Goal: Task Accomplishment & Management: Complete application form

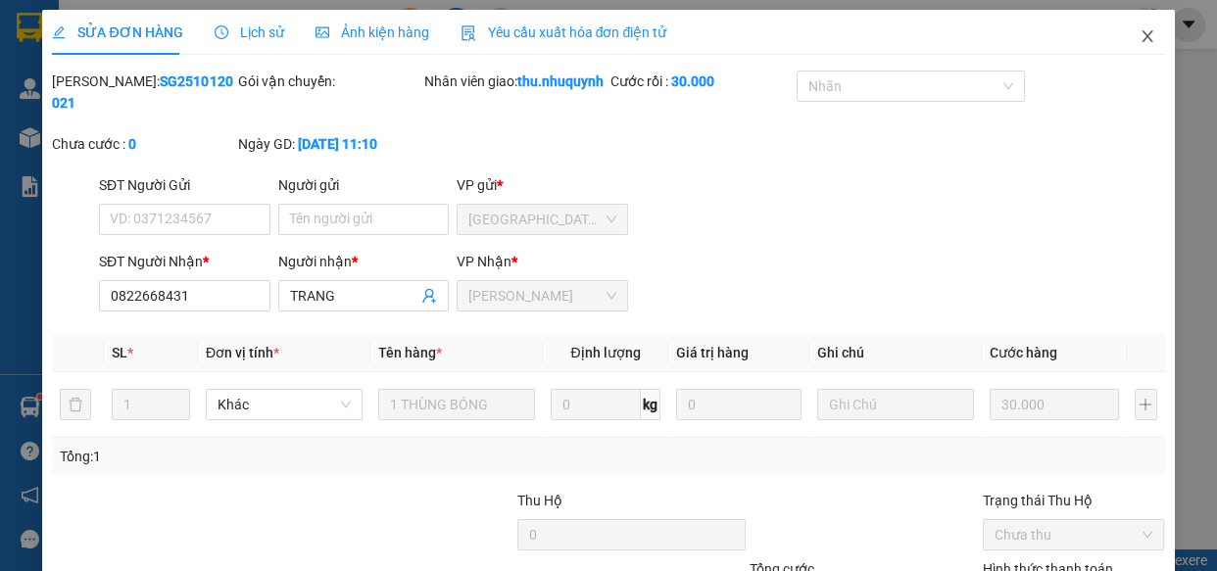
click at [1139, 35] on icon "close" at bounding box center [1147, 36] width 16 height 16
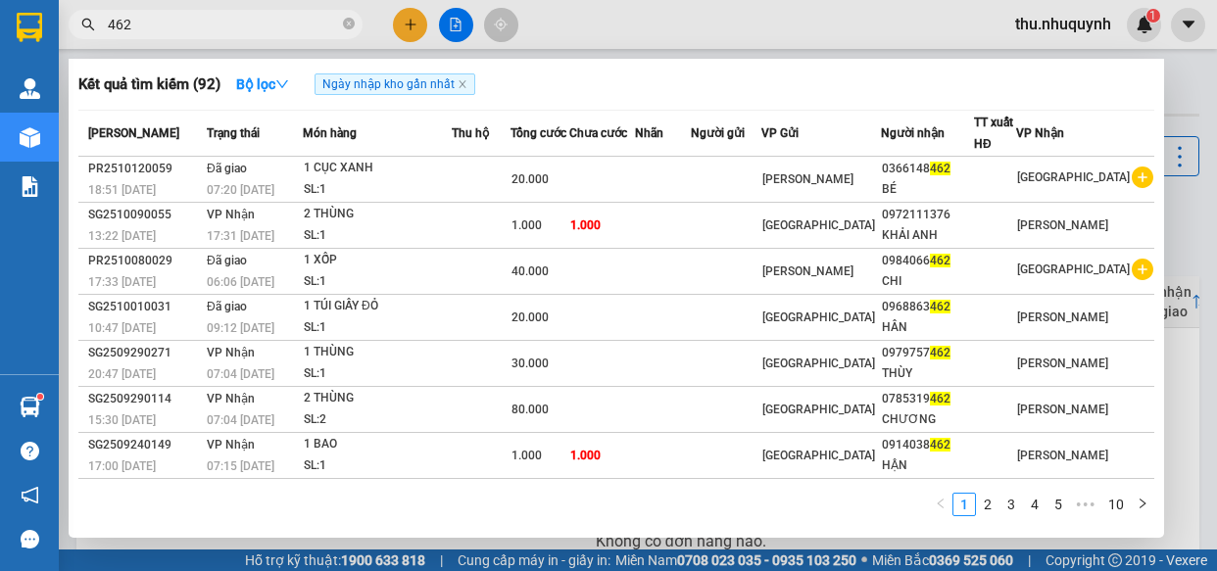
click at [215, 18] on input "462" at bounding box center [223, 25] width 231 height 22
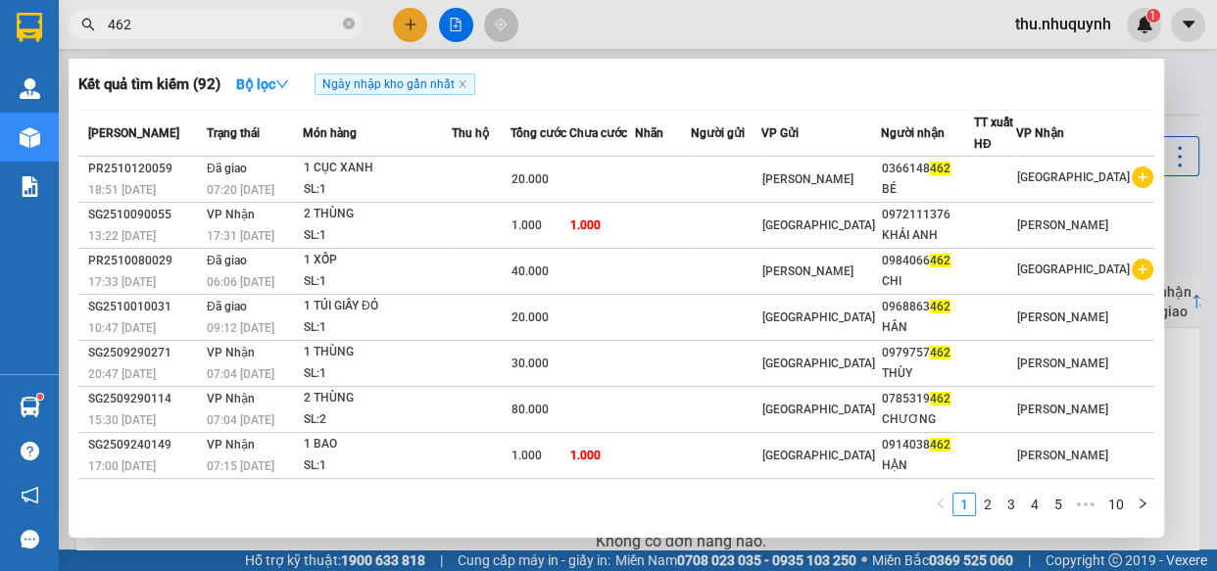
click at [215, 18] on input "462" at bounding box center [223, 25] width 231 height 22
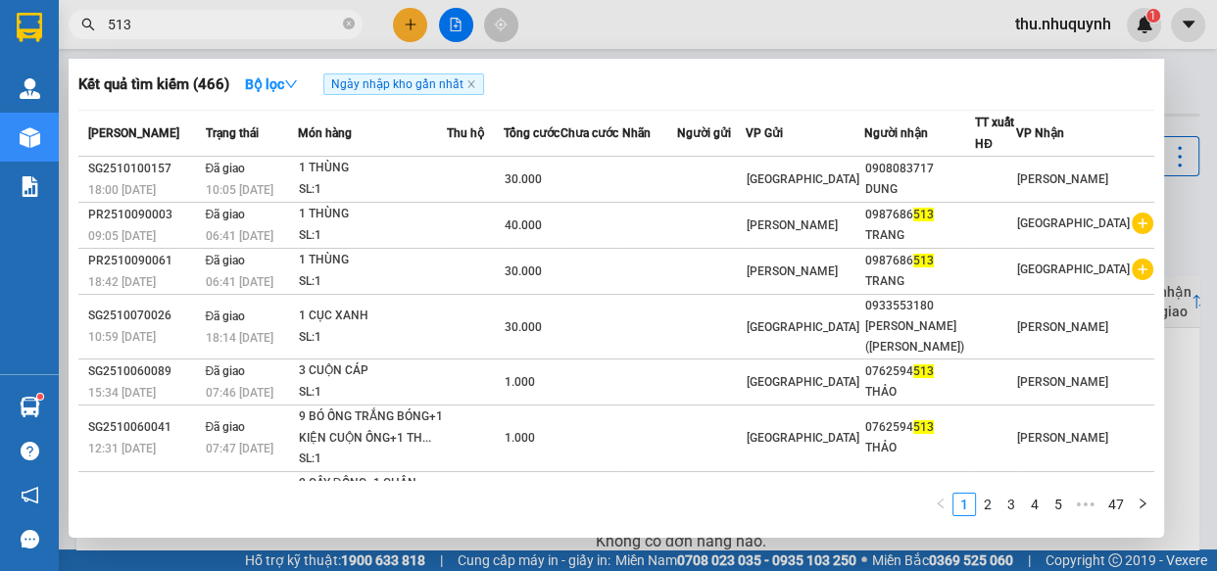
type input "513"
click at [397, 18] on div at bounding box center [608, 285] width 1217 height 571
click at [398, 19] on button at bounding box center [410, 25] width 34 height 34
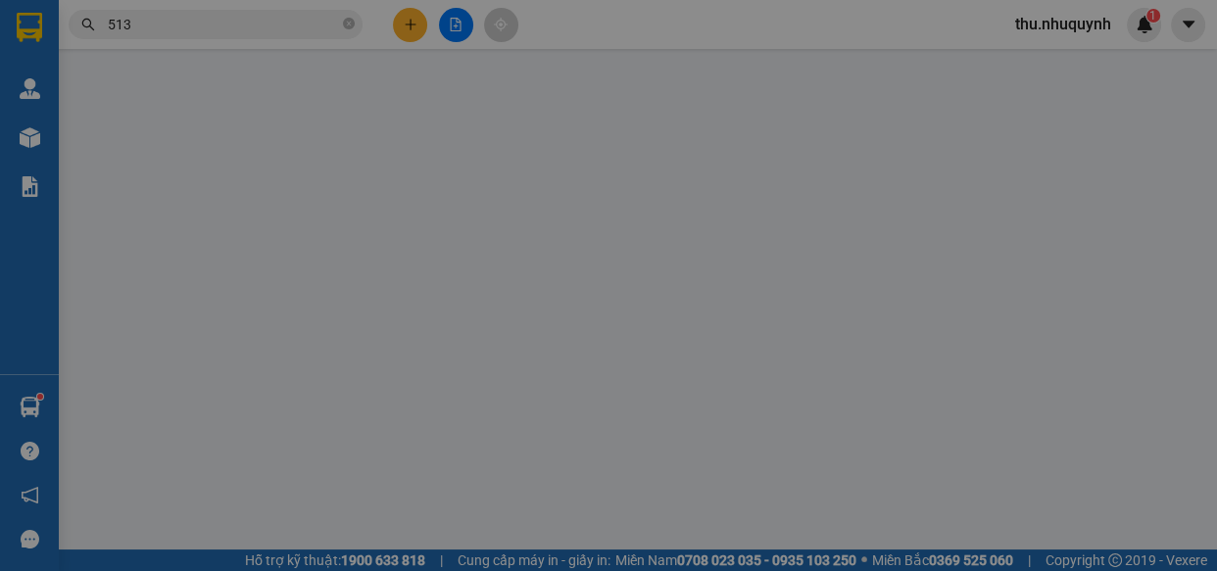
click at [398, 19] on div "Yêu cầu xuất hóa đơn điện tử" at bounding box center [315, 32] width 207 height 45
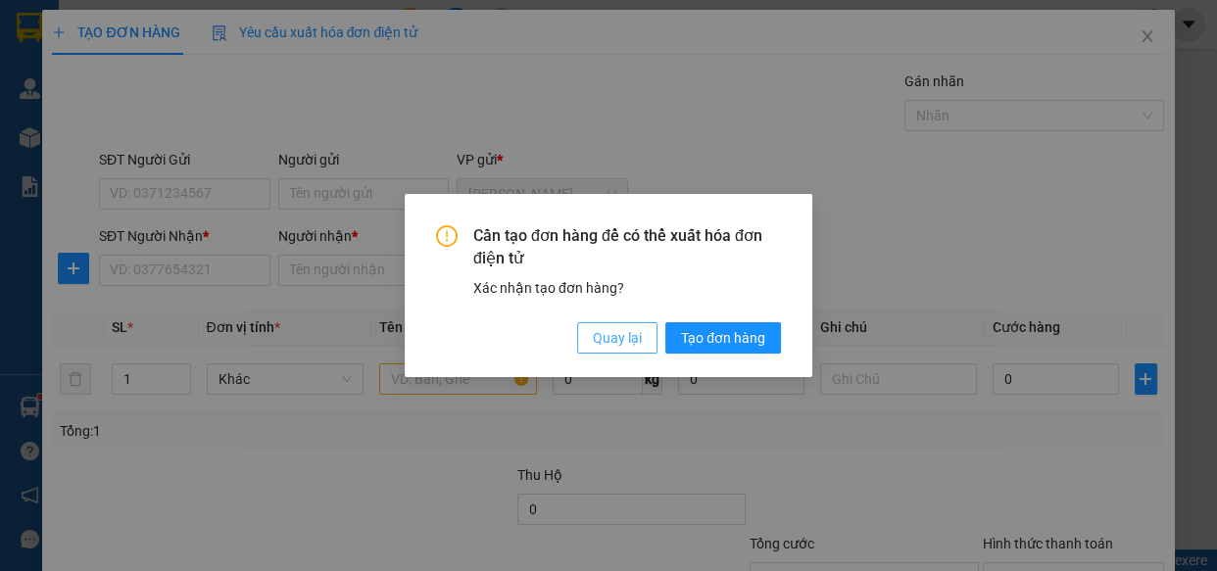
drag, startPoint x: 629, startPoint y: 338, endPoint x: 614, endPoint y: 338, distance: 14.7
click at [618, 338] on span "Quay lại" at bounding box center [617, 338] width 49 height 22
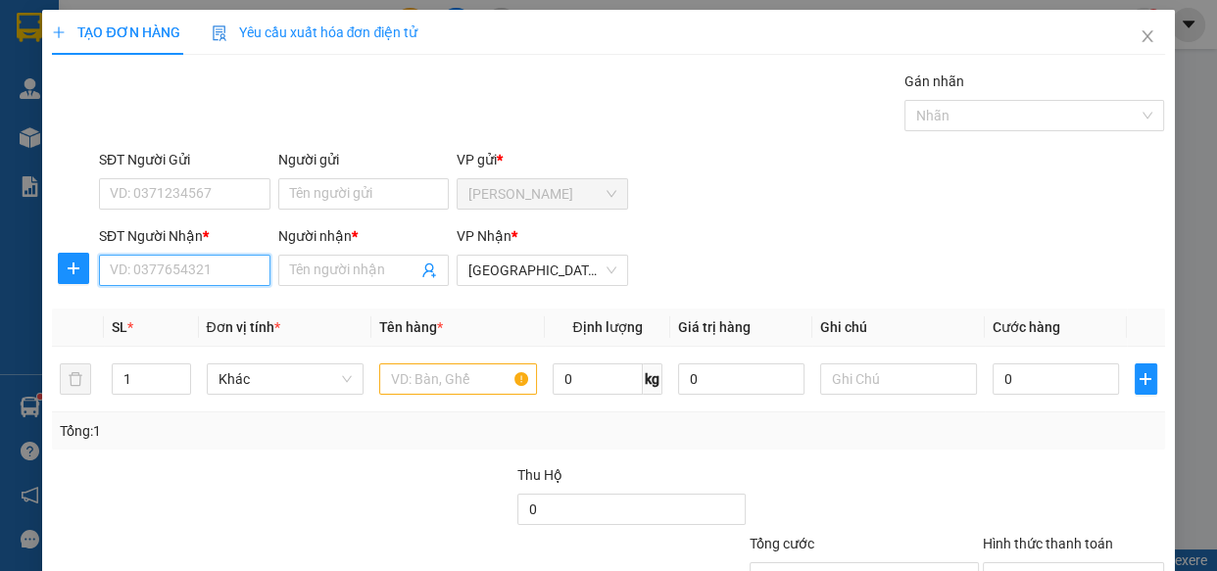
click at [200, 260] on input "SĐT Người Nhận *" at bounding box center [184, 270] width 171 height 31
type input "0931829293"
drag, startPoint x: 200, startPoint y: 315, endPoint x: 526, endPoint y: 452, distance: 353.5
click at [200, 316] on div "0931829293 - hằng" at bounding box center [183, 310] width 146 height 22
type input "hằng"
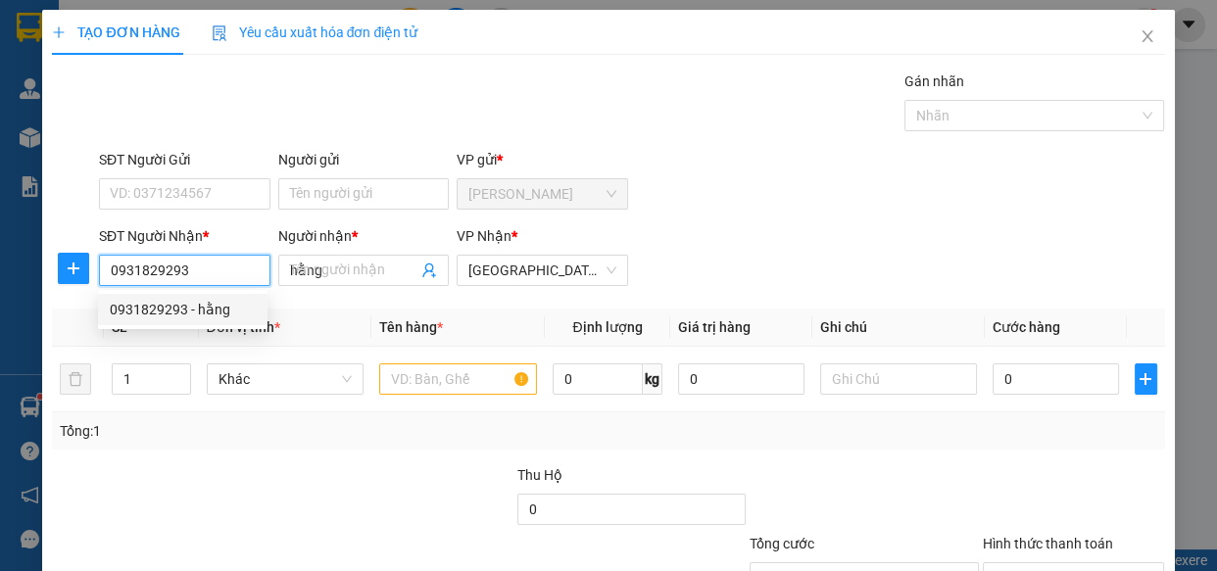
type input "20.000"
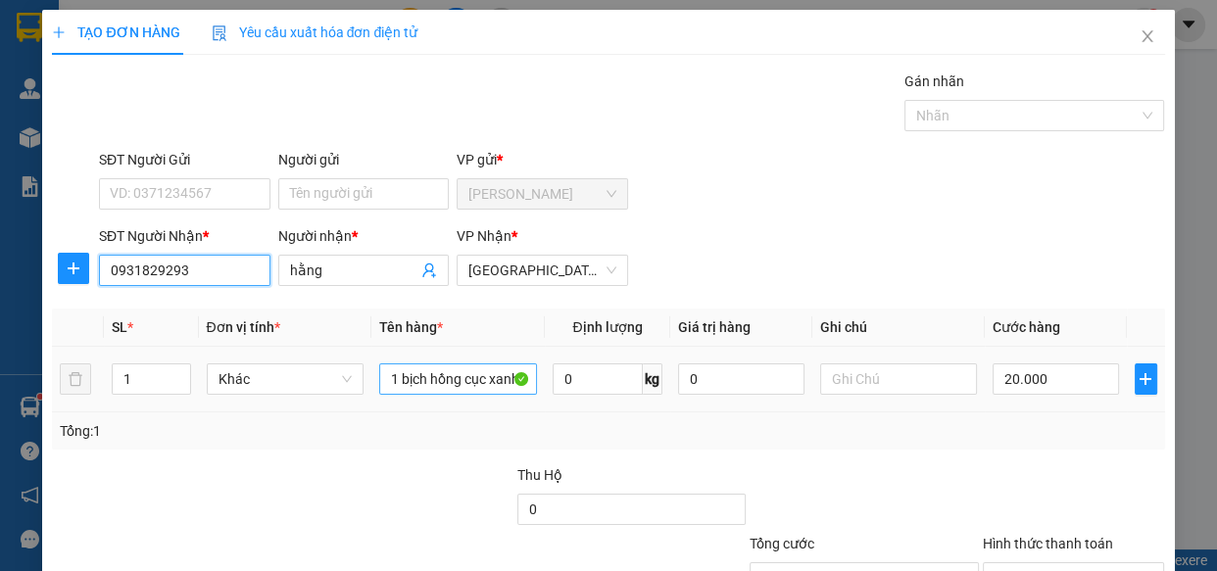
type input "0931829293"
click at [468, 380] on input "1 bịch hồng cục xanh" at bounding box center [458, 378] width 158 height 31
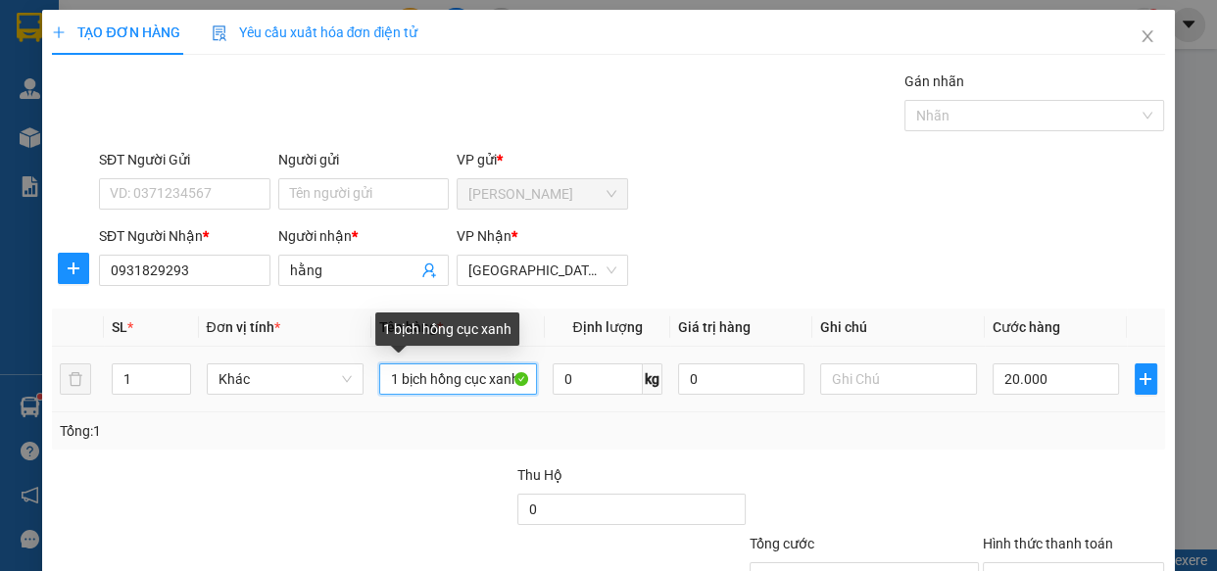
click at [468, 380] on input "1 bịch hồng cục xanh" at bounding box center [458, 378] width 158 height 31
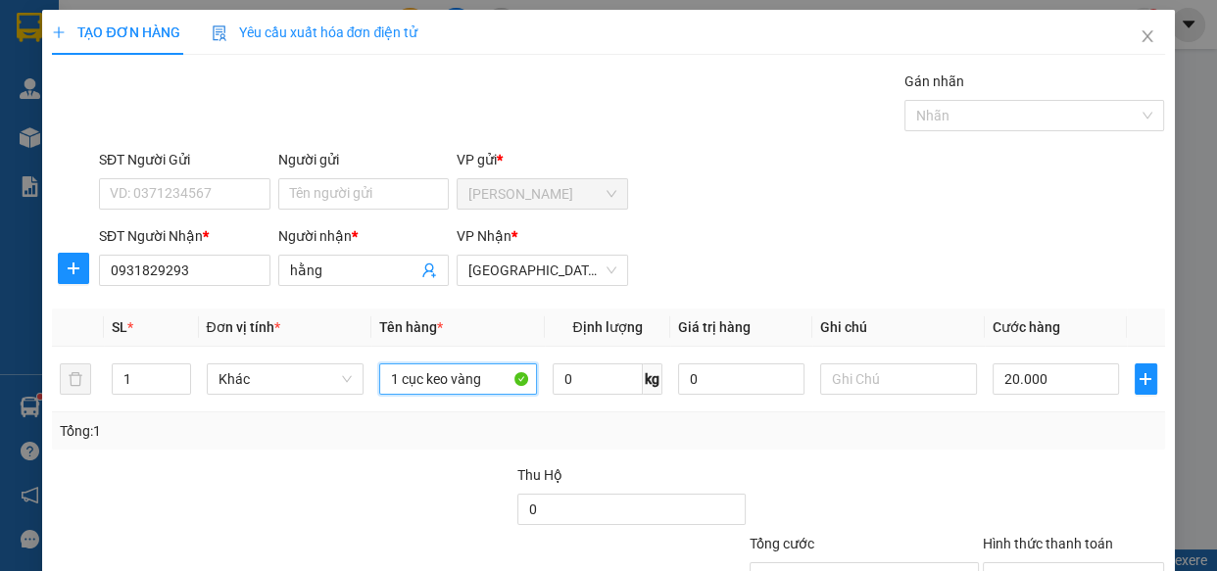
type input "1 cục keo vàng"
click at [869, 343] on th "Ghi chú" at bounding box center [898, 328] width 173 height 38
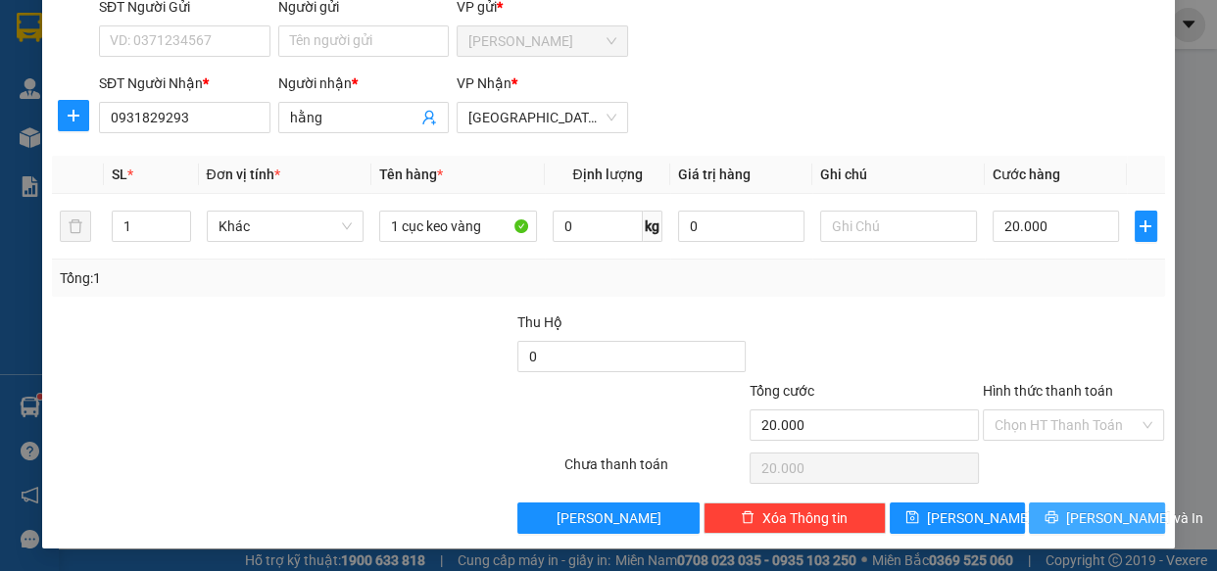
click at [1071, 509] on span "Lưu và In" at bounding box center [1134, 518] width 137 height 22
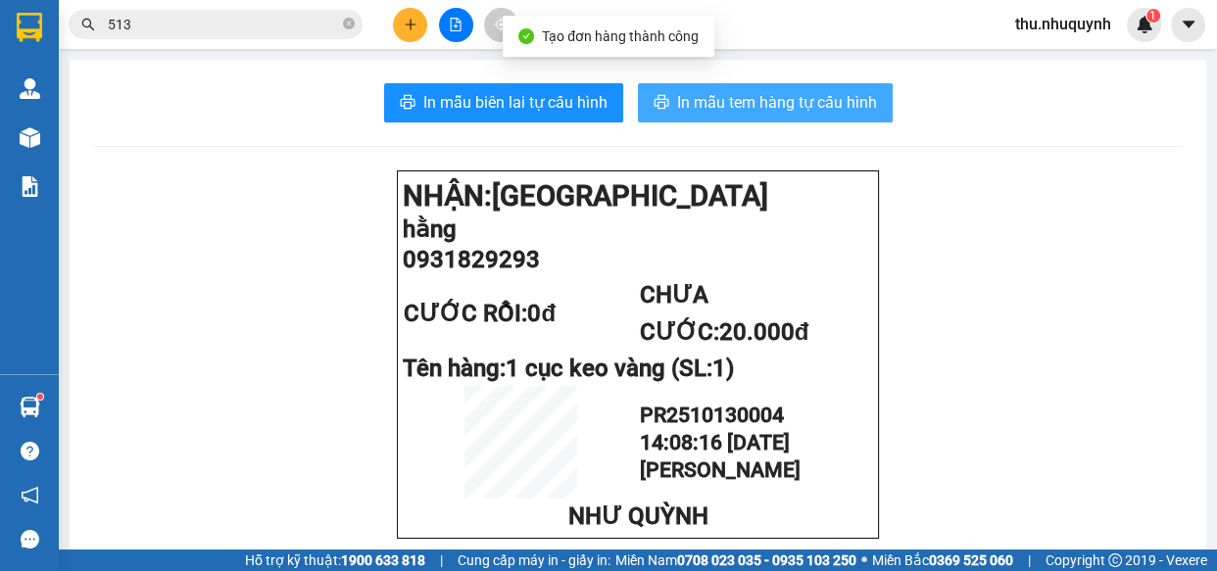
click at [745, 83] on button "In mẫu tem hàng tự cấu hình" at bounding box center [765, 102] width 255 height 39
click at [742, 102] on span "In mẫu tem hàng tự cấu hình" at bounding box center [777, 102] width 200 height 24
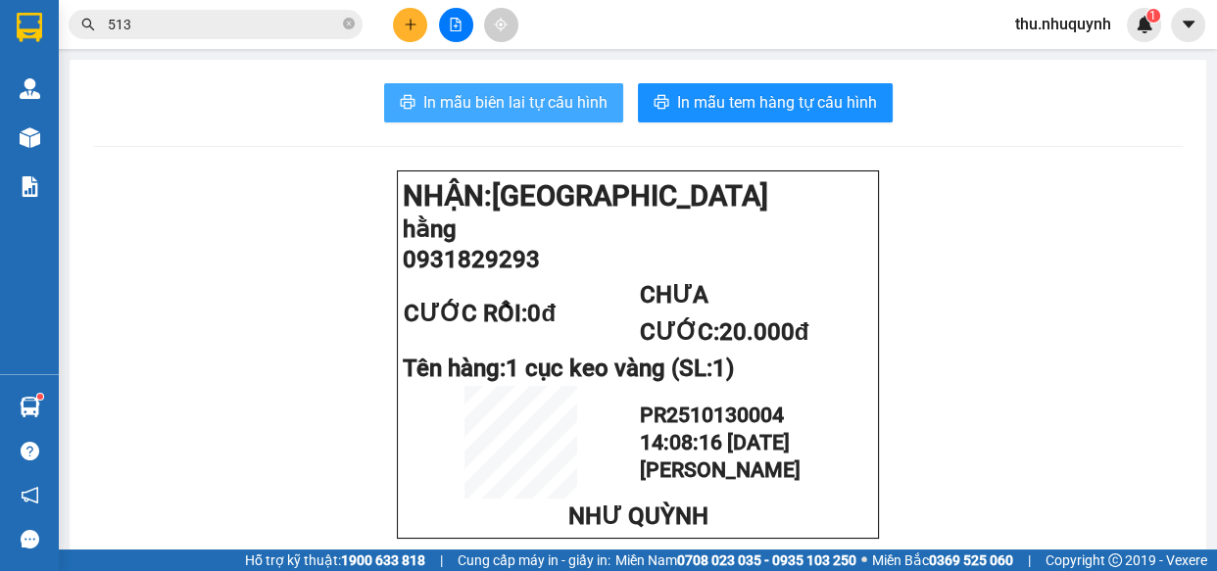
click at [533, 103] on span "In mẫu biên lai tự cấu hình" at bounding box center [515, 102] width 184 height 24
click at [540, 98] on span "In mẫu biên lai tự cấu hình" at bounding box center [515, 102] width 184 height 24
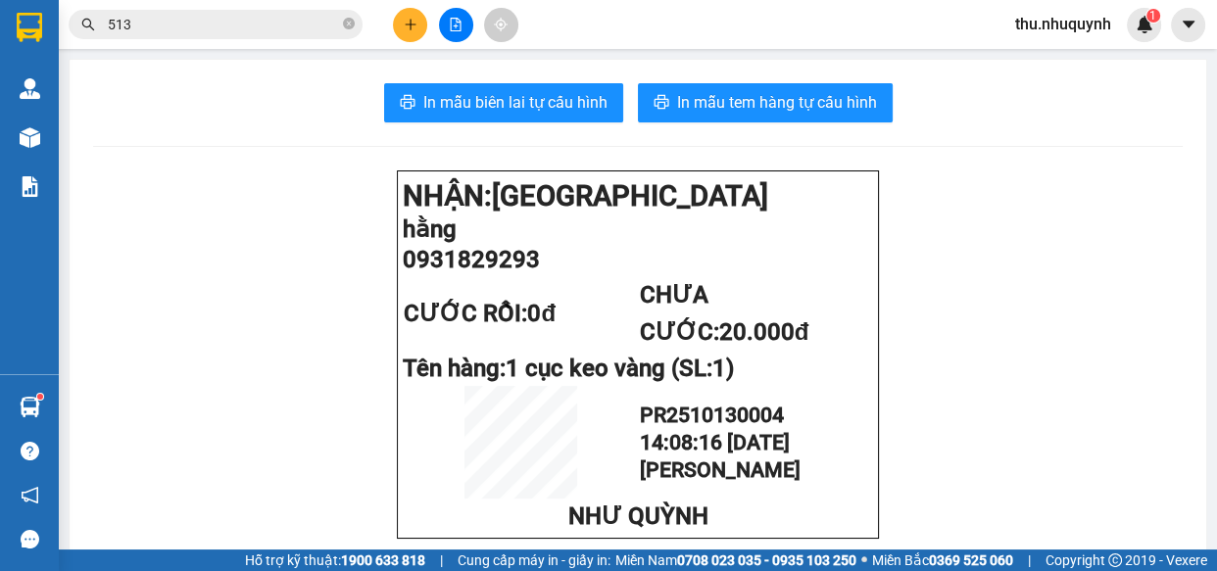
click at [402, 22] on button at bounding box center [410, 25] width 34 height 34
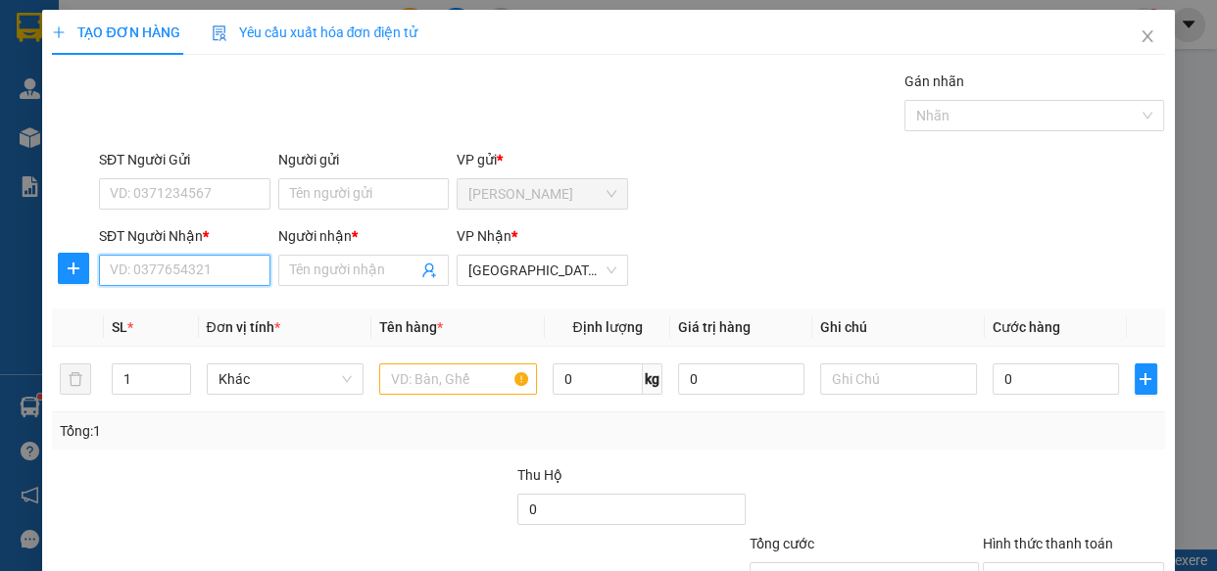
click at [223, 266] on input "SĐT Người Nhận *" at bounding box center [184, 270] width 171 height 31
type input "0"
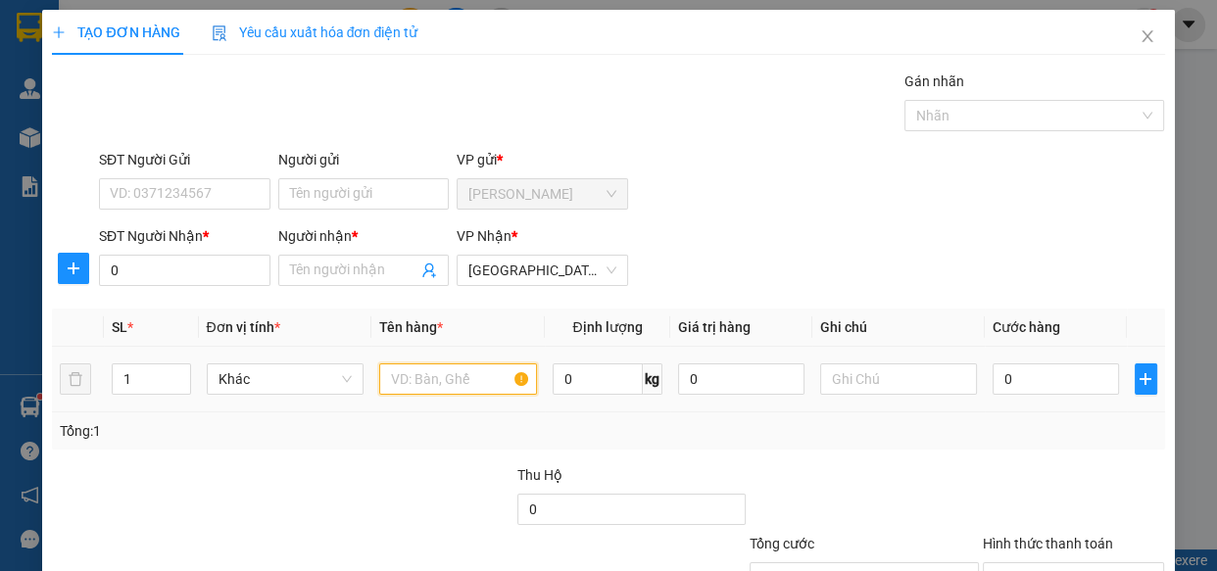
click at [418, 387] on input "text" at bounding box center [458, 378] width 158 height 31
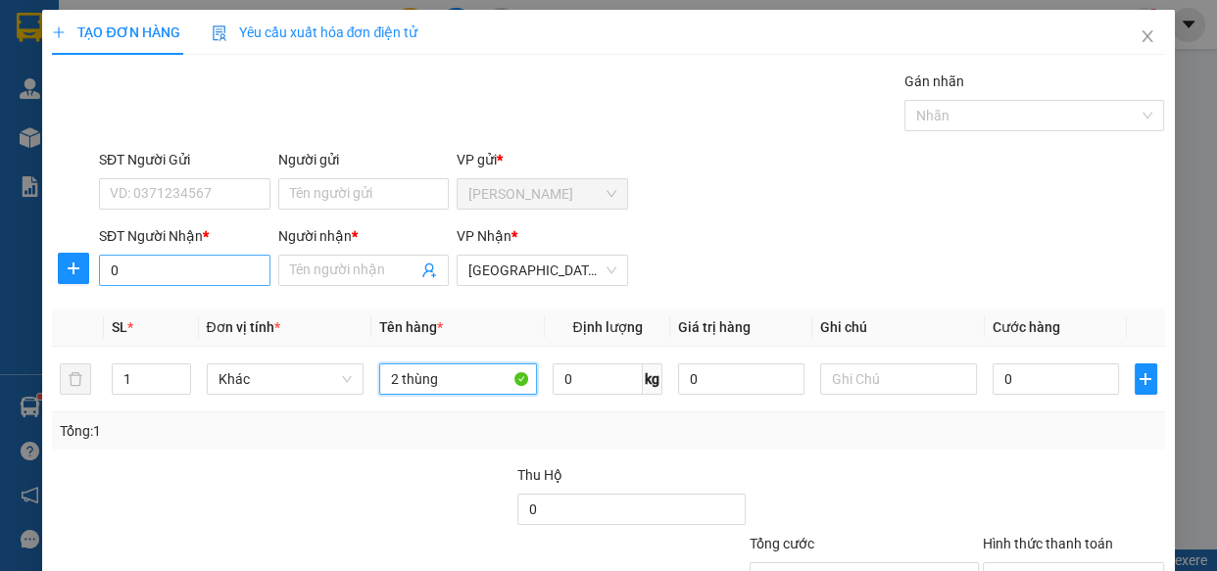
type input "2 thùng"
click at [145, 267] on input "0" at bounding box center [184, 270] width 171 height 31
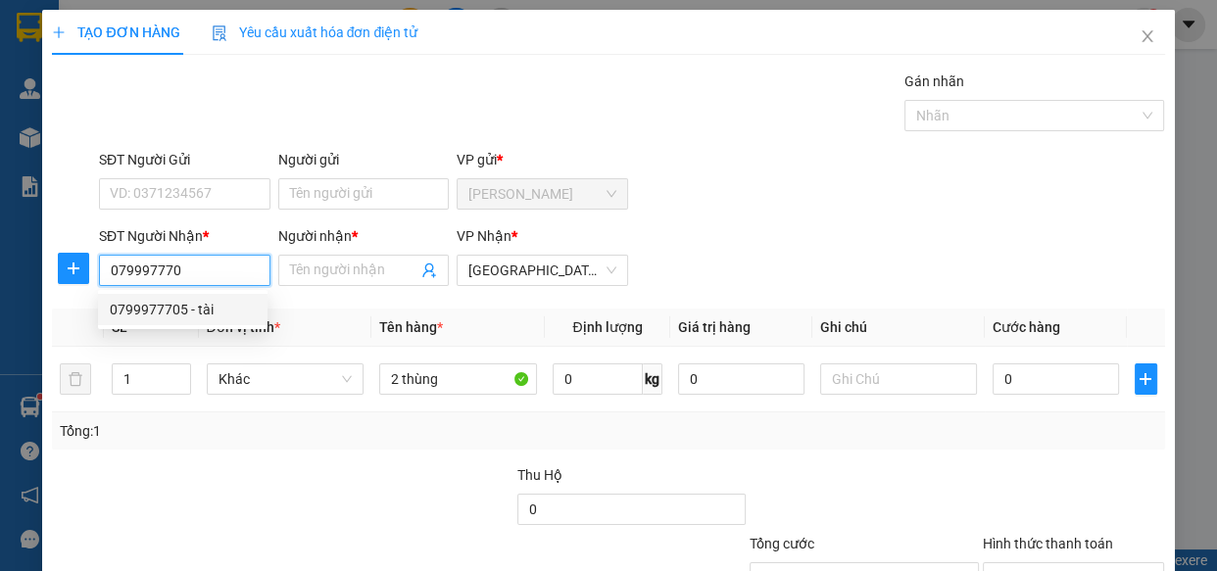
type input "0799977705"
click at [183, 304] on div "0799977705 - tài" at bounding box center [183, 310] width 146 height 22
type input "tài"
type input "30.000"
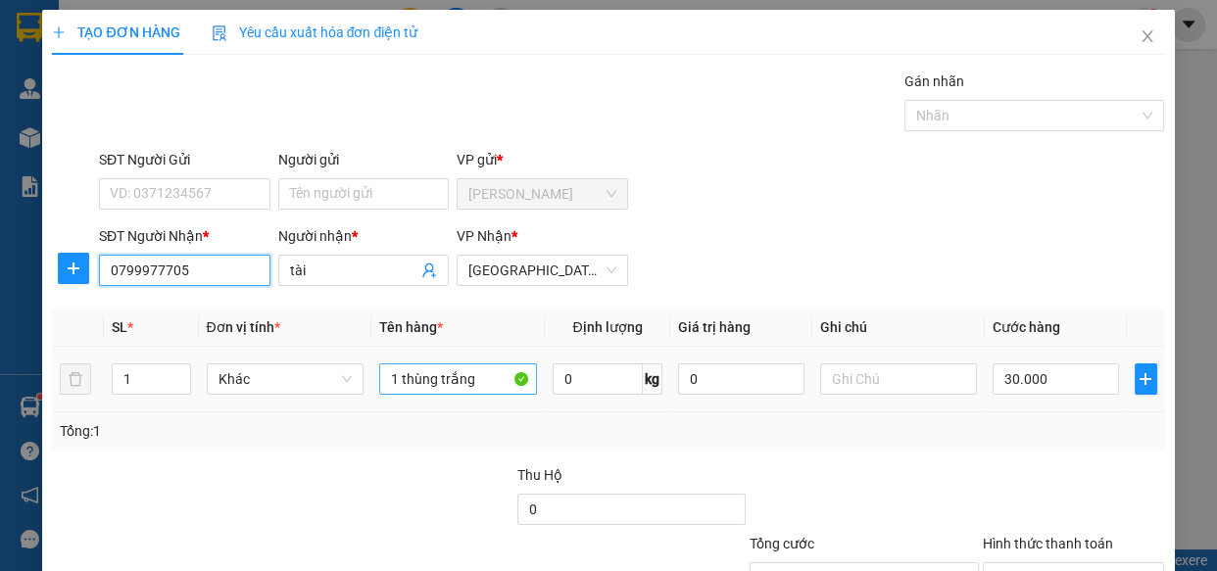
type input "0799977705"
click at [473, 385] on input "1 thùng trắng" at bounding box center [458, 378] width 158 height 31
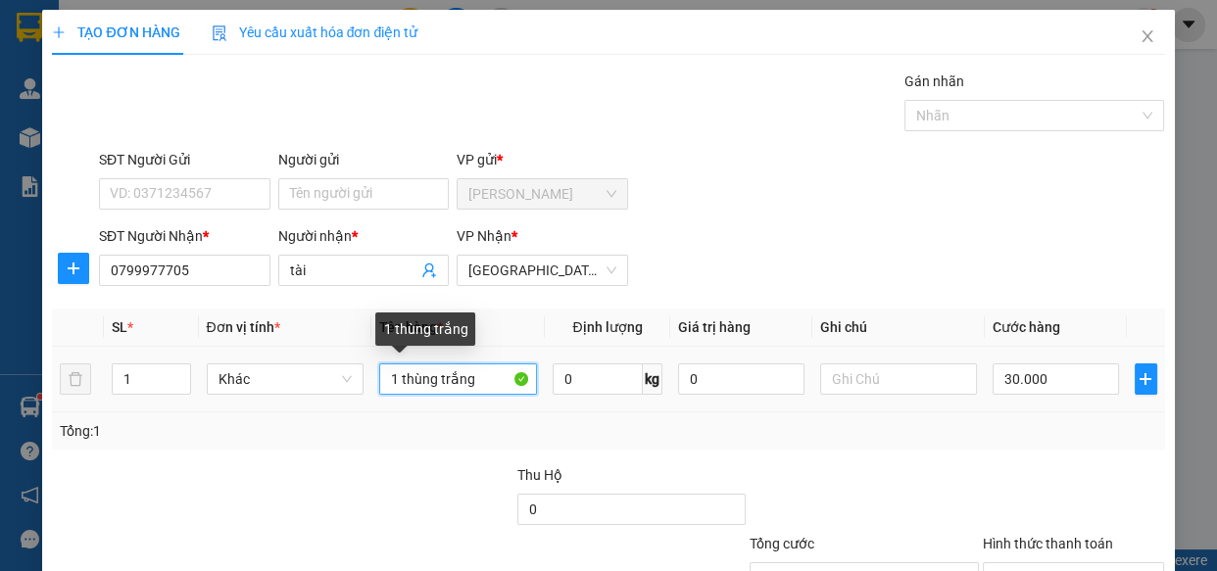
click at [473, 385] on input "1 thùng trắng" at bounding box center [458, 378] width 158 height 31
type input "2 thùng"
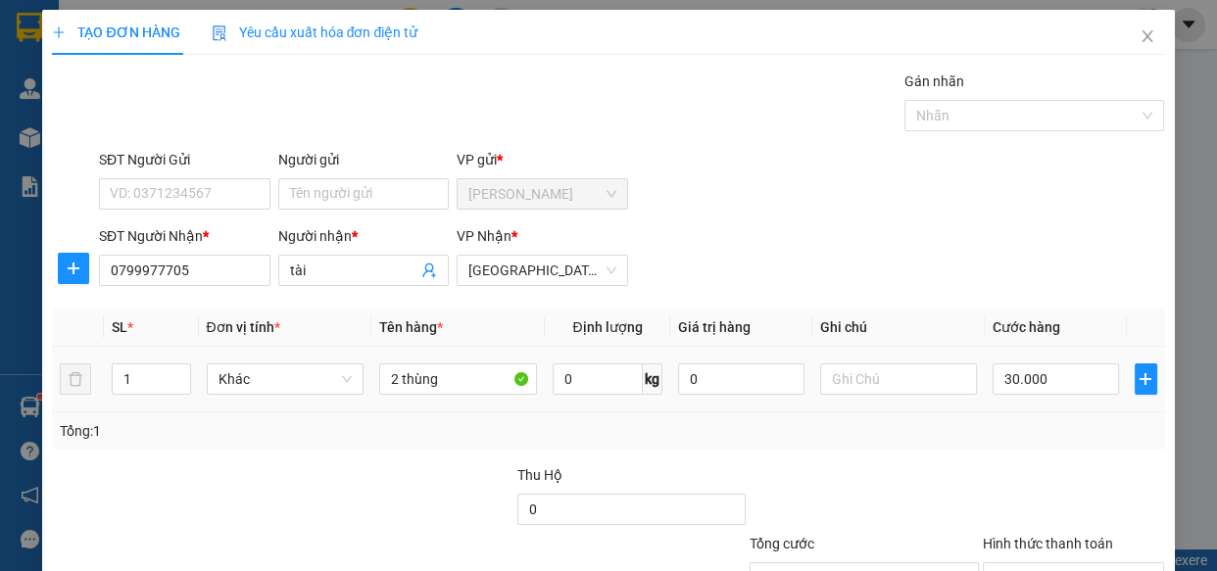
drag, startPoint x: 1021, startPoint y: 352, endPoint x: 1038, endPoint y: 373, distance: 27.8
click at [1021, 354] on td "30.000" at bounding box center [1055, 380] width 142 height 66
click at [1048, 390] on input "30.000" at bounding box center [1055, 378] width 126 height 31
type input "6"
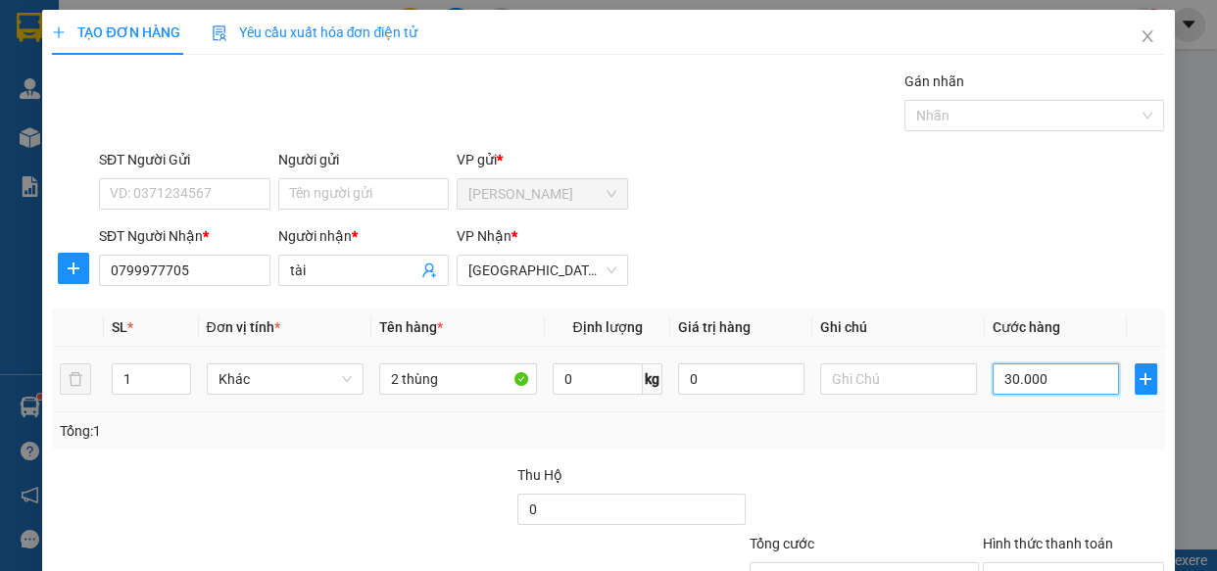
type input "6"
type input "60"
type input "60.000"
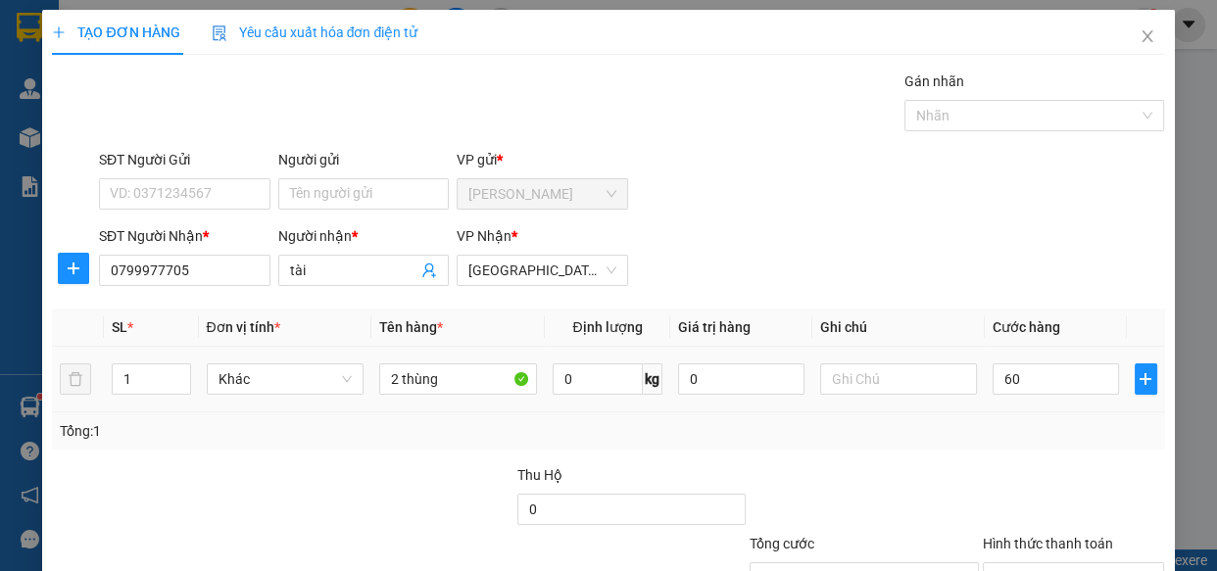
type input "60.000"
click at [961, 518] on div at bounding box center [863, 498] width 232 height 69
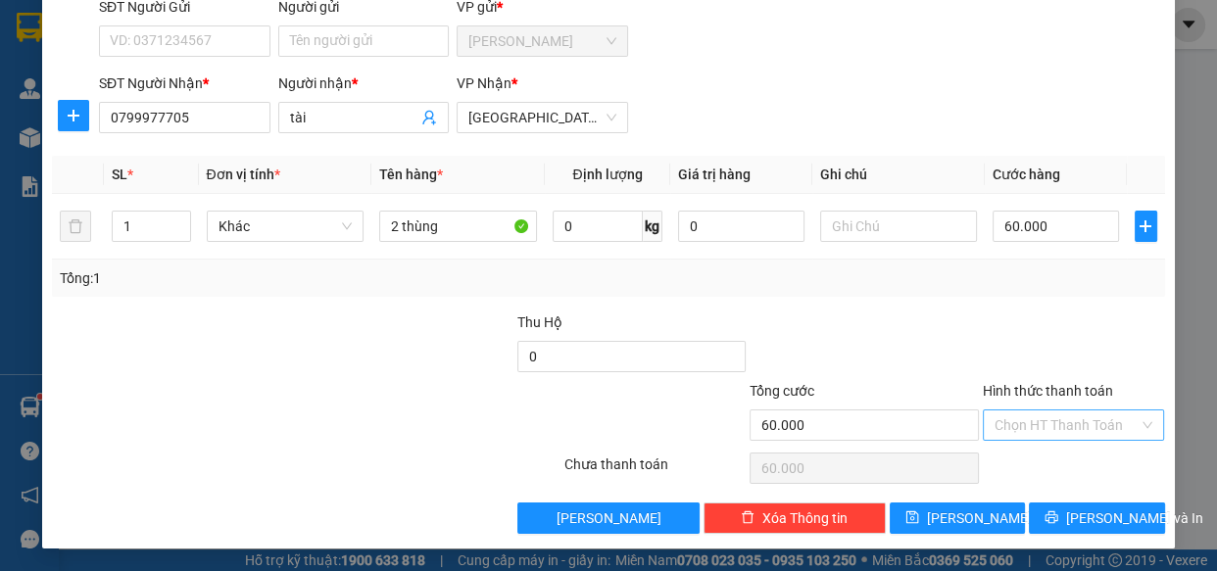
drag, startPoint x: 1054, startPoint y: 415, endPoint x: 1048, endPoint y: 436, distance: 21.4
click at [1050, 430] on input "Hình thức thanh toán" at bounding box center [1066, 424] width 145 height 29
click at [1037, 468] on div "Tại văn phòng" at bounding box center [1060, 463] width 157 height 22
type input "0"
drag, startPoint x: 1057, startPoint y: 512, endPoint x: 864, endPoint y: 371, distance: 239.0
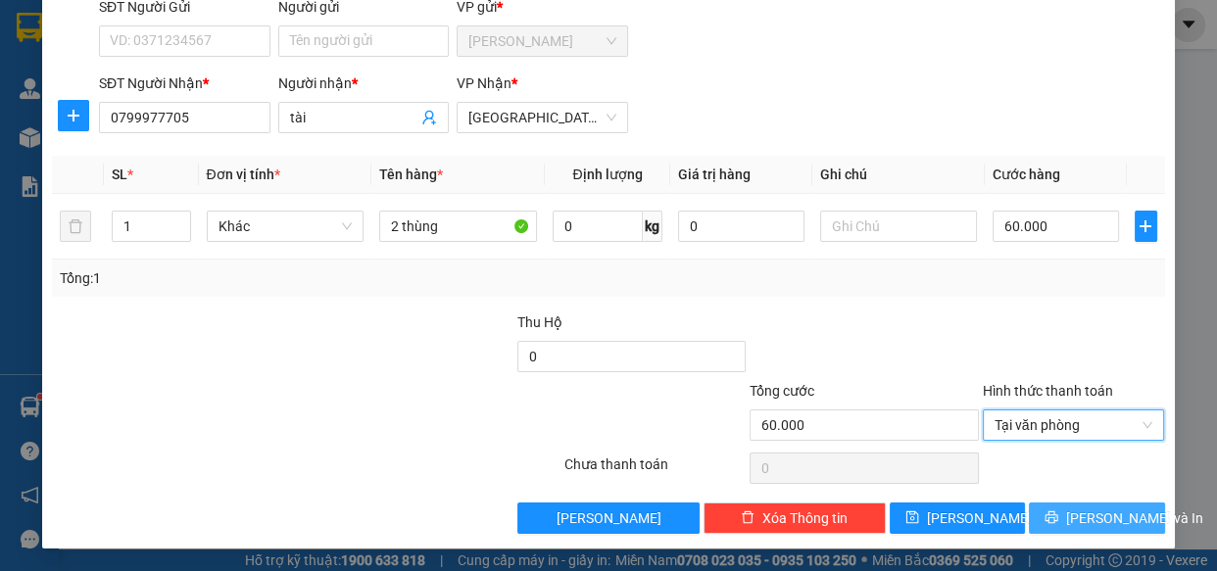
click at [1057, 513] on icon "printer" at bounding box center [1051, 517] width 14 height 14
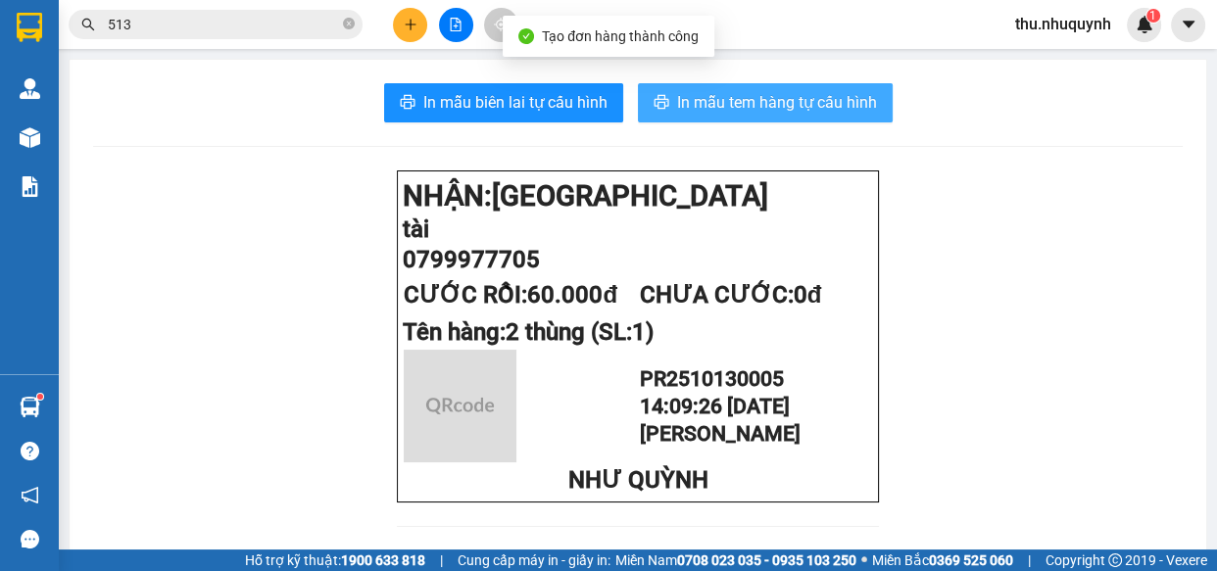
click at [757, 97] on span "In mẫu tem hàng tự cấu hình" at bounding box center [777, 102] width 200 height 24
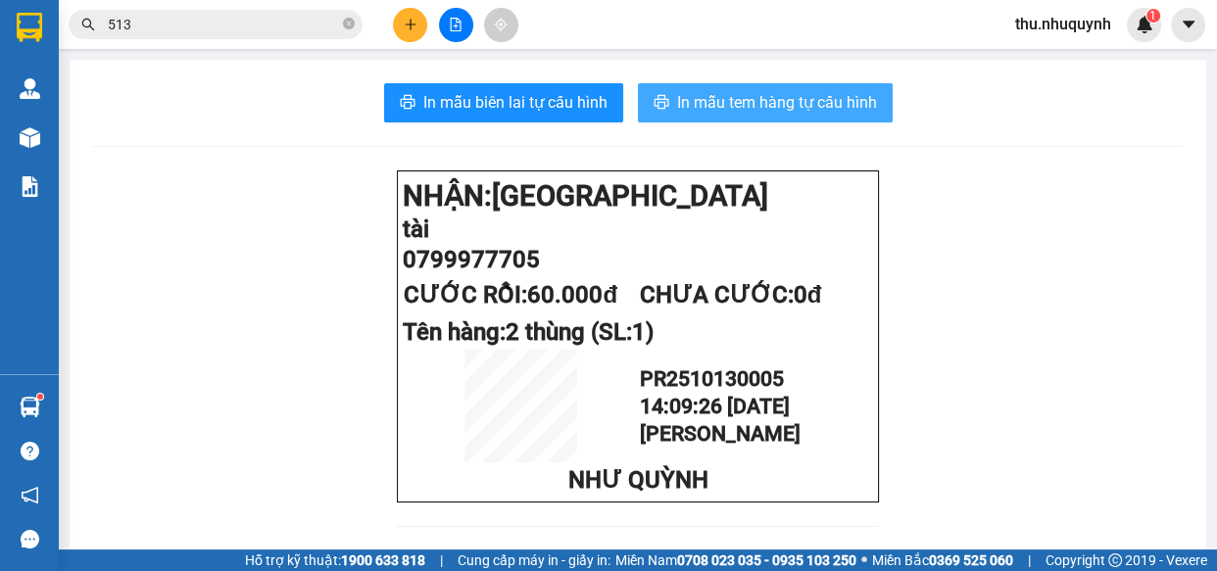
click at [815, 98] on span "In mẫu tem hàng tự cấu hình" at bounding box center [777, 102] width 200 height 24
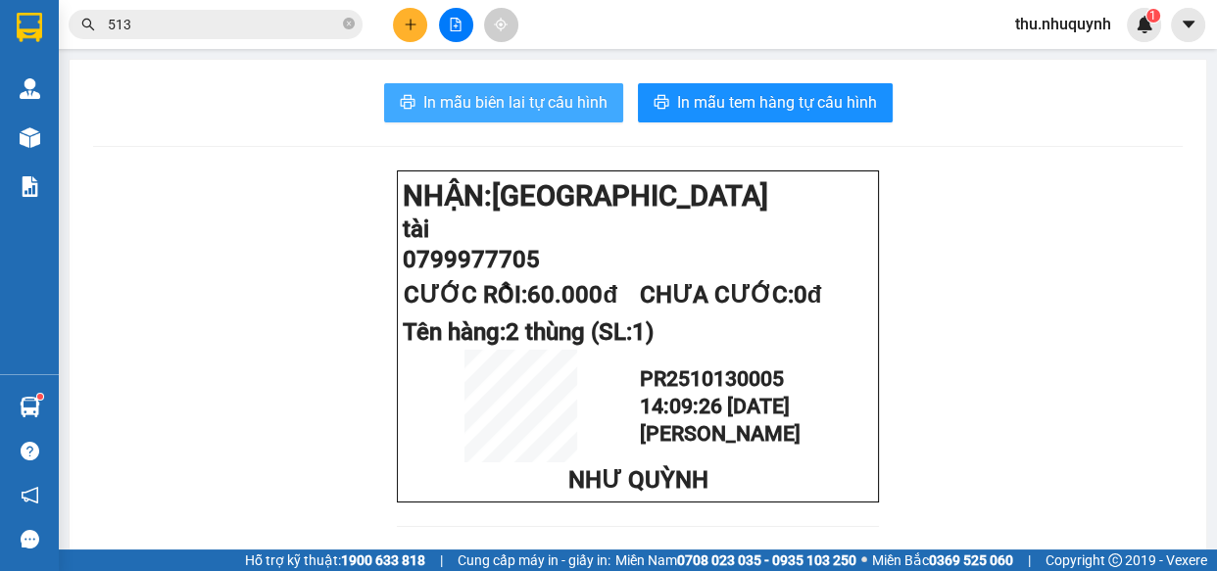
click at [470, 104] on span "In mẫu biên lai tự cấu hình" at bounding box center [515, 102] width 184 height 24
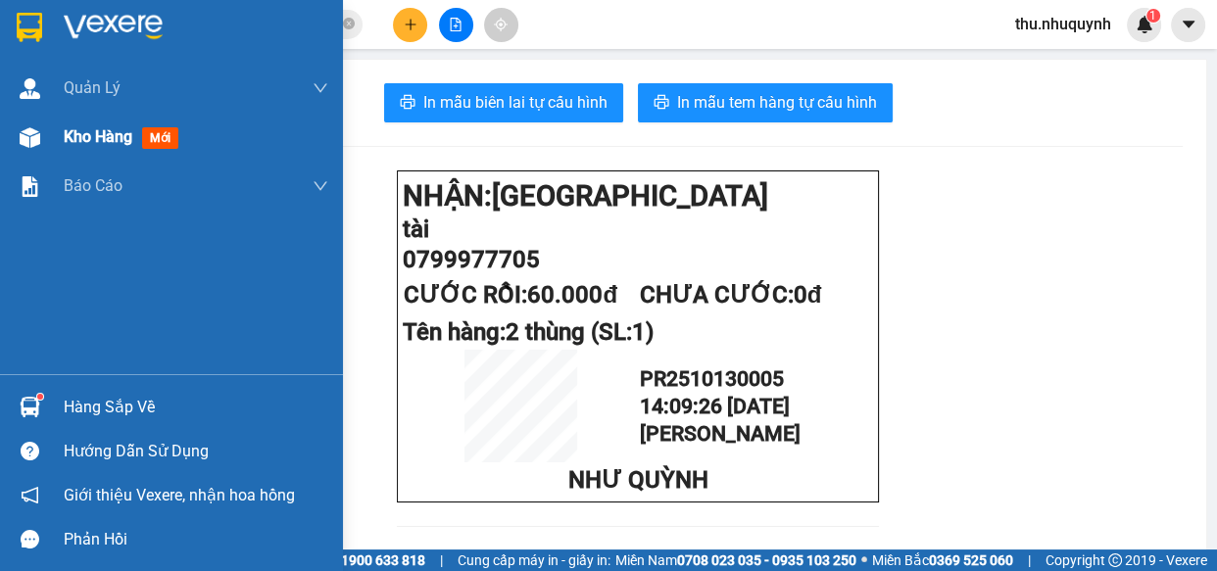
click at [99, 144] on span "Kho hàng" at bounding box center [98, 136] width 69 height 19
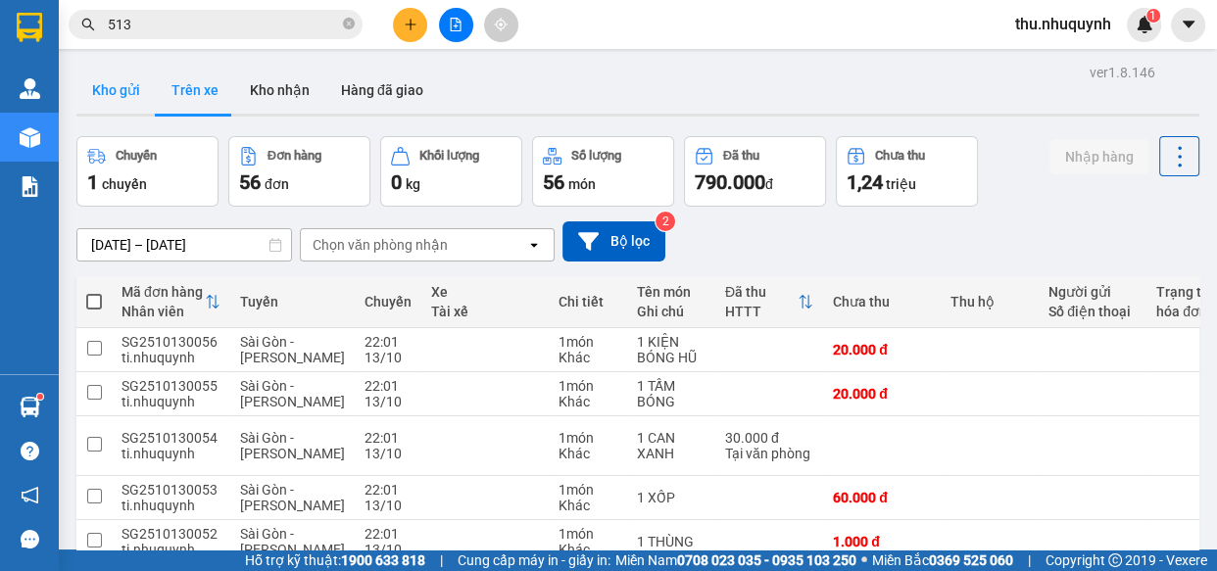
click at [133, 90] on button "Kho gửi" at bounding box center [115, 90] width 79 height 47
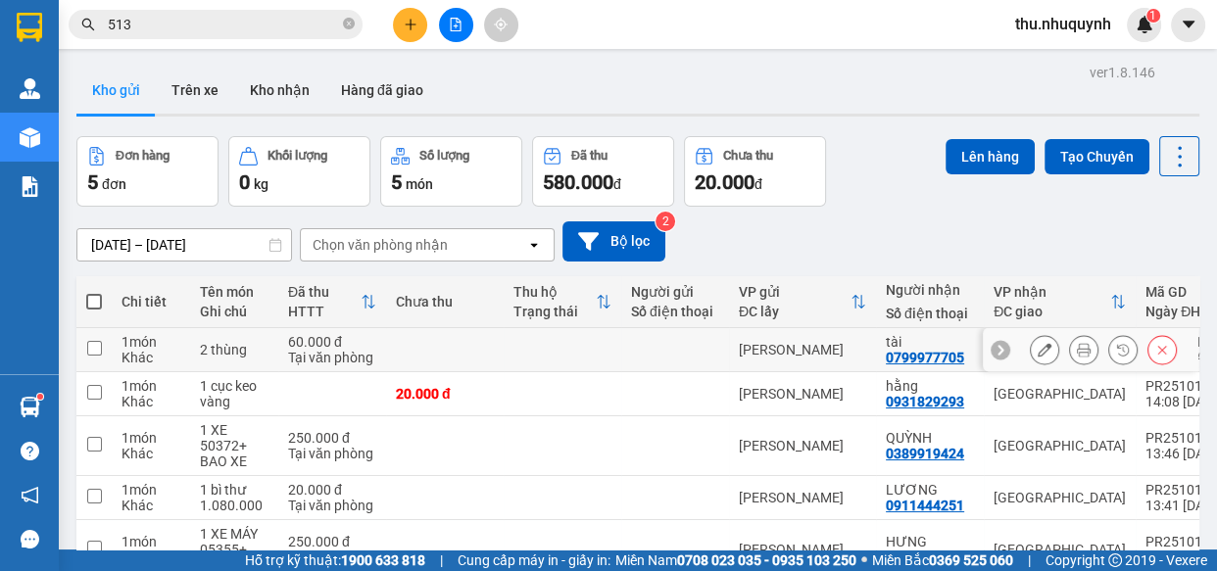
scroll to position [117, 0]
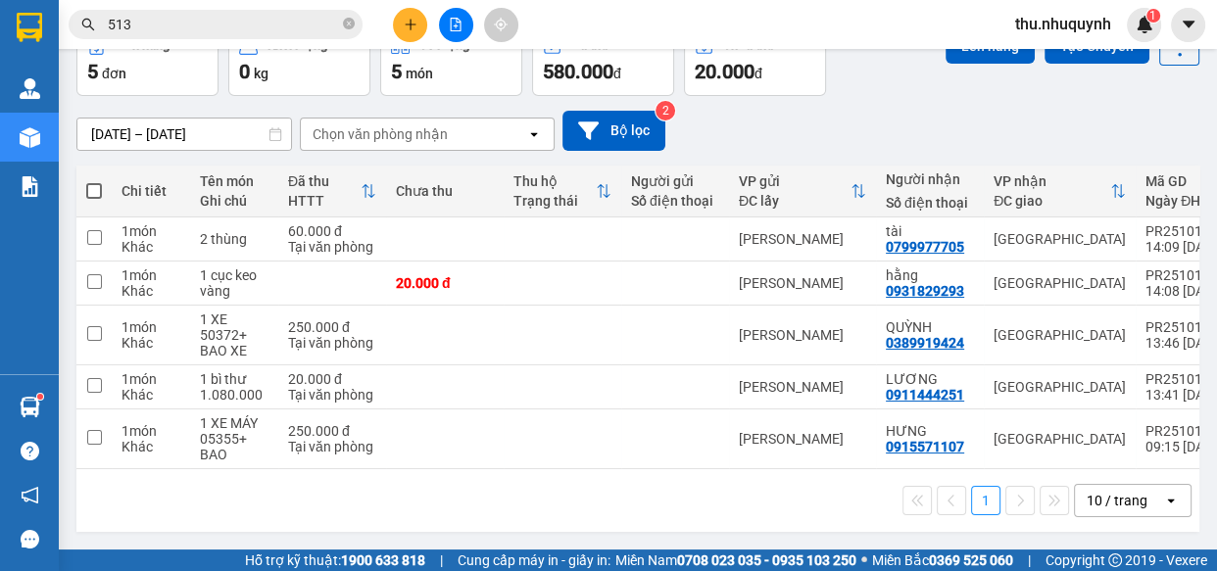
click at [1113, 493] on div "10 / trang" at bounding box center [1116, 501] width 61 height 20
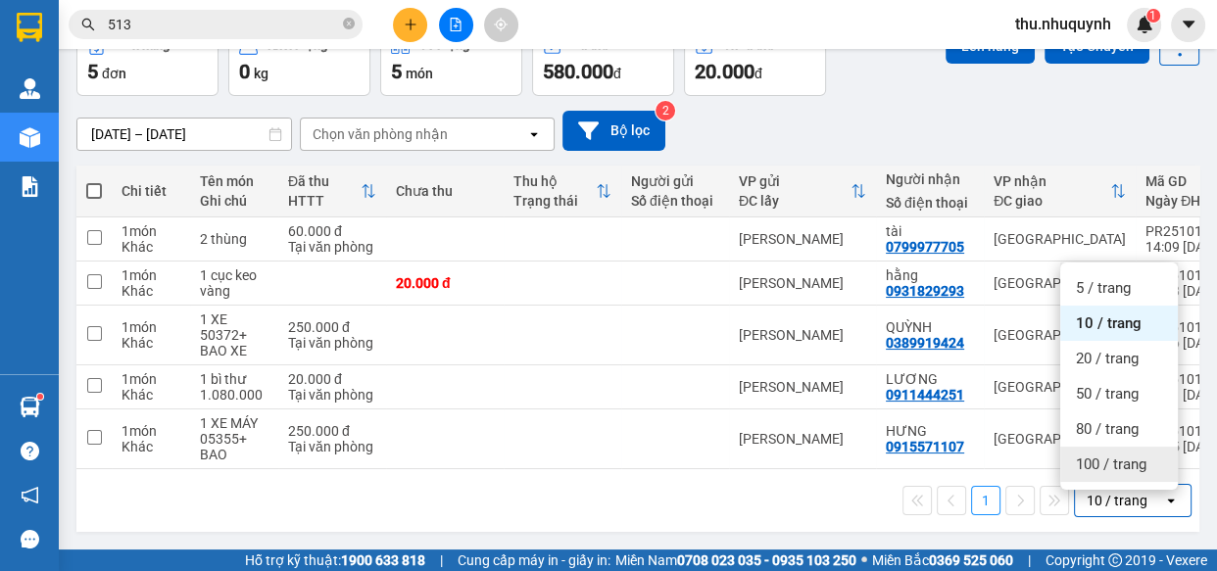
click at [1117, 455] on span "100 / trang" at bounding box center [1111, 465] width 71 height 20
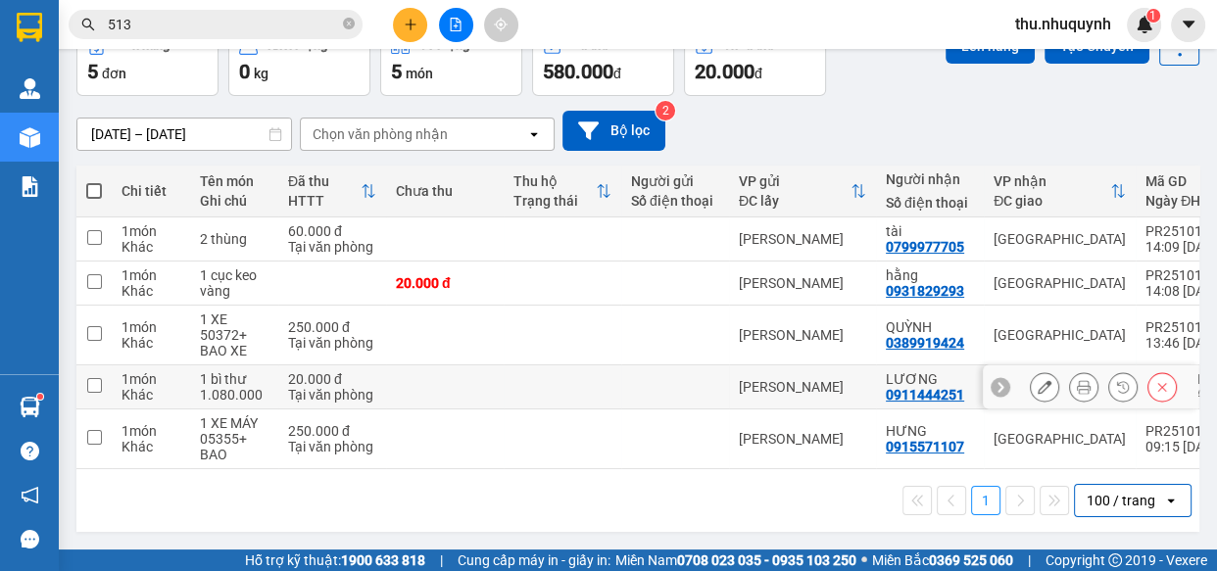
scroll to position [0, 0]
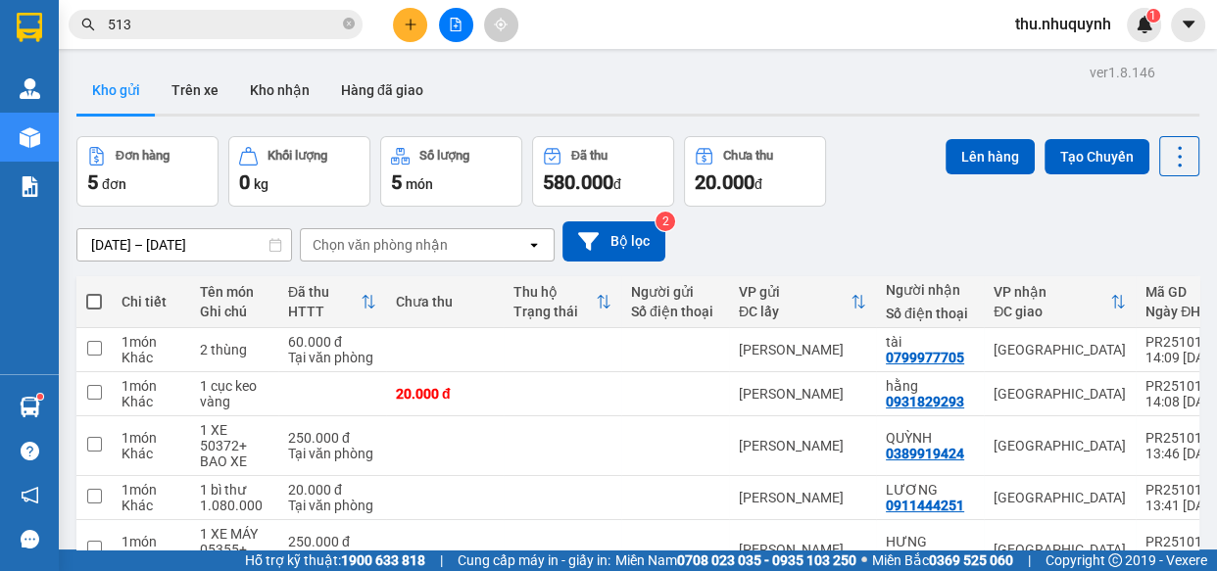
click at [1047, 26] on span "thu.nhuquynh" at bounding box center [1062, 24] width 127 height 24
click at [1061, 64] on span "Đăng xuất" at bounding box center [1071, 61] width 88 height 22
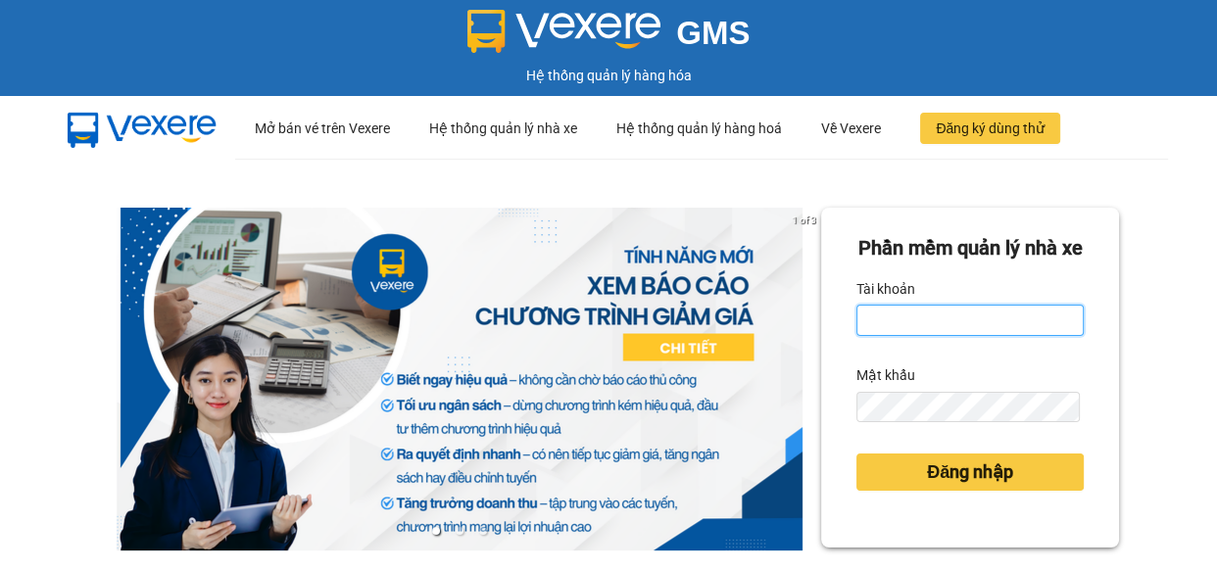
click at [896, 336] on input "Tài khoản" at bounding box center [969, 320] width 227 height 31
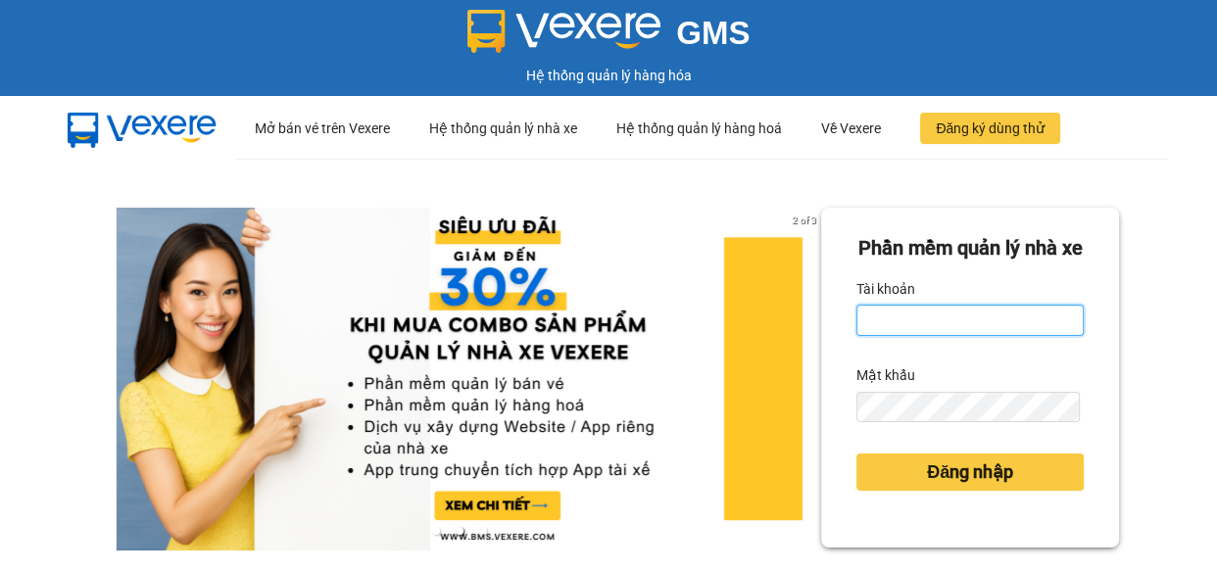
type input "vi.nhuquynh"
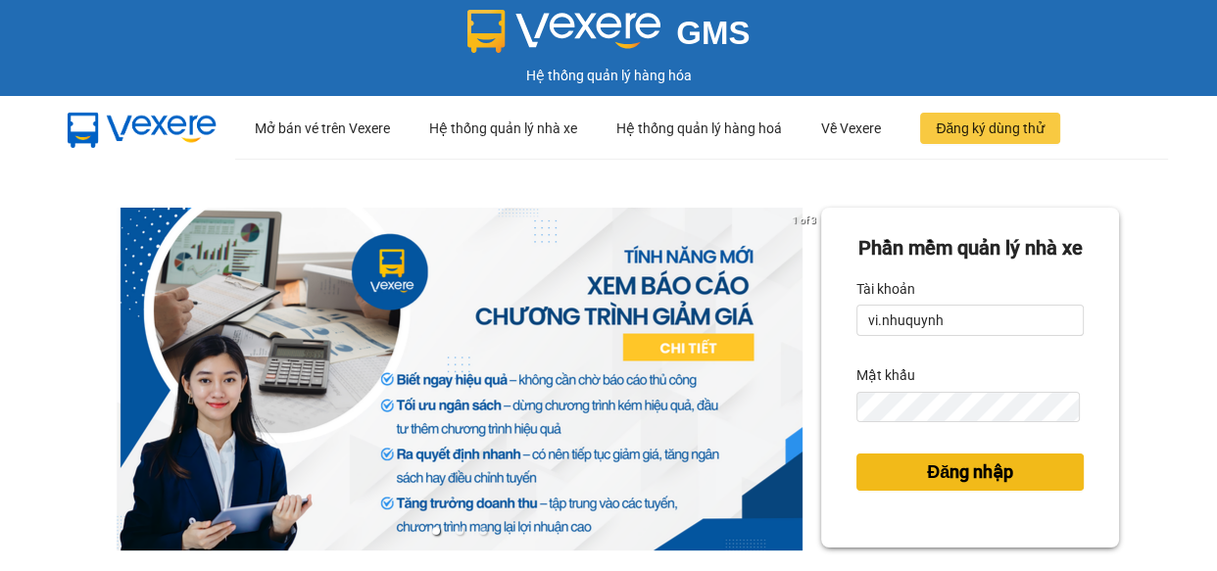
click at [927, 486] on span "Đăng nhập" at bounding box center [970, 471] width 86 height 27
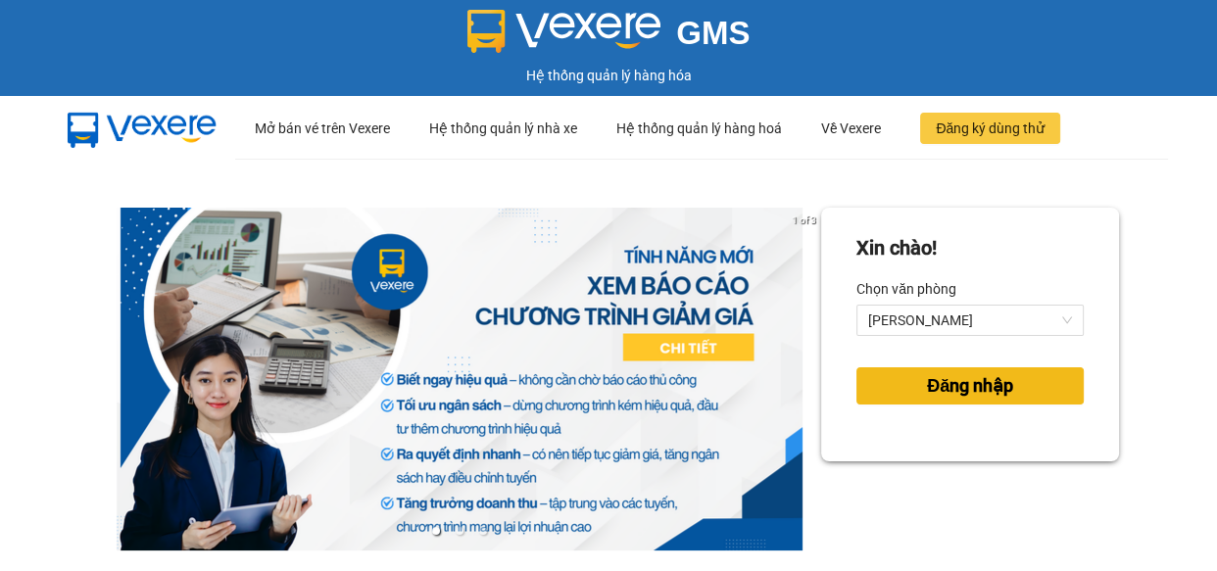
click at [937, 387] on span "Đăng nhập" at bounding box center [970, 385] width 86 height 27
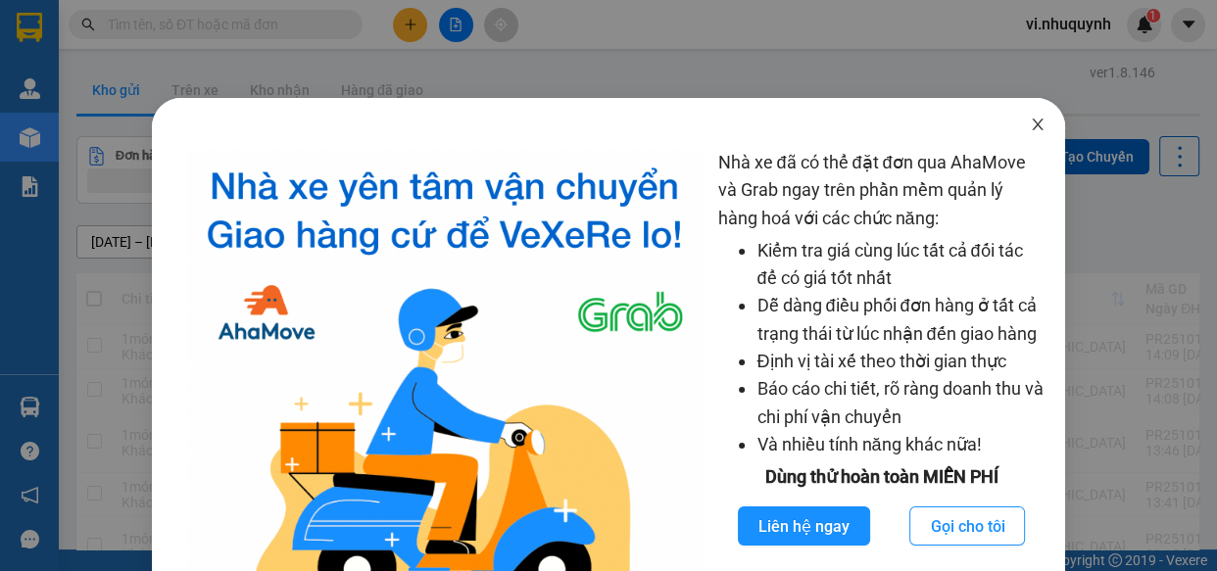
click at [1031, 126] on icon "close" at bounding box center [1036, 125] width 11 height 12
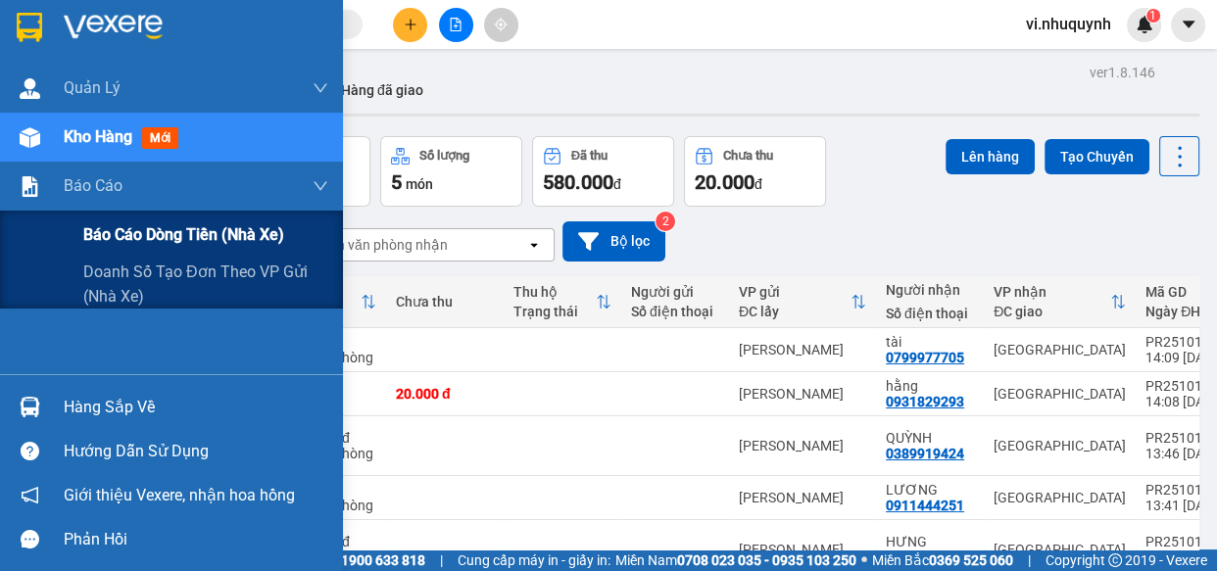
click at [127, 233] on span "Báo cáo dòng tiền (nhà xe)" at bounding box center [183, 234] width 201 height 24
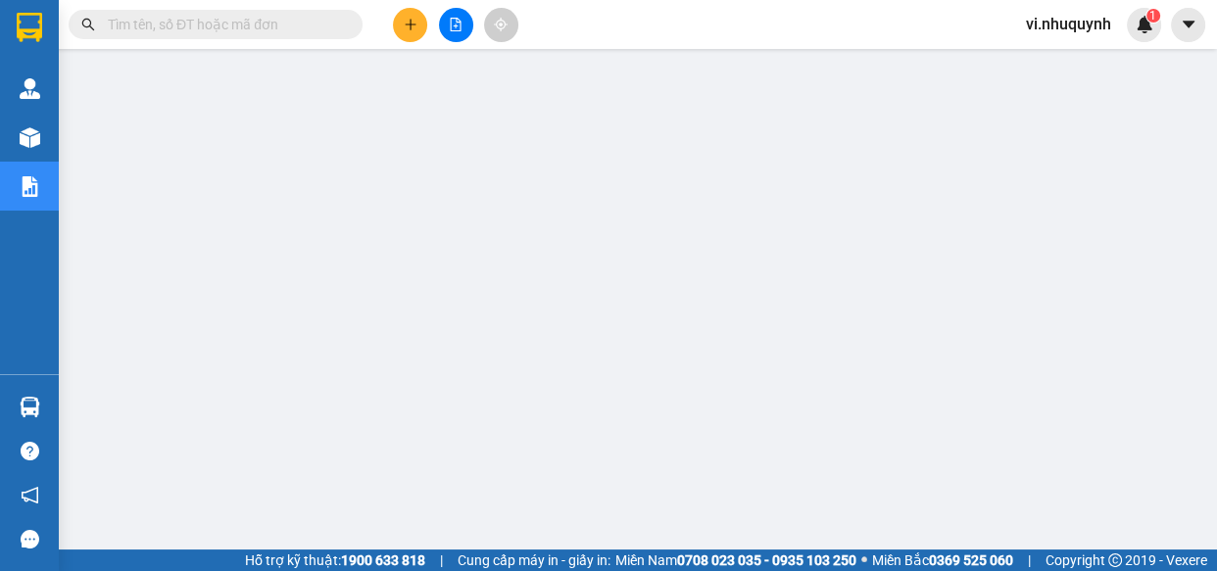
click at [311, 20] on input "text" at bounding box center [223, 25] width 231 height 22
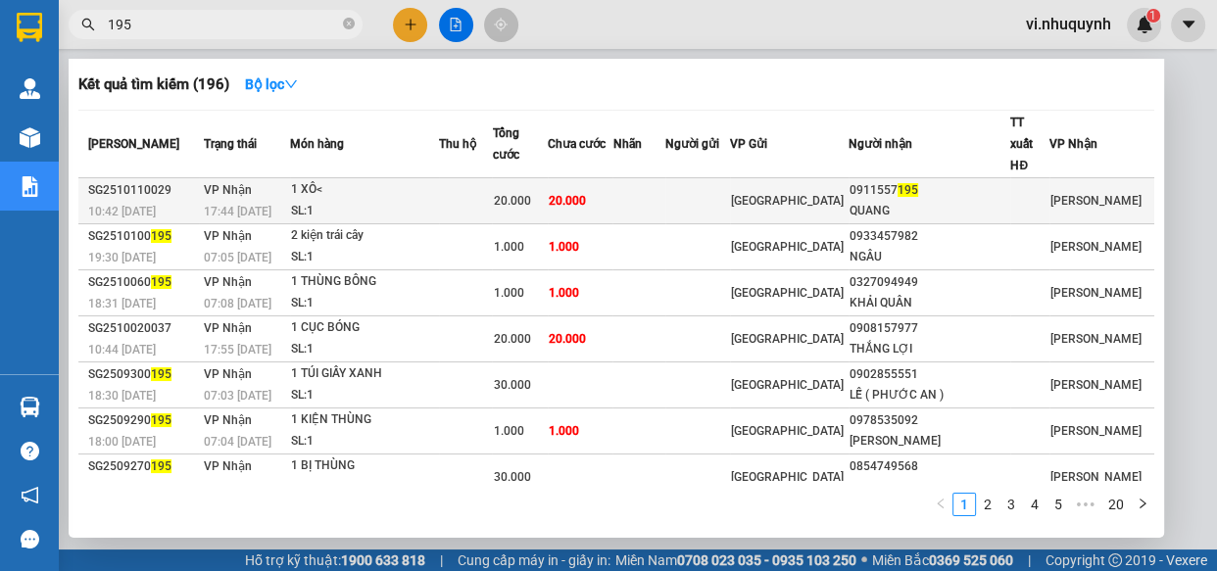
type input "195"
click at [947, 201] on div "QUANG" at bounding box center [929, 211] width 160 height 21
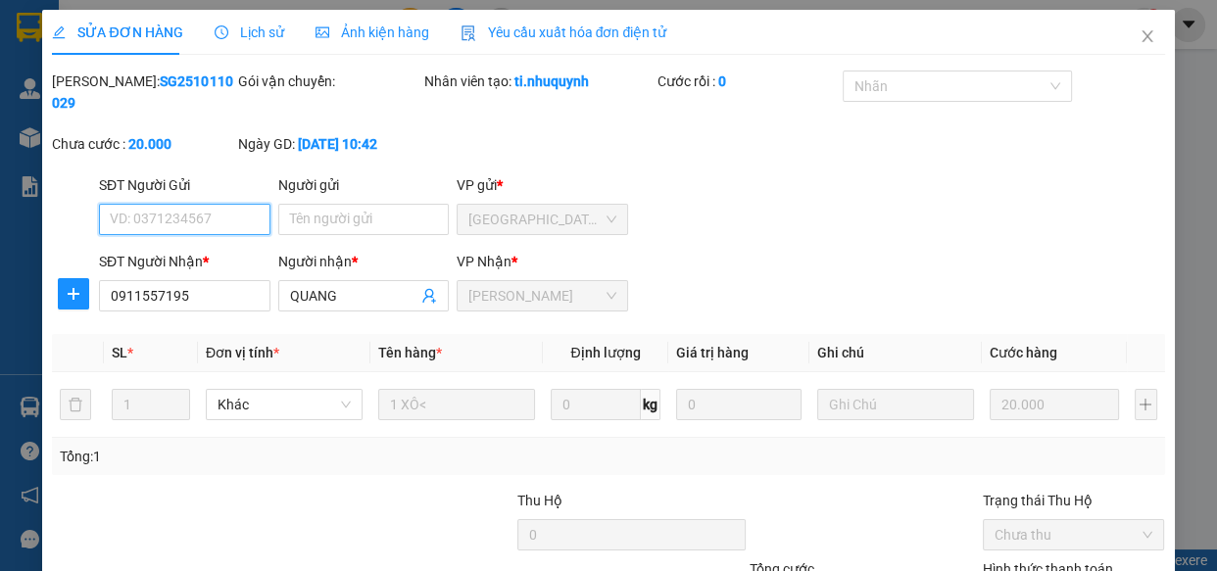
type input "0911557195"
type input "QUANG"
type input "20.000"
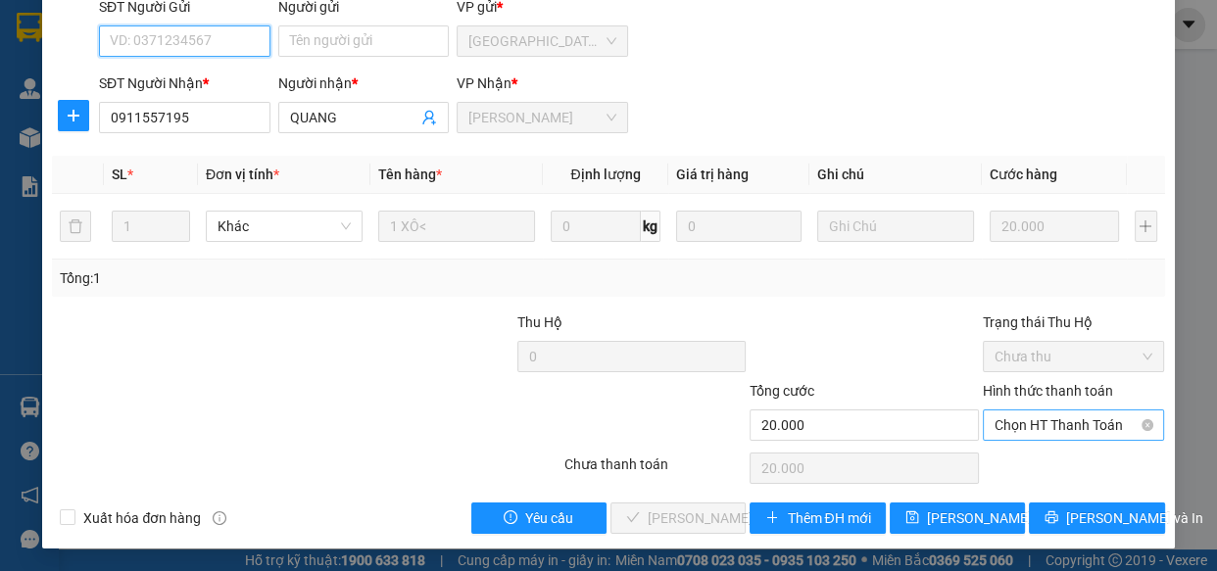
click at [1002, 430] on span "Chọn HT Thanh Toán" at bounding box center [1073, 424] width 159 height 29
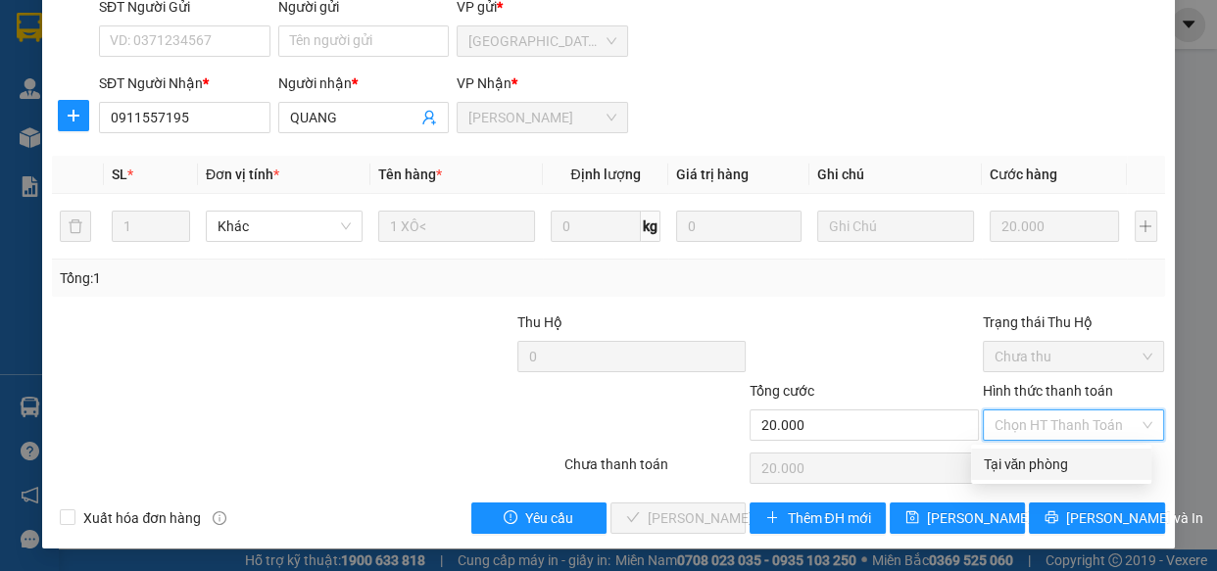
click at [1014, 459] on div "Tại văn phòng" at bounding box center [1060, 465] width 157 height 22
type input "0"
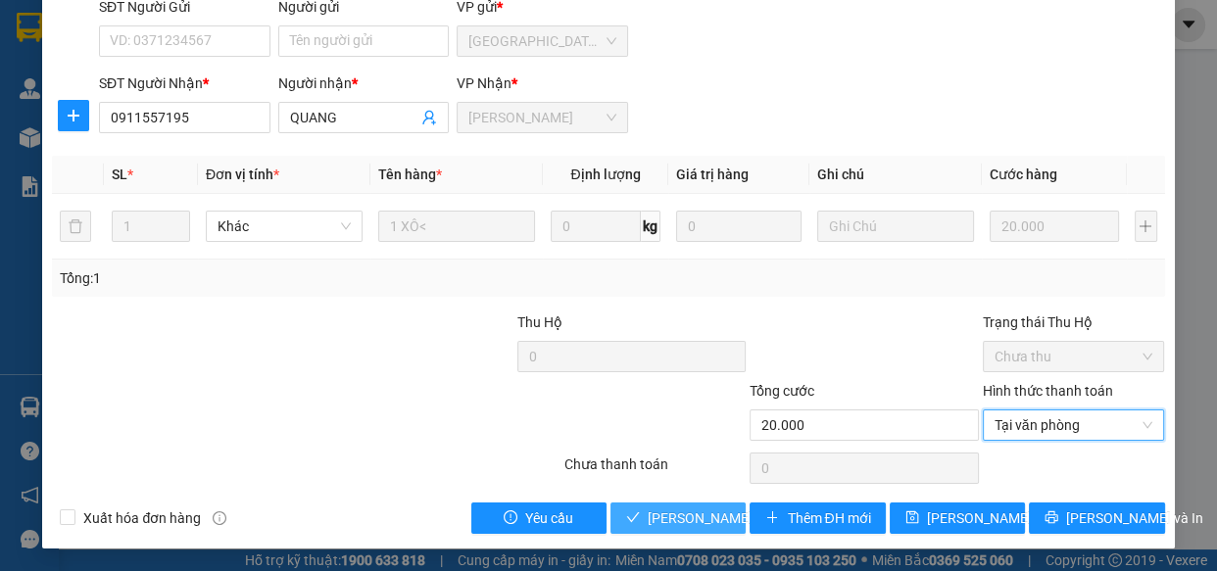
click at [710, 519] on span "Lưu và Giao hàng" at bounding box center [741, 518] width 188 height 22
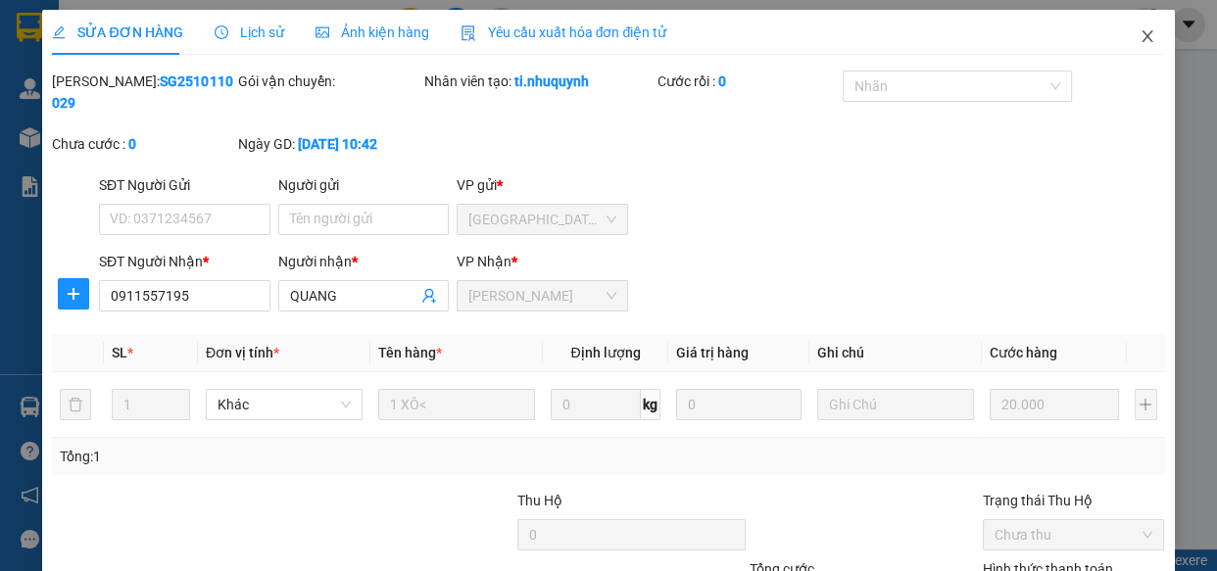
click at [1139, 35] on icon "close" at bounding box center [1147, 36] width 16 height 16
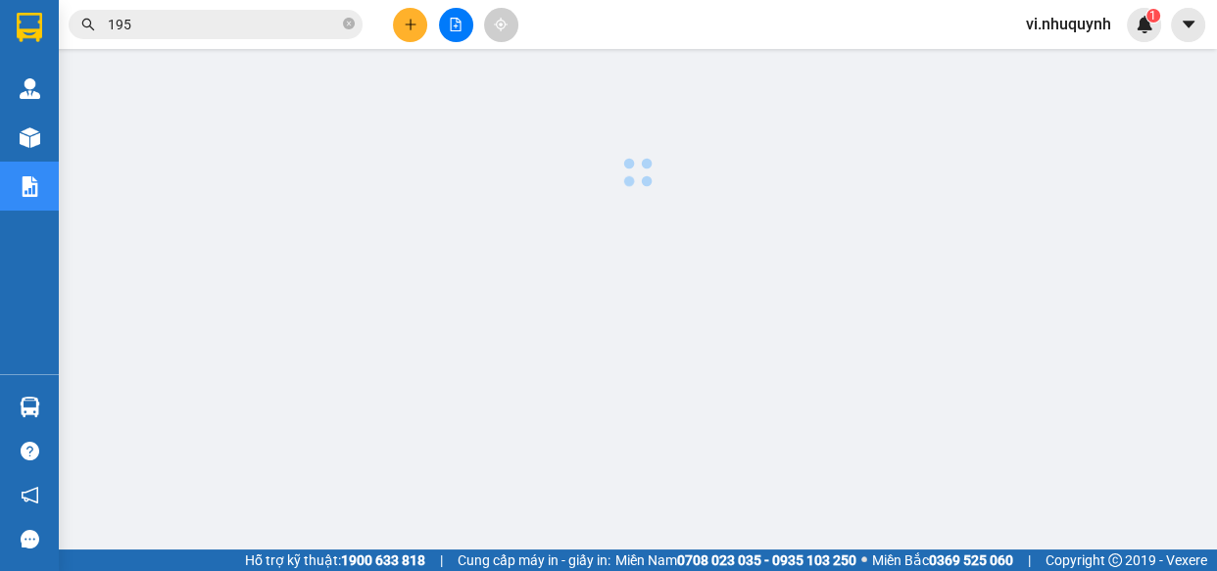
click at [220, 18] on input "195" at bounding box center [223, 25] width 231 height 22
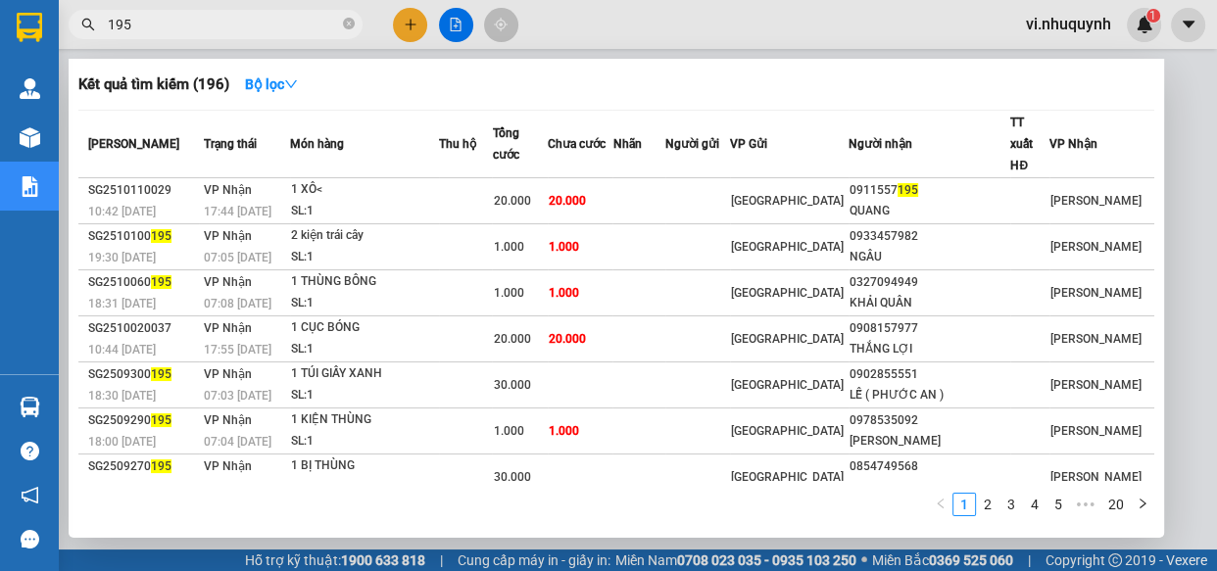
click at [215, 26] on input "195" at bounding box center [223, 25] width 231 height 22
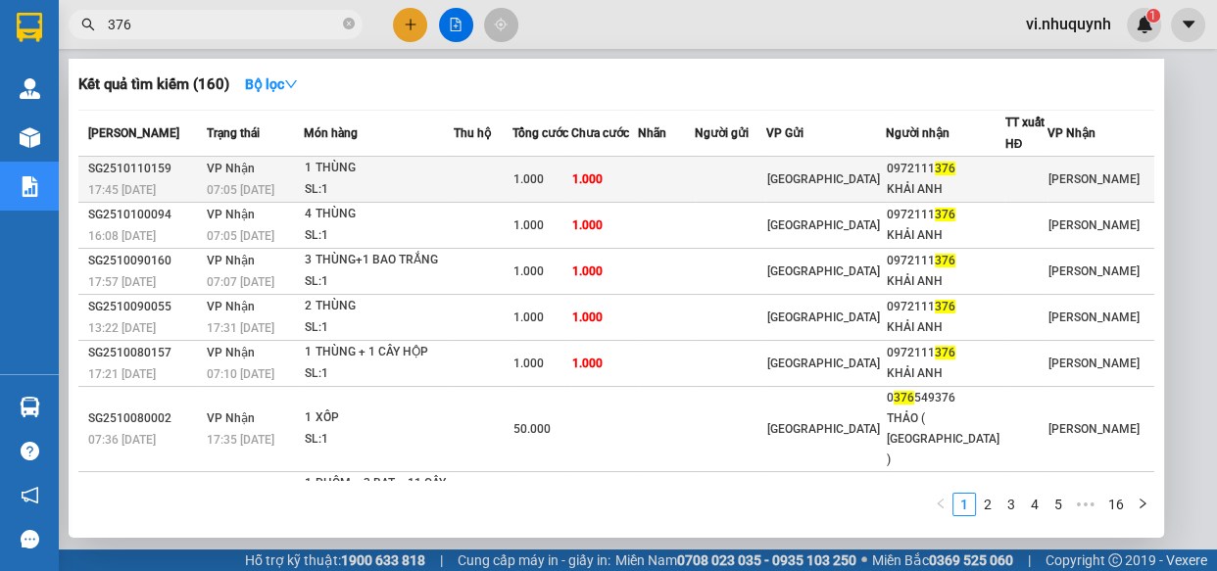
type input "376"
click at [1028, 181] on div at bounding box center [1026, 179] width 40 height 21
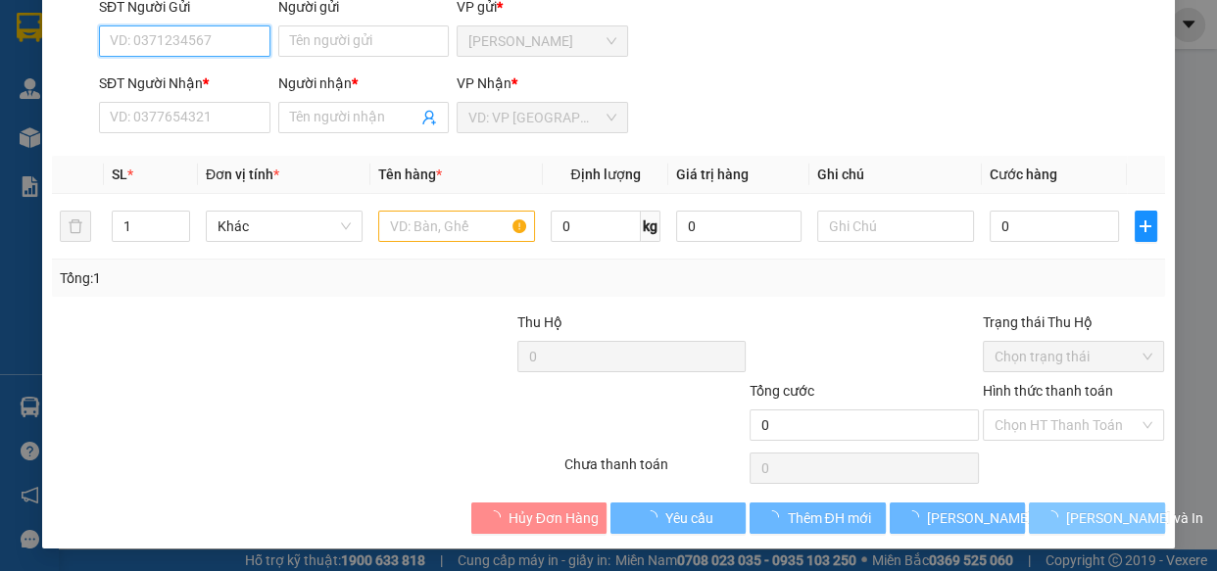
type input "0972111376"
type input "KHẢI ANH"
type input "1.000"
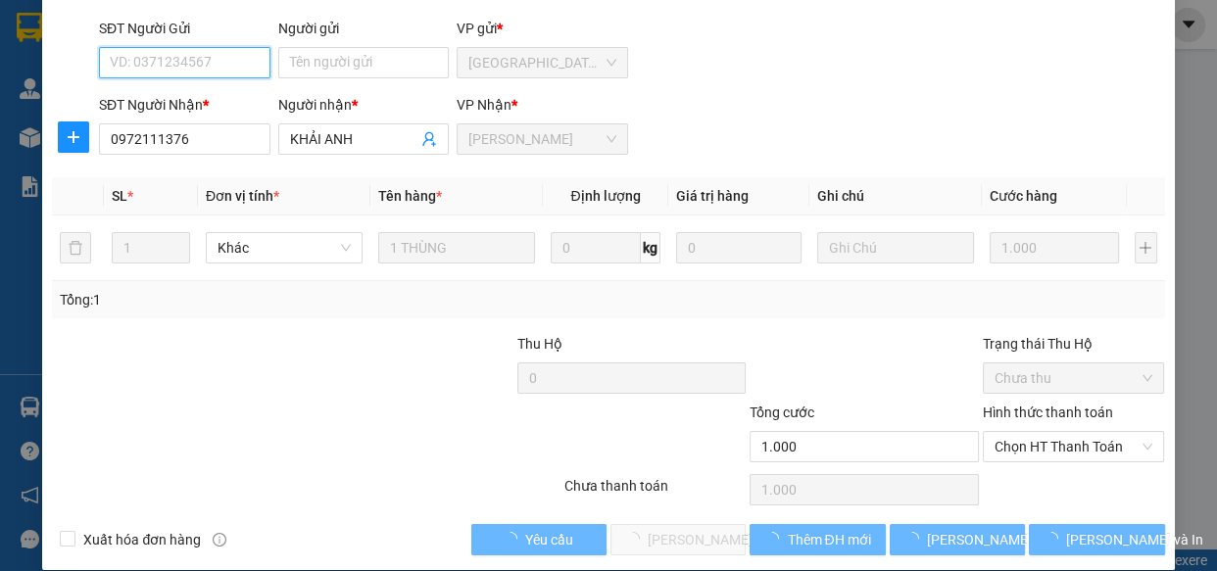
scroll to position [178, 0]
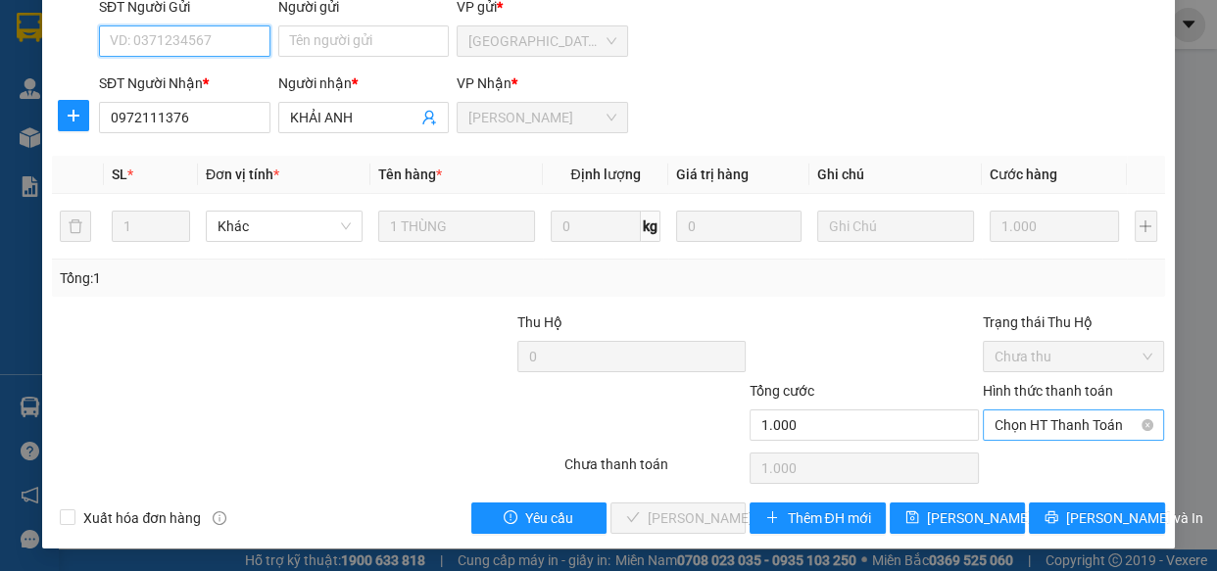
click at [1010, 429] on span "Chọn HT Thanh Toán" at bounding box center [1073, 424] width 159 height 29
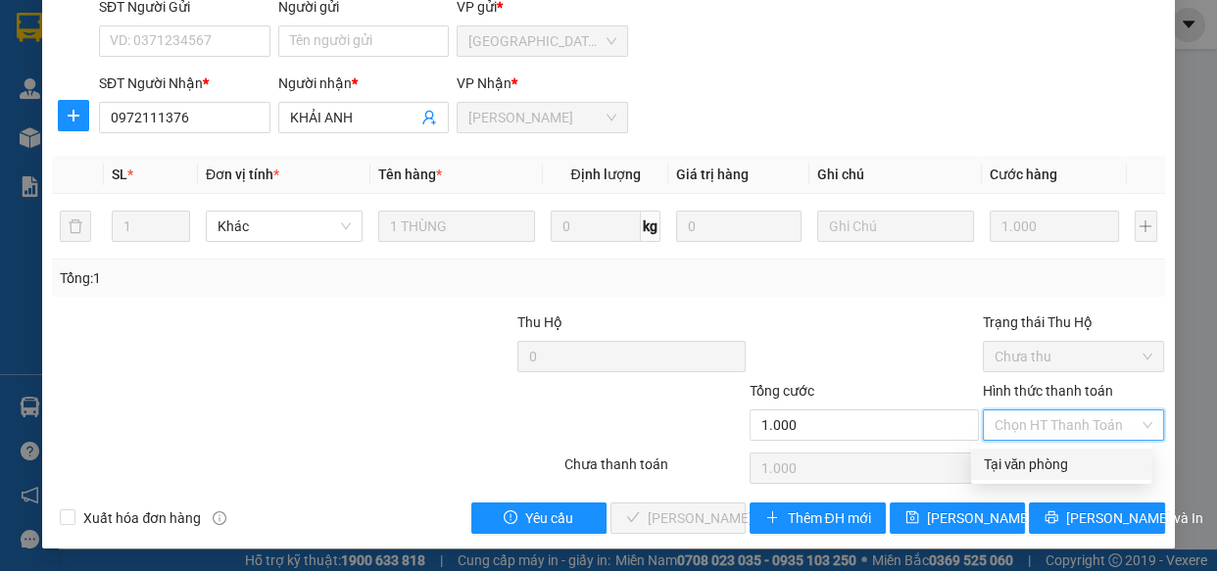
drag, startPoint x: 1014, startPoint y: 458, endPoint x: 716, endPoint y: 512, distance: 302.6
click at [996, 465] on div "Tại văn phòng" at bounding box center [1060, 465] width 157 height 22
type input "0"
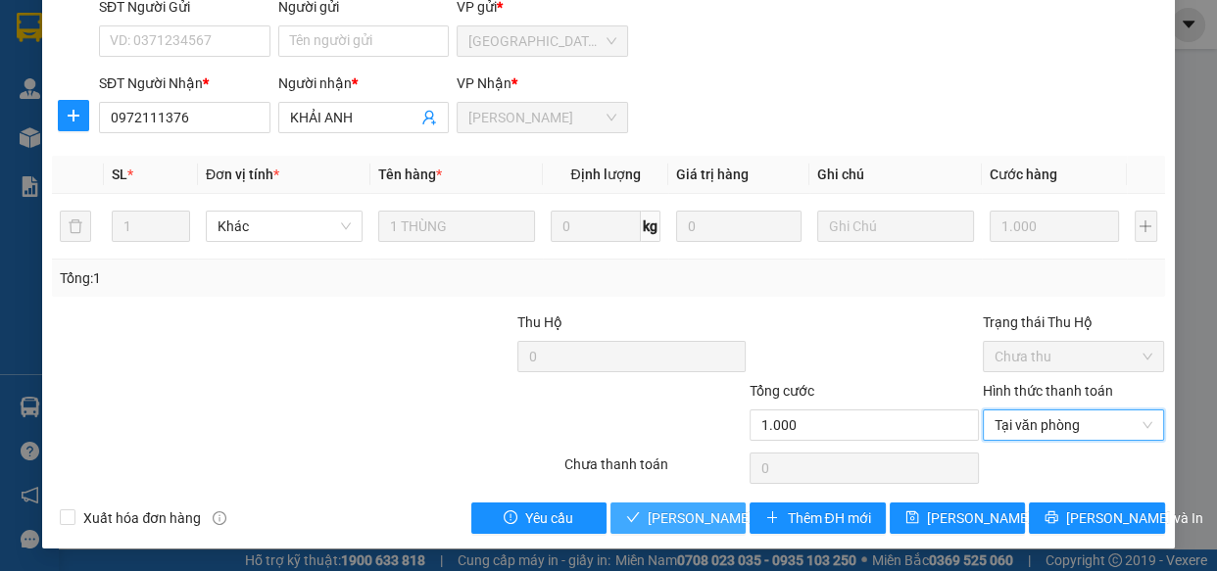
drag, startPoint x: 667, startPoint y: 517, endPoint x: 655, endPoint y: 515, distance: 11.9
click at [664, 517] on span "Lưu và Giao hàng" at bounding box center [741, 518] width 188 height 22
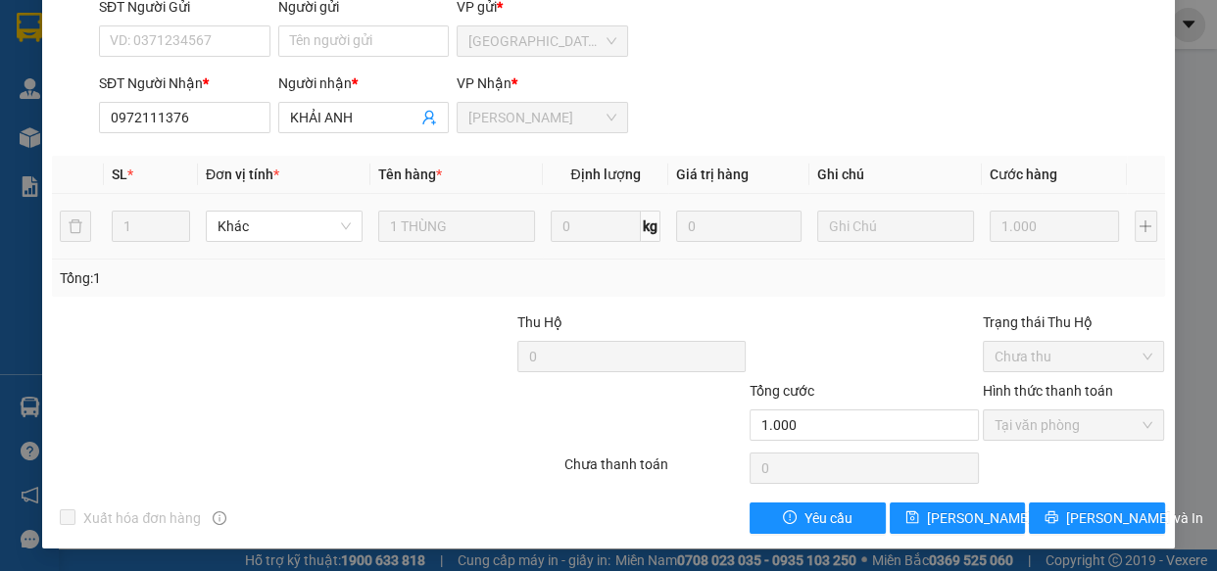
scroll to position [0, 0]
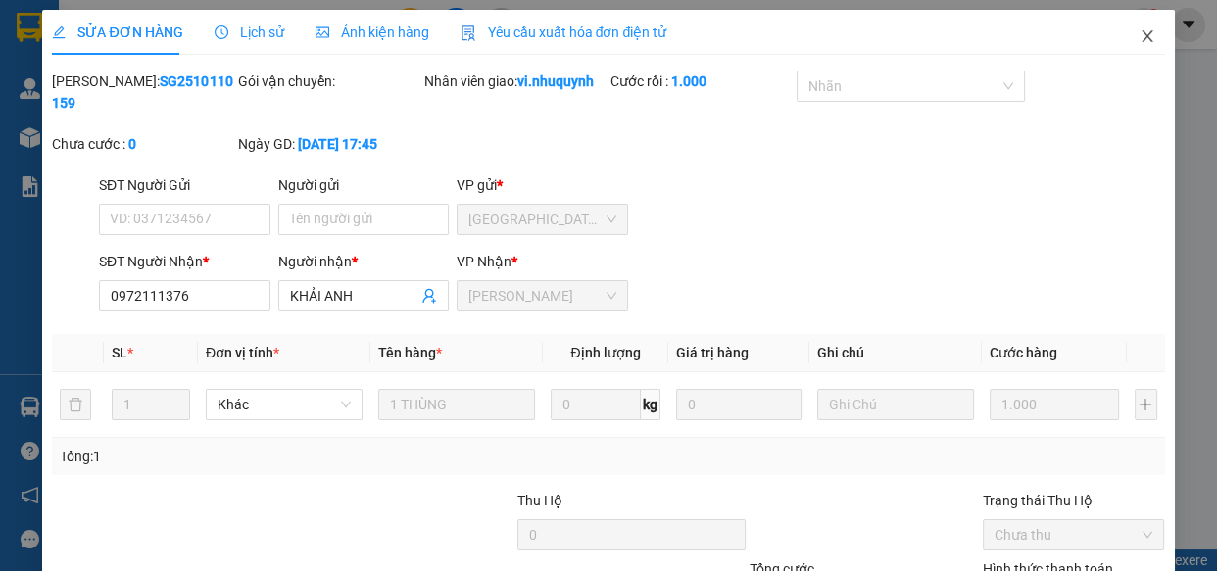
click at [1139, 43] on icon "close" at bounding box center [1147, 36] width 16 height 16
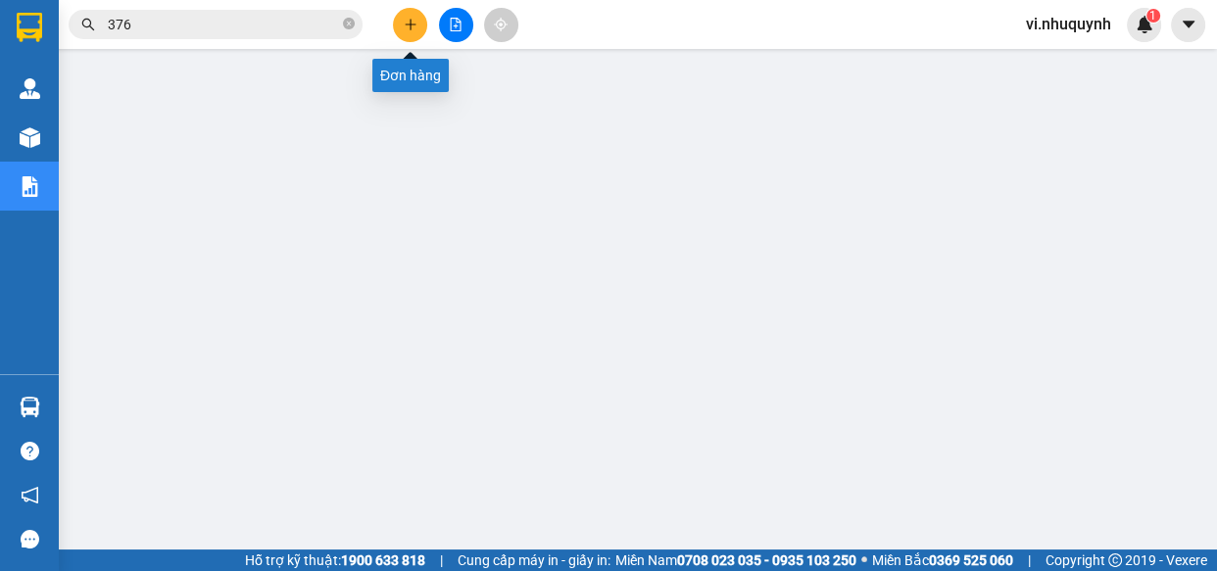
click at [407, 24] on icon "plus" at bounding box center [410, 24] width 11 height 1
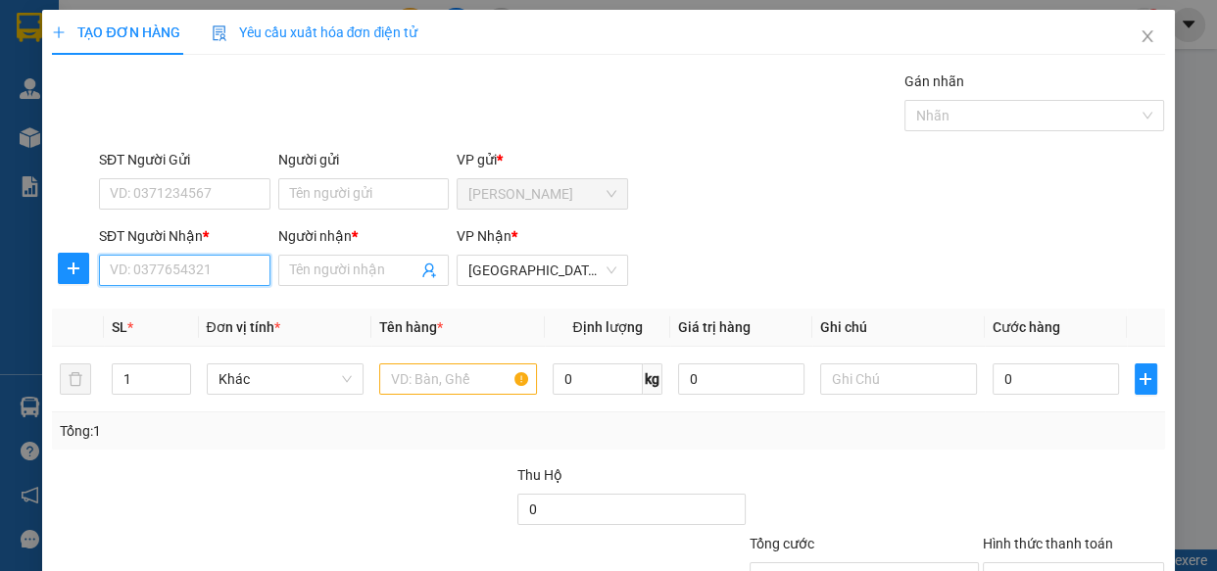
click at [190, 270] on input "SĐT Người Nhận *" at bounding box center [184, 270] width 171 height 31
type input "0908058845"
click at [333, 272] on input "Người nhận *" at bounding box center [354, 271] width 128 height 22
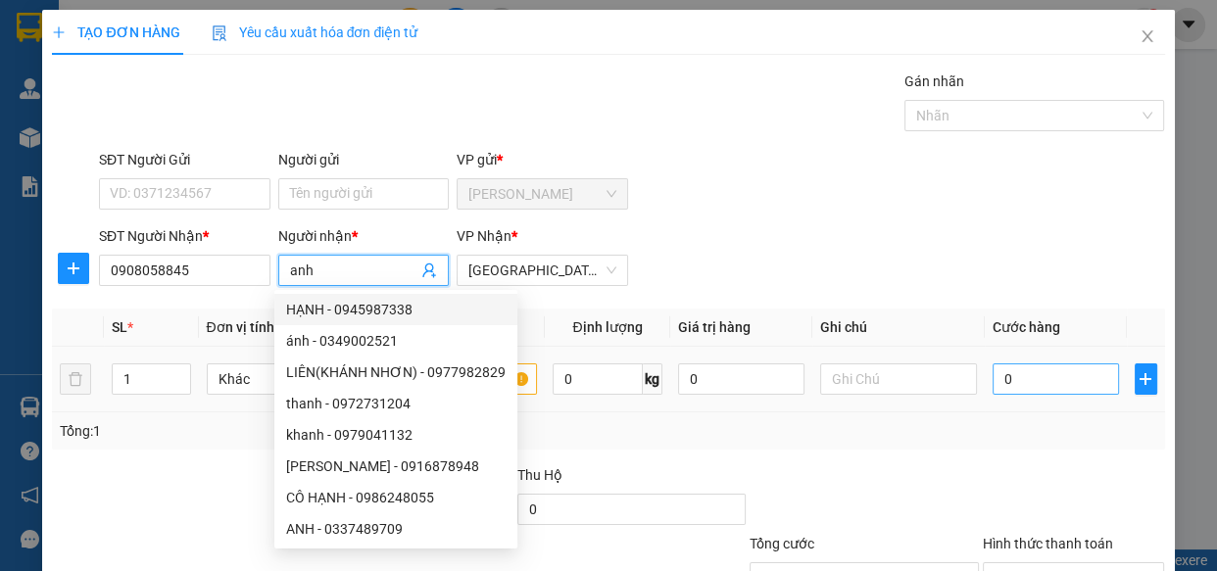
type input "anh"
click at [1025, 373] on input "0" at bounding box center [1055, 378] width 126 height 31
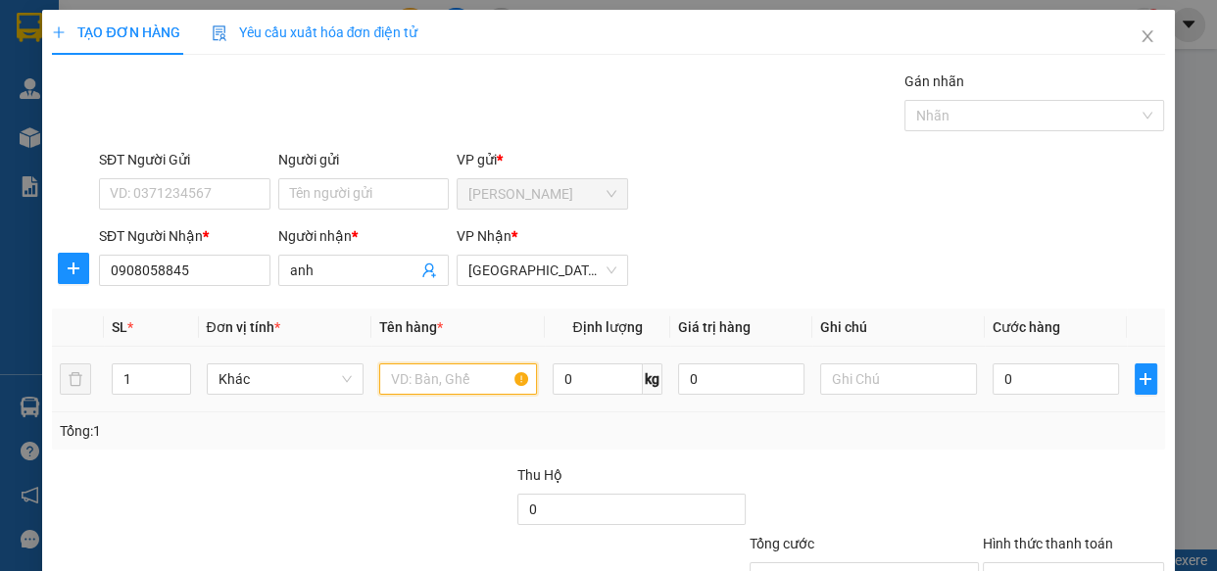
click at [426, 380] on input "text" at bounding box center [458, 378] width 158 height 31
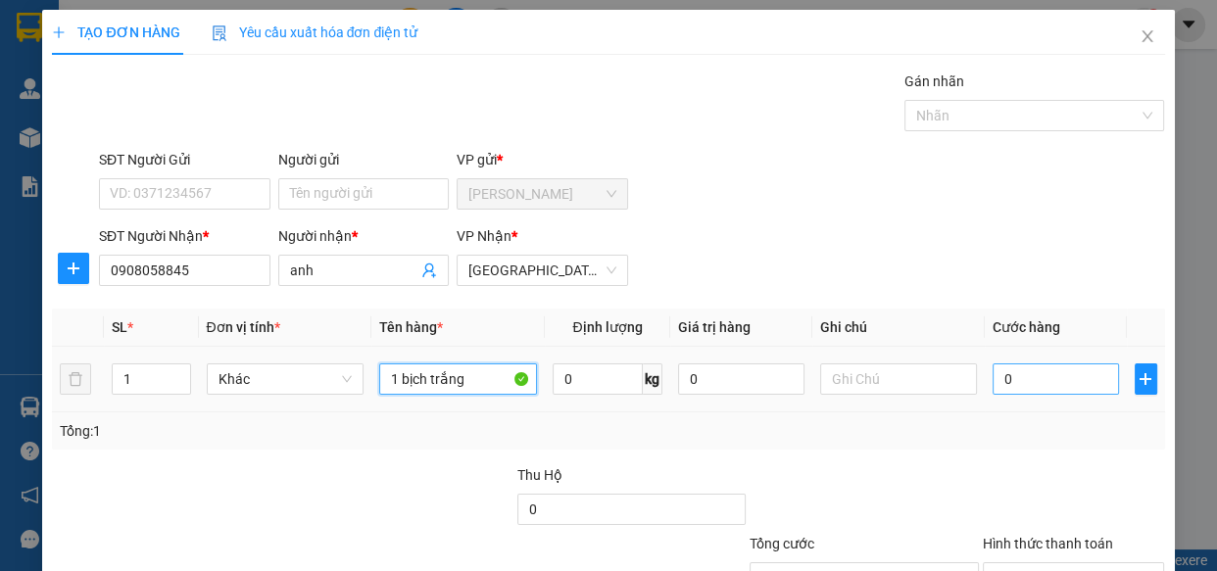
type input "1 bịch trắng"
click at [1022, 390] on input "0" at bounding box center [1055, 378] width 126 height 31
type input "3"
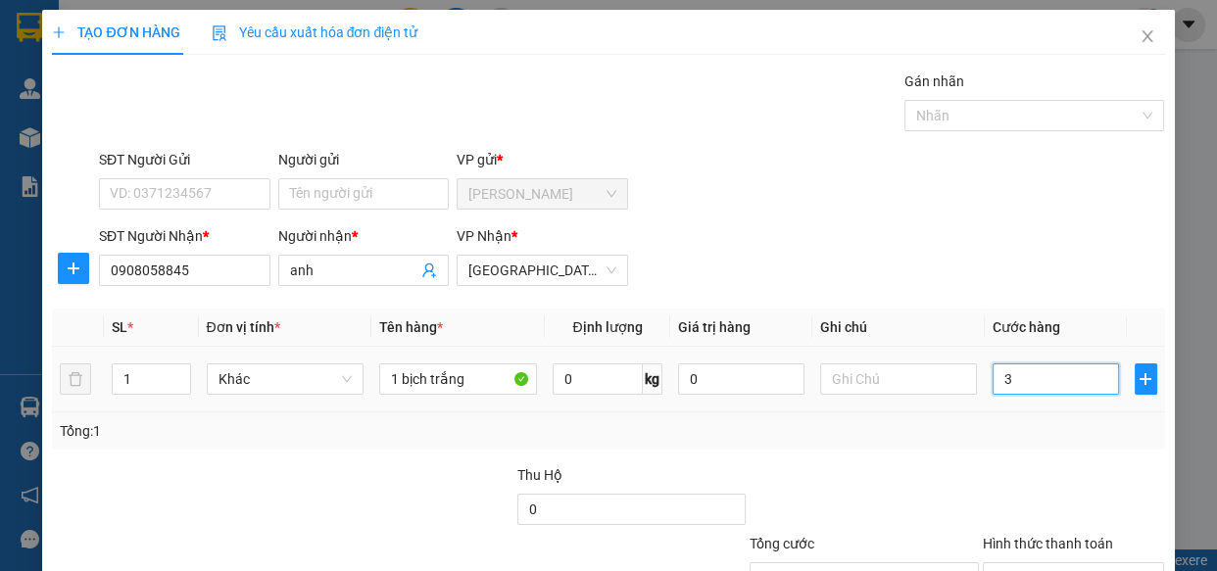
type input "30"
type input "300"
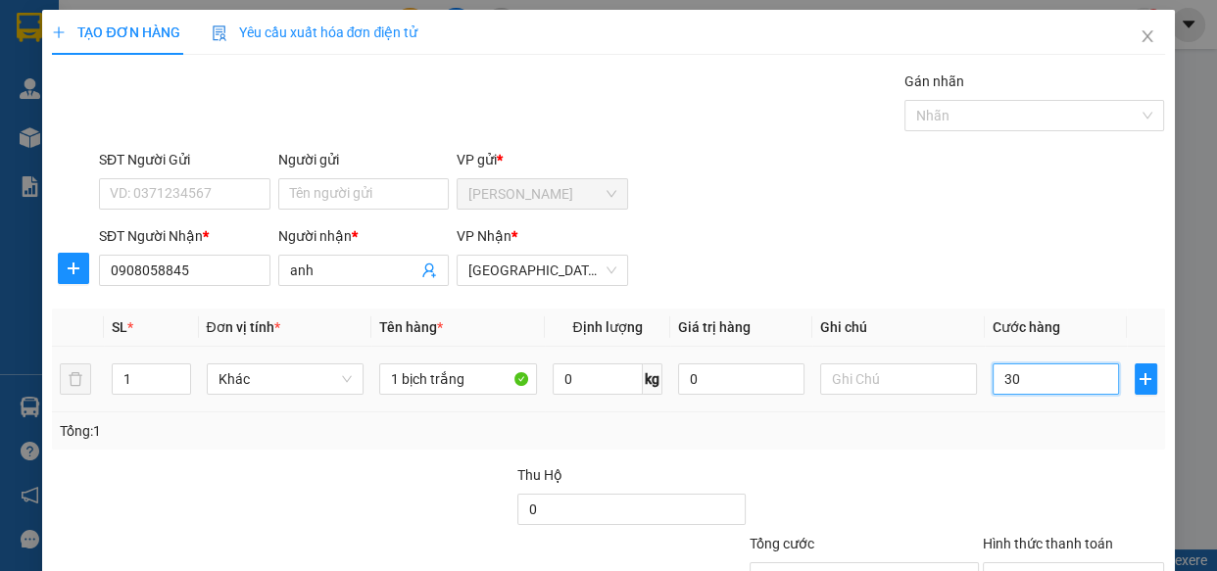
type input "300"
type input "3.000"
type input "30.000"
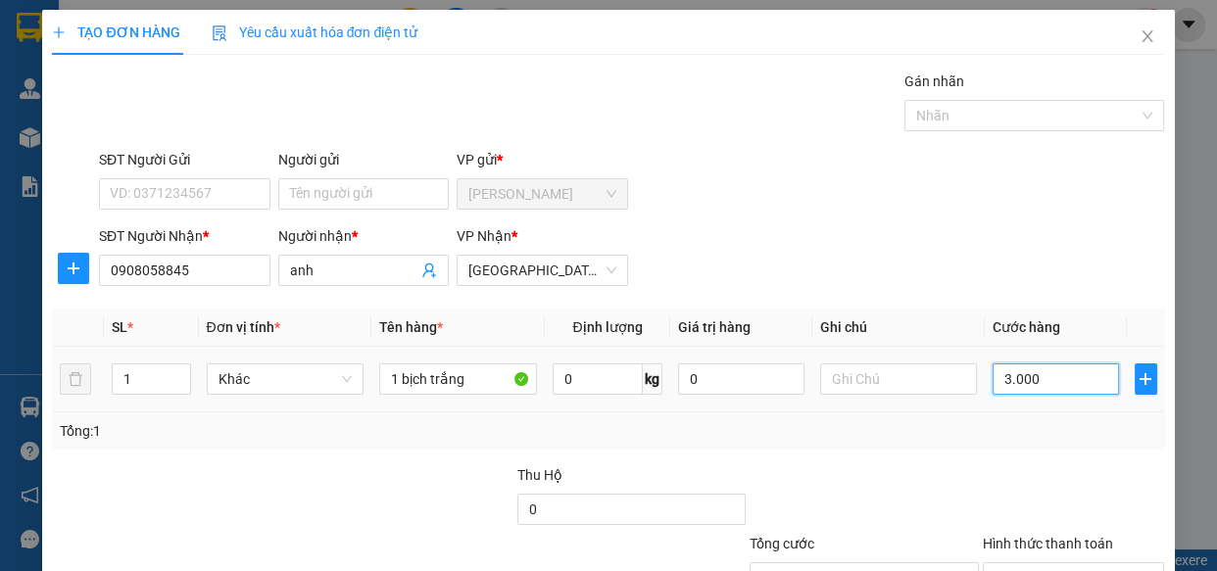
type input "30.000"
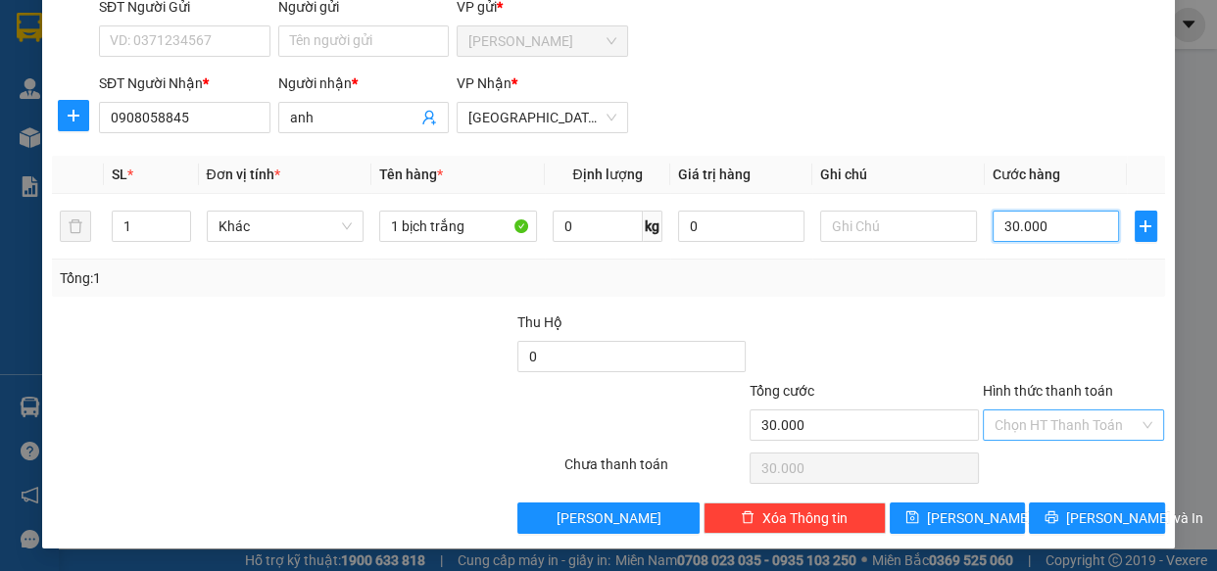
type input "30.000"
click at [1011, 433] on input "Hình thức thanh toán" at bounding box center [1066, 424] width 145 height 29
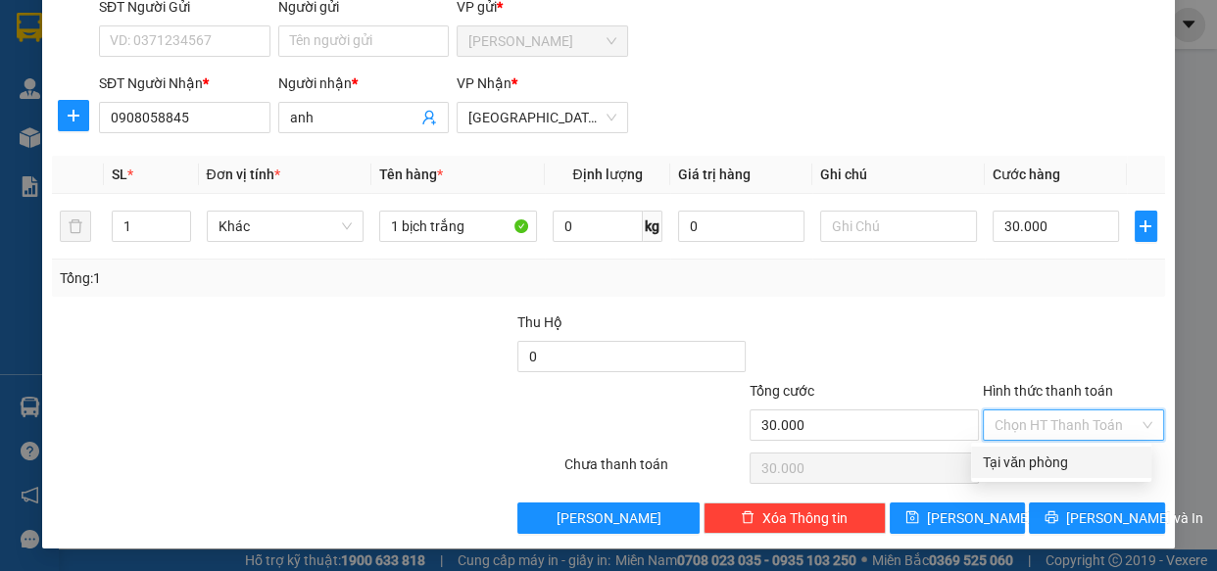
click at [1029, 463] on div "Tại văn phòng" at bounding box center [1060, 463] width 157 height 22
type input "0"
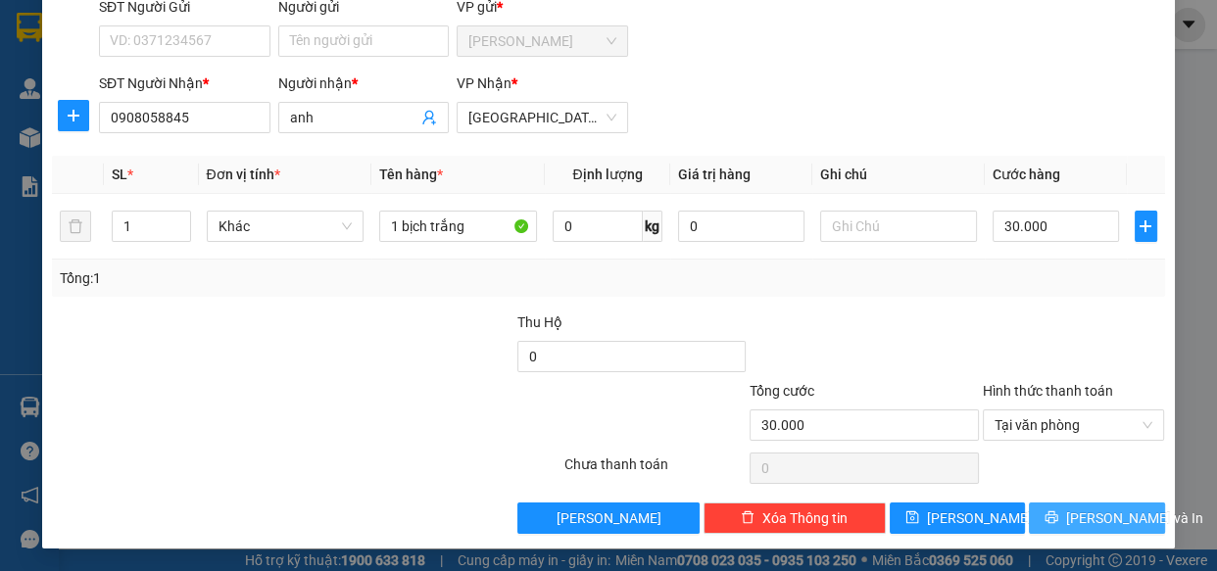
click at [1058, 517] on icon "printer" at bounding box center [1051, 517] width 13 height 13
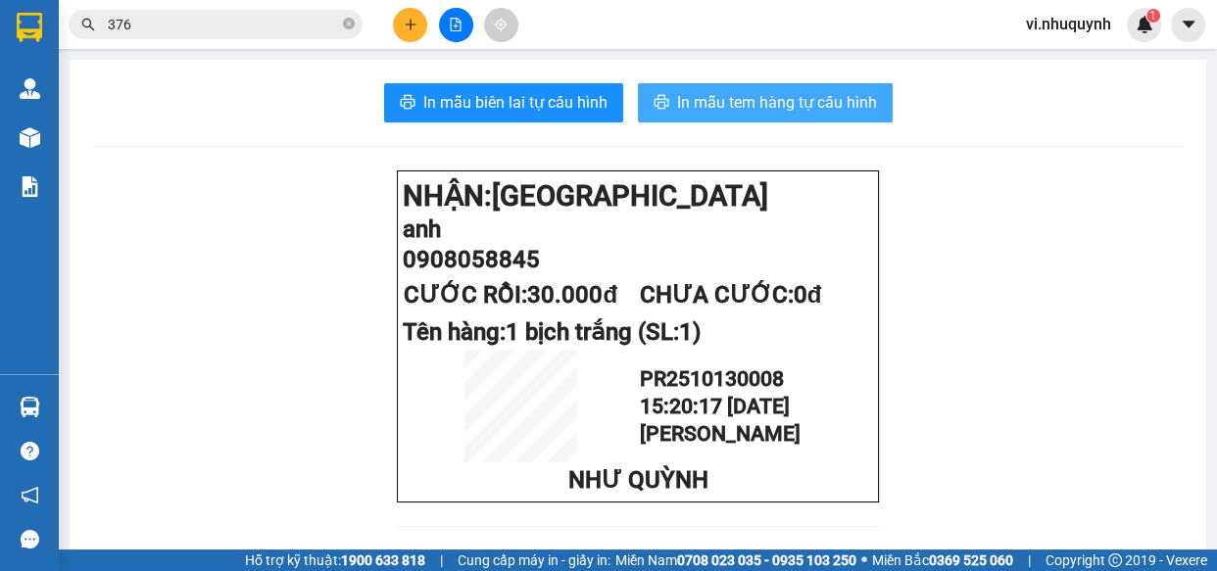
click at [751, 98] on span "In mẫu tem hàng tự cấu hình" at bounding box center [777, 102] width 200 height 24
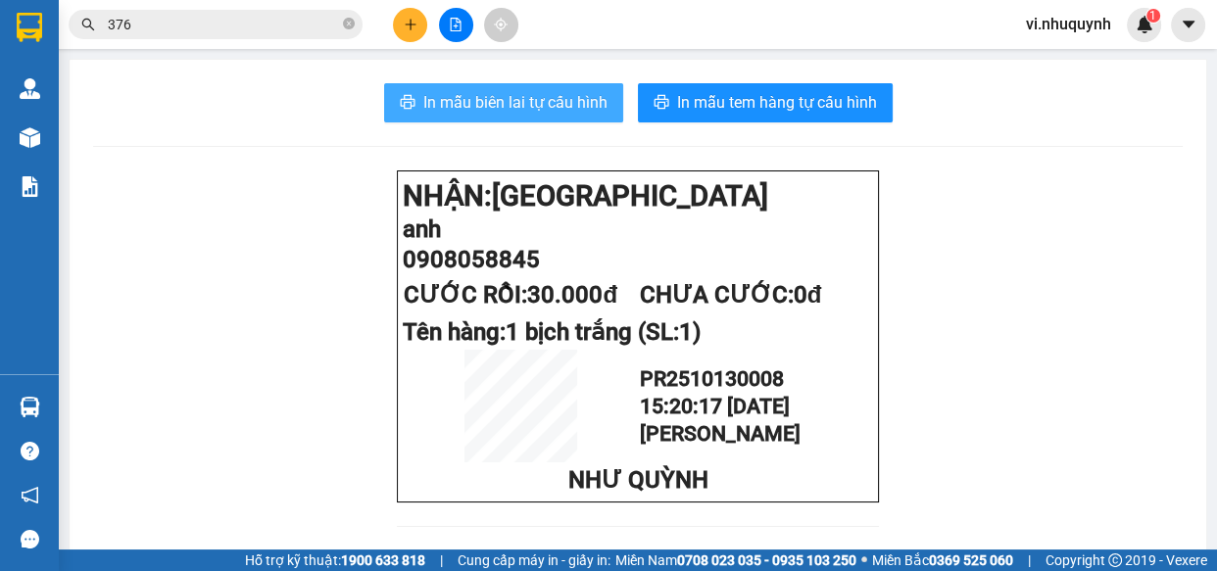
click at [536, 93] on span "In mẫu biên lai tự cấu hình" at bounding box center [515, 102] width 184 height 24
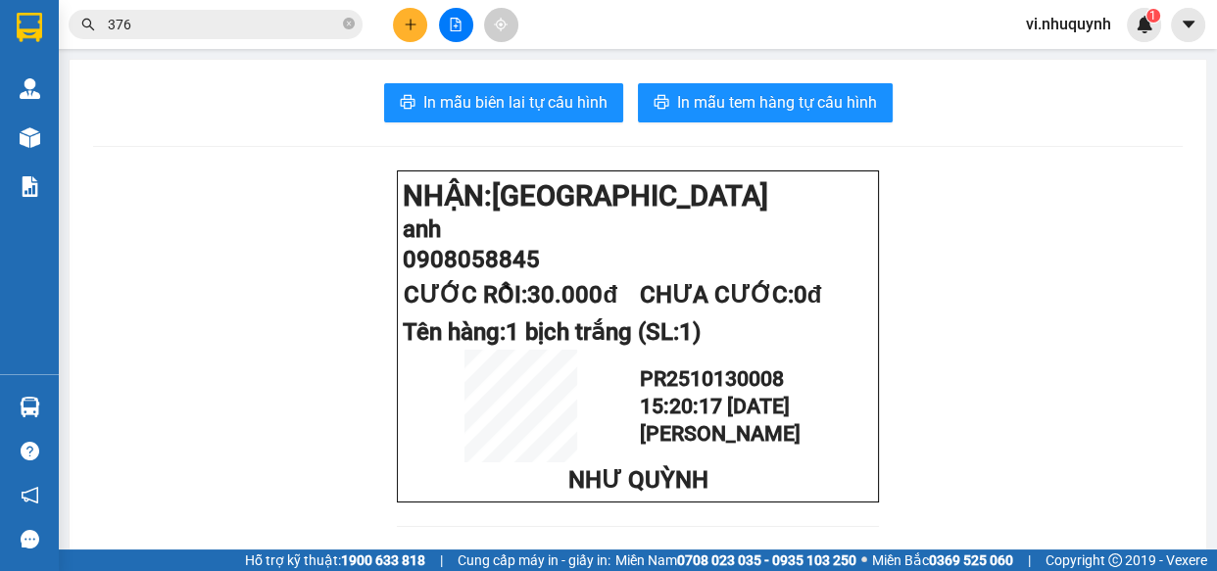
click at [303, 21] on input "376" at bounding box center [223, 25] width 231 height 22
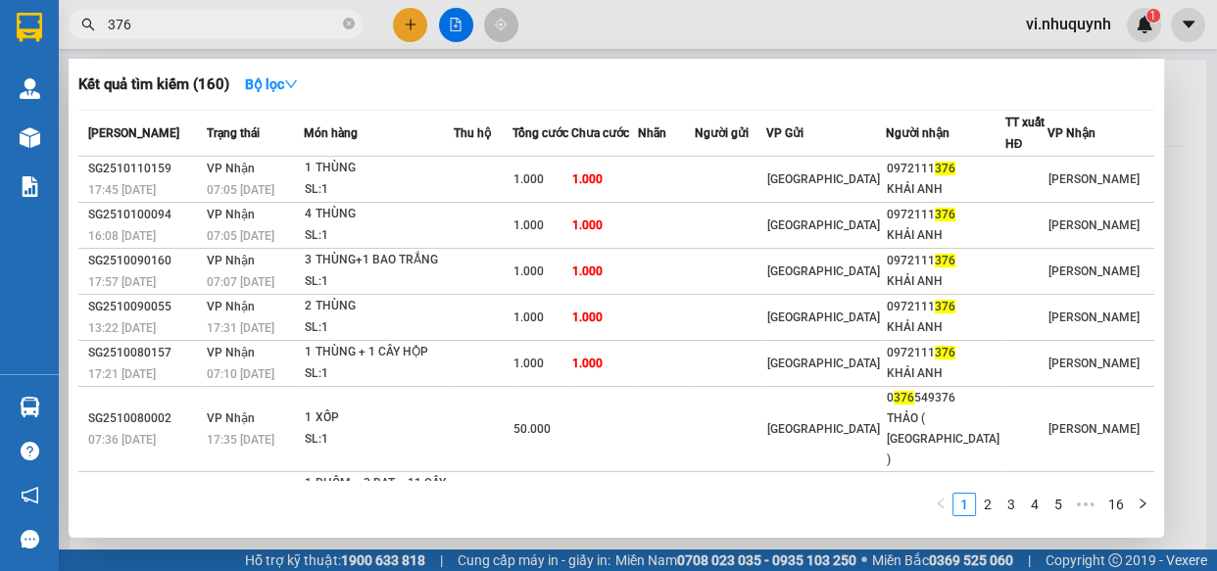
click at [303, 21] on input "376" at bounding box center [223, 25] width 231 height 22
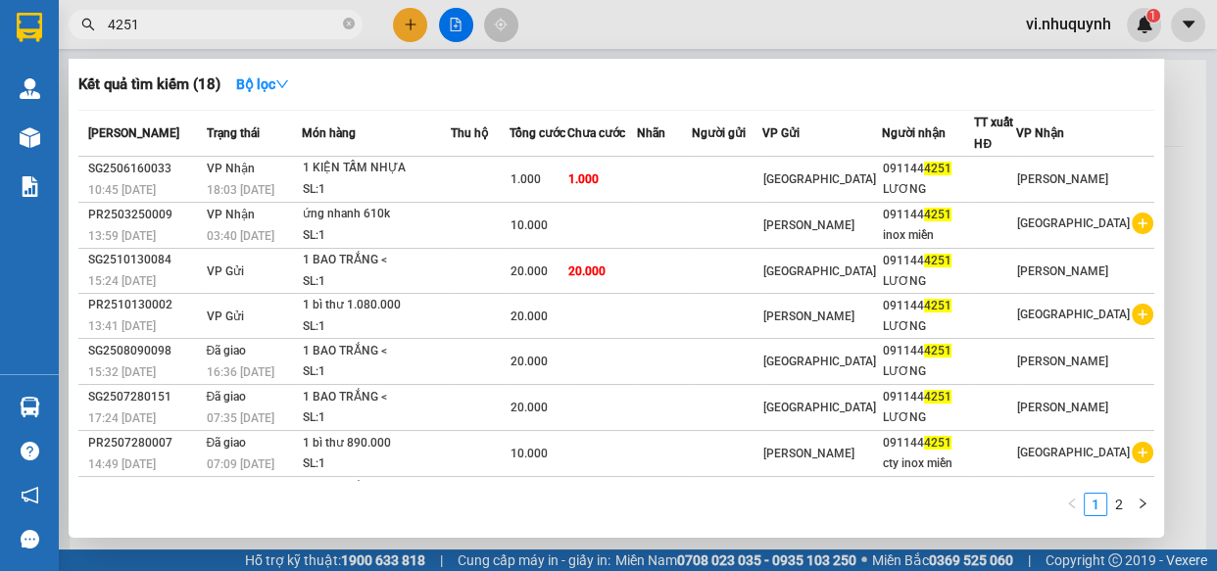
click at [303, 20] on input "4251" at bounding box center [223, 25] width 231 height 22
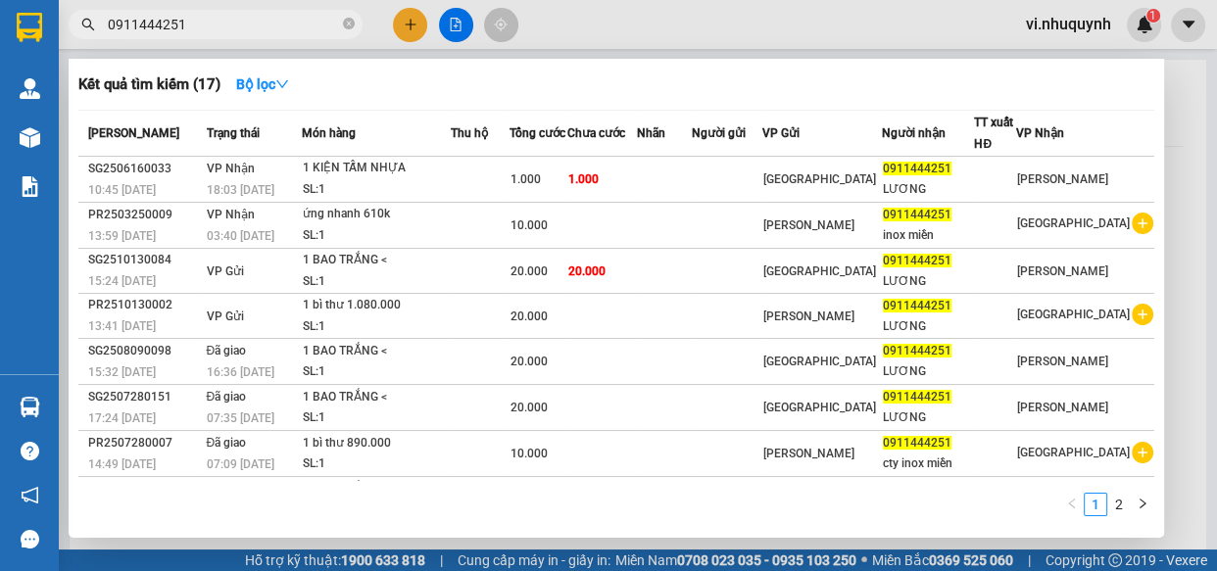
type input "0911444251"
click at [348, 24] on icon "close-circle" at bounding box center [349, 24] width 12 height 12
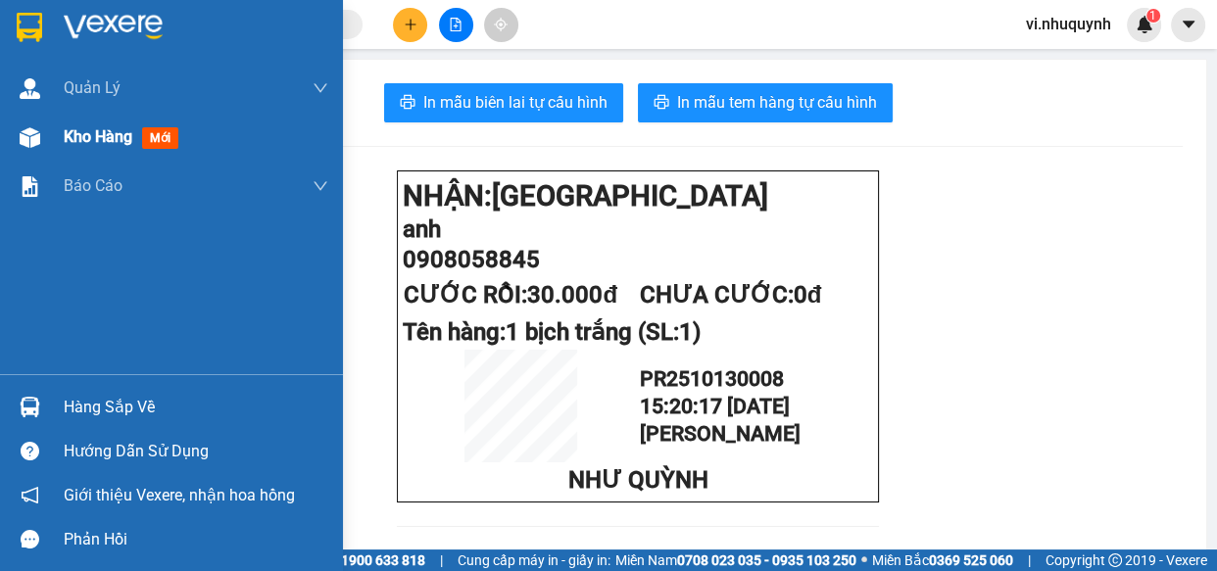
click at [88, 135] on span "Kho hàng" at bounding box center [98, 136] width 69 height 19
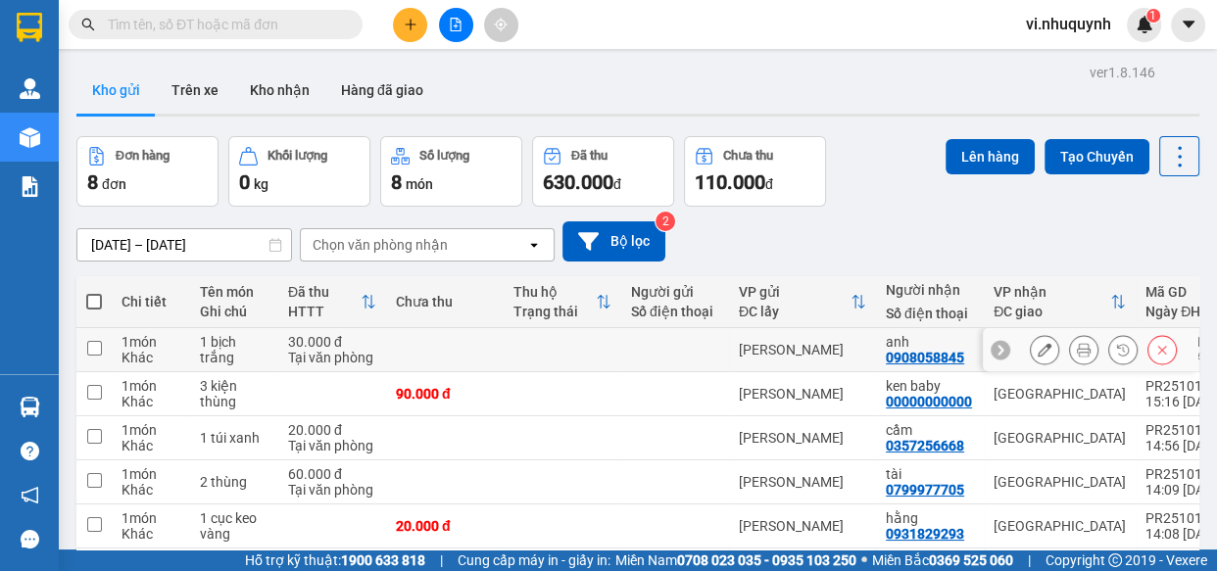
scroll to position [177, 0]
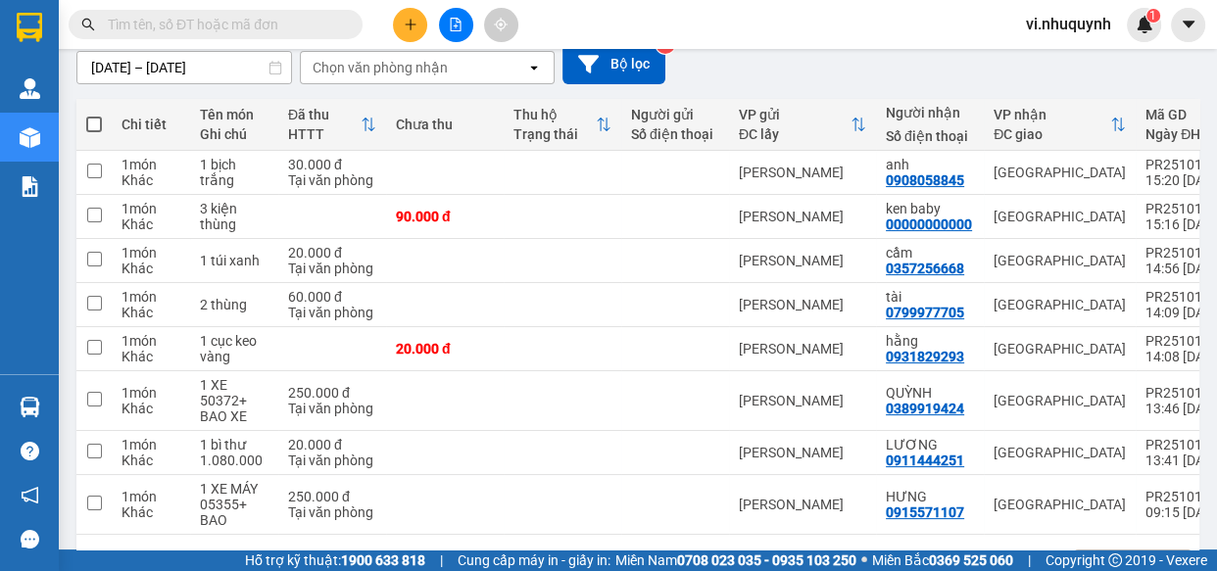
click at [245, 28] on input "text" at bounding box center [223, 25] width 231 height 22
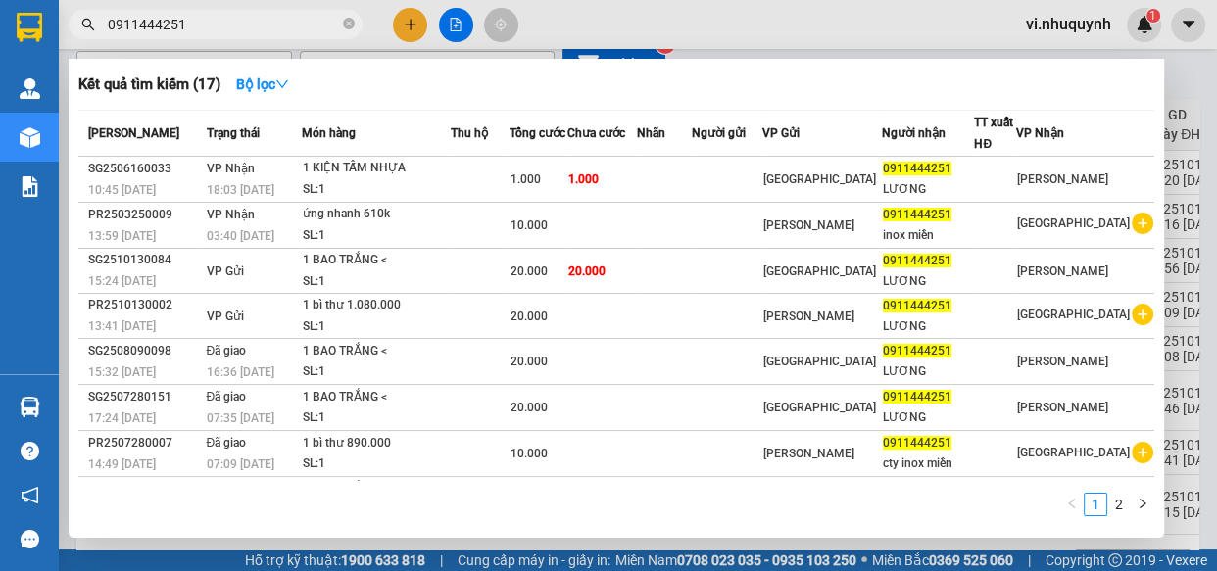
click at [276, 28] on input "0911444251" at bounding box center [223, 25] width 231 height 22
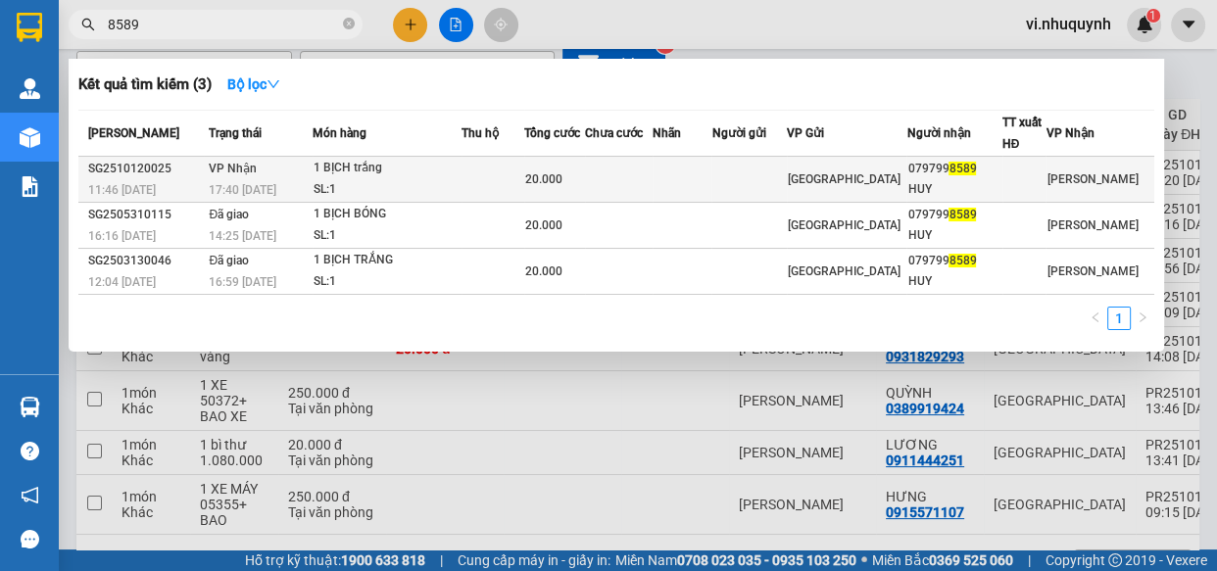
type input "8589"
click at [970, 176] on div "079799 8589" at bounding box center [953, 169] width 93 height 21
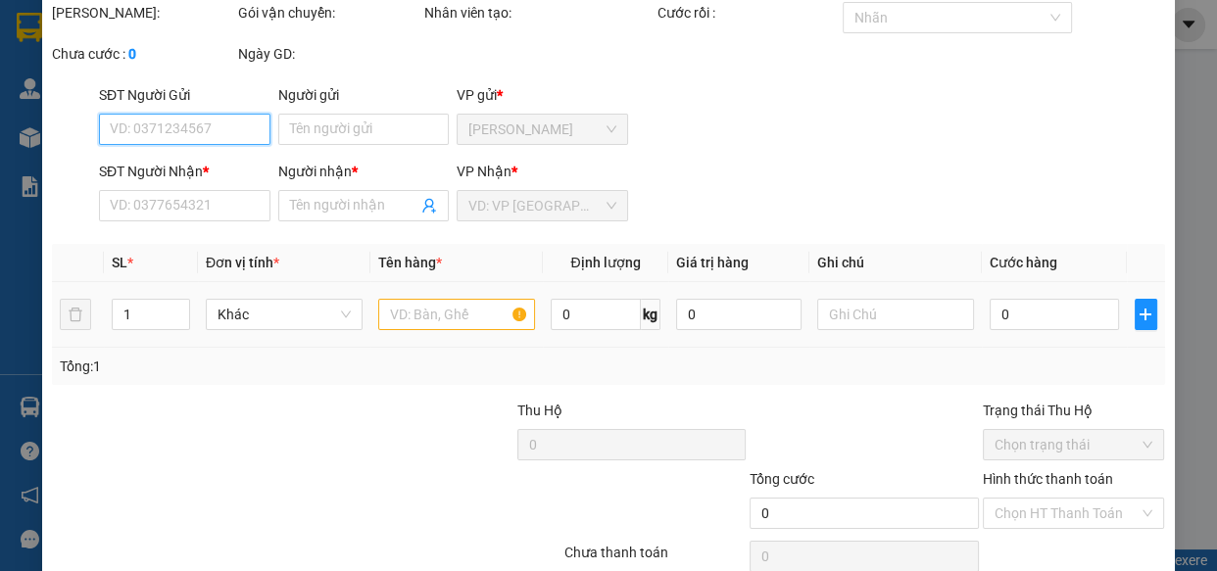
type input "0797998589"
type input "HUY"
type input "20.000"
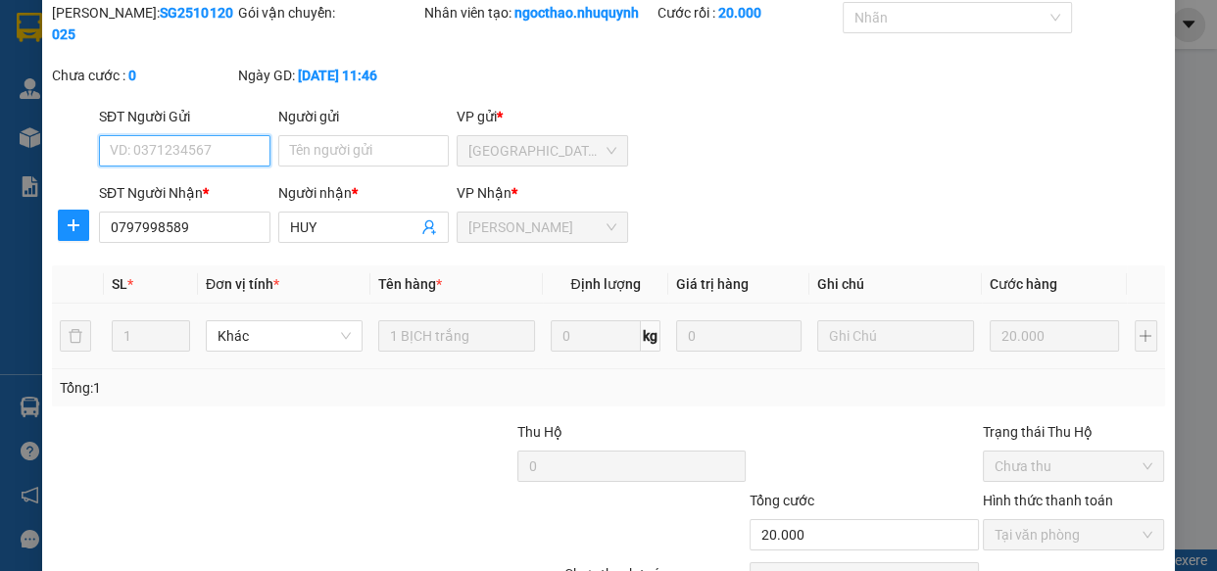
scroll to position [178, 0]
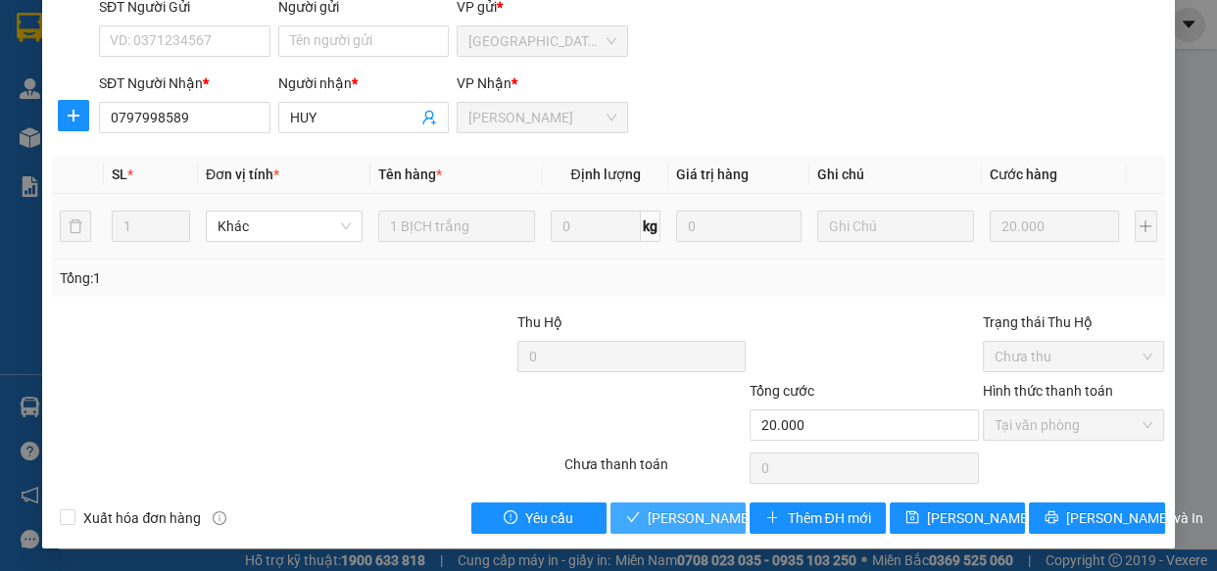
click at [677, 519] on span "Lưu và Giao hàng" at bounding box center [741, 518] width 188 height 22
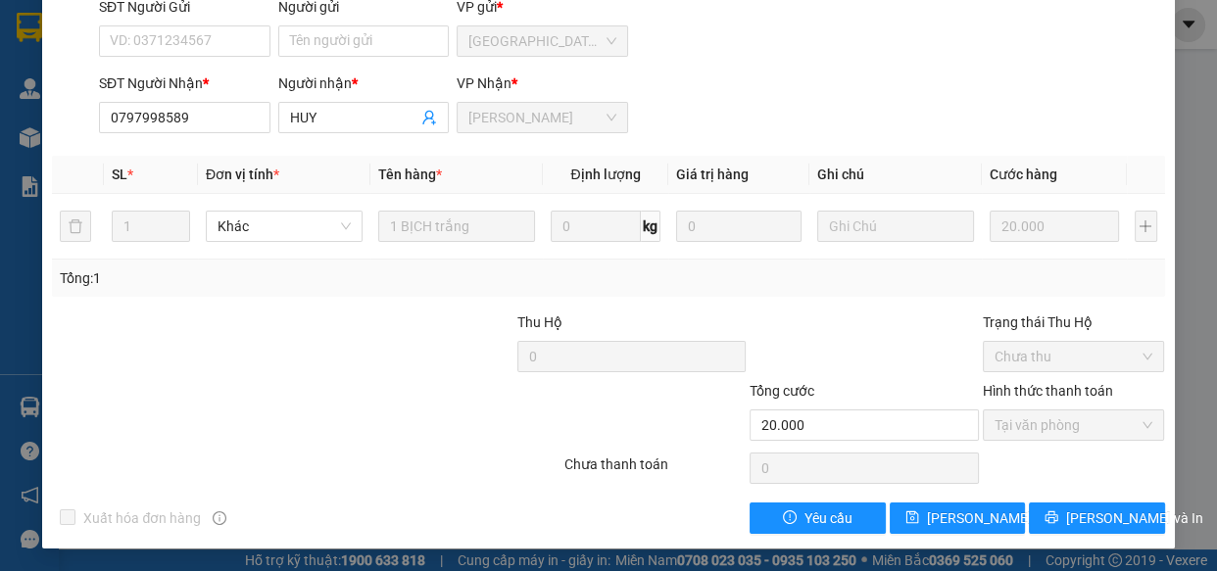
scroll to position [0, 0]
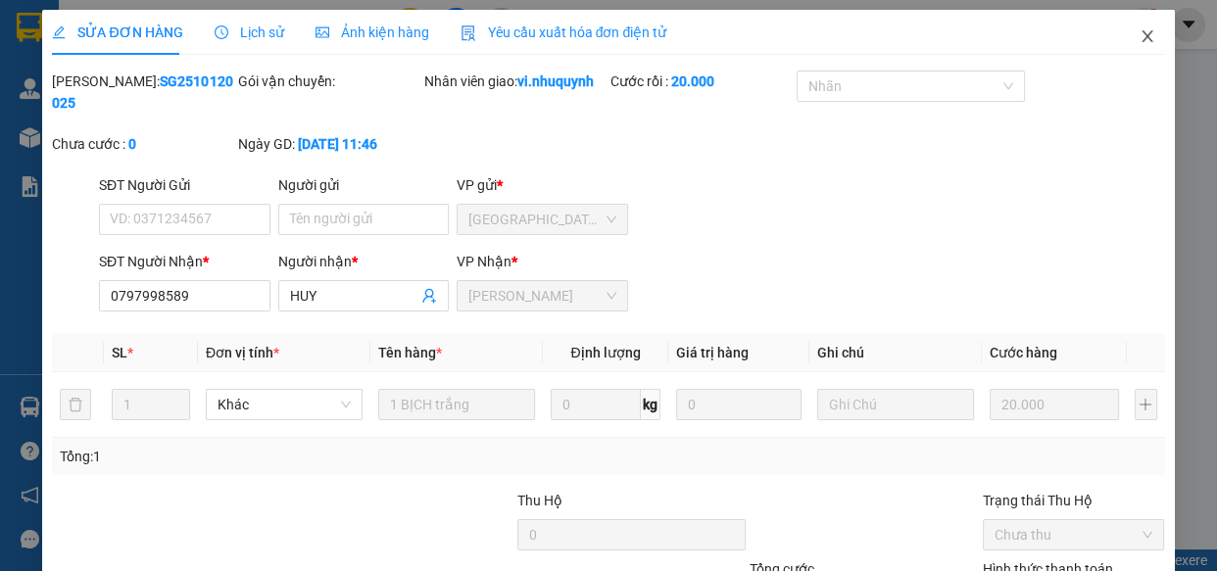
click at [1139, 39] on icon "close" at bounding box center [1147, 36] width 16 height 16
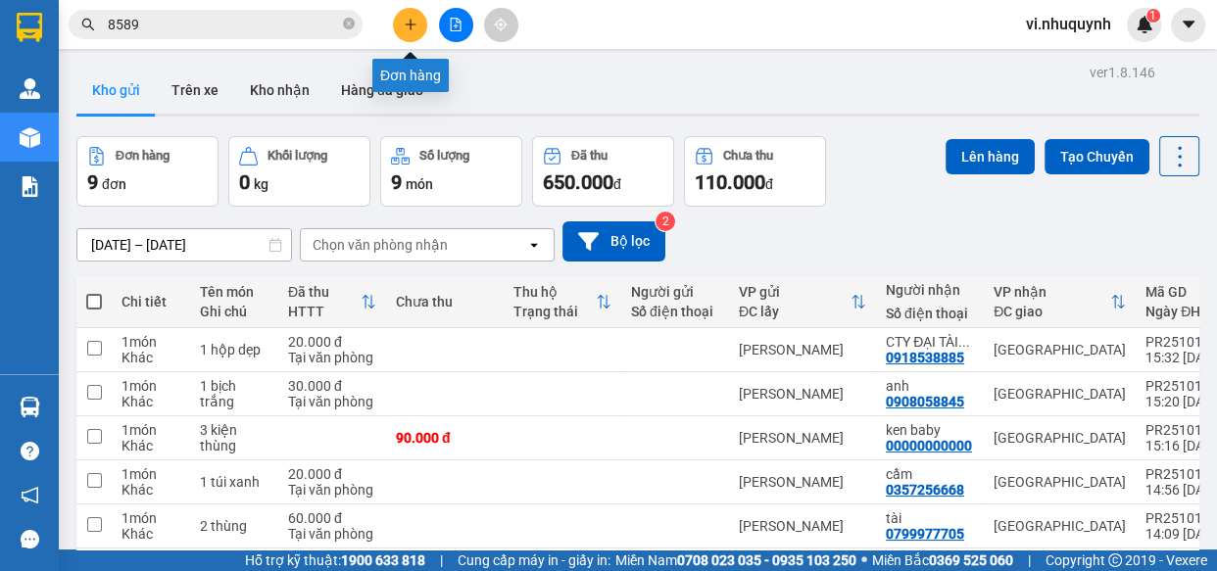
click at [410, 24] on icon "plus" at bounding box center [410, 24] width 11 height 1
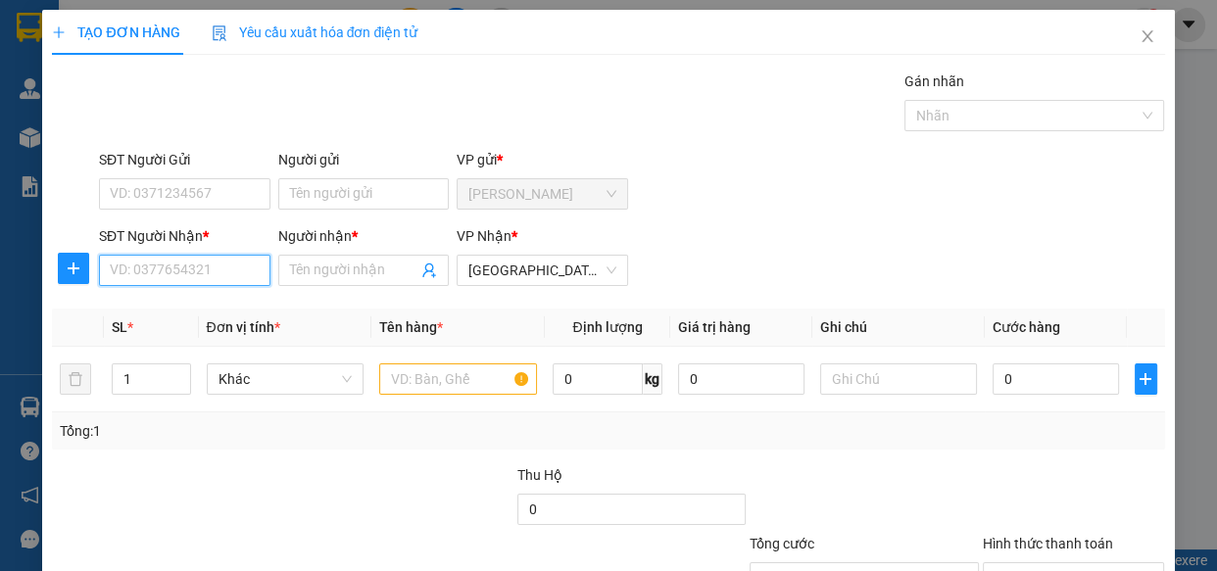
click at [215, 274] on input "SĐT Người Nhận *" at bounding box center [184, 270] width 171 height 31
type input "0000000590"
click at [208, 307] on div "0000000590 - ko tên" at bounding box center [183, 310] width 146 height 22
type input "ko tên"
type input "100.000"
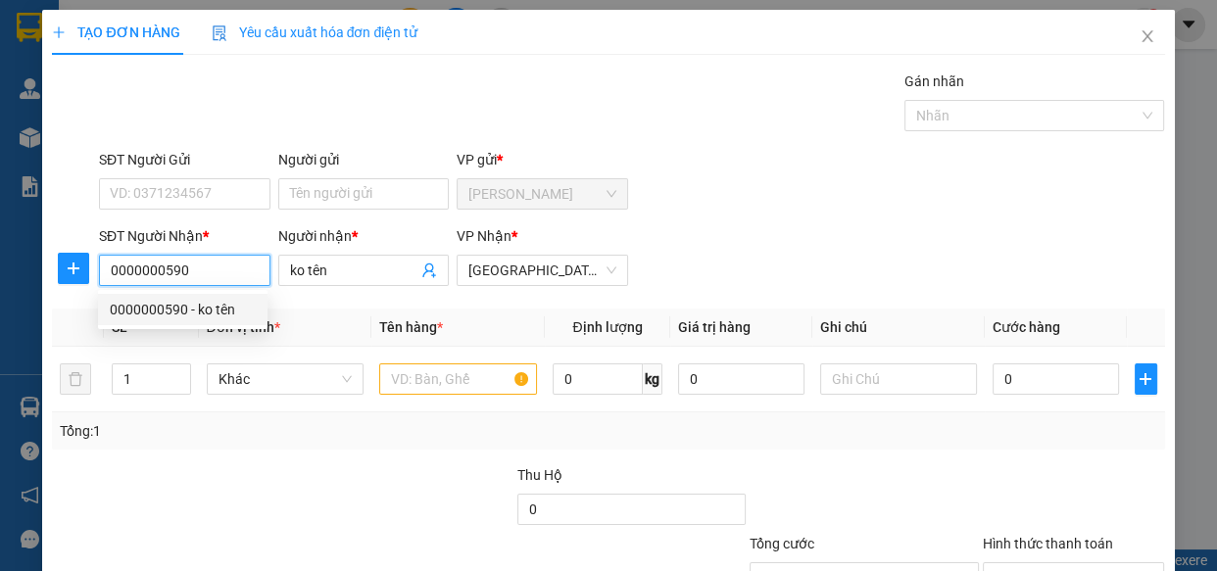
type input "100.000"
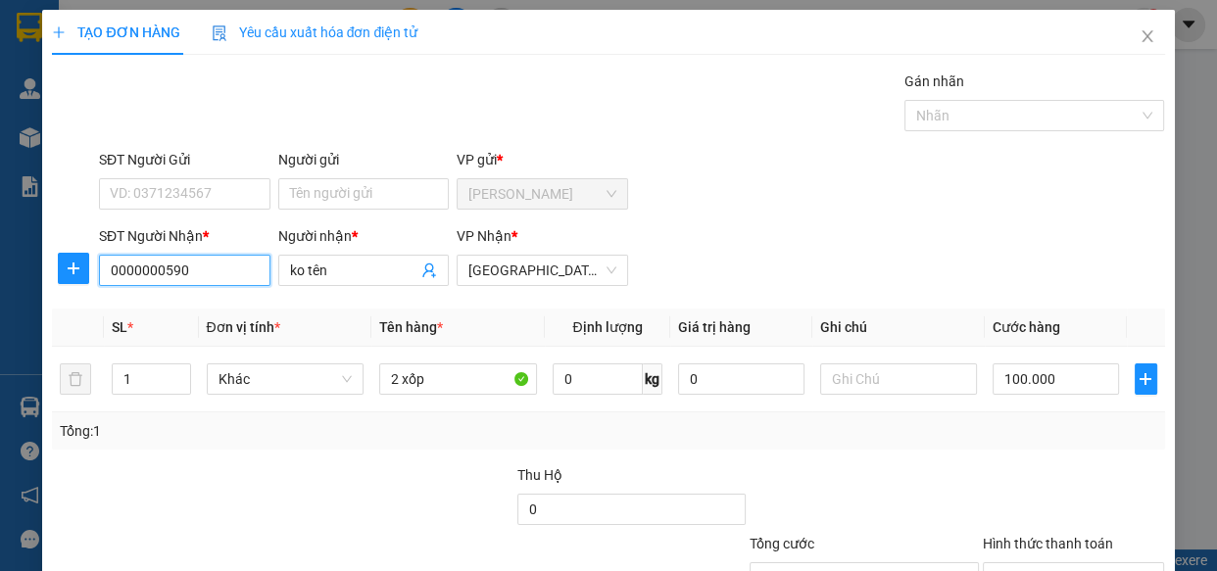
scroll to position [153, 0]
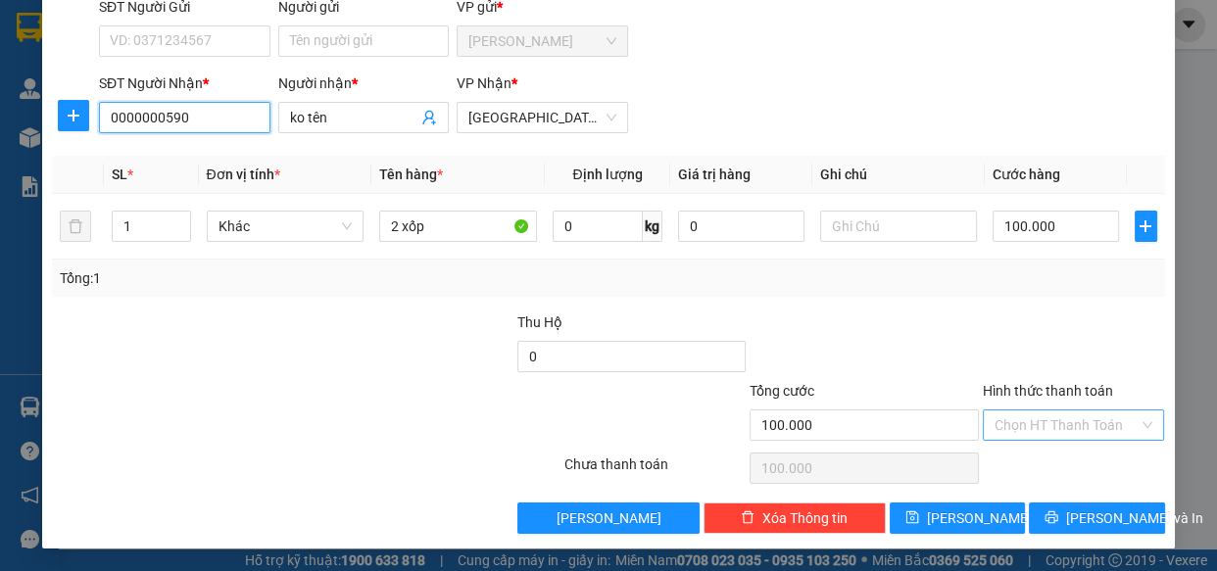
type input "0000000590"
click at [1035, 420] on input "Hình thức thanh toán" at bounding box center [1066, 424] width 145 height 29
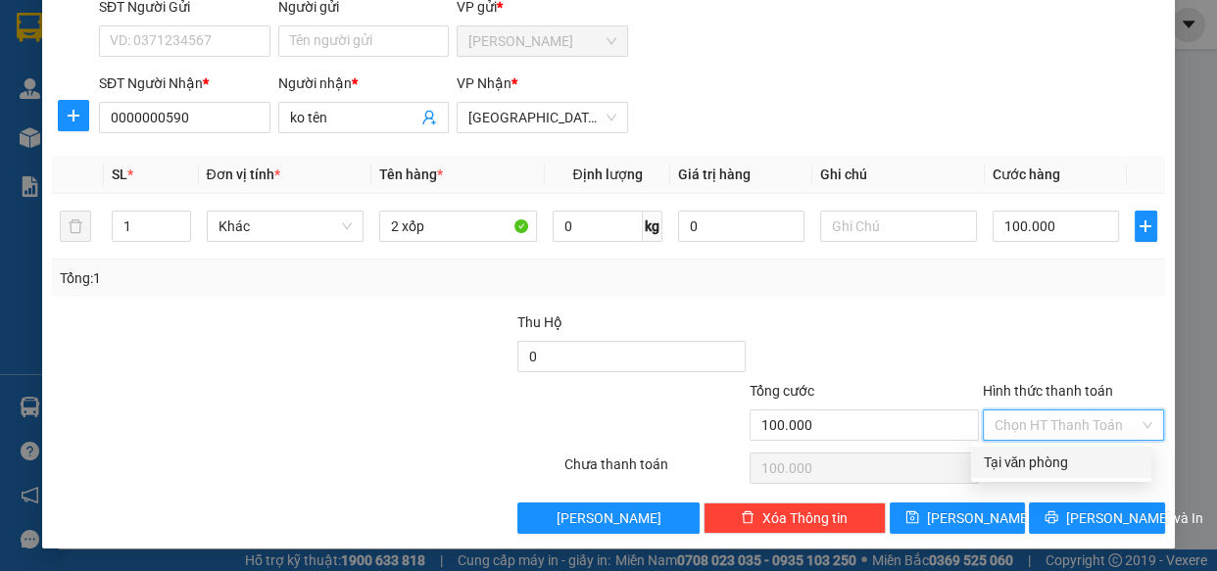
drag, startPoint x: 1040, startPoint y: 459, endPoint x: 1092, endPoint y: 515, distance: 76.2
click at [1041, 460] on div "Tại văn phòng" at bounding box center [1060, 463] width 157 height 22
type input "0"
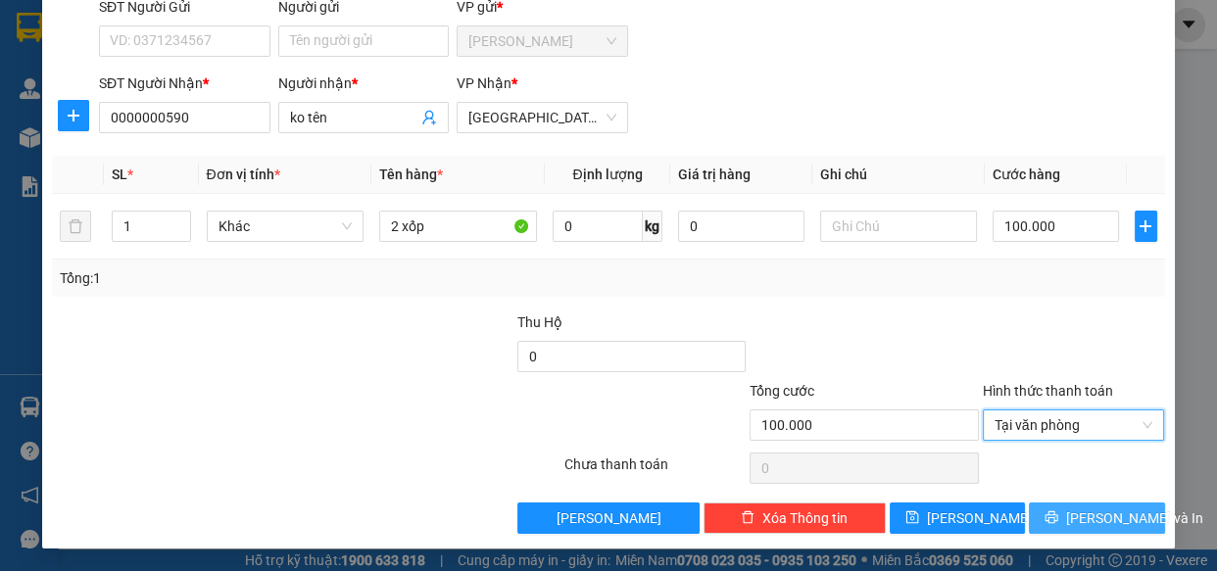
click at [1097, 522] on span "Lưu và In" at bounding box center [1134, 518] width 137 height 22
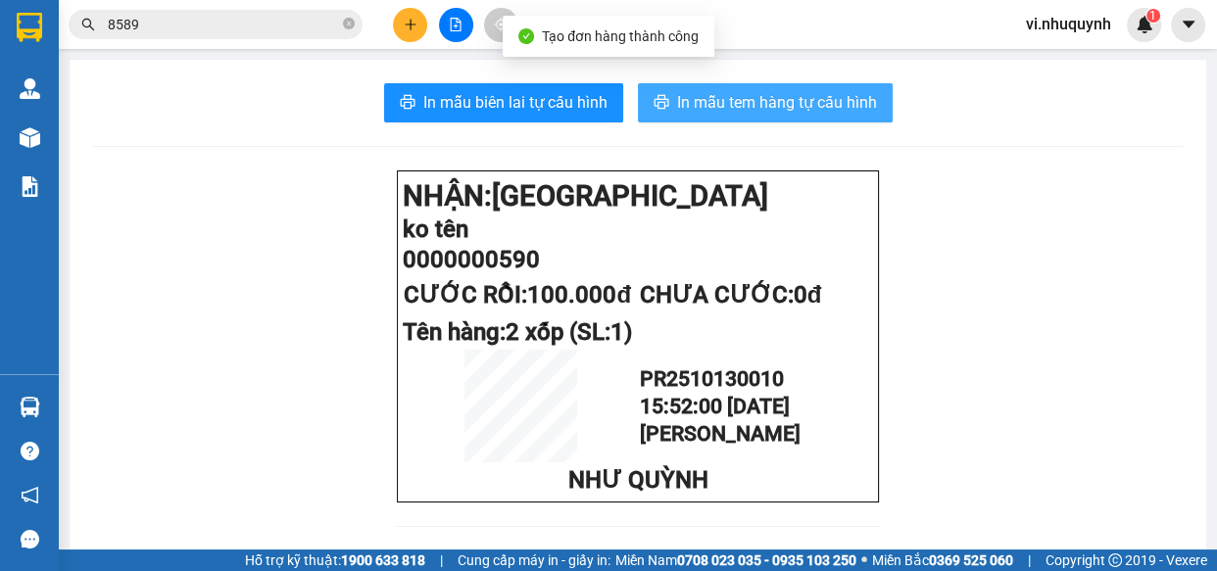
click at [746, 104] on span "In mẫu tem hàng tự cấu hình" at bounding box center [777, 102] width 200 height 24
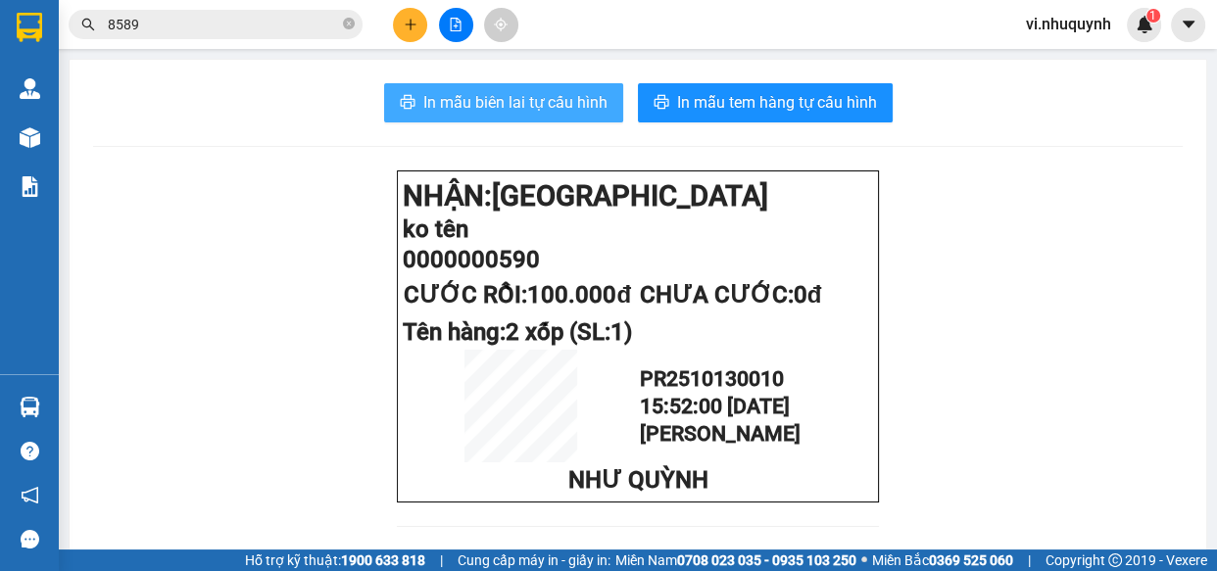
click at [520, 99] on span "In mẫu biên lai tự cấu hình" at bounding box center [515, 102] width 184 height 24
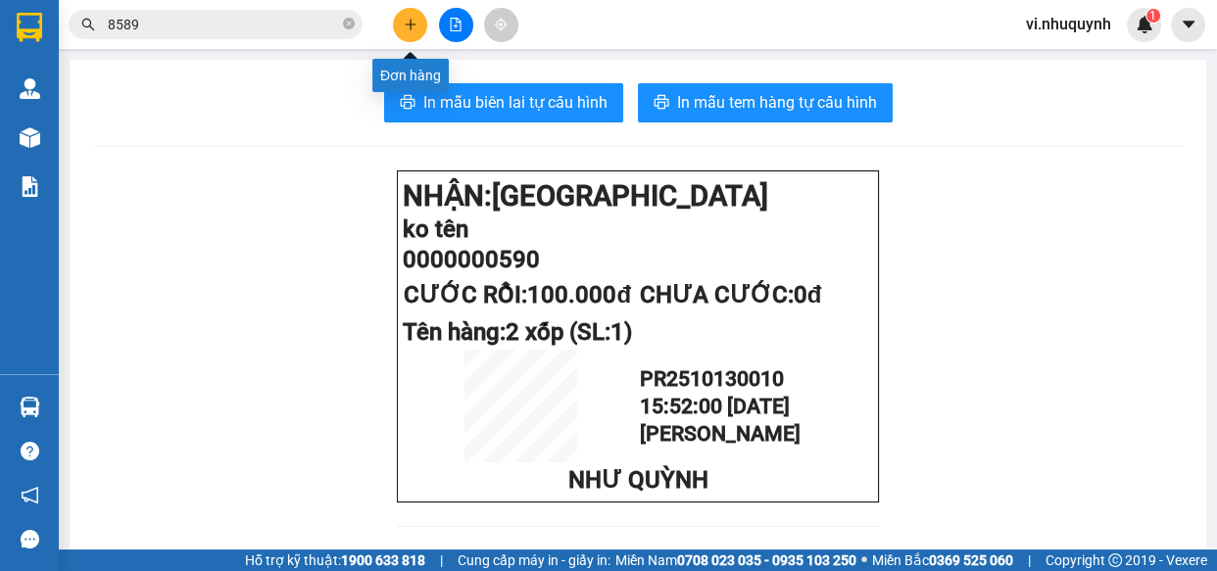
click at [410, 30] on icon "plus" at bounding box center [411, 25] width 14 height 14
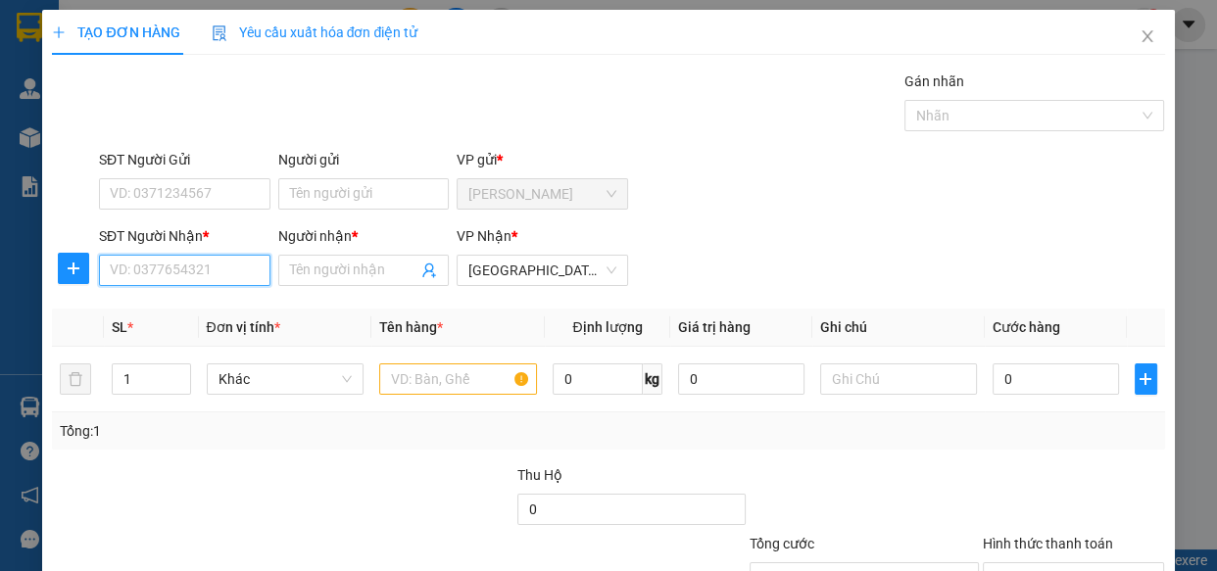
click at [183, 266] on input "SĐT Người Nhận *" at bounding box center [184, 270] width 171 height 31
type input "0789170578"
click at [213, 310] on div "0789170578 - khanh" at bounding box center [183, 310] width 146 height 22
type input "khanh"
type input "20.000"
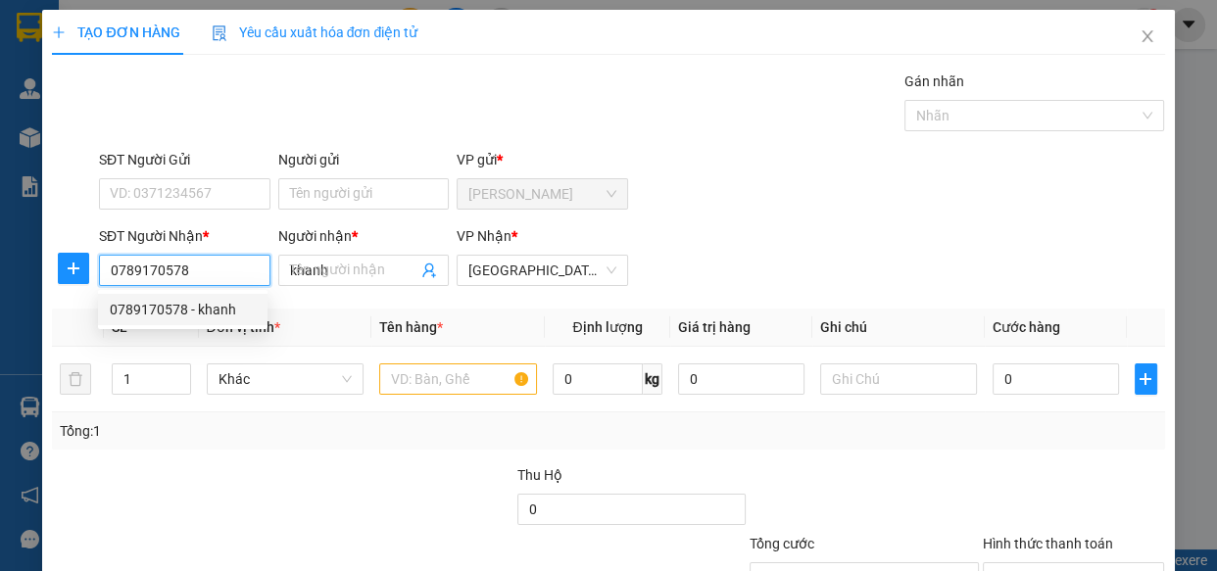
type input "20.000"
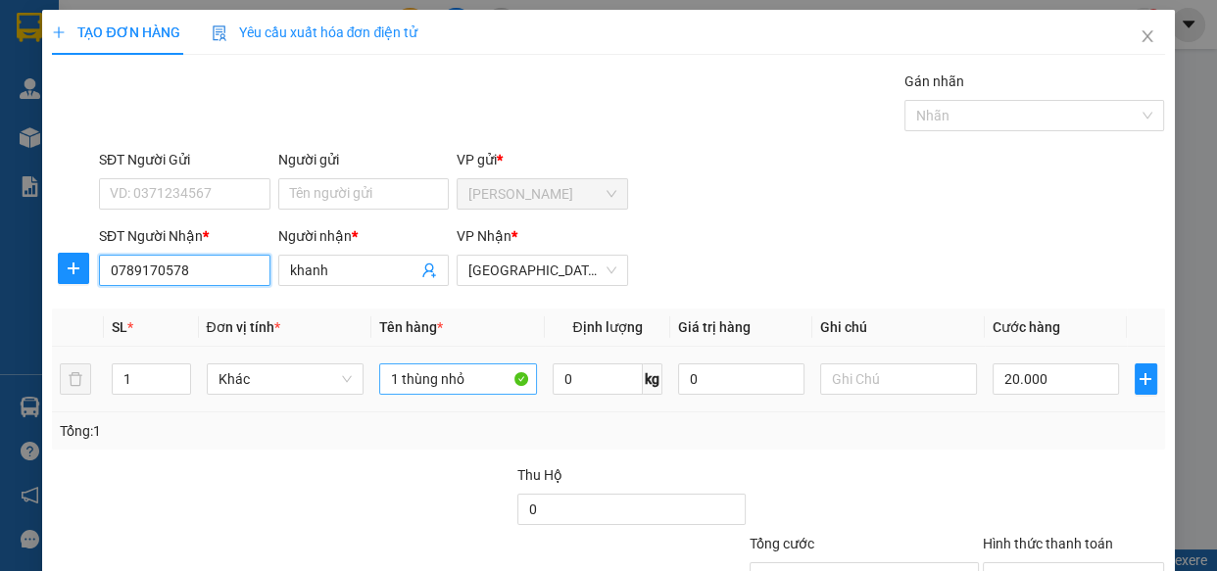
type input "0789170578"
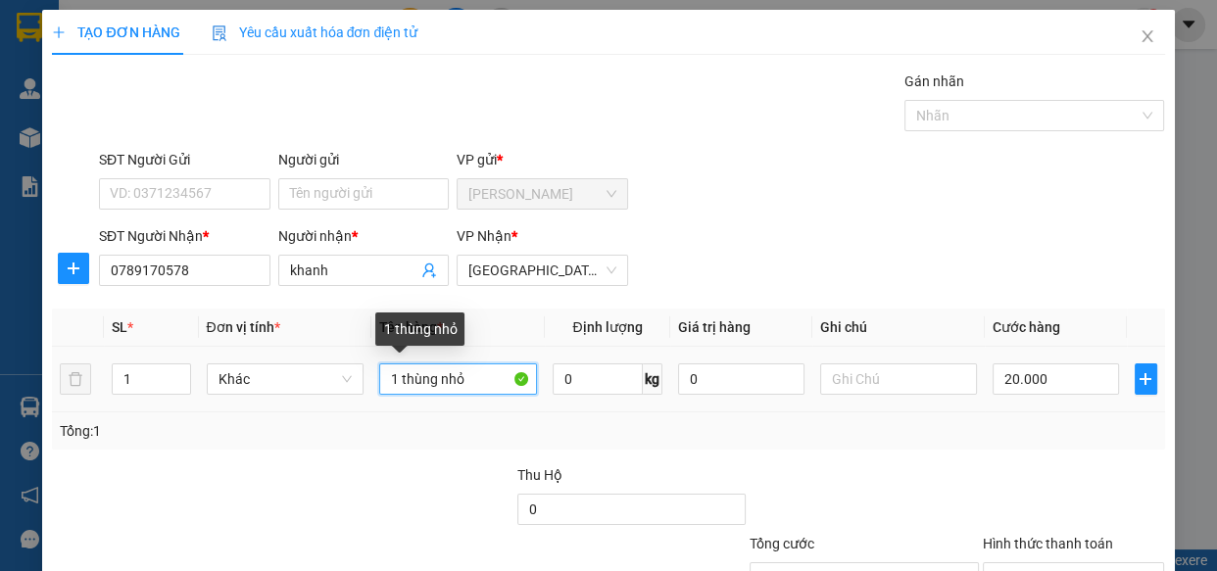
drag, startPoint x: 476, startPoint y: 381, endPoint x: 439, endPoint y: 382, distance: 37.2
click at [439, 382] on input "1 thùng nhỏ" at bounding box center [458, 378] width 158 height 31
type input "1 thùng"
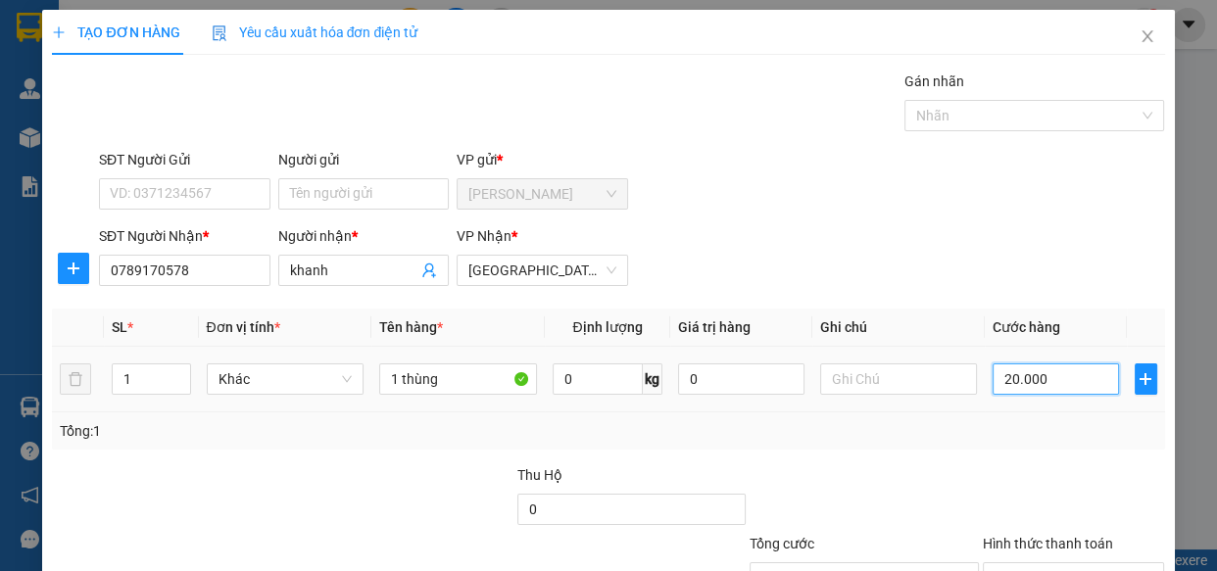
click at [1056, 383] on input "20.000" at bounding box center [1055, 378] width 126 height 31
type input "3"
type input "30"
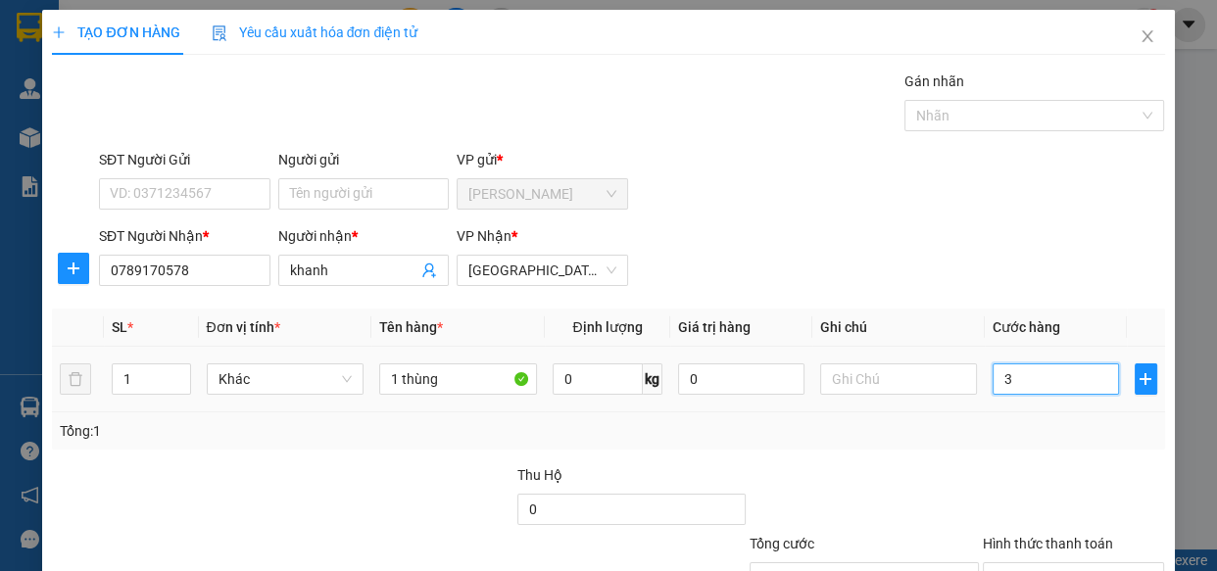
type input "30"
type input "300"
type input "3.000"
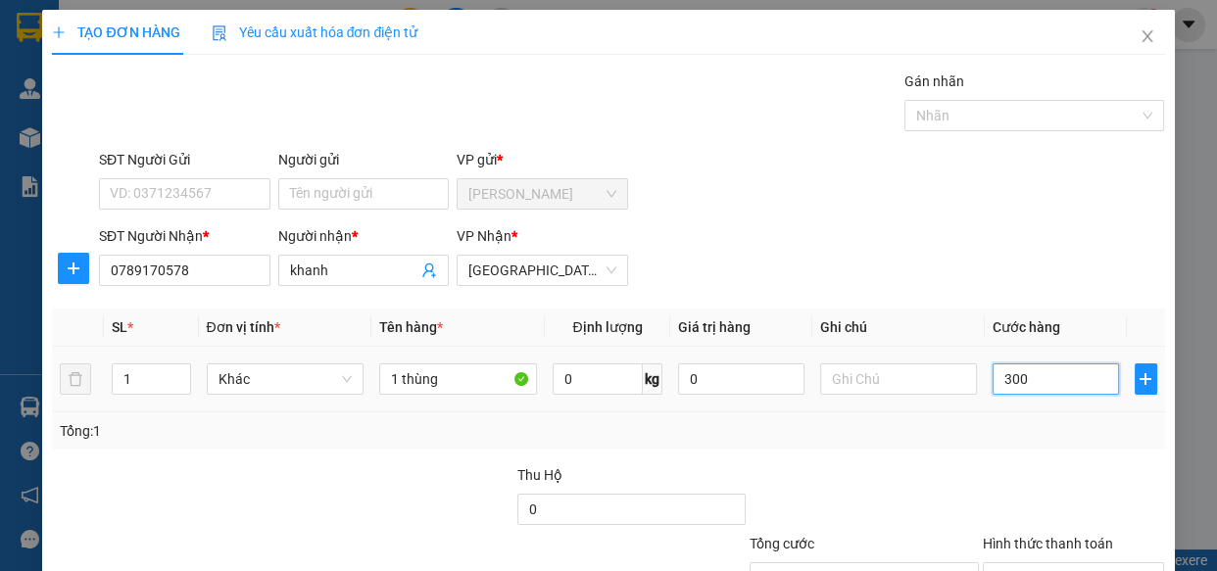
type input "3.000"
type input "30.000"
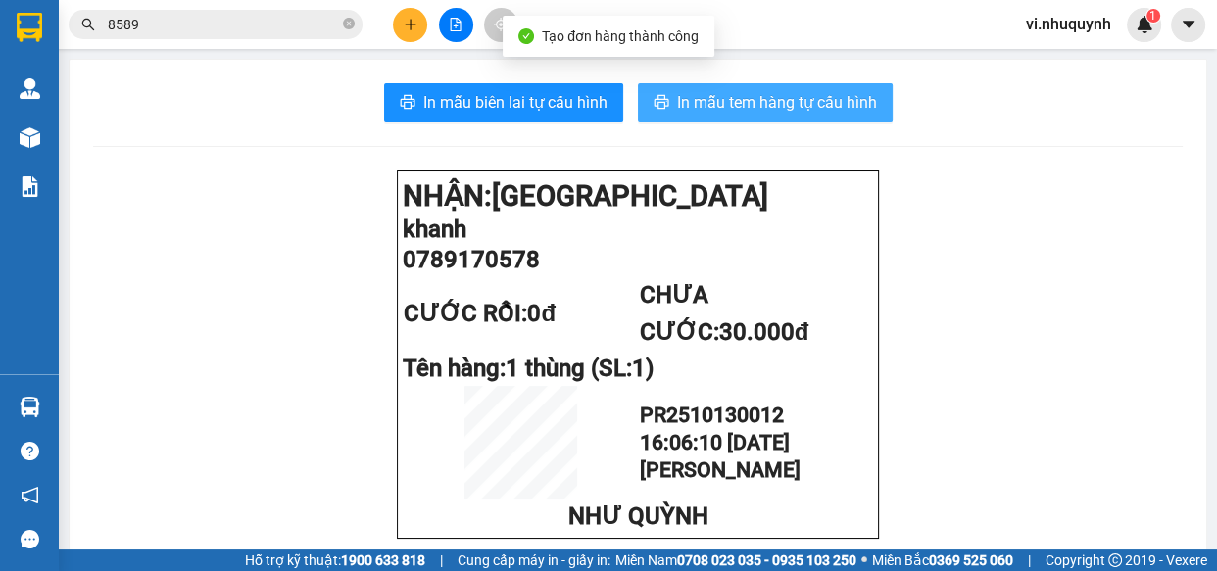
click at [705, 107] on span "In mẫu tem hàng tự cấu hình" at bounding box center [777, 102] width 200 height 24
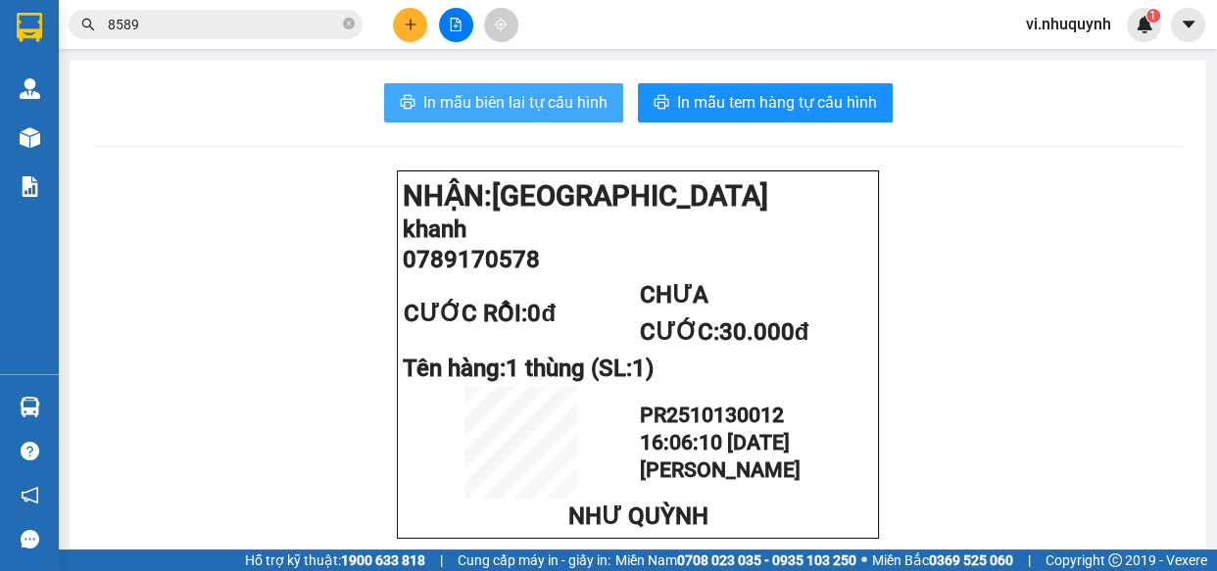
click at [473, 102] on span "In mẫu biên lai tự cấu hình" at bounding box center [515, 102] width 184 height 24
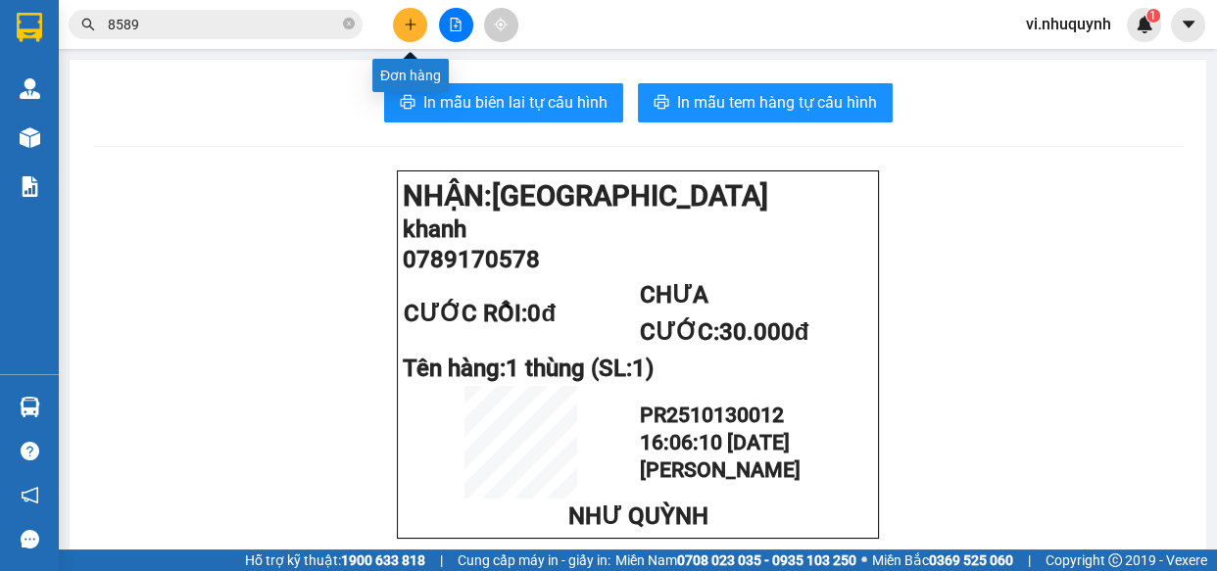
click at [405, 21] on icon "plus" at bounding box center [411, 25] width 14 height 14
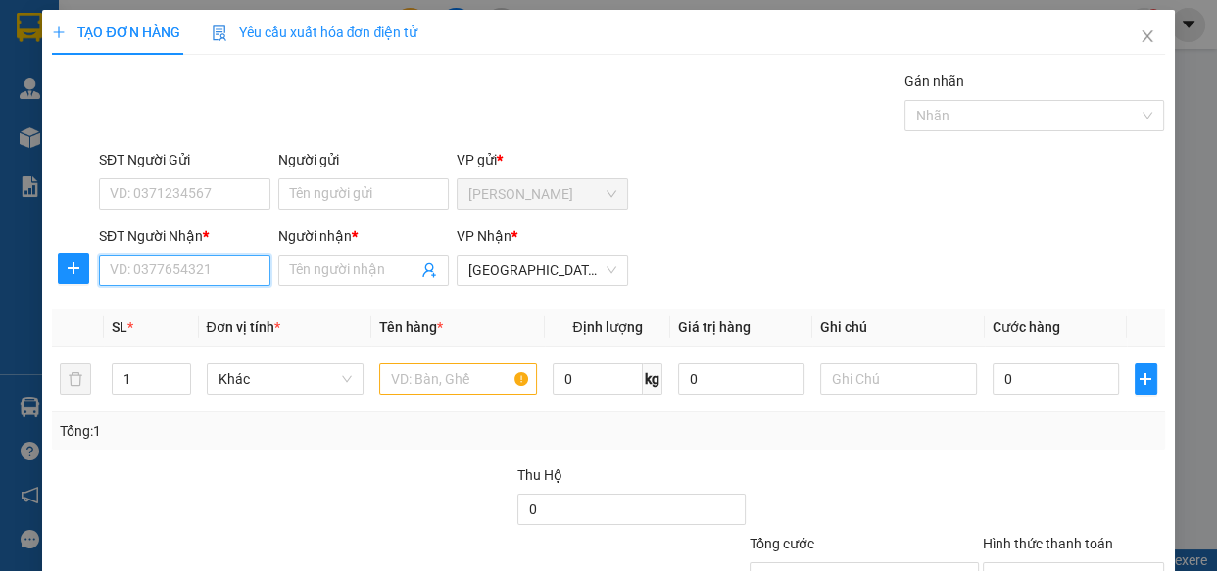
click at [191, 278] on input "SĐT Người Nhận *" at bounding box center [184, 270] width 171 height 31
type input "0903136224"
click at [215, 305] on div "0903136224 - VŨ" at bounding box center [183, 310] width 146 height 22
type input "VŨ"
type input "50.000"
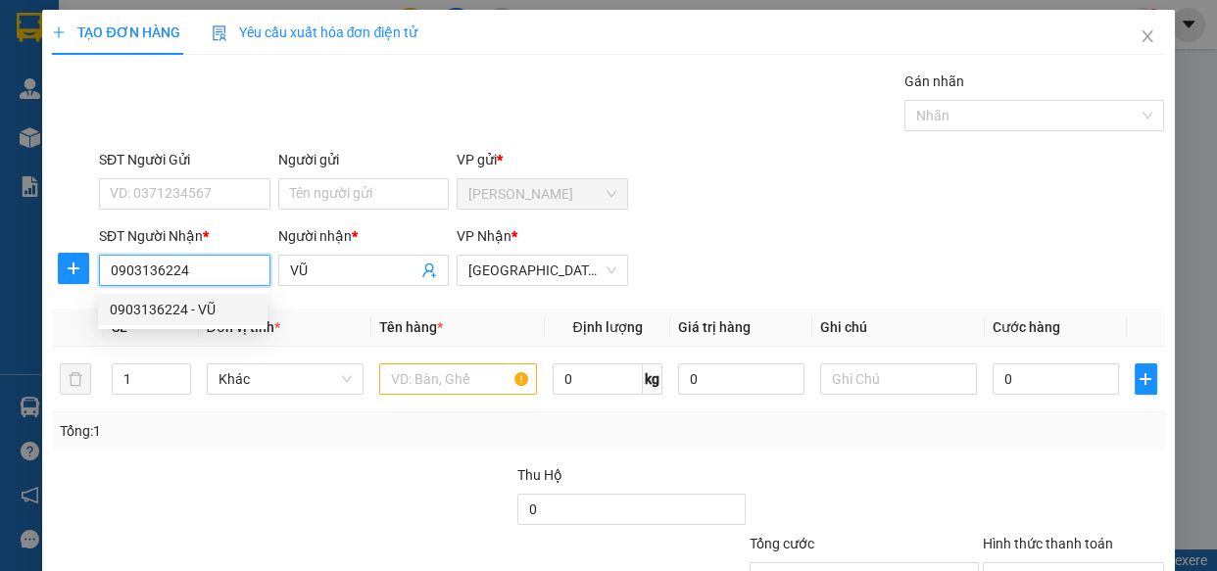
type input "50.000"
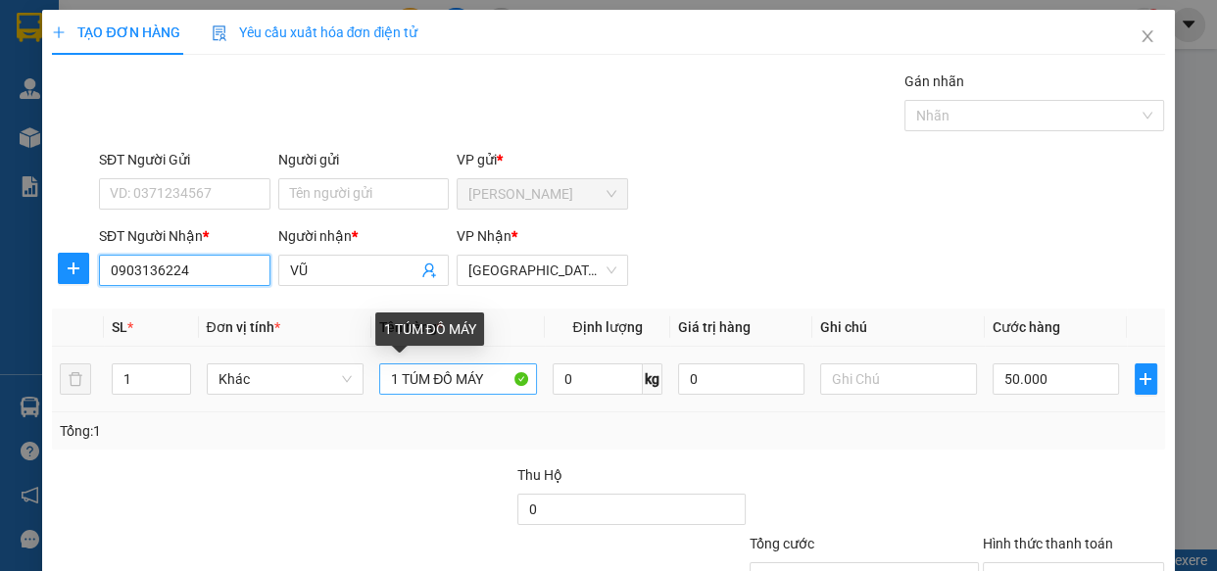
type input "0903136224"
drag, startPoint x: 484, startPoint y: 382, endPoint x: 402, endPoint y: 378, distance: 82.4
click at [402, 378] on input "1 TÚM ĐỒ MÁY" at bounding box center [458, 378] width 158 height 31
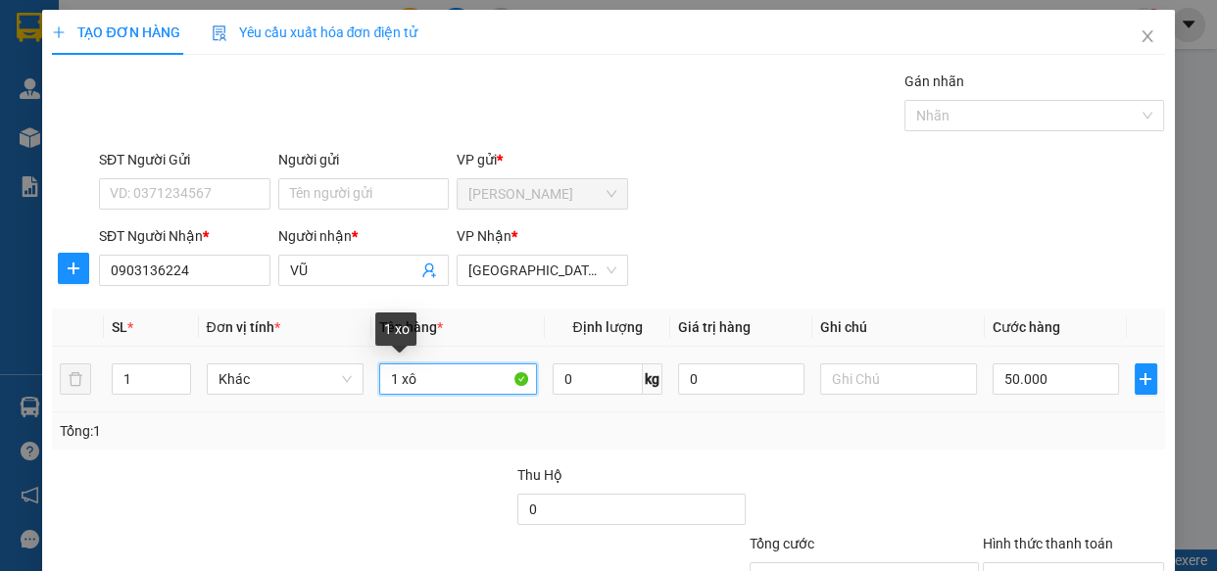
type input "1 xôp"
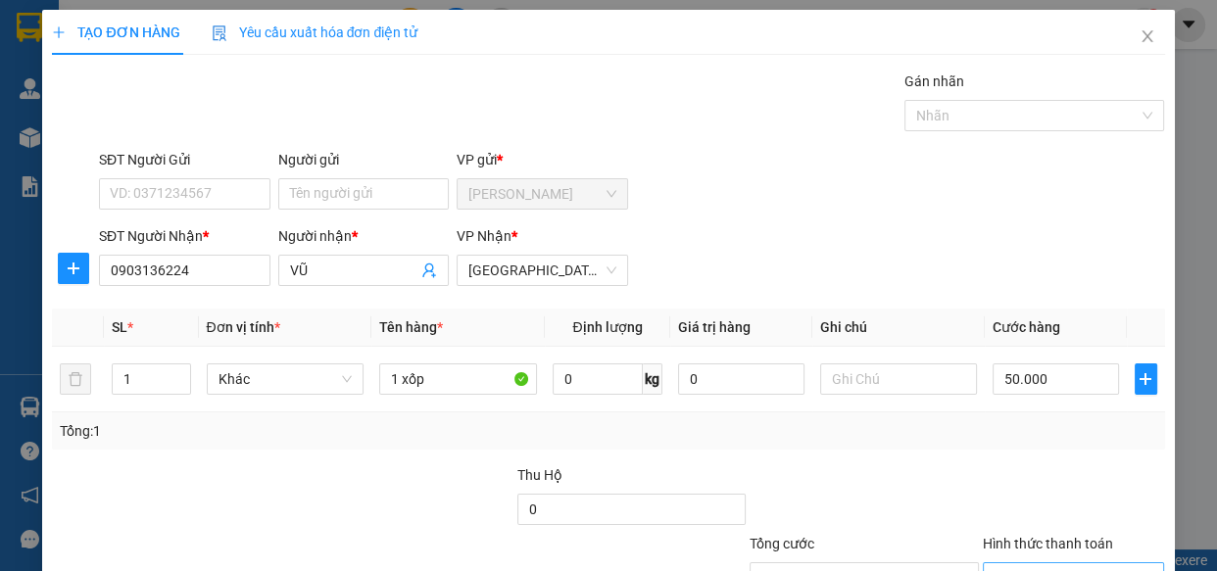
click at [1029, 563] on input "Hình thức thanh toán" at bounding box center [1066, 577] width 145 height 29
drag, startPoint x: 1046, startPoint y: 459, endPoint x: 1091, endPoint y: 511, distance: 68.7
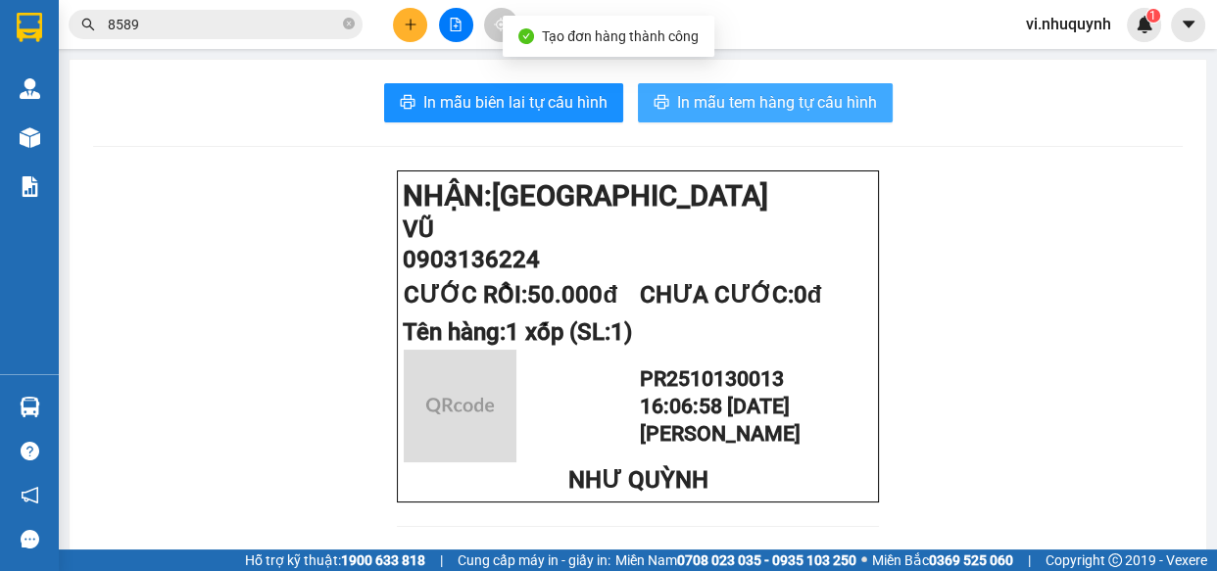
click at [774, 100] on span "In mẫu tem hàng tự cấu hình" at bounding box center [777, 102] width 200 height 24
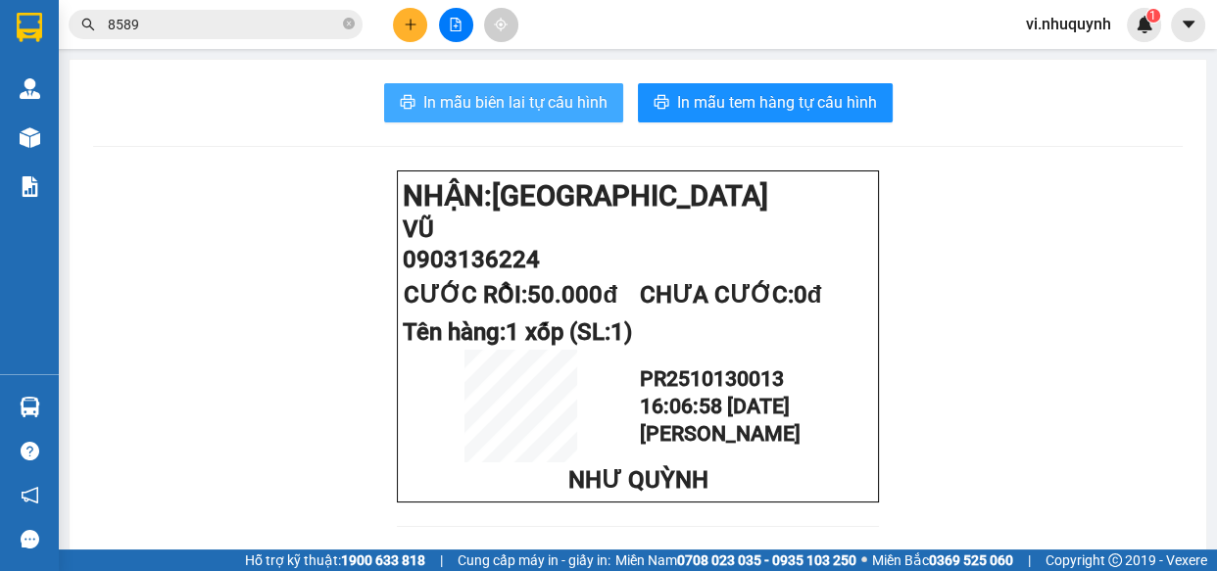
click at [485, 95] on span "In mẫu biên lai tự cấu hình" at bounding box center [515, 102] width 184 height 24
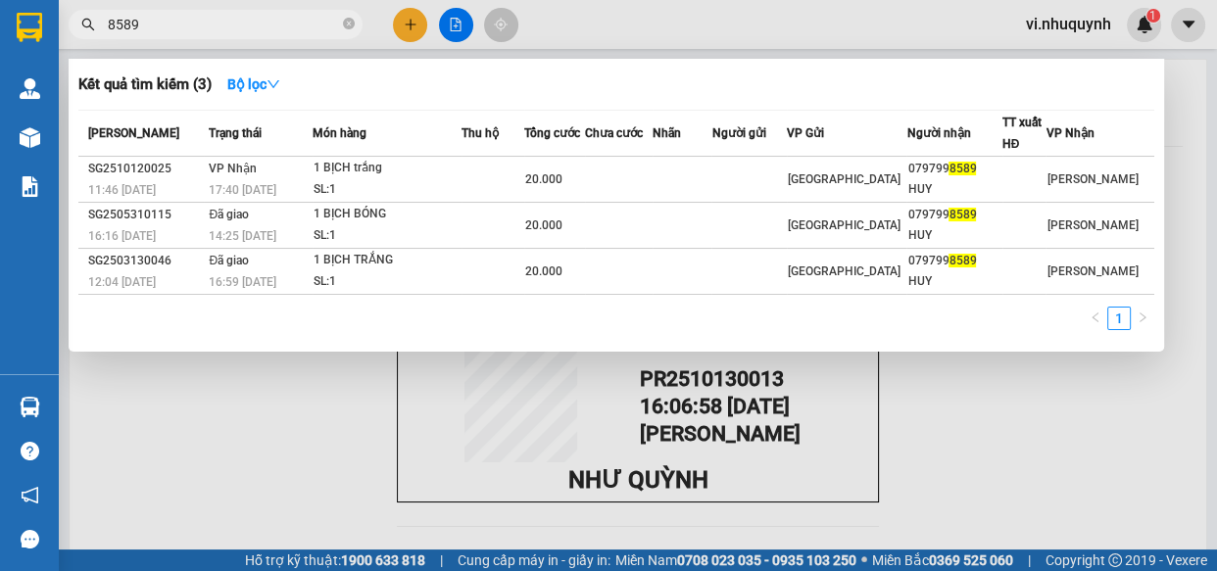
click at [248, 24] on input "8589" at bounding box center [223, 25] width 231 height 22
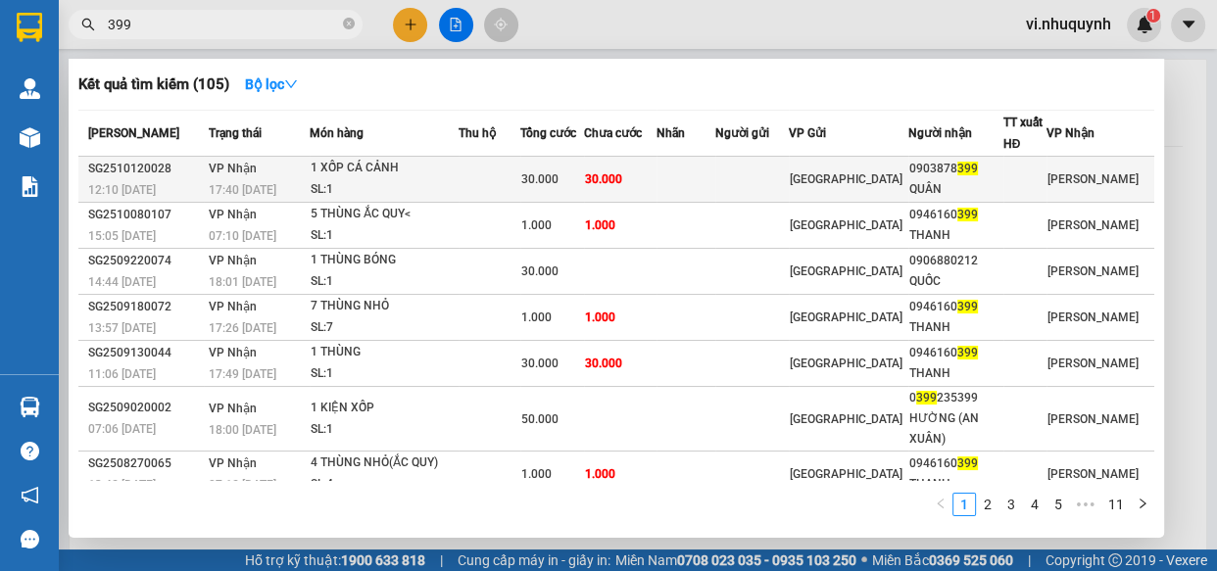
type input "399"
click at [960, 176] on div "0903878 399" at bounding box center [955, 169] width 92 height 21
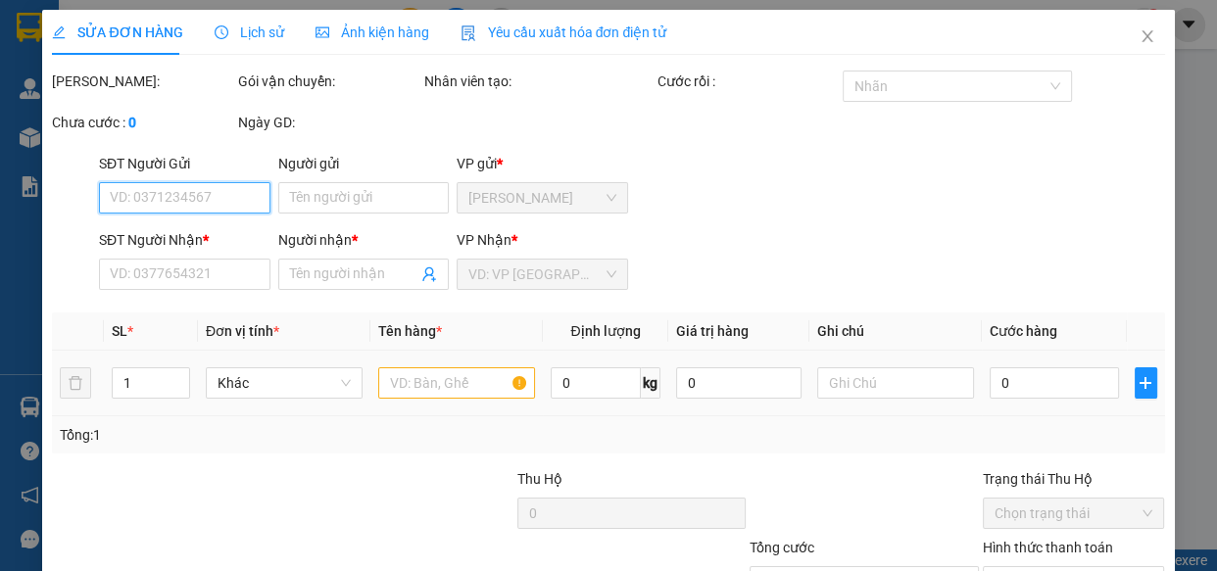
type input "0903878399"
type input "QUÂN"
type input "30.000"
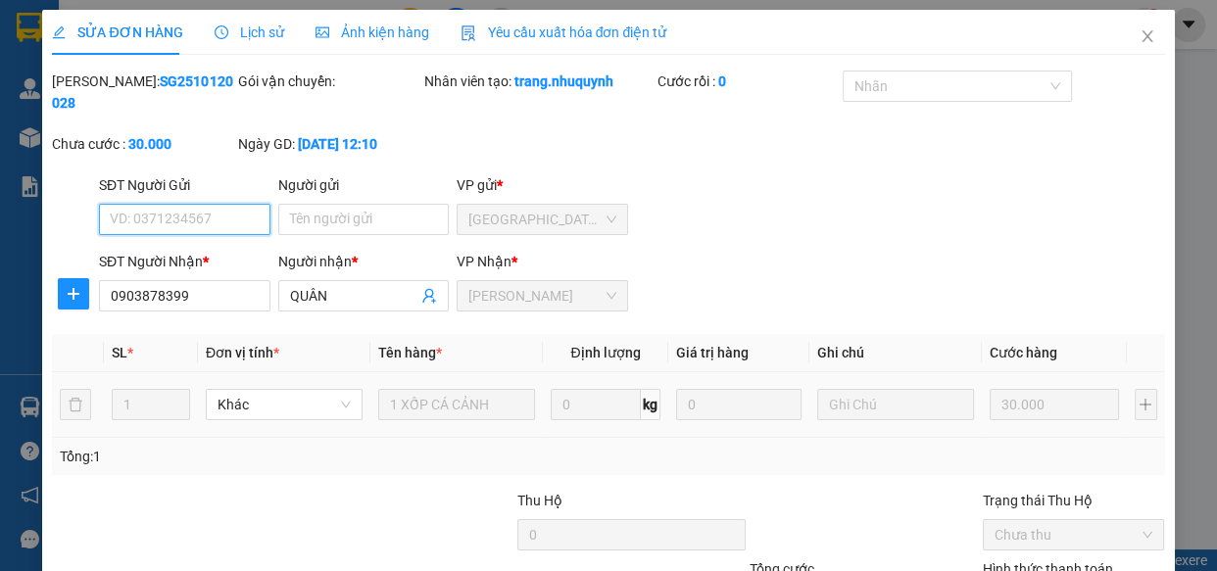
drag, startPoint x: 1005, startPoint y: 453, endPoint x: 813, endPoint y: 554, distance: 217.3
type input "0"
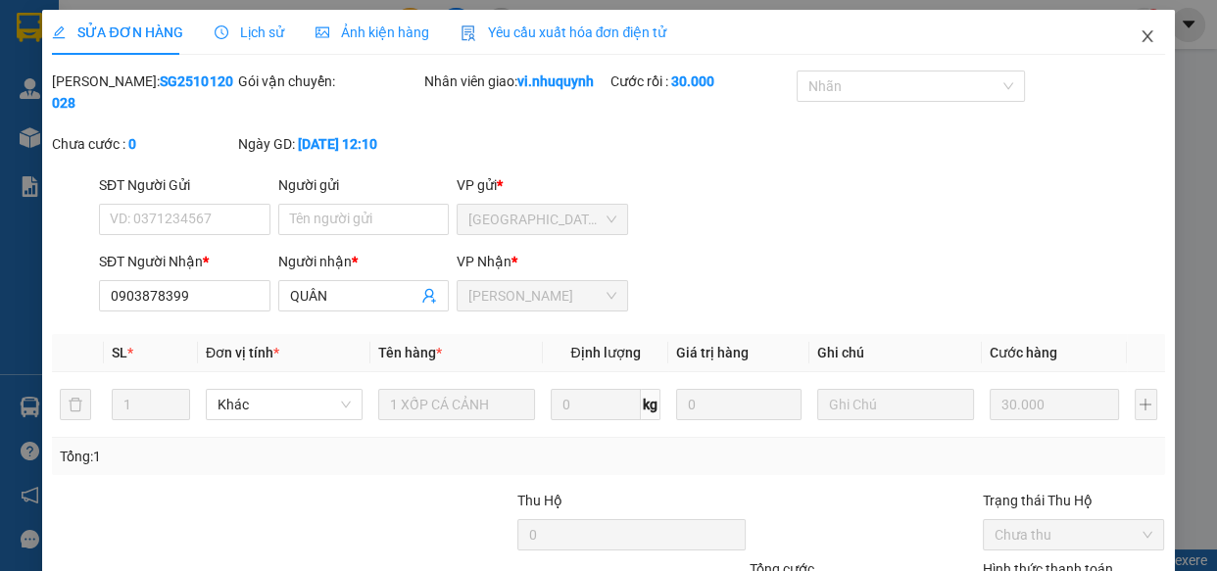
click at [1139, 39] on icon "close" at bounding box center [1147, 36] width 16 height 16
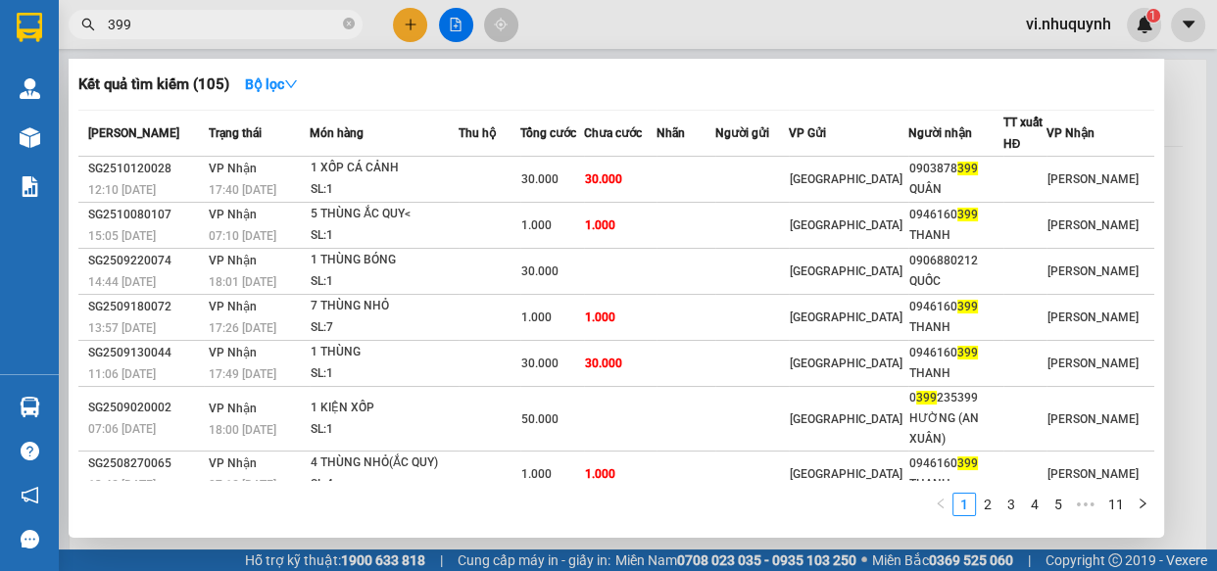
click at [214, 33] on input "399" at bounding box center [223, 25] width 231 height 22
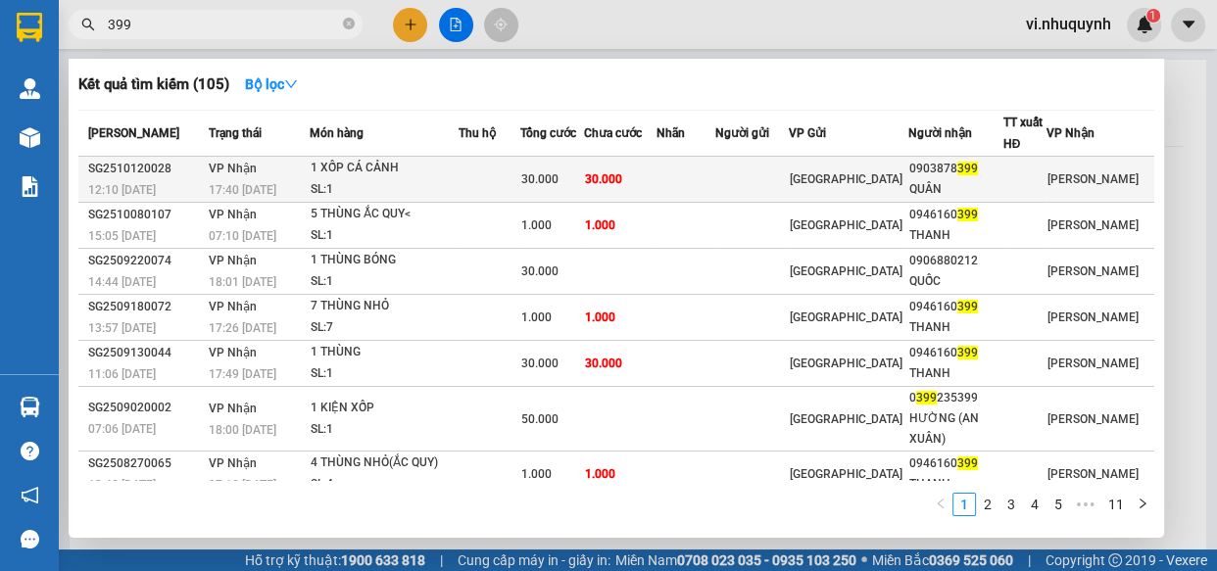
click at [979, 181] on div "QUÂN" at bounding box center [955, 189] width 92 height 21
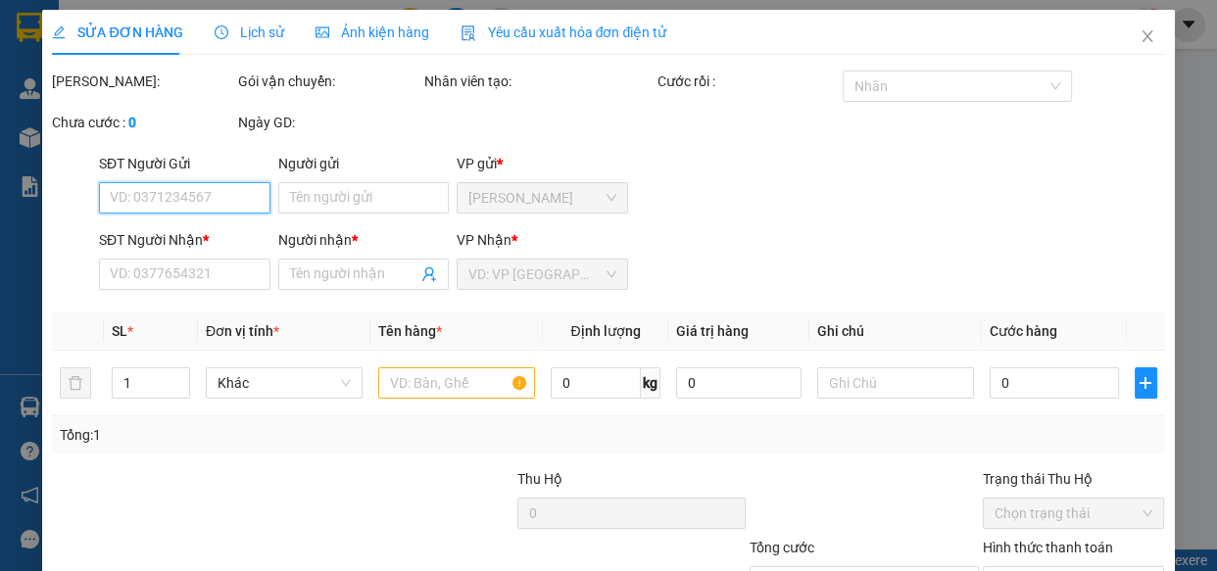
type input "0903878399"
type input "QUÂN"
type input "30.000"
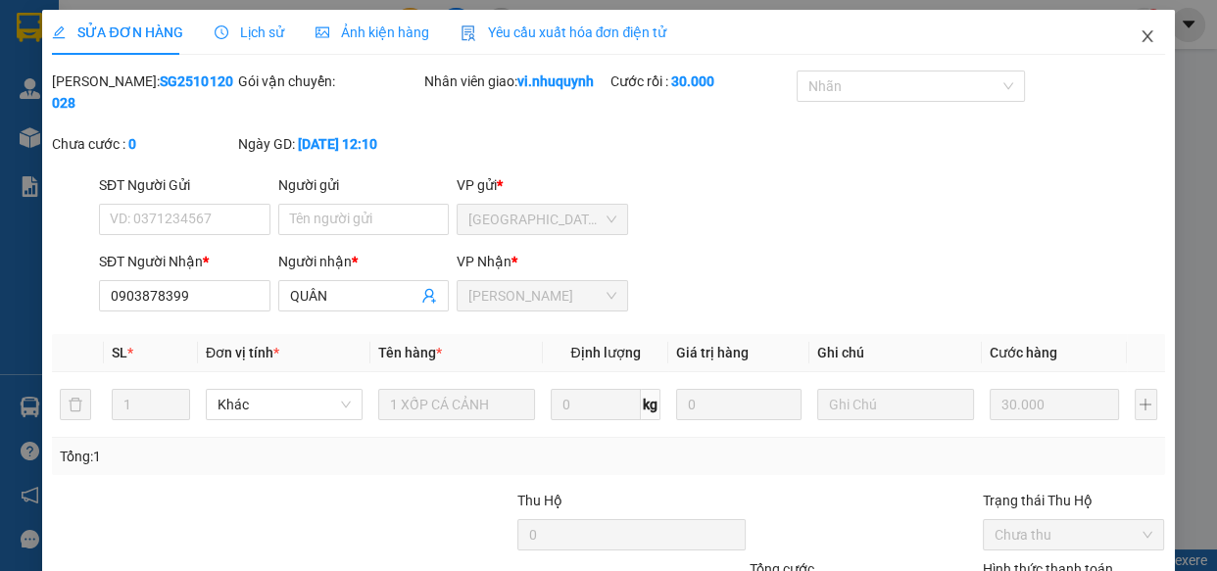
click at [1139, 37] on icon "close" at bounding box center [1147, 36] width 16 height 16
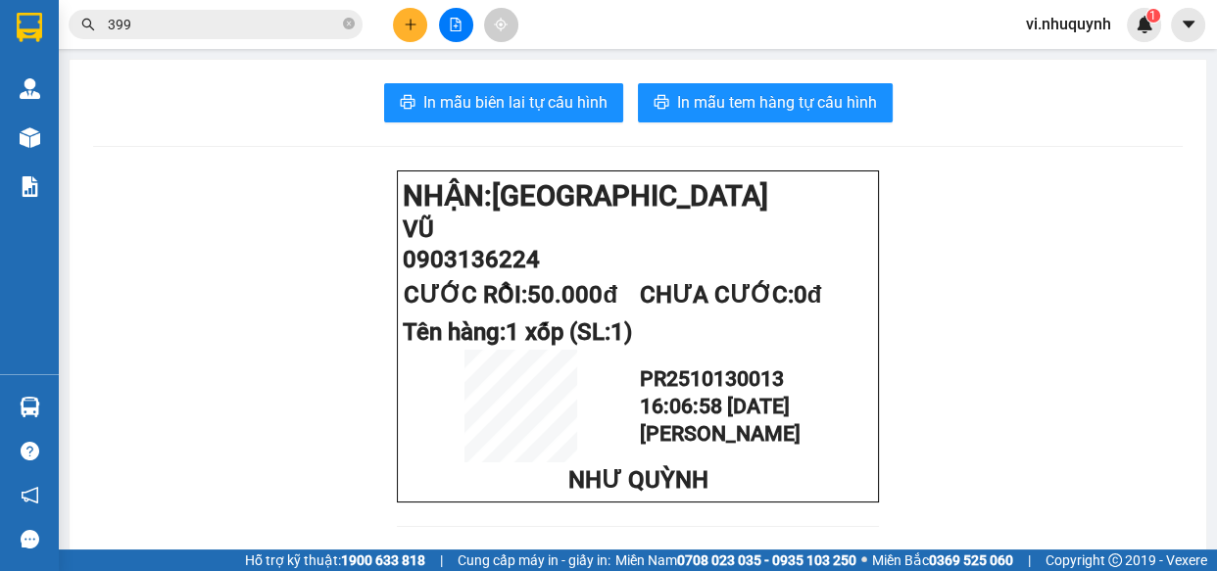
click at [251, 20] on input "399" at bounding box center [223, 25] width 231 height 22
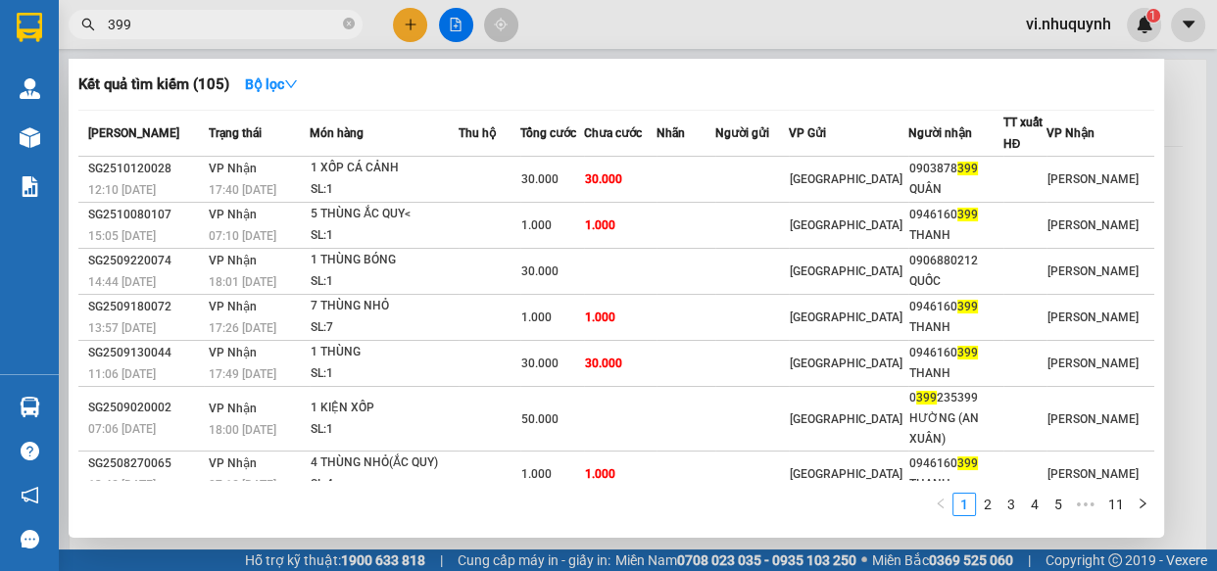
click at [251, 20] on input "399" at bounding box center [223, 25] width 231 height 22
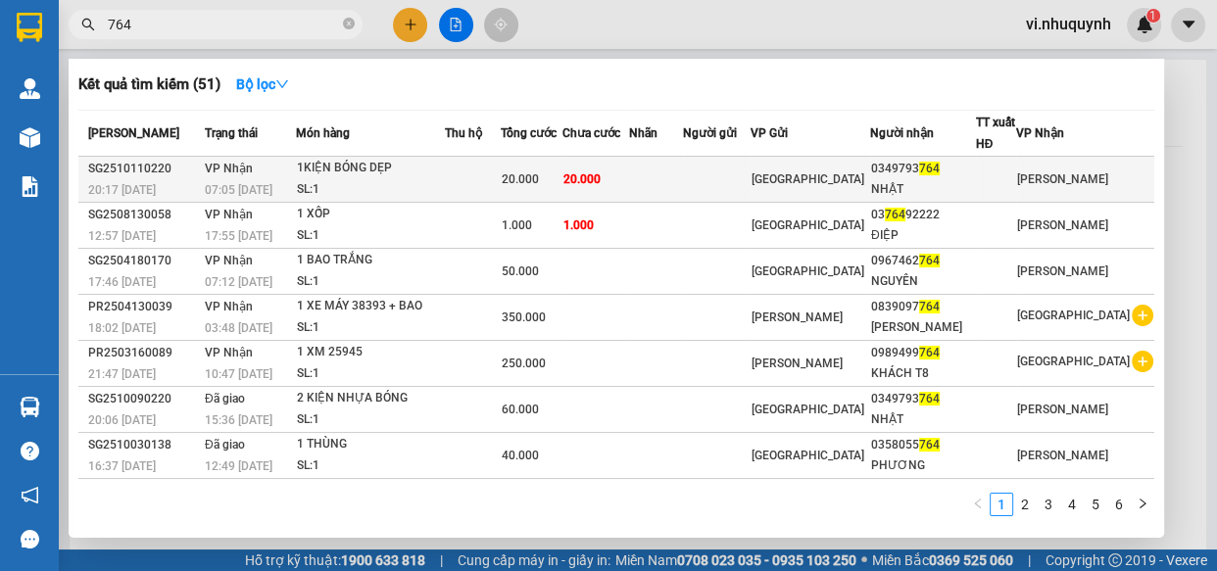
type input "764"
click at [975, 190] on div "NHẬT" at bounding box center [923, 189] width 104 height 21
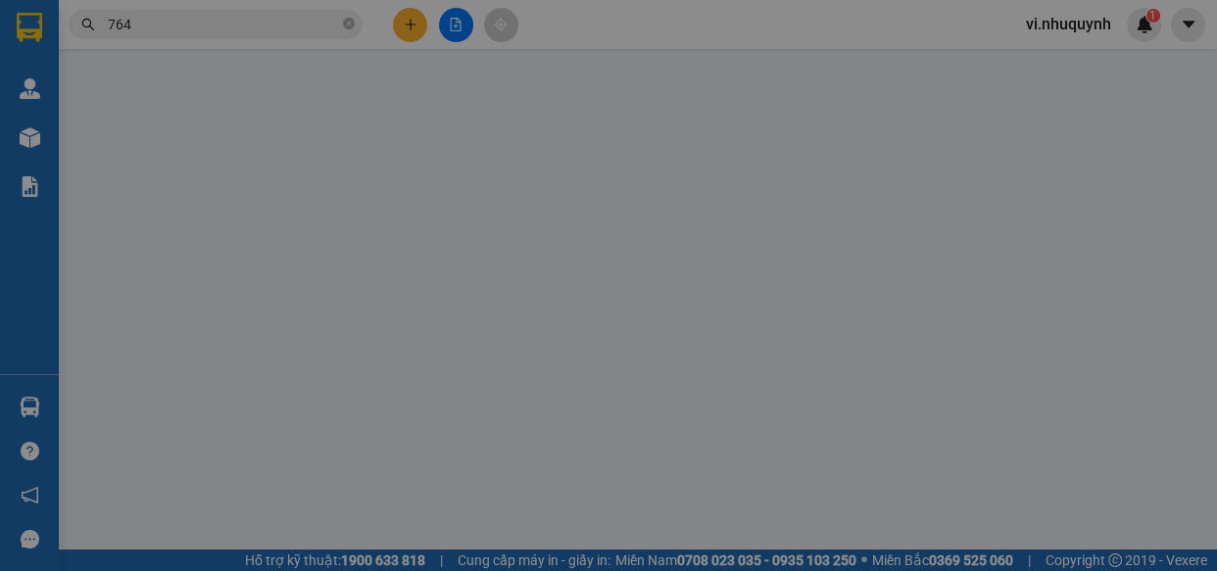
type input "0349793764"
type input "NHẬT"
type input "20.000"
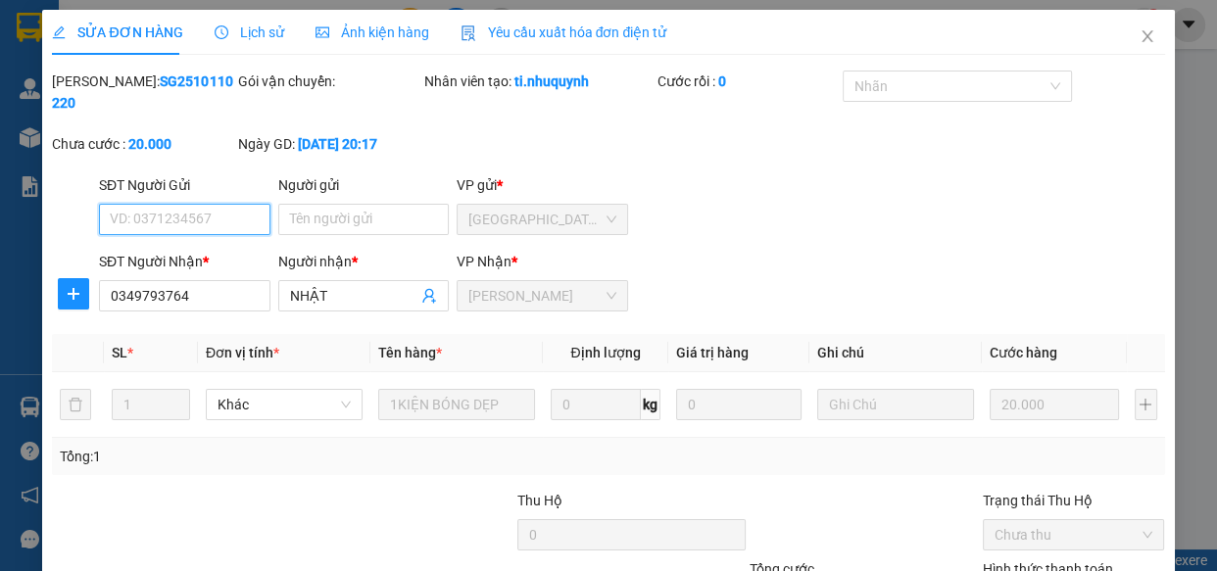
drag, startPoint x: 992, startPoint y: 457, endPoint x: 803, endPoint y: 500, distance: 193.7
type input "0"
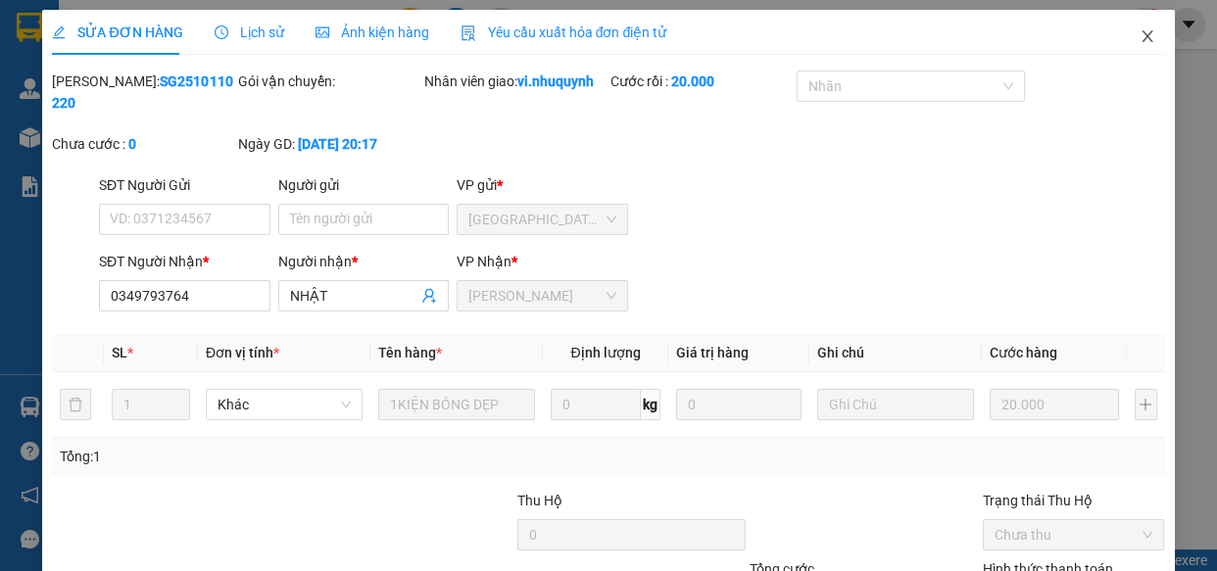
click at [1139, 39] on icon "close" at bounding box center [1147, 36] width 16 height 16
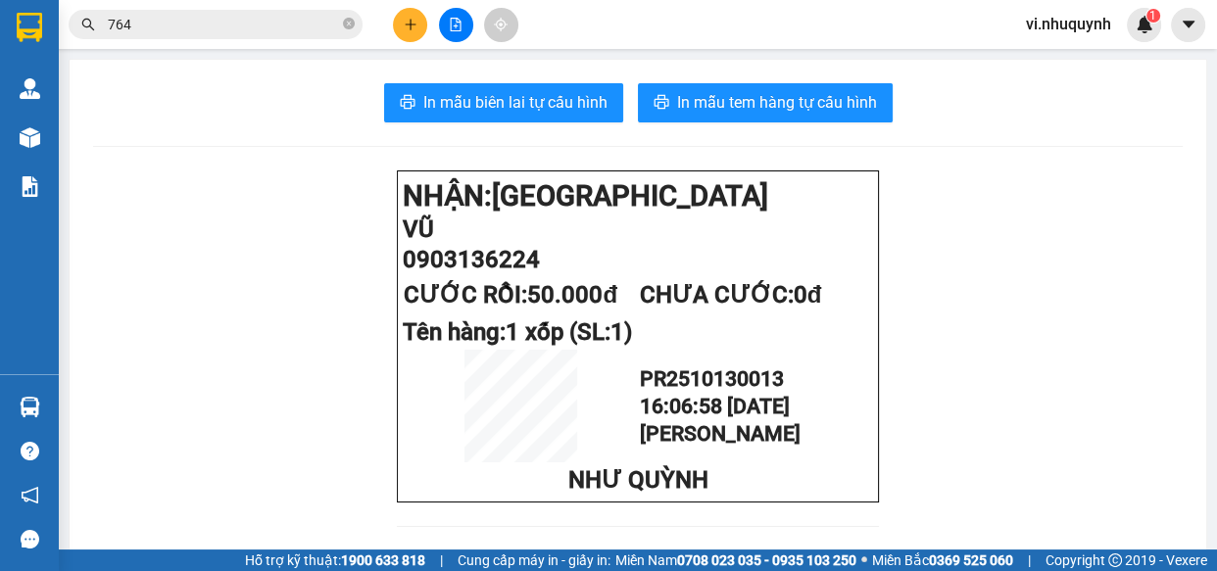
click at [412, 28] on icon "plus" at bounding box center [411, 25] width 14 height 14
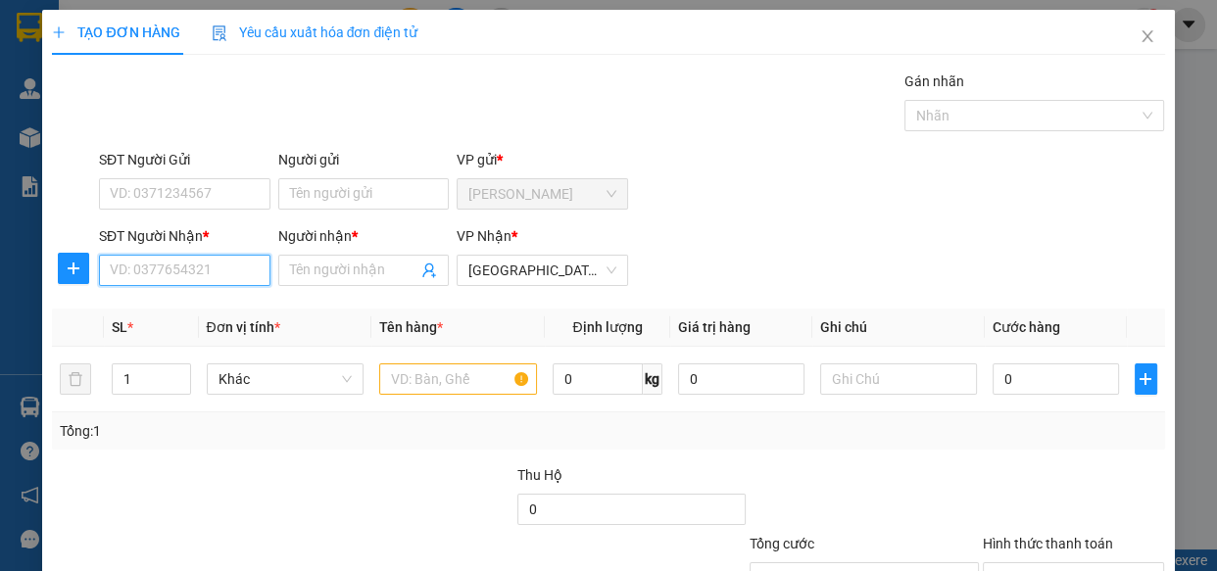
click at [180, 277] on input "SĐT Người Nhận *" at bounding box center [184, 270] width 171 height 31
type input "0986629001"
click at [206, 313] on div "0986629001 - HIỀN" at bounding box center [183, 310] width 146 height 22
type input "HIỀN"
type input "20.000"
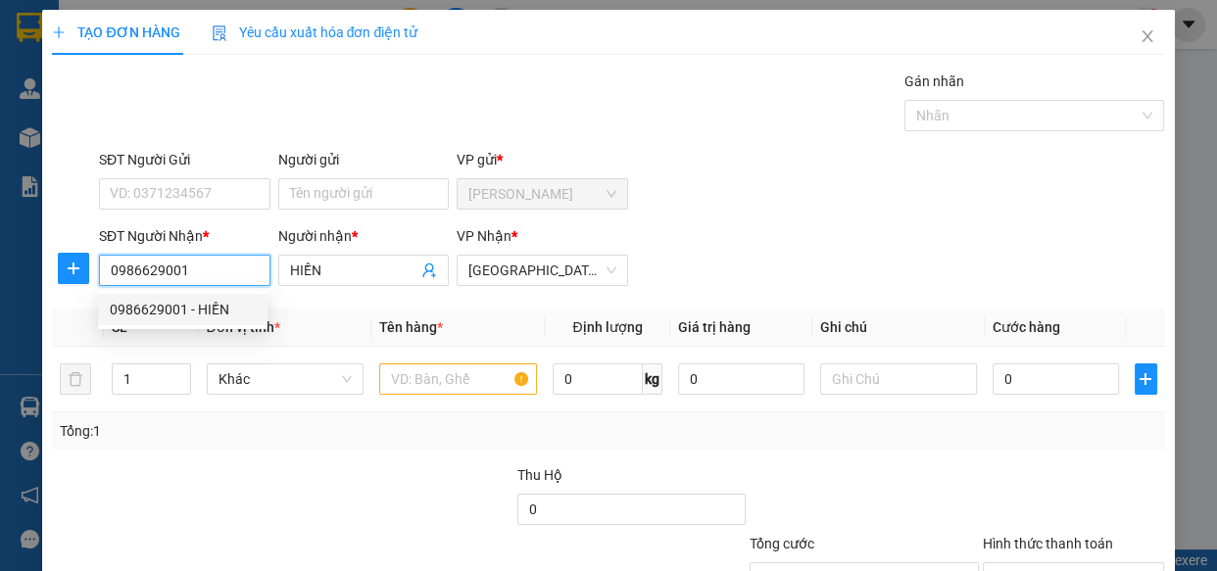
type input "20.000"
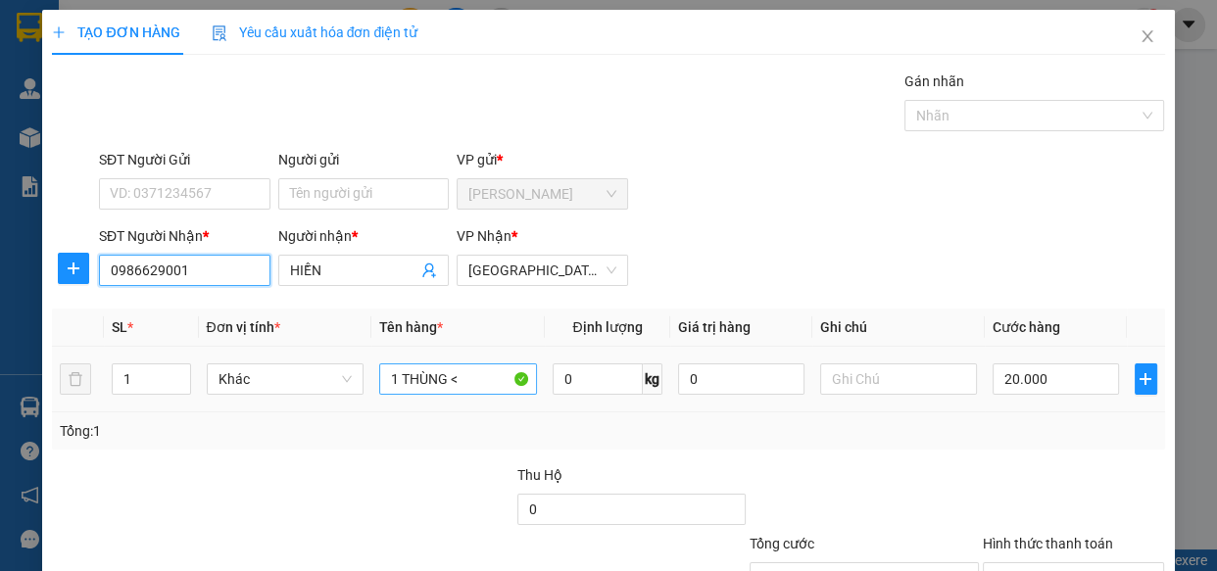
type input "0986629001"
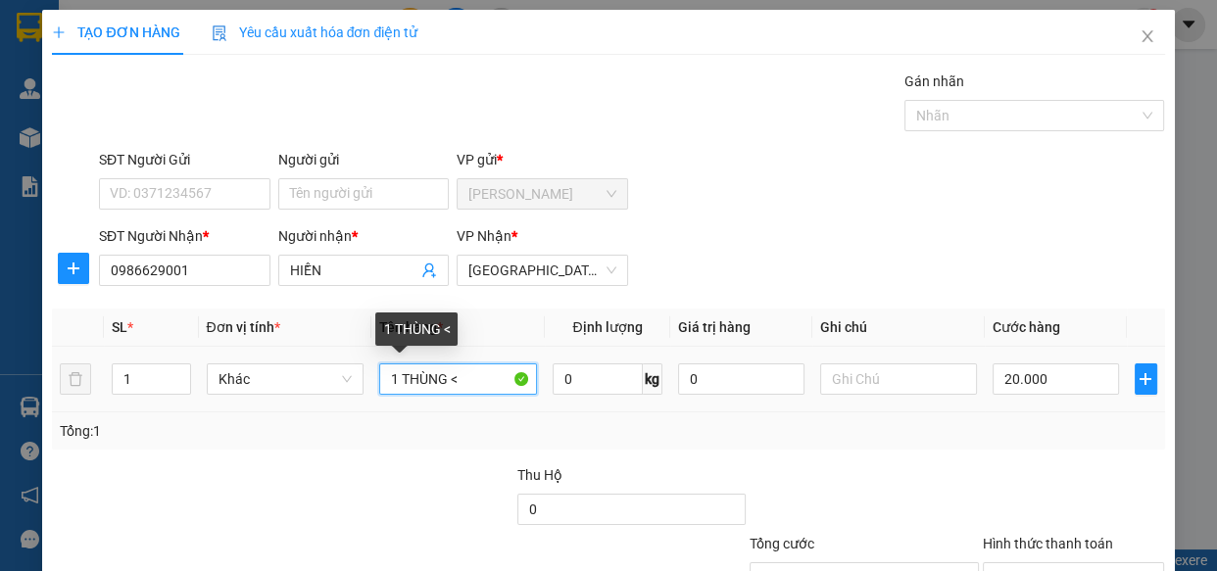
drag, startPoint x: 465, startPoint y: 382, endPoint x: 380, endPoint y: 386, distance: 85.3
click at [382, 385] on input "1 THÙNG <" at bounding box center [458, 378] width 158 height 31
type input "1 bịch trắng thu"
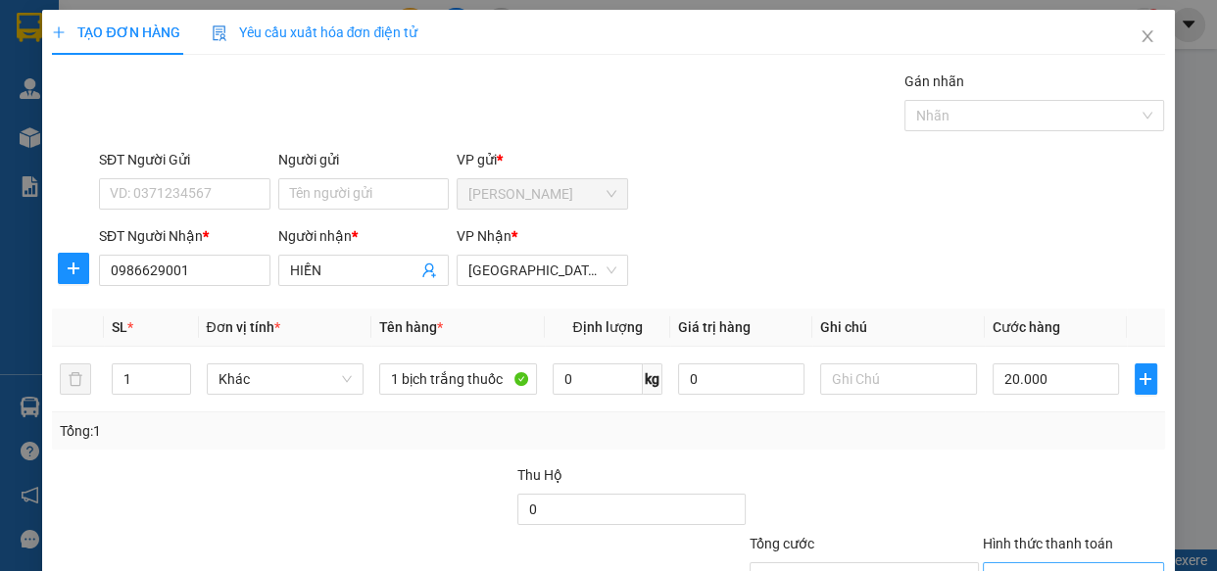
click at [1027, 563] on input "Hình thức thanh toán" at bounding box center [1066, 577] width 145 height 29
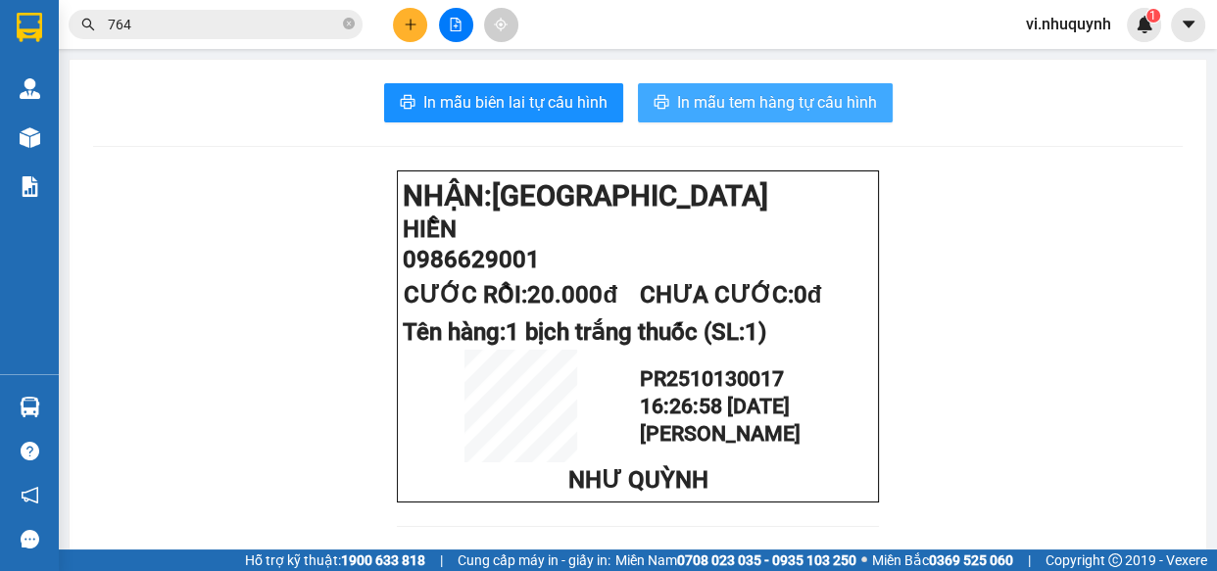
click at [743, 107] on span "In mẫu tem hàng tự cấu hình" at bounding box center [777, 102] width 200 height 24
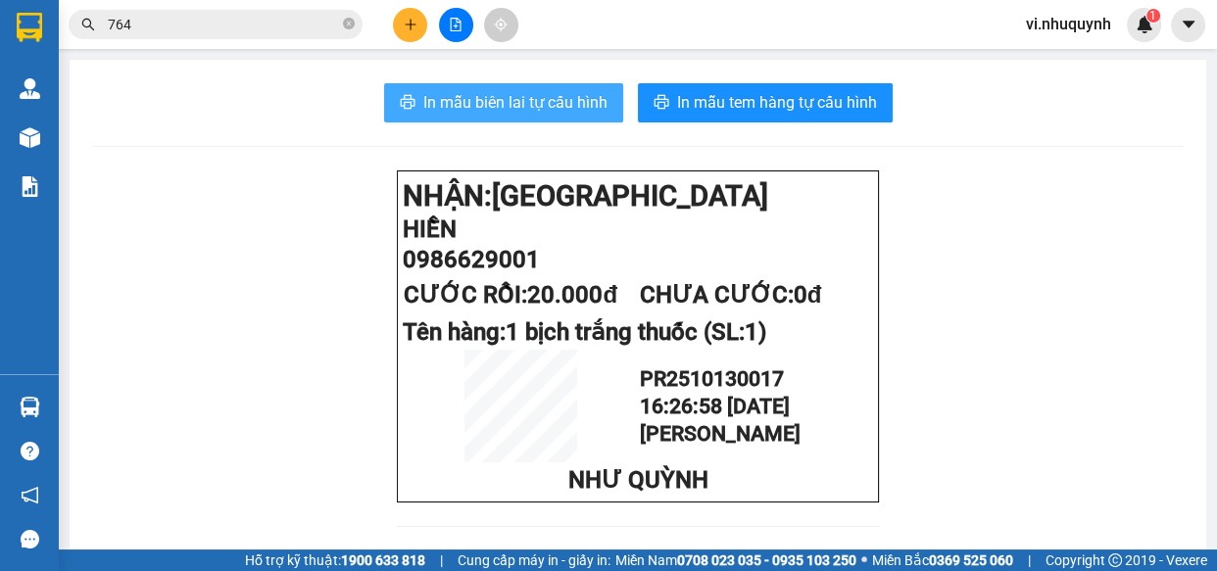
click at [479, 109] on span "In mẫu biên lai tự cấu hình" at bounding box center [515, 102] width 184 height 24
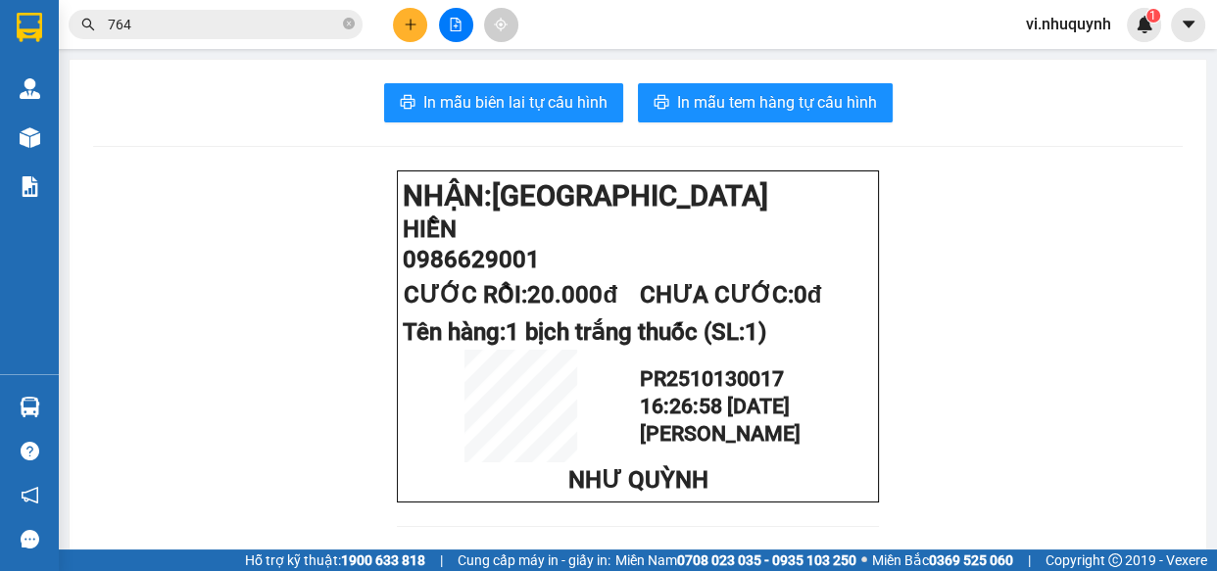
click at [213, 27] on input "764" at bounding box center [223, 25] width 231 height 22
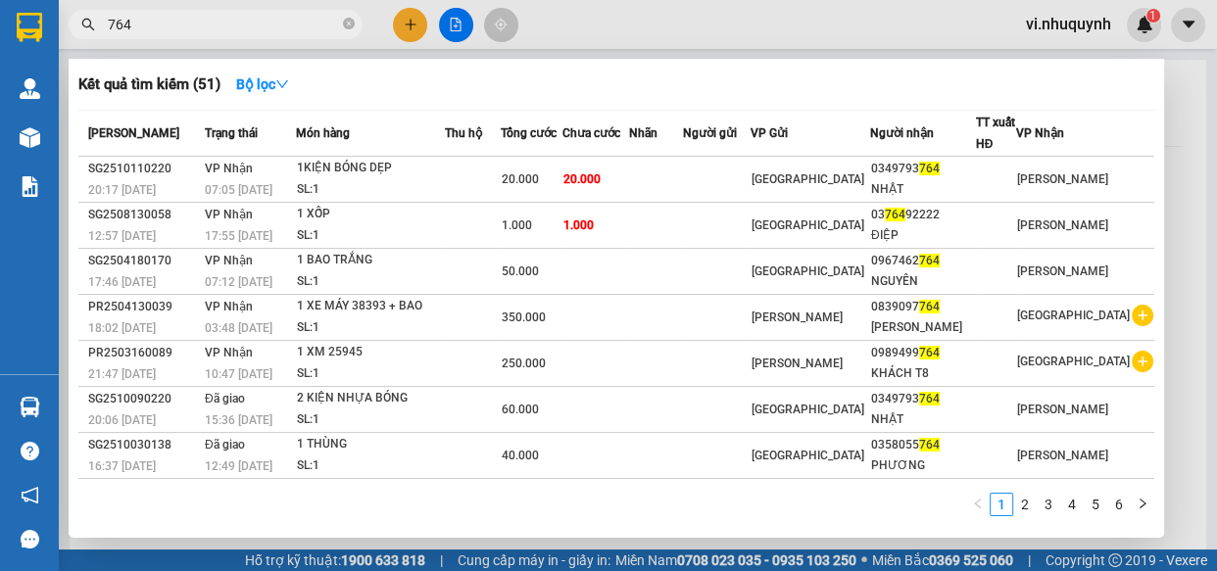
click at [213, 27] on input "764" at bounding box center [223, 25] width 231 height 22
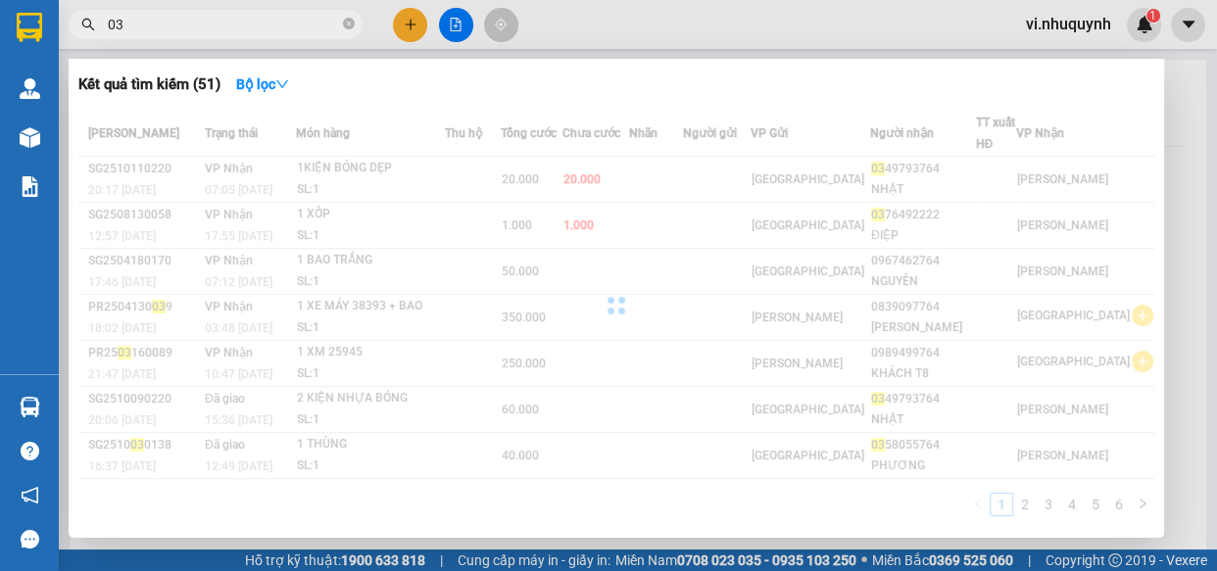
type input "0"
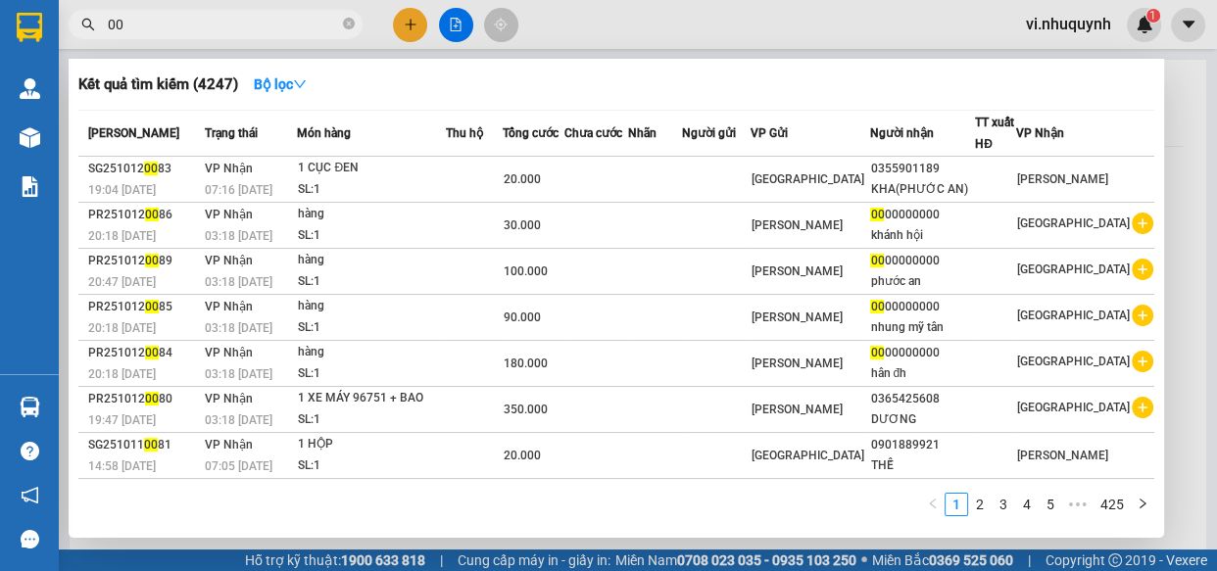
type input "0"
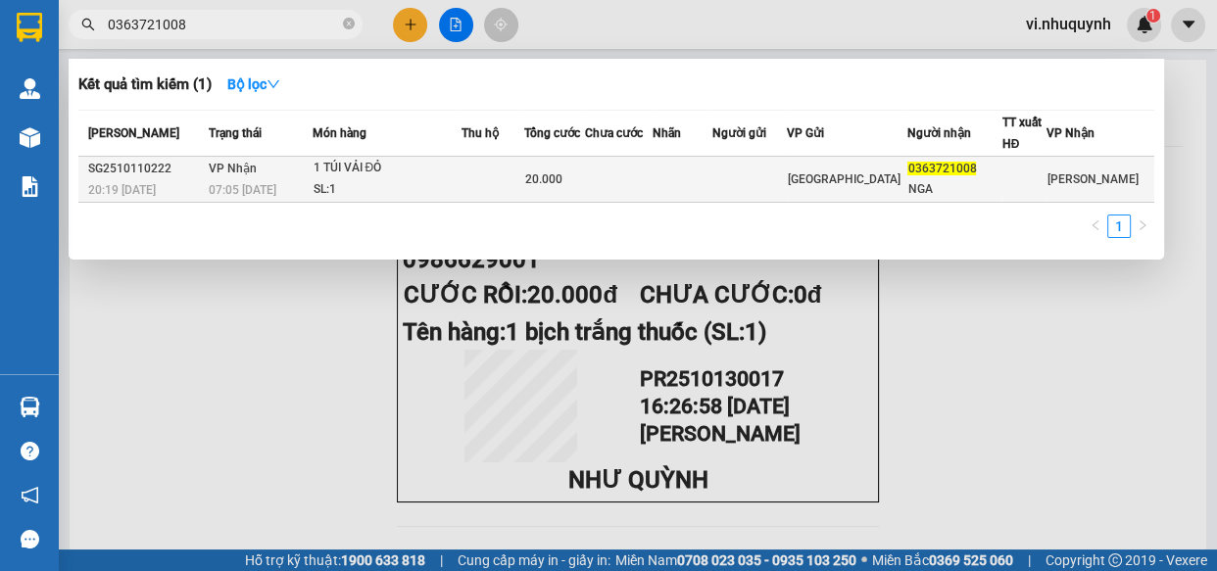
type input "0363721008"
click at [973, 184] on div "NGA" at bounding box center [953, 189] width 93 height 21
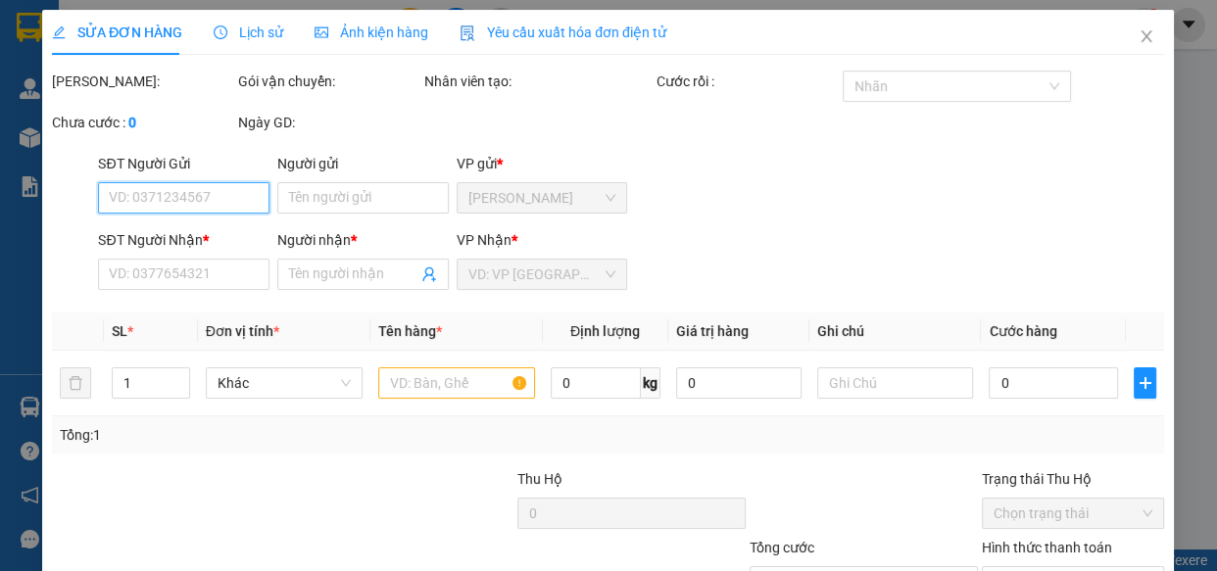
type input "0363721008"
type input "NGA"
type input "20.000"
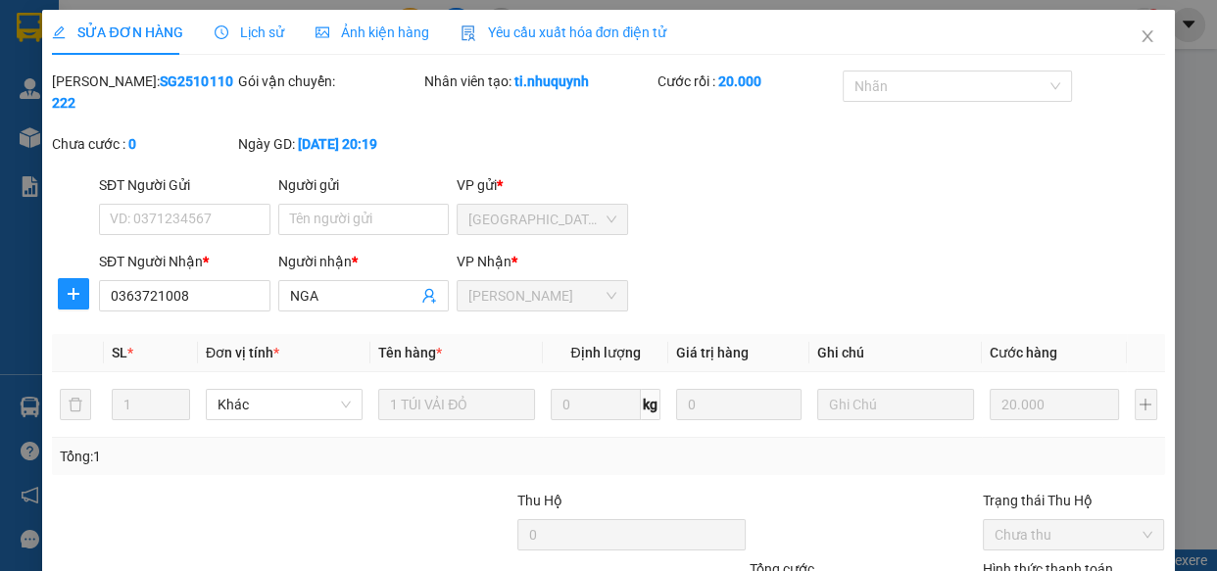
click at [1141, 33] on icon "close" at bounding box center [1146, 36] width 11 height 12
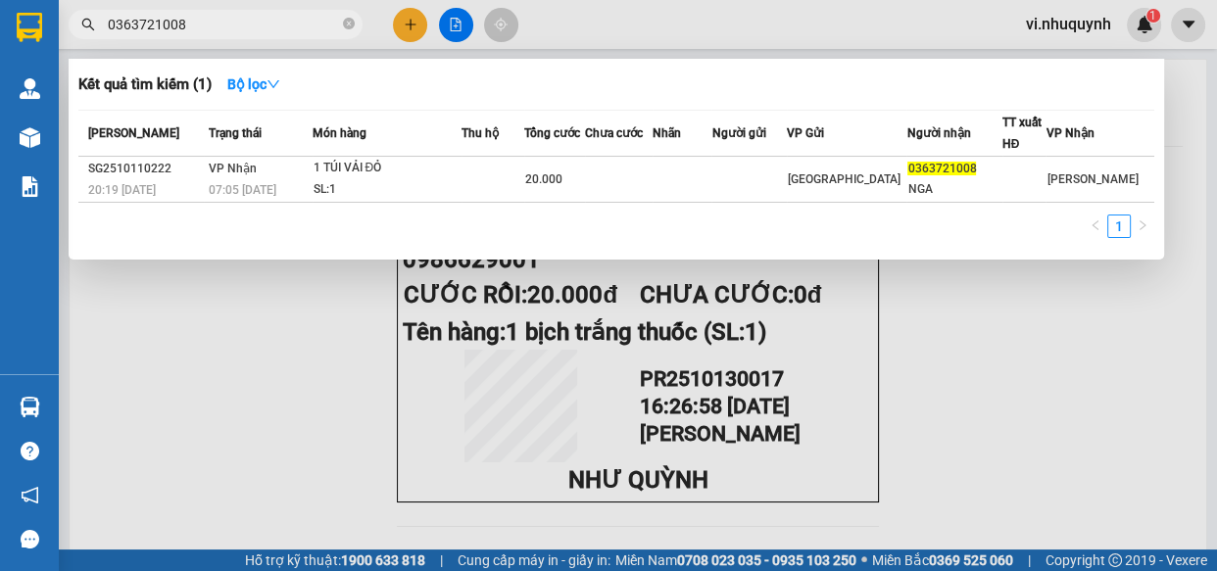
click at [242, 20] on input "0363721008" at bounding box center [223, 25] width 231 height 22
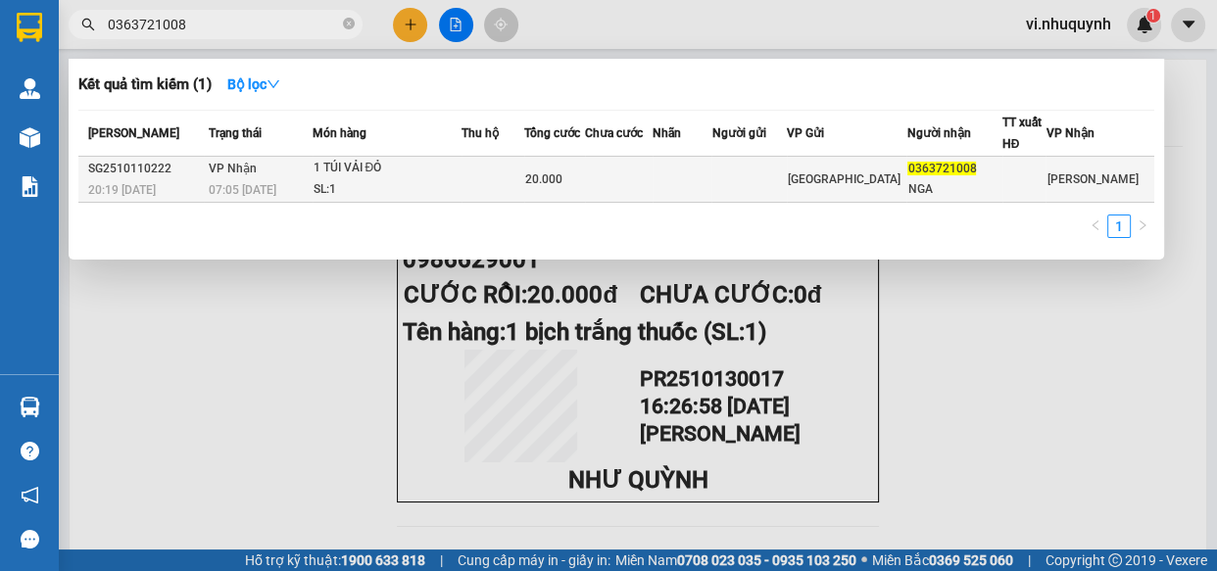
click at [949, 179] on div "NGA" at bounding box center [953, 189] width 93 height 21
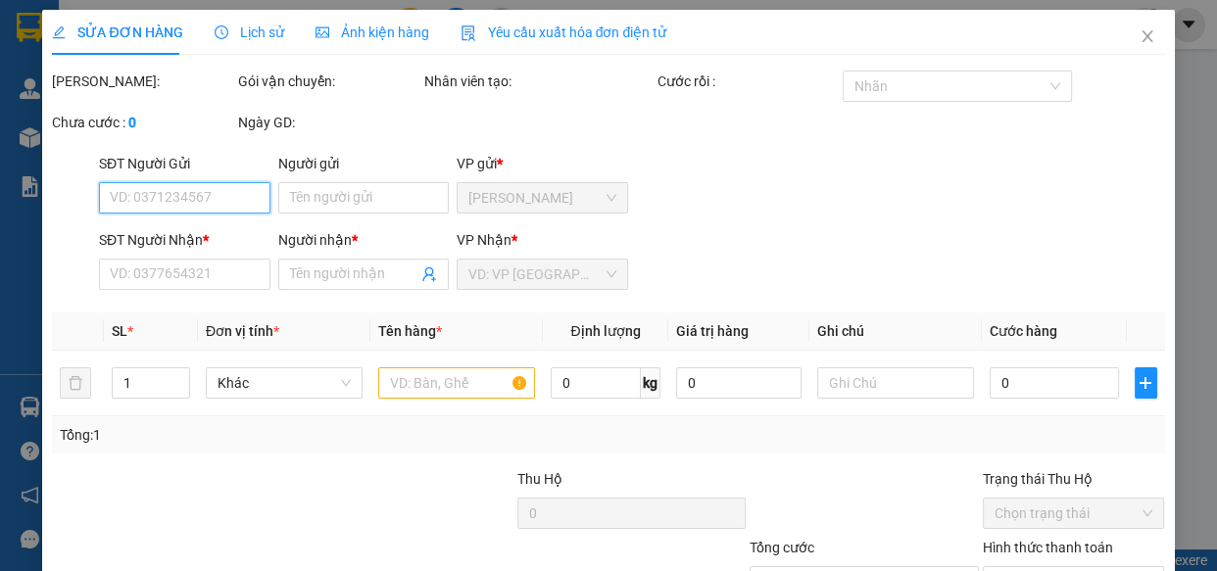
type input "0363721008"
type input "NGA"
type input "20.000"
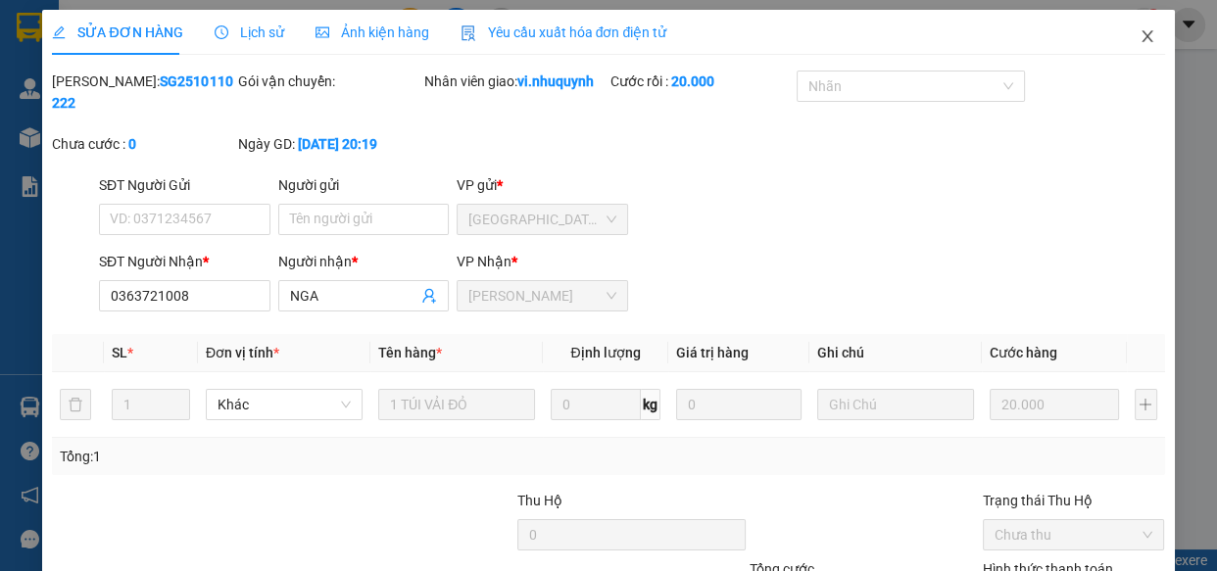
click at [1139, 33] on icon "close" at bounding box center [1147, 36] width 16 height 16
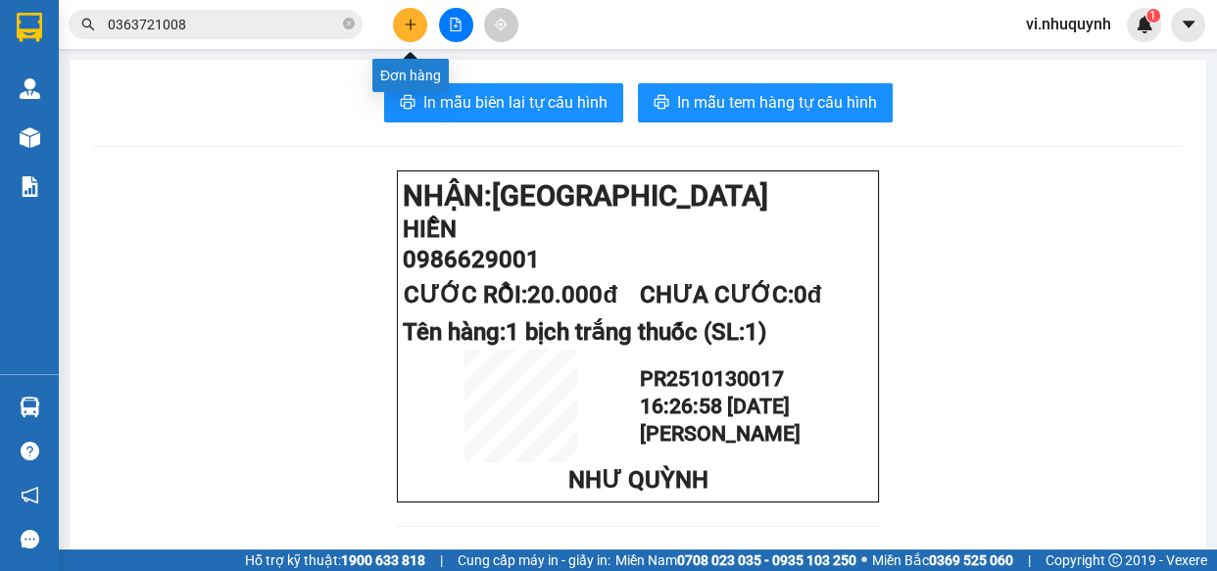
click at [401, 33] on button at bounding box center [410, 25] width 34 height 34
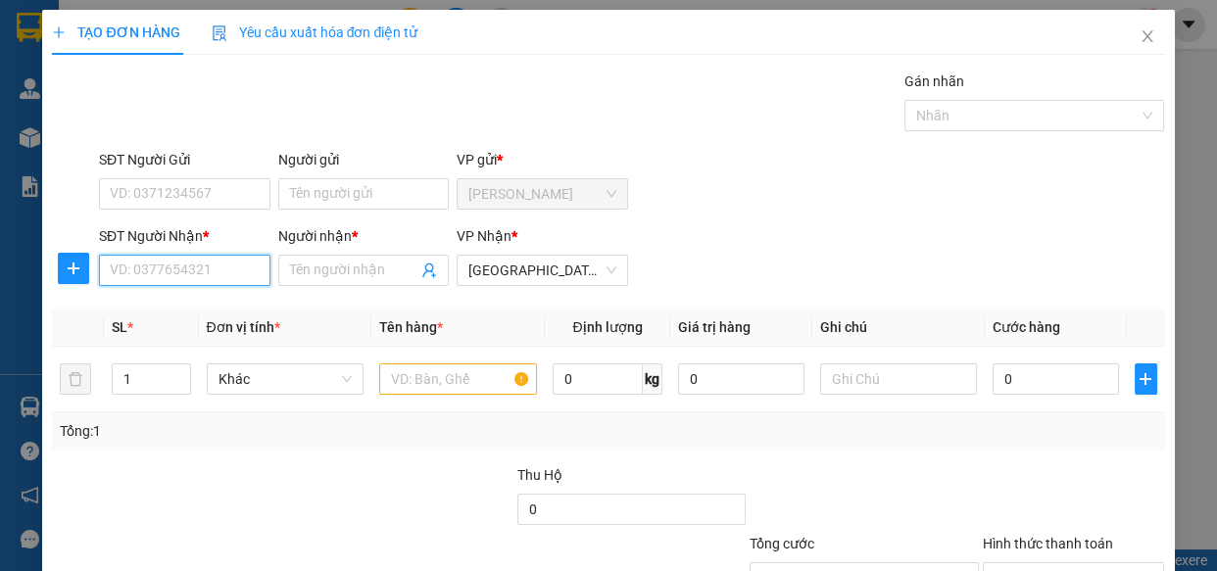
click at [218, 276] on input "SĐT Người Nhận *" at bounding box center [184, 270] width 171 height 31
type input "0917359449"
click at [213, 308] on div "0917359449 - THÙY" at bounding box center [183, 310] width 146 height 22
type input "THÙY"
type input "50.000"
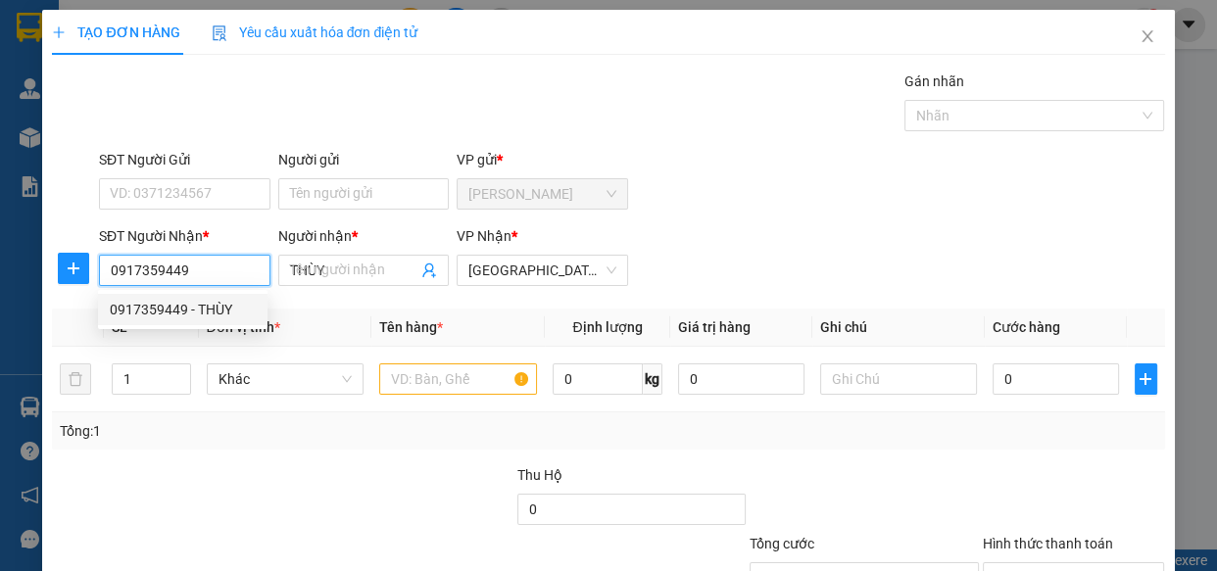
type input "50.000"
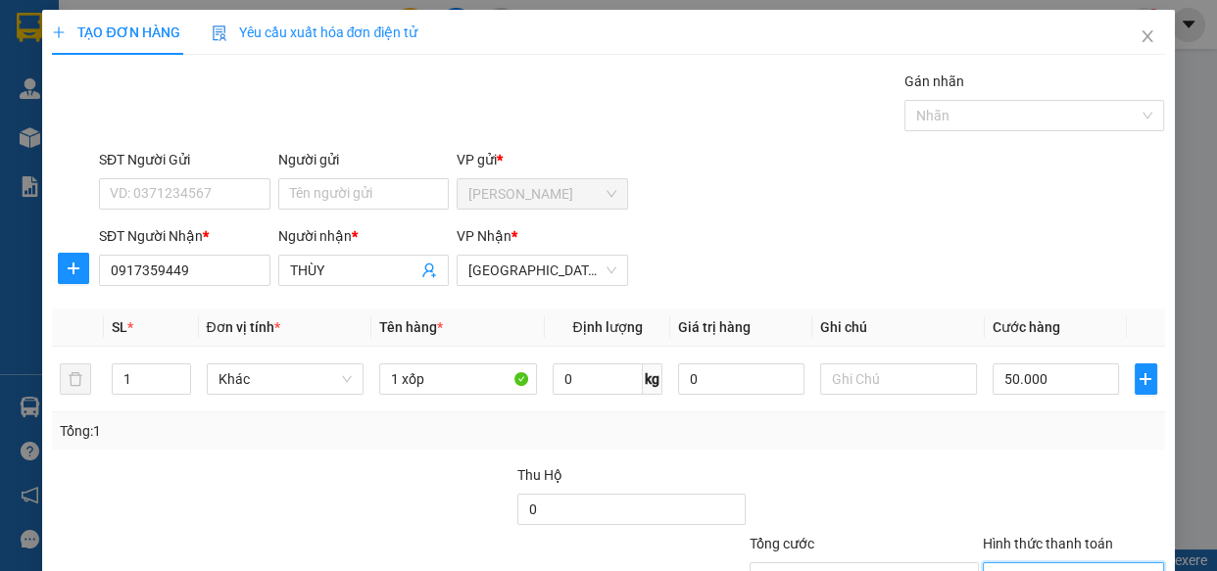
click at [1029, 563] on input "Hình thức thanh toán" at bounding box center [1066, 577] width 145 height 29
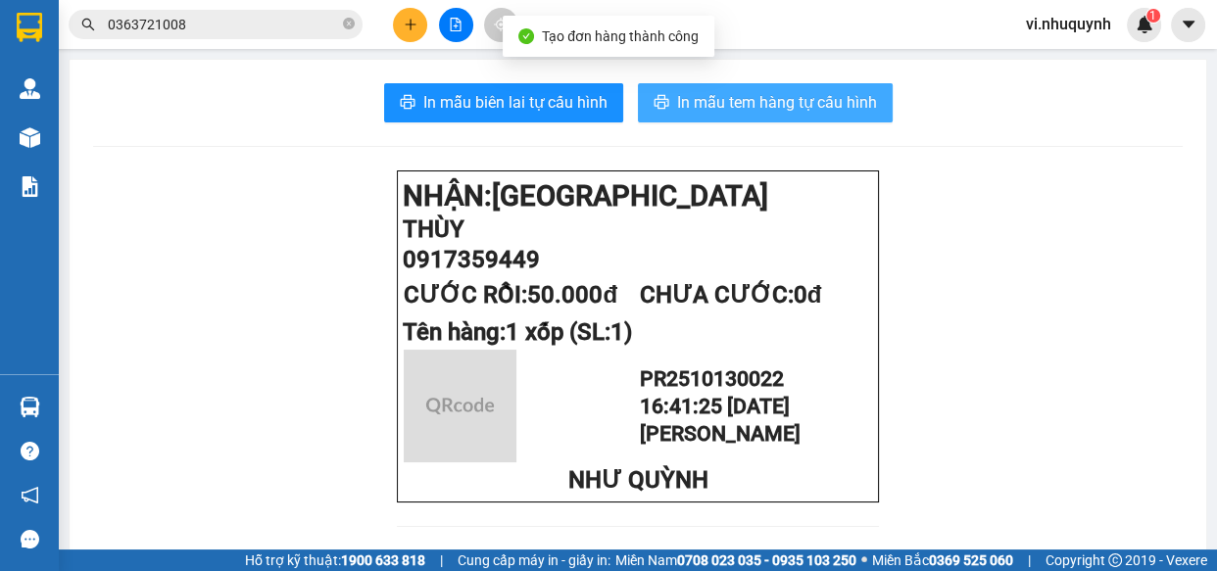
click at [731, 115] on span "In mẫu tem hàng tự cấu hình" at bounding box center [777, 102] width 200 height 24
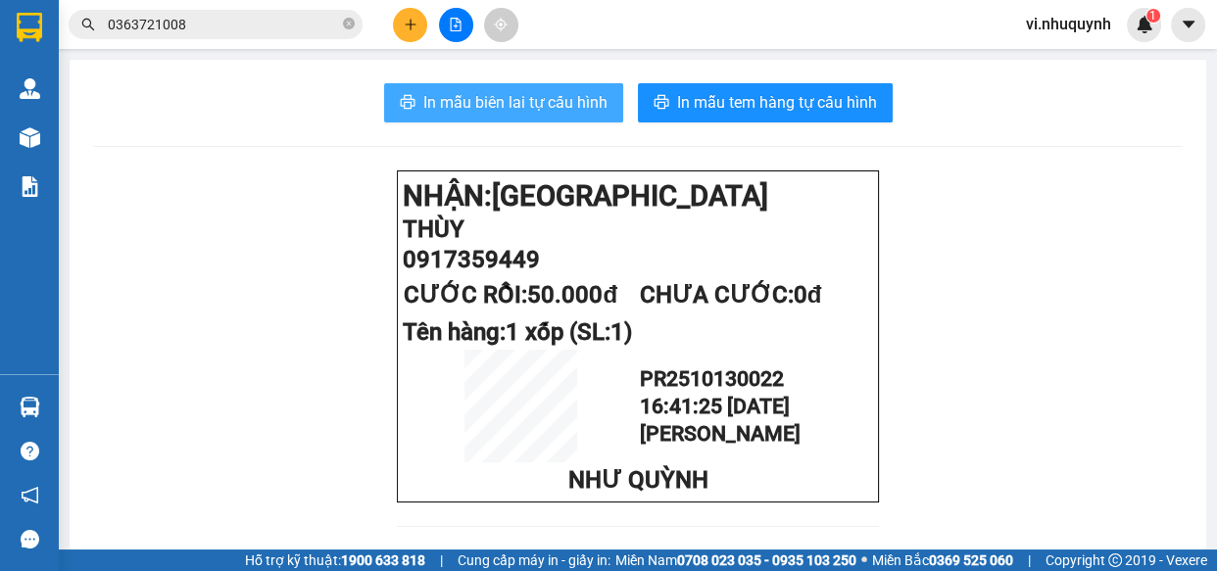
click at [515, 98] on span "In mẫu biên lai tự cấu hình" at bounding box center [515, 102] width 184 height 24
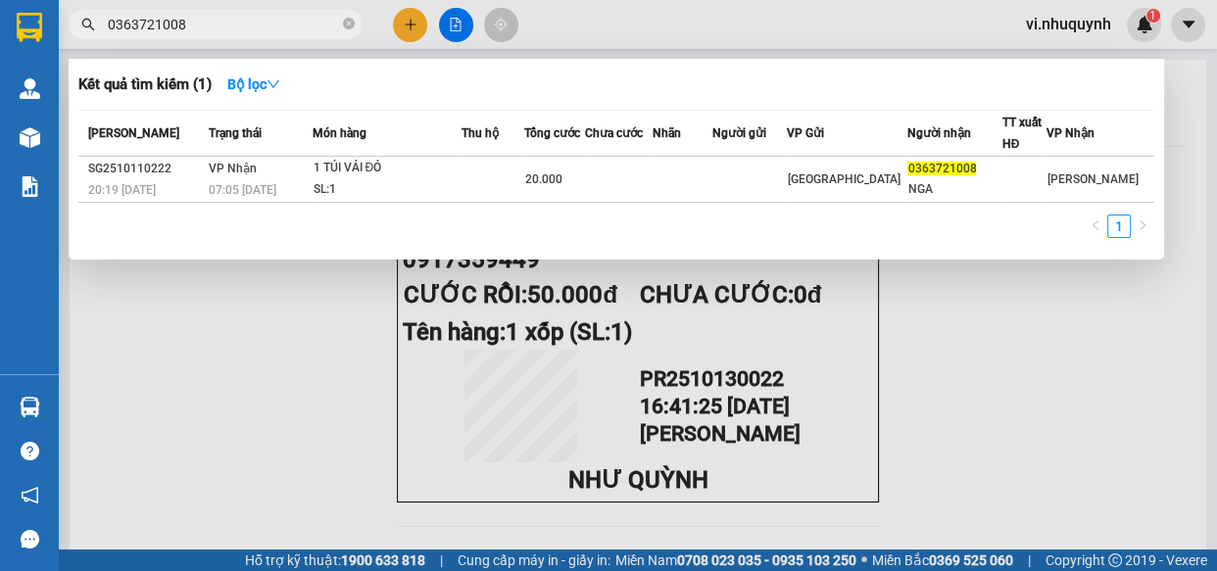
click at [275, 25] on input "0363721008" at bounding box center [223, 25] width 231 height 22
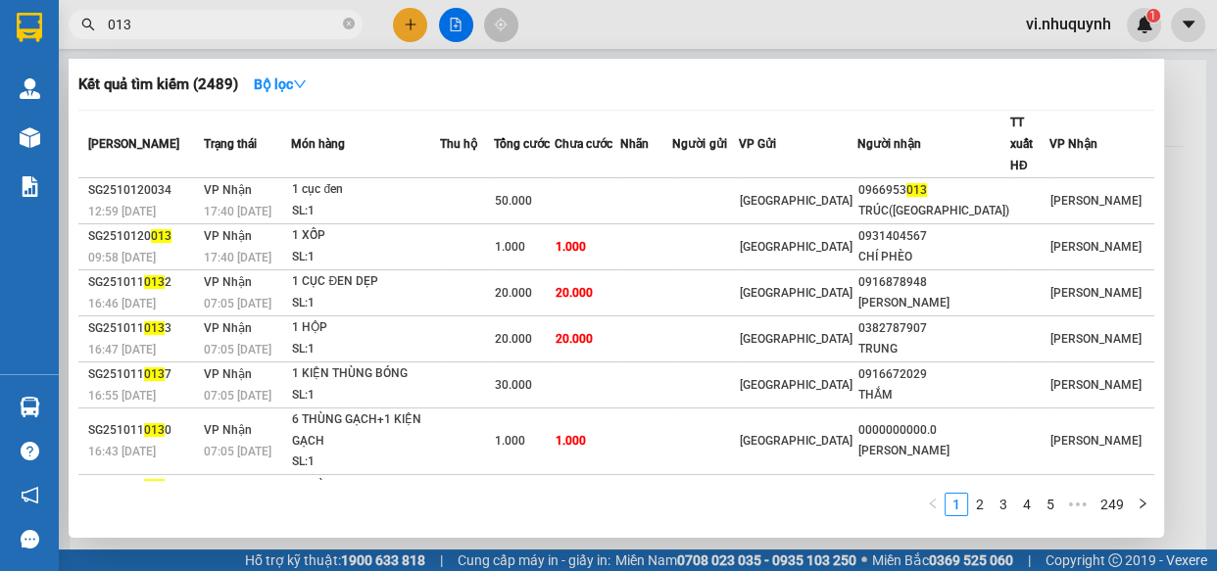
type input "013"
click at [412, 24] on div at bounding box center [608, 285] width 1217 height 571
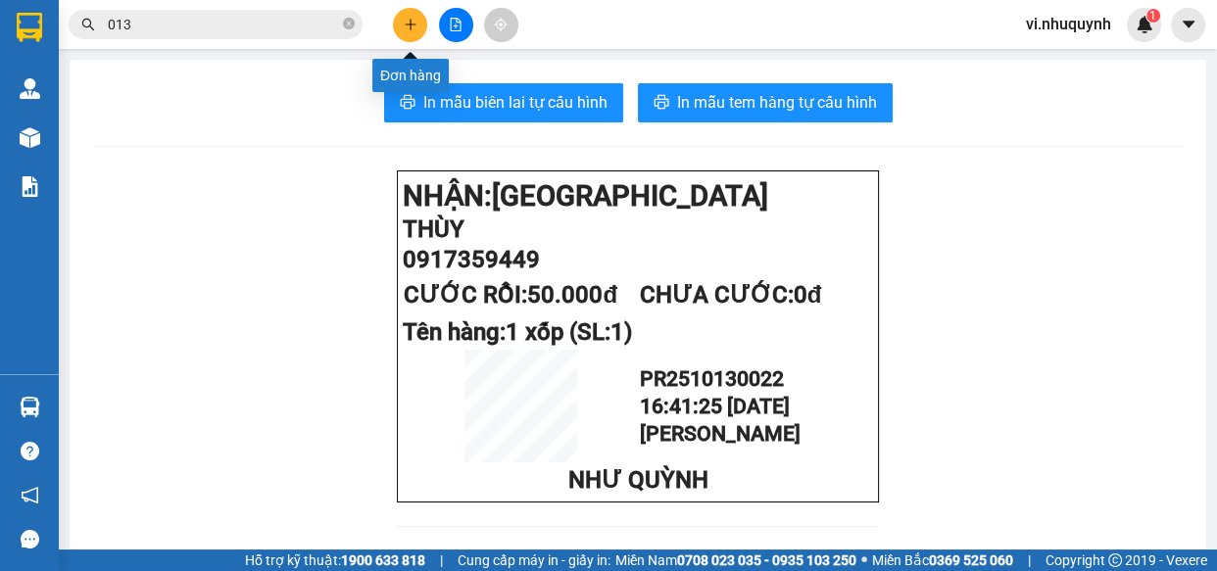
click at [403, 34] on button at bounding box center [410, 25] width 34 height 34
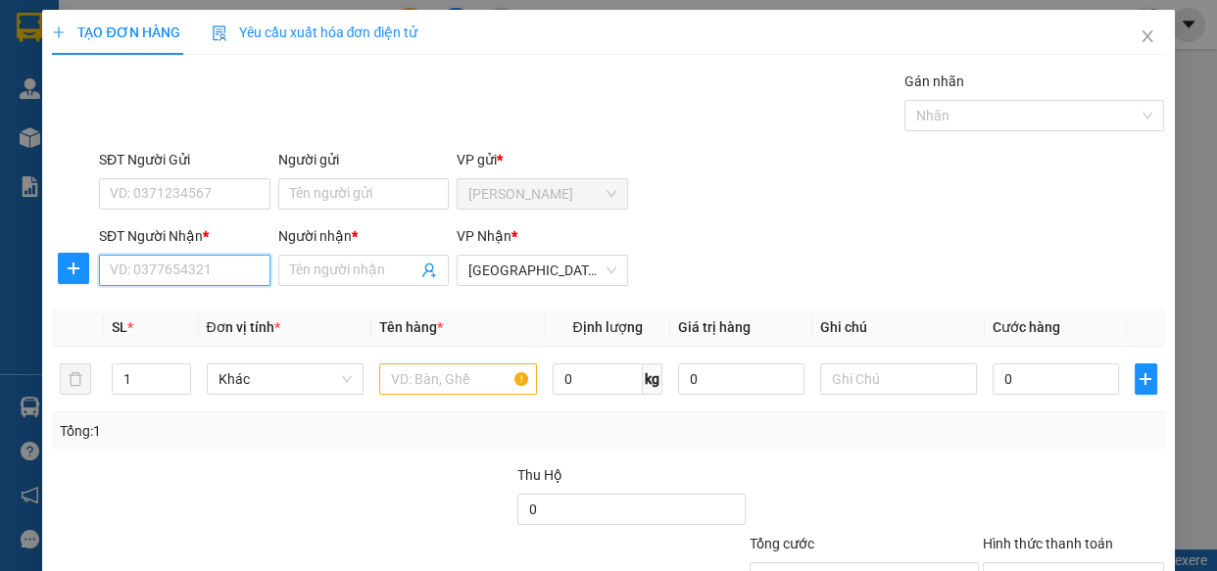
click at [206, 278] on input "SĐT Người Nhận *" at bounding box center [184, 270] width 171 height 31
type input "0347282755"
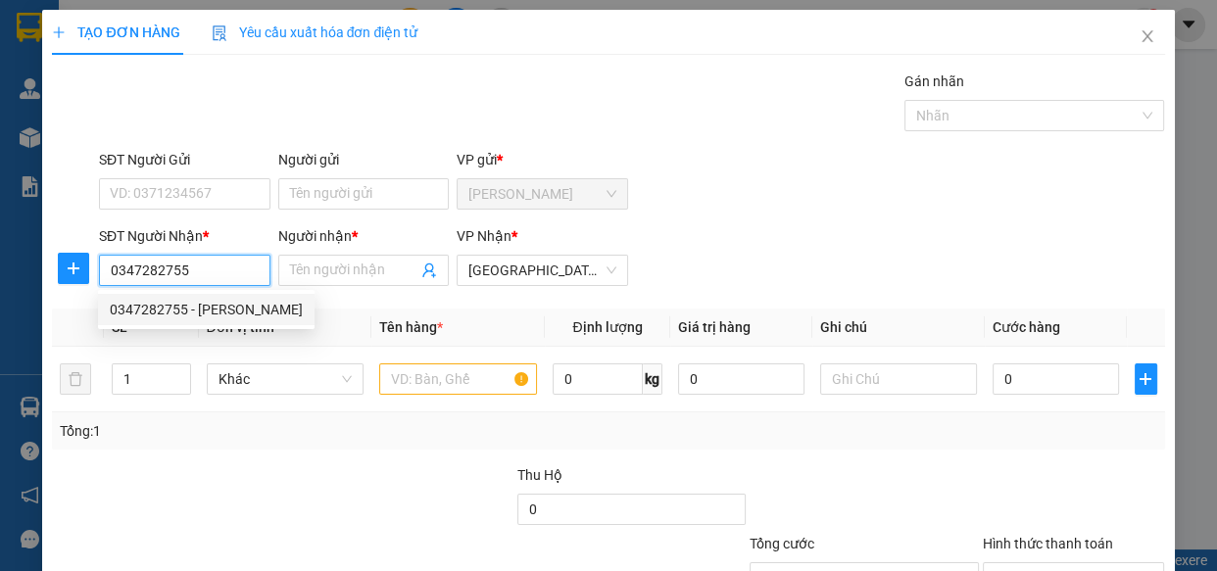
click at [215, 303] on div "0347282755 - GIANG" at bounding box center [206, 310] width 193 height 22
type input "GIANG"
type input "30.000"
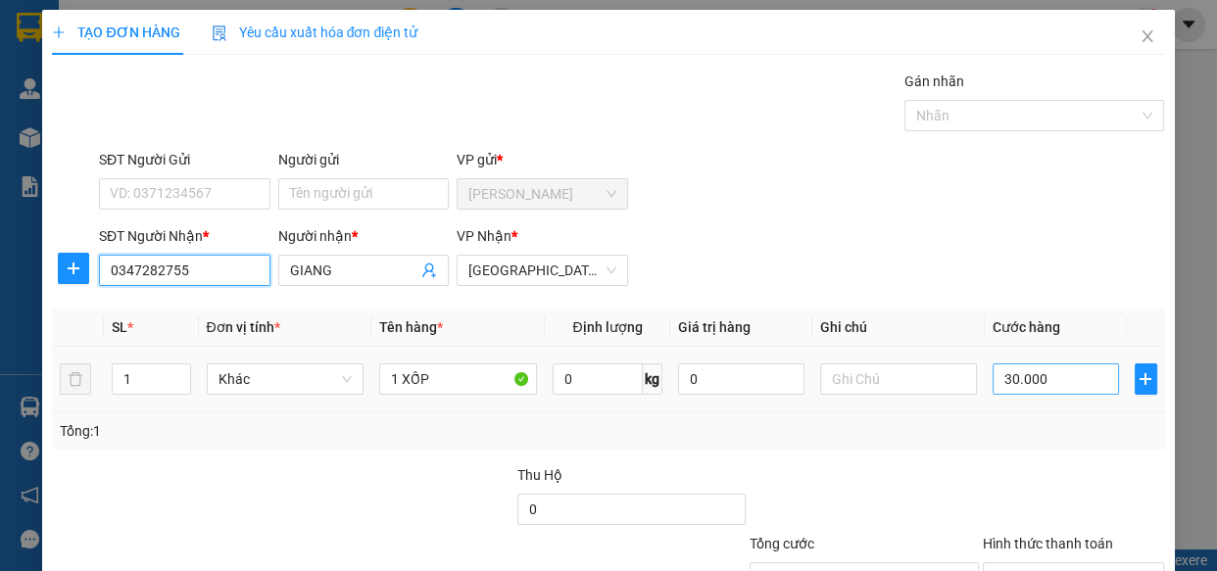
type input "0347282755"
click at [1044, 363] on input "30.000" at bounding box center [1055, 378] width 126 height 31
type input "4"
type input "40"
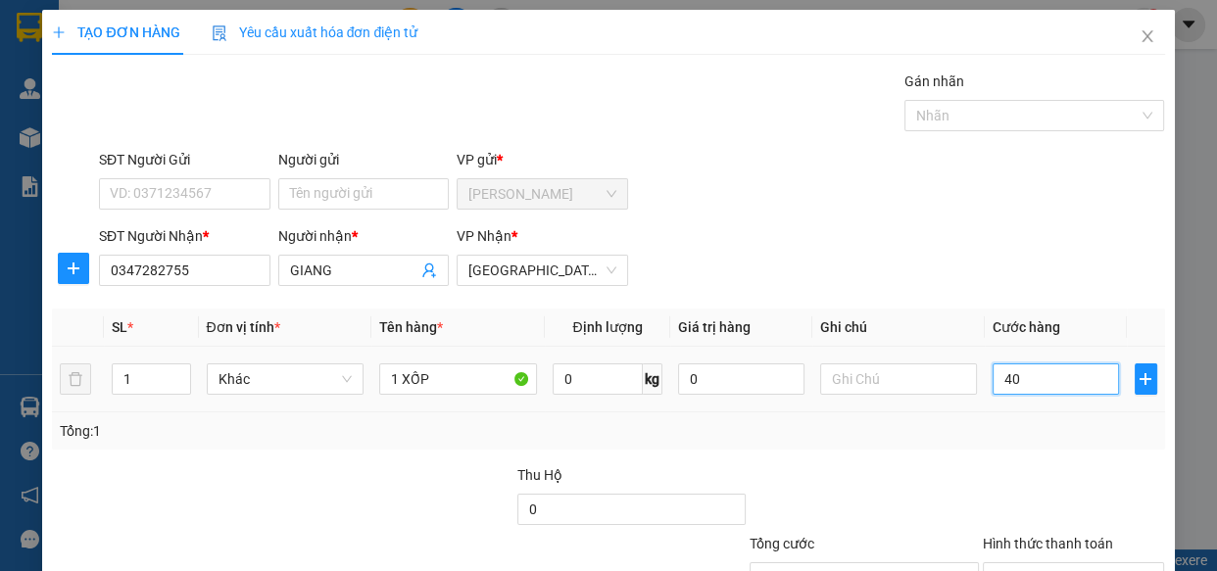
type input "40"
type input "400"
type input "4.000"
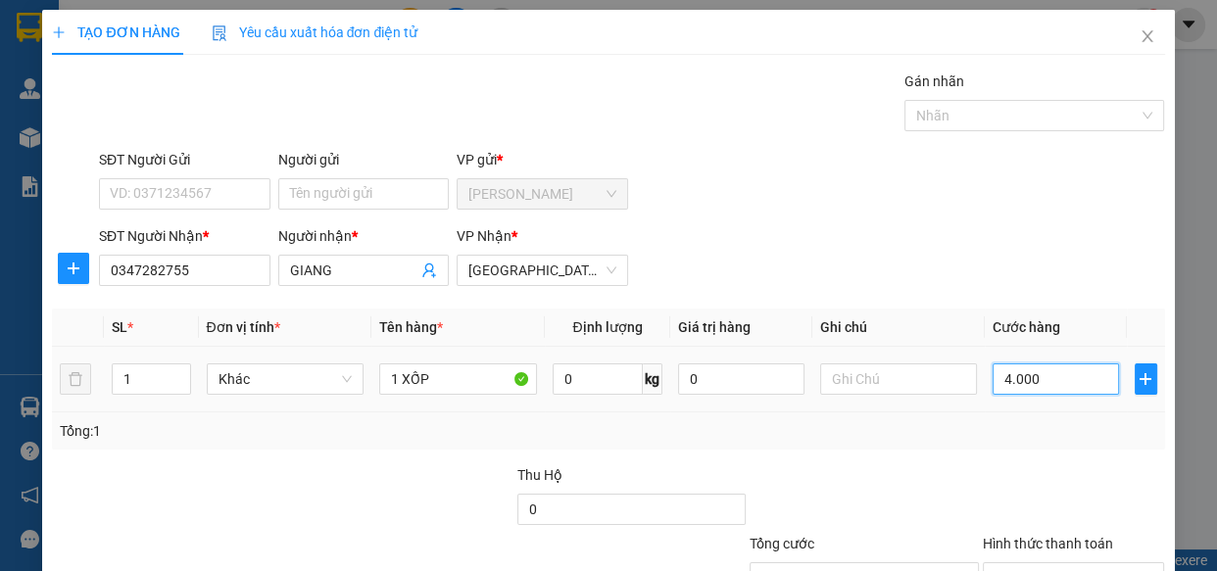
type input "4.000"
type input "40.000"
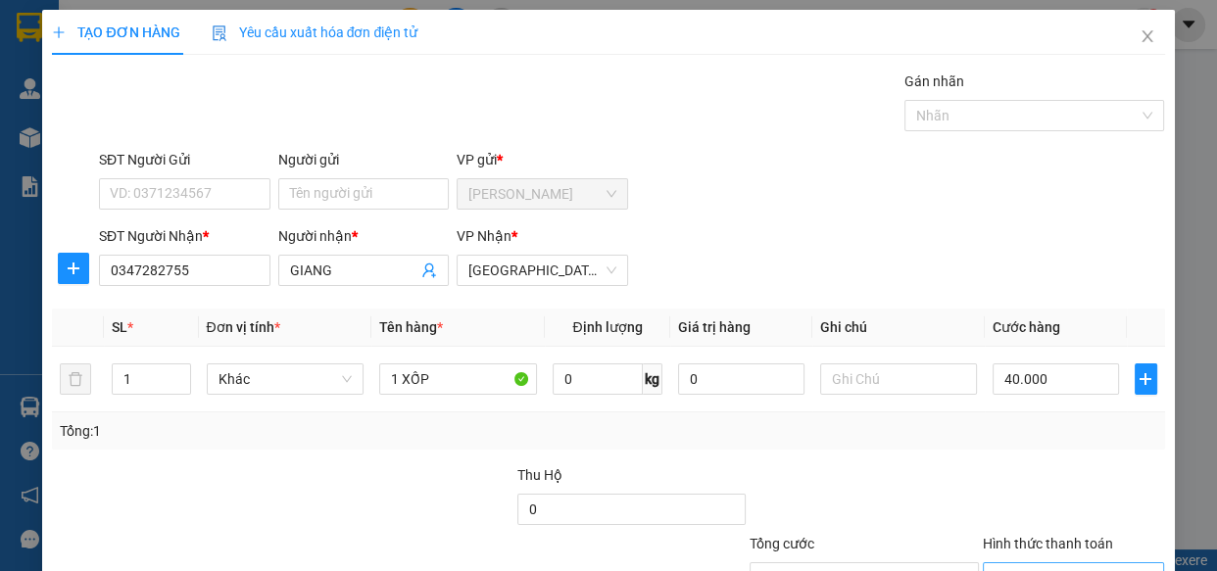
click at [1019, 563] on input "Hình thức thanh toán" at bounding box center [1066, 577] width 145 height 29
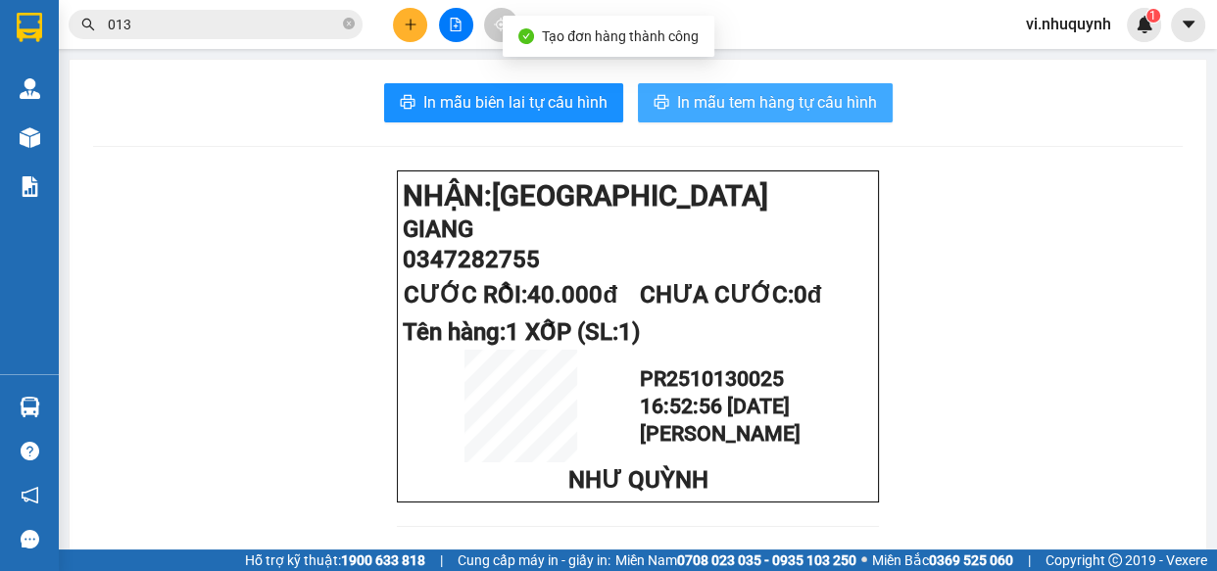
click at [787, 108] on span "In mẫu tem hàng tự cấu hình" at bounding box center [777, 102] width 200 height 24
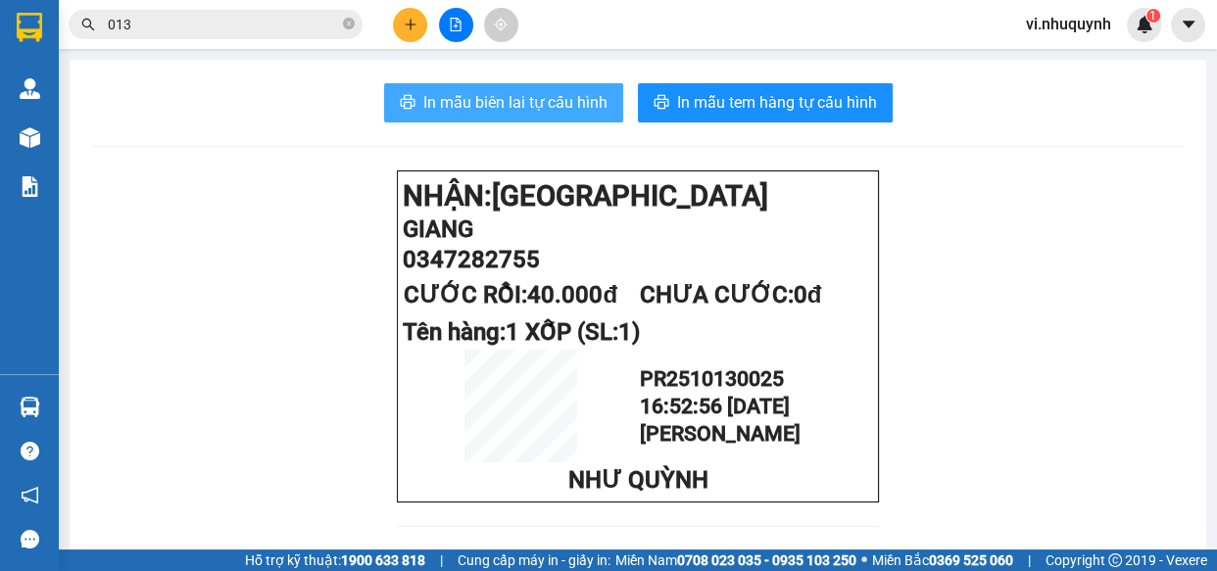
click at [508, 107] on span "In mẫu biên lai tự cấu hình" at bounding box center [515, 102] width 184 height 24
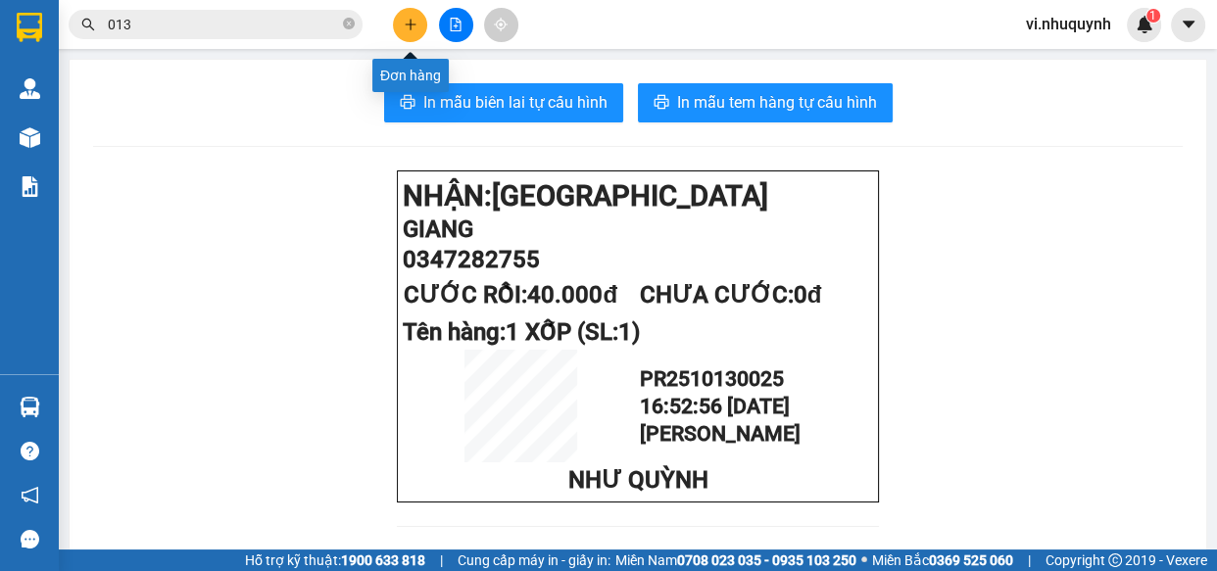
click at [405, 20] on icon "plus" at bounding box center [411, 25] width 14 height 14
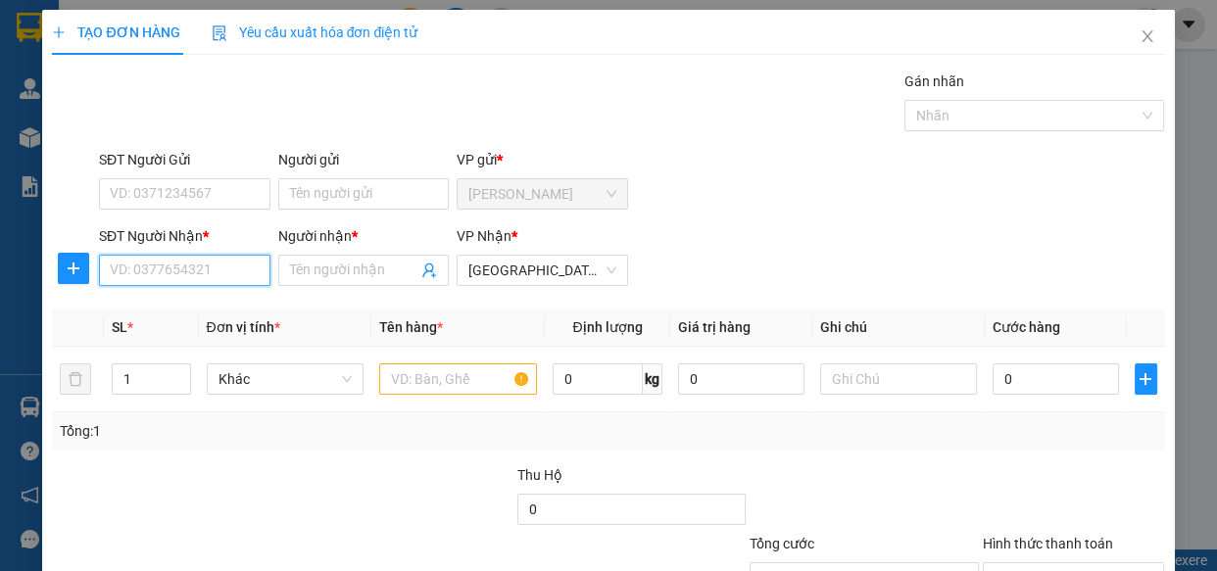
click at [220, 270] on input "SĐT Người Nhận *" at bounding box center [184, 270] width 171 height 31
type input "0938449295"
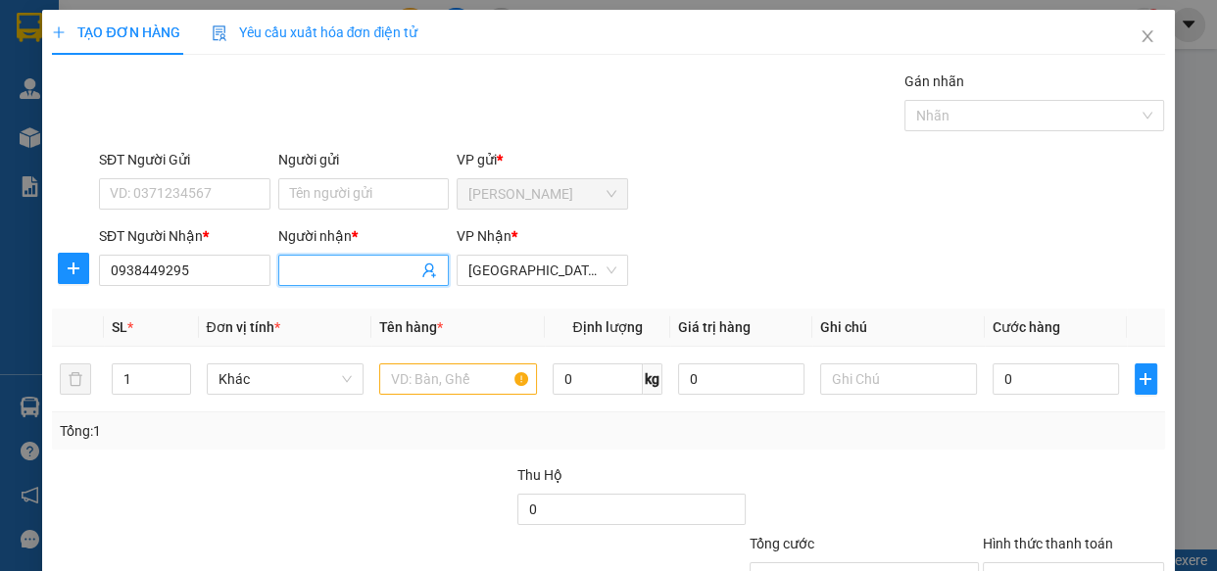
click at [294, 279] on input "Người nhận *" at bounding box center [354, 271] width 128 height 22
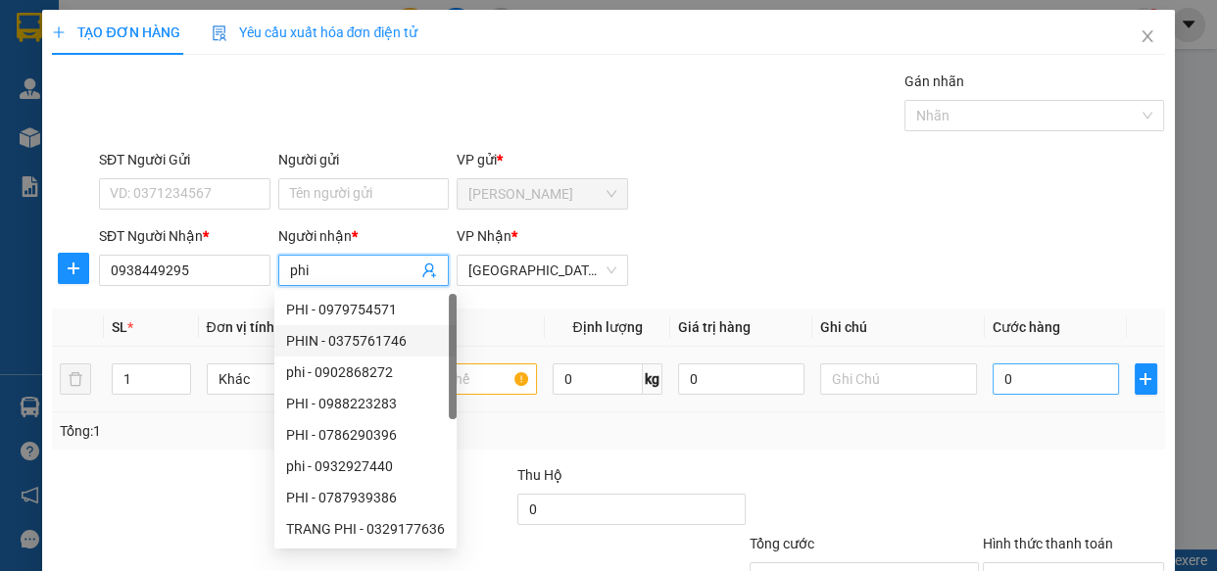
type input "phi"
click at [1047, 377] on input "0" at bounding box center [1055, 378] width 126 height 31
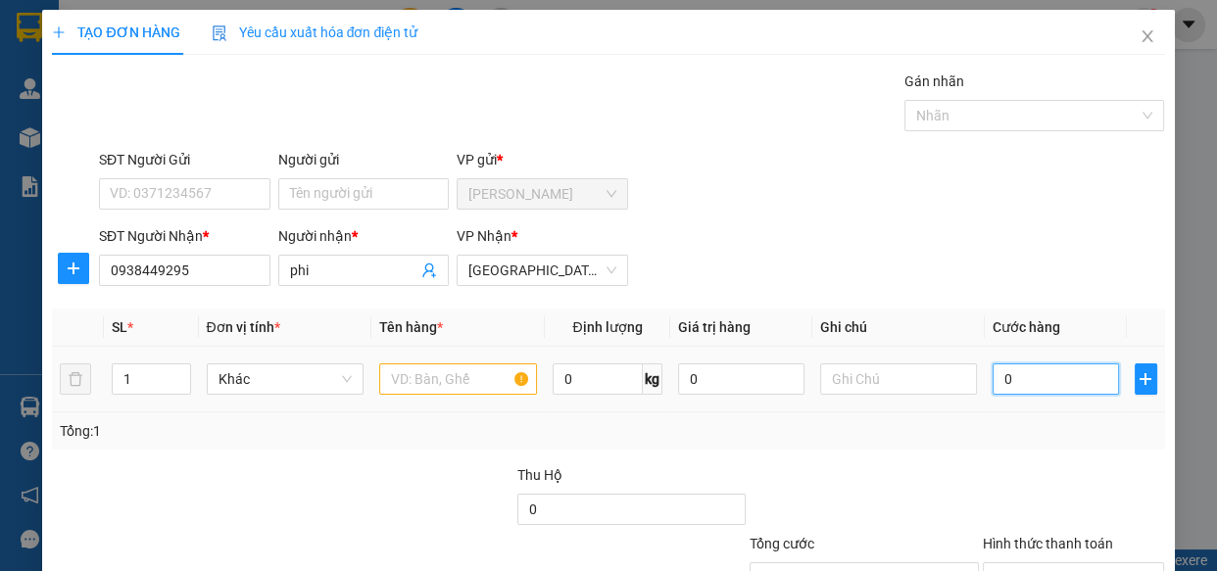
type input "2"
type input "200"
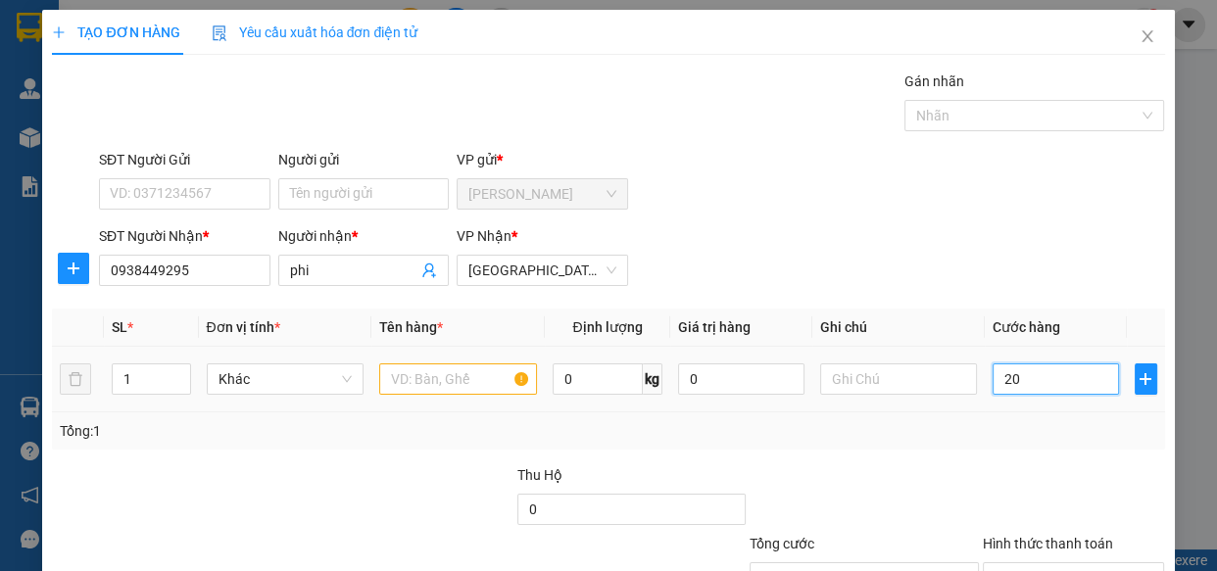
type input "200"
type input "2.000"
type input "20.000"
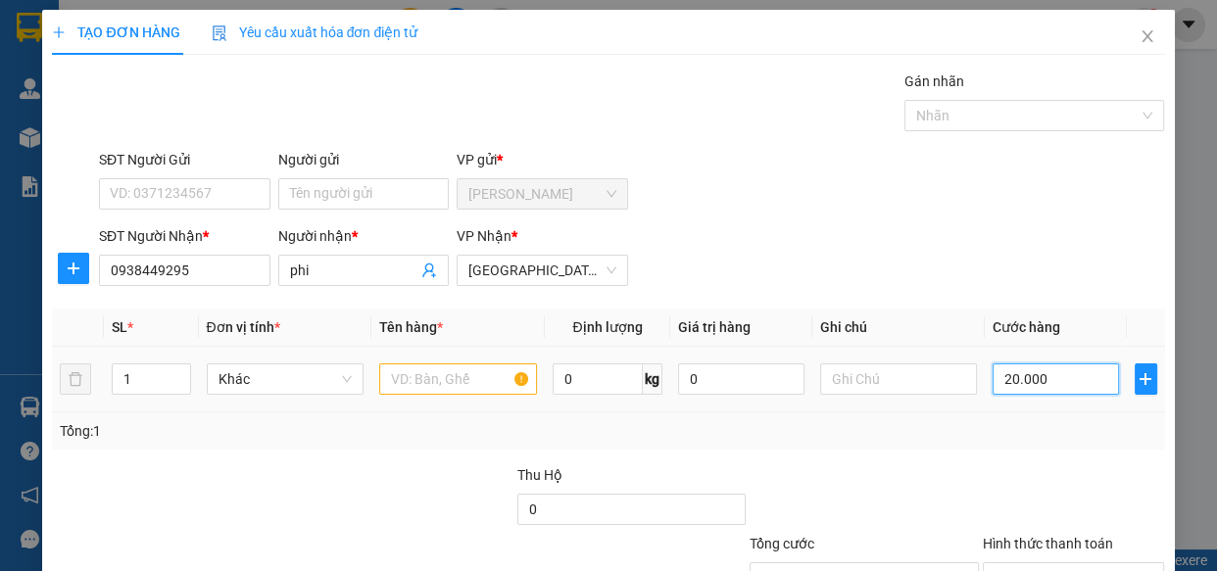
type input "20.000"
click at [411, 385] on input "text" at bounding box center [458, 378] width 158 height 31
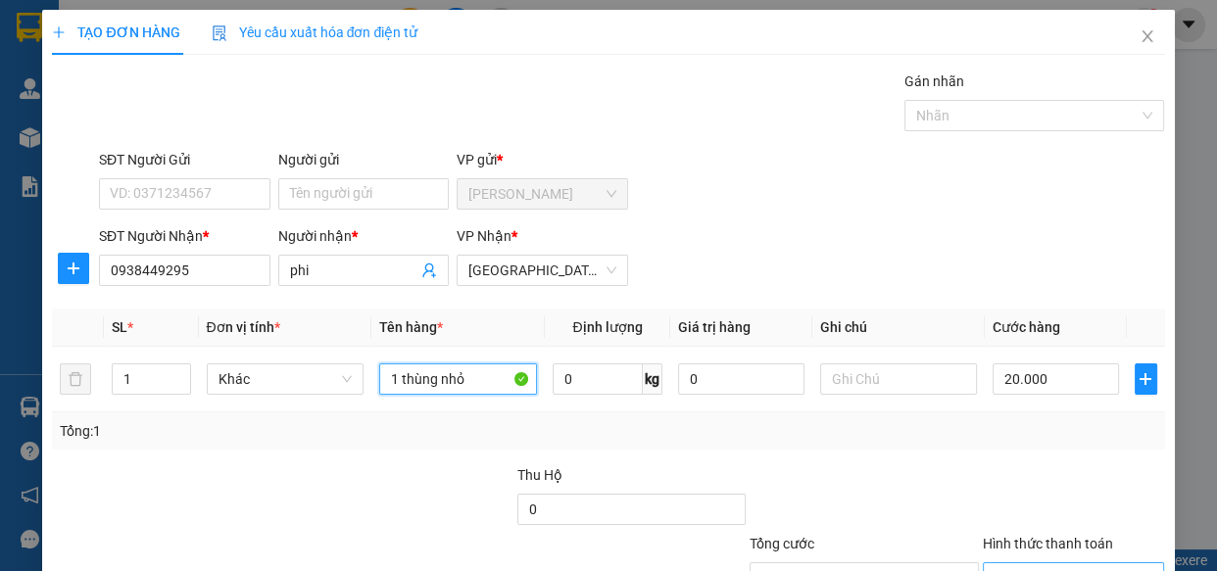
type input "1 thùng nhỏ"
click at [1014, 563] on input "Hình thức thanh toán" at bounding box center [1066, 577] width 145 height 29
type input "0"
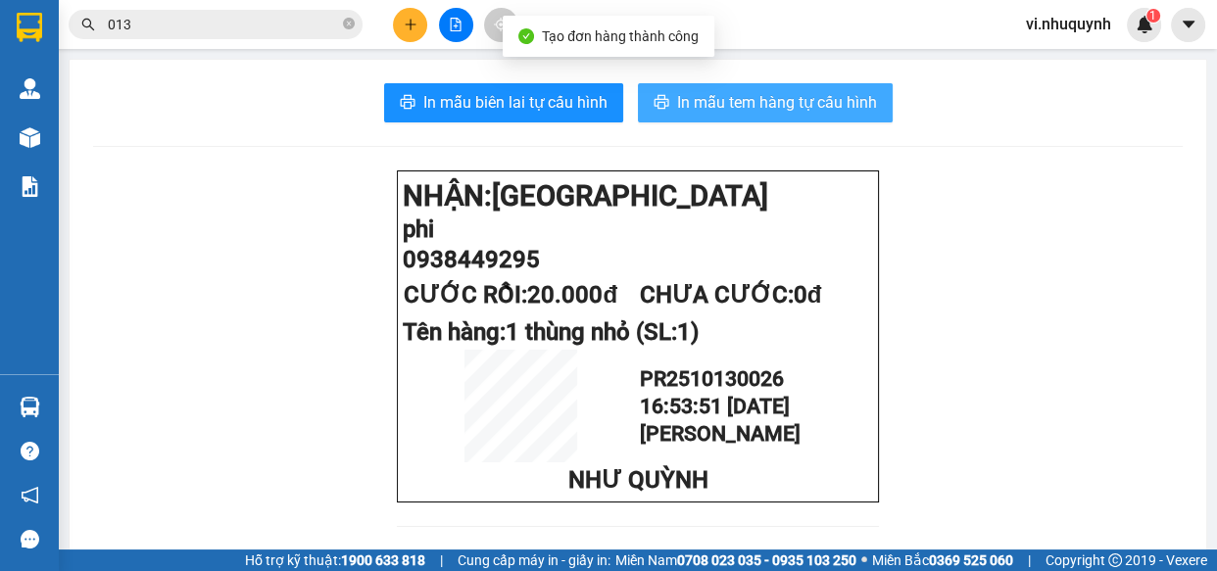
click at [749, 117] on button "In mẫu tem hàng tự cấu hình" at bounding box center [765, 102] width 255 height 39
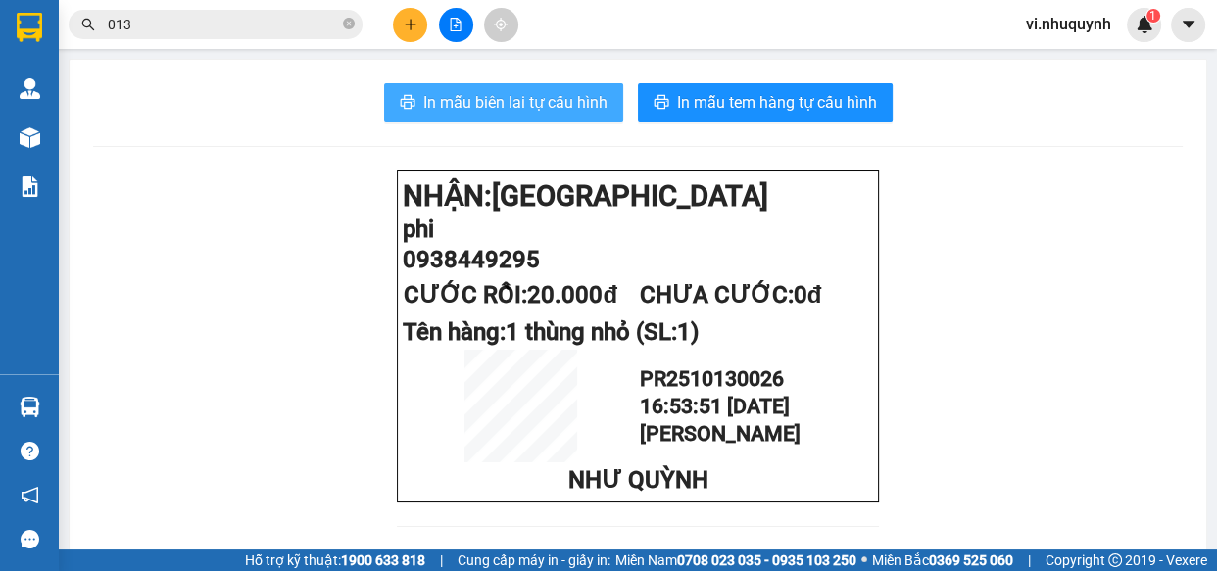
click at [496, 108] on span "In mẫu biên lai tự cấu hình" at bounding box center [515, 102] width 184 height 24
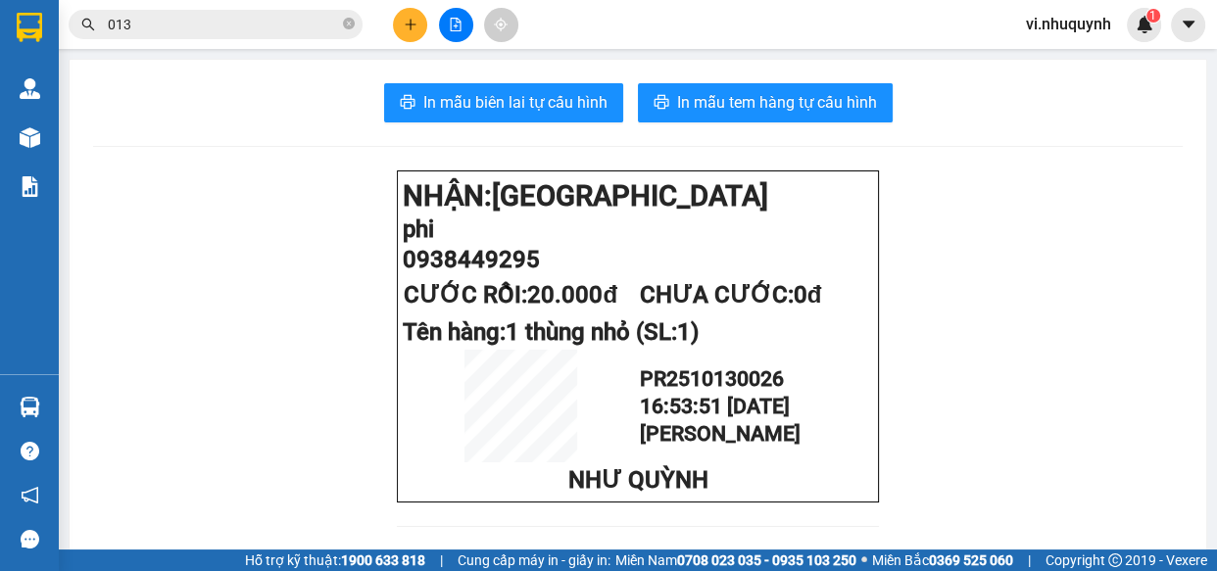
click at [231, 28] on input "013" at bounding box center [223, 25] width 231 height 22
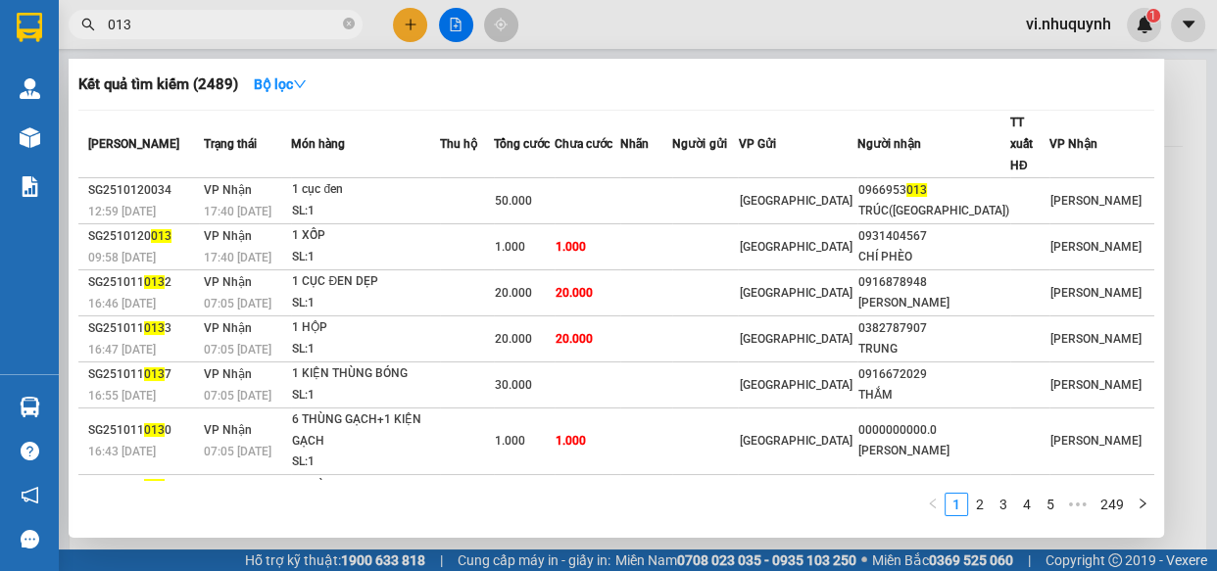
click at [231, 28] on input "013" at bounding box center [223, 25] width 231 height 22
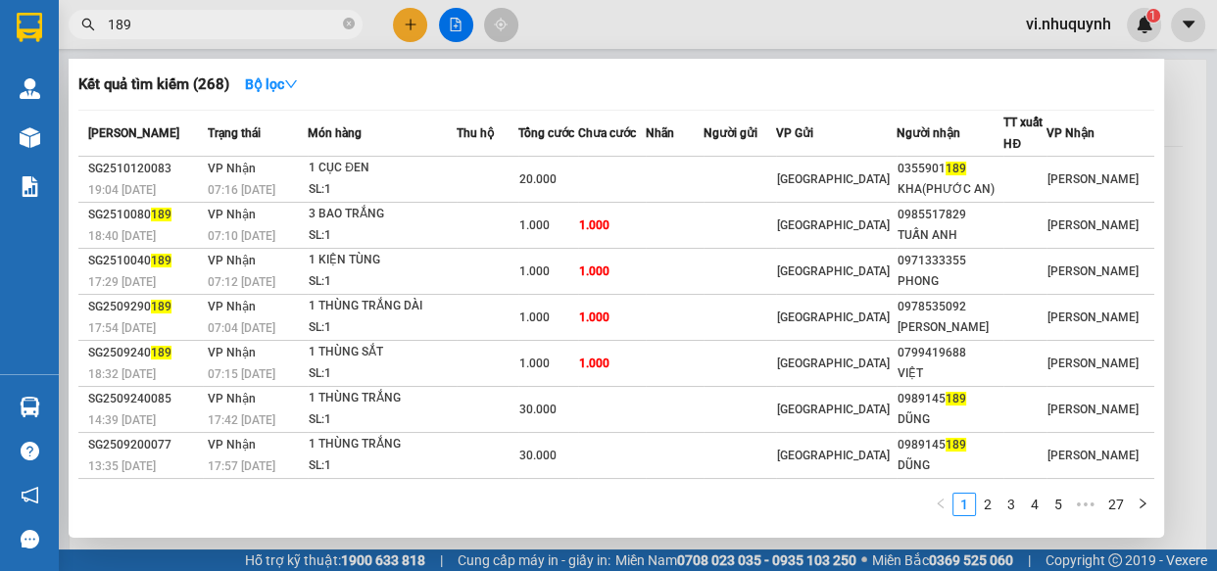
click at [231, 28] on input "189" at bounding box center [223, 25] width 231 height 22
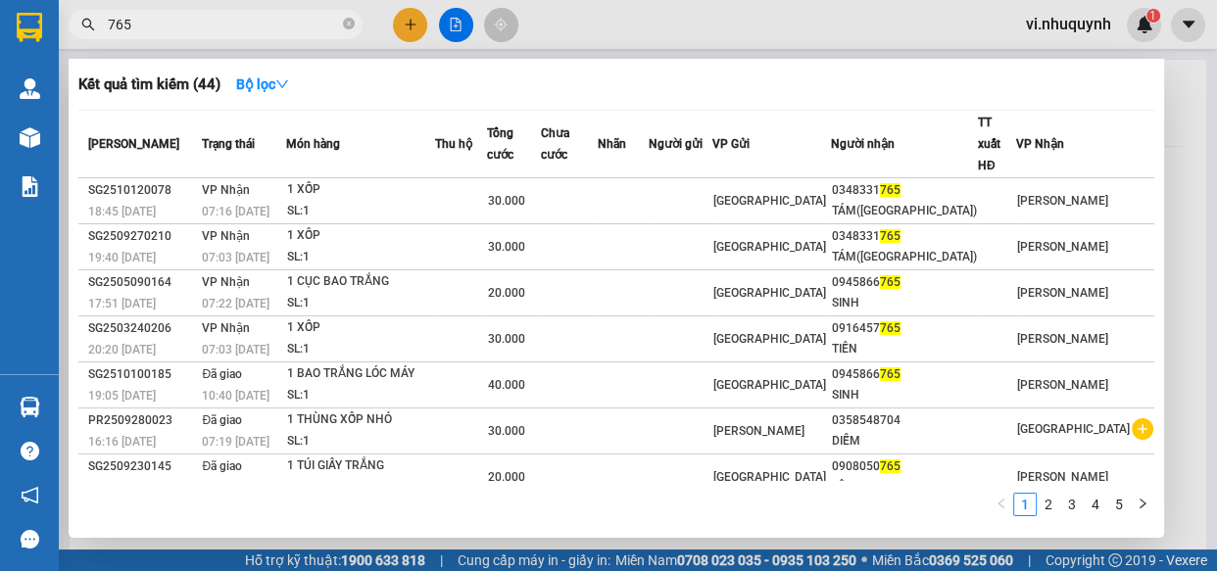
click at [404, 25] on div at bounding box center [608, 285] width 1217 height 571
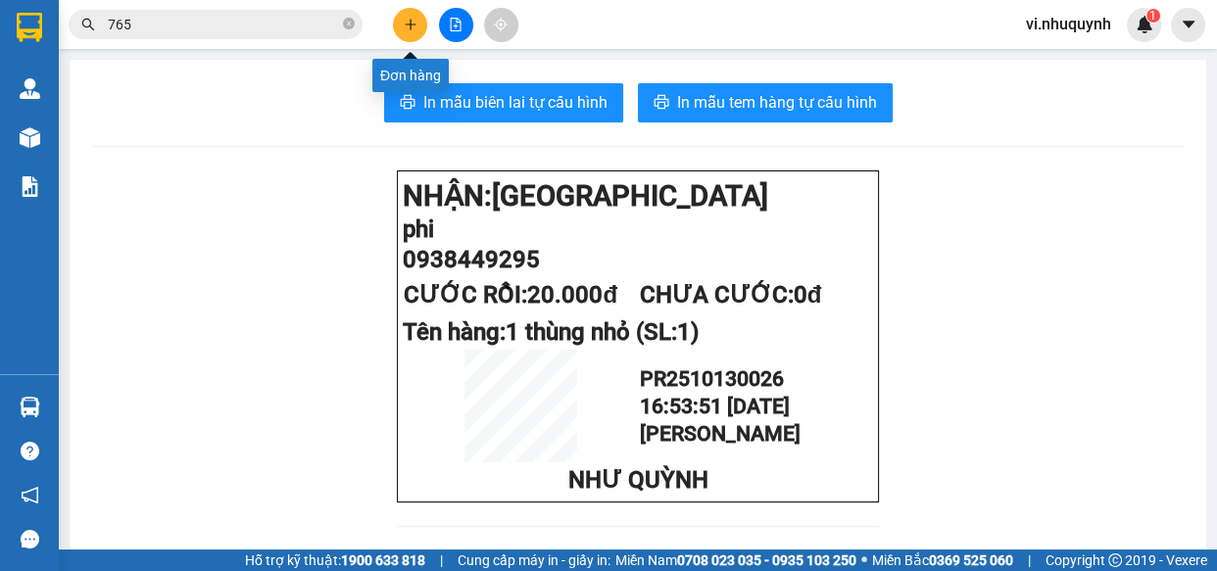
click at [411, 22] on icon "plus" at bounding box center [411, 25] width 14 height 14
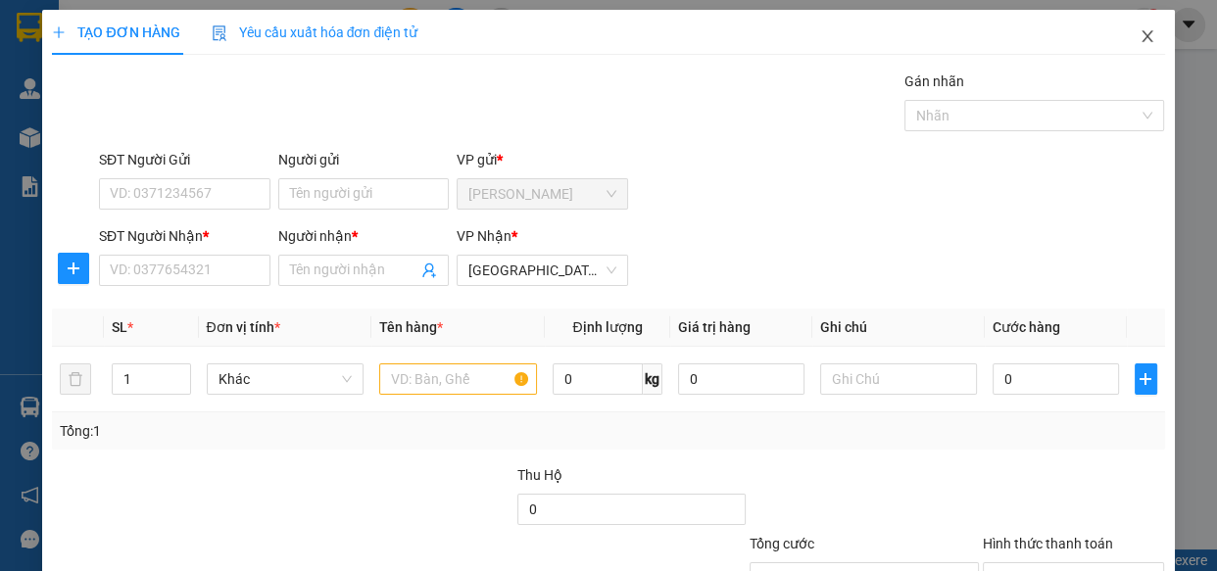
click at [1139, 41] on icon "close" at bounding box center [1147, 36] width 16 height 16
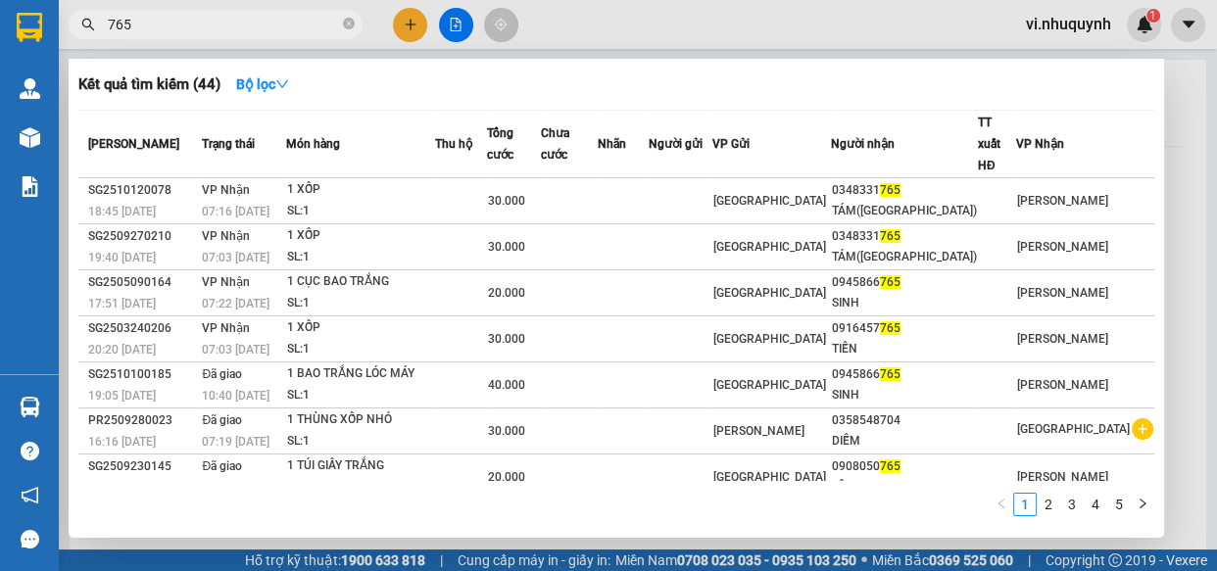
click at [201, 28] on input "765" at bounding box center [223, 25] width 231 height 22
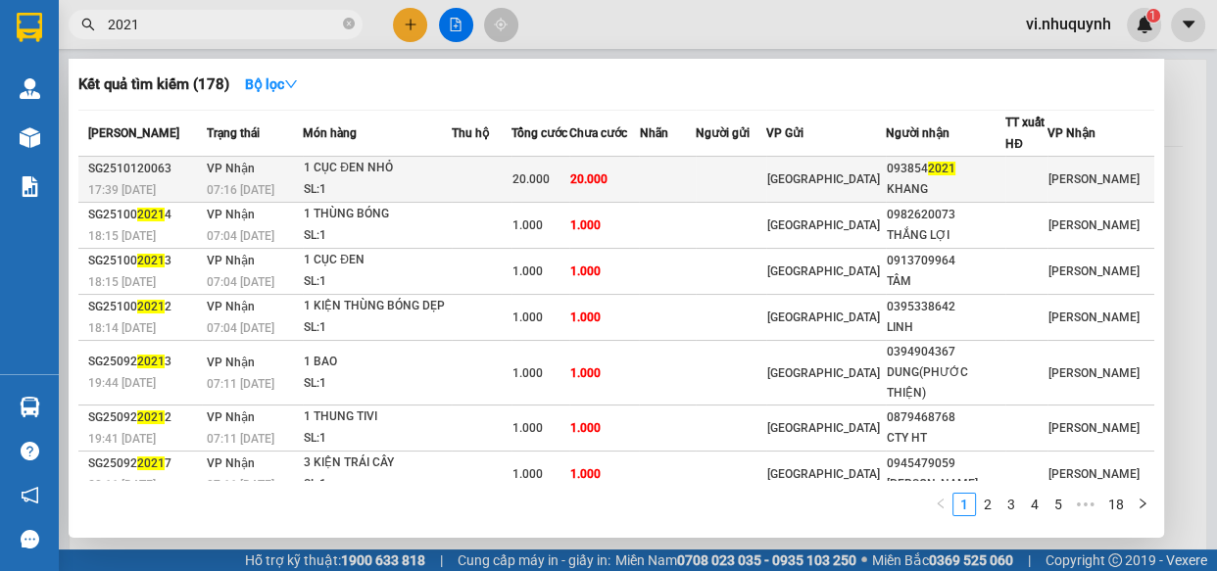
type input "2021"
click at [955, 166] on span "2021" at bounding box center [941, 169] width 27 height 14
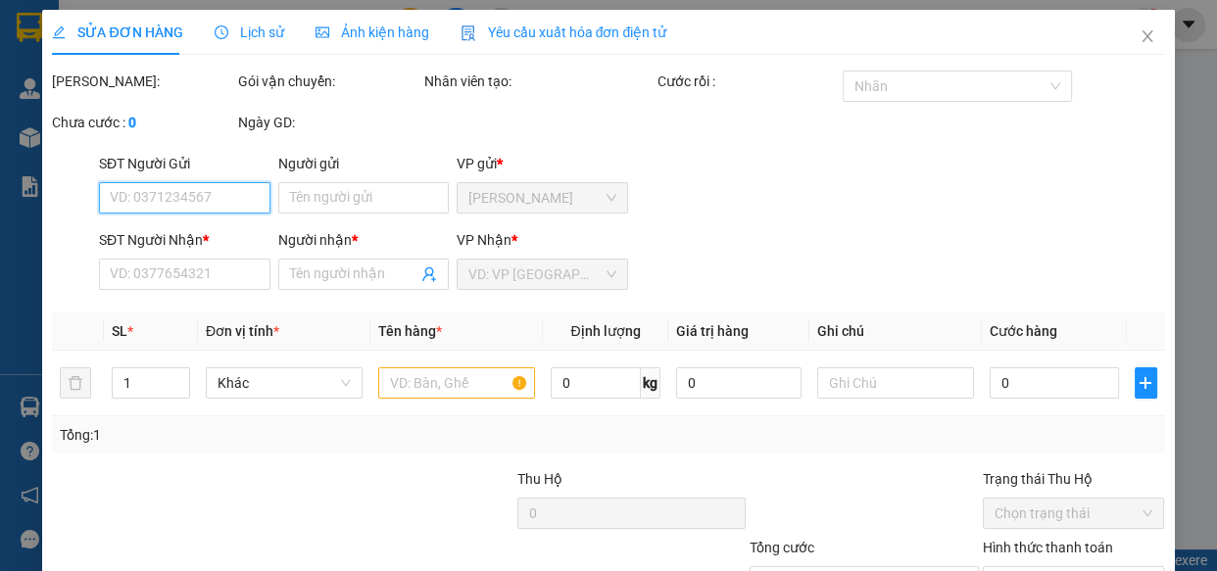
type input "0938542021"
type input "KHANG"
type input "20.000"
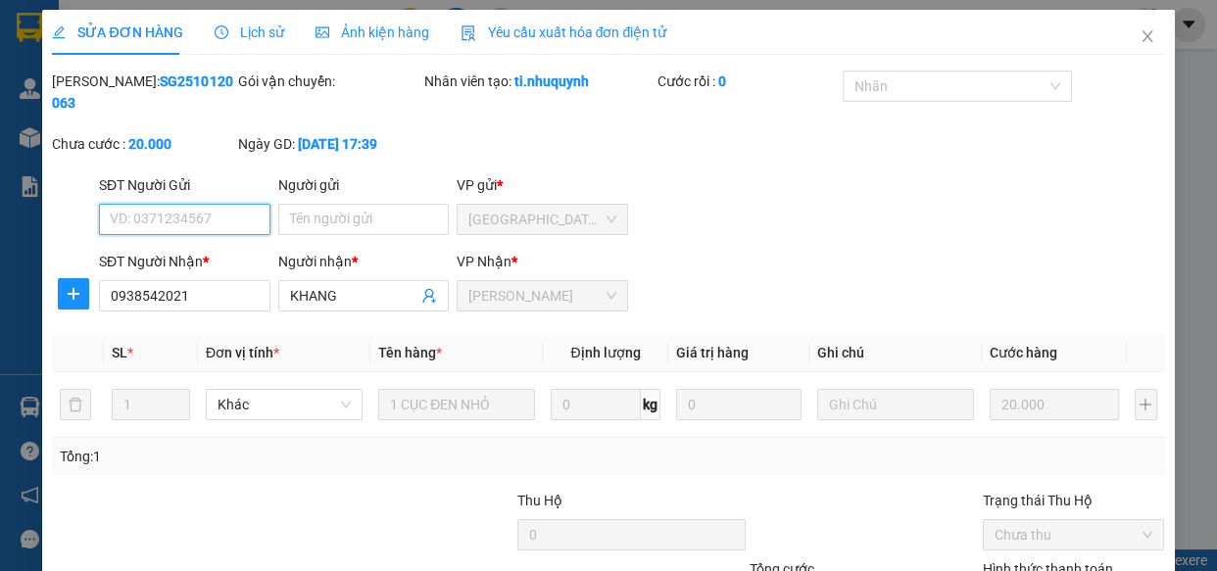
type input "0"
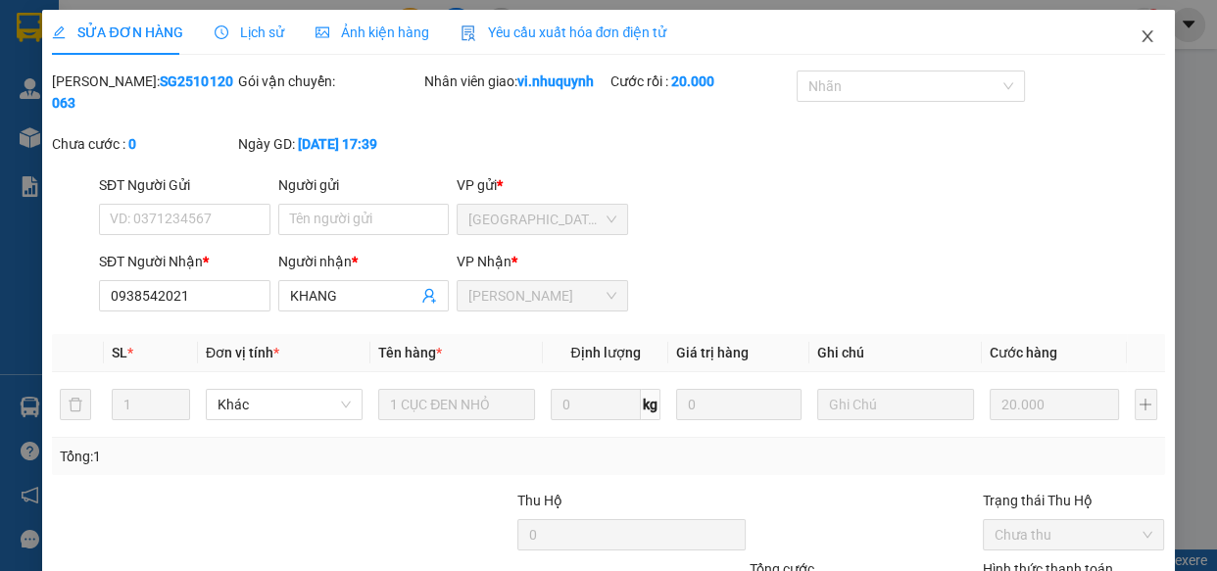
click at [1139, 33] on icon "close" at bounding box center [1147, 36] width 16 height 16
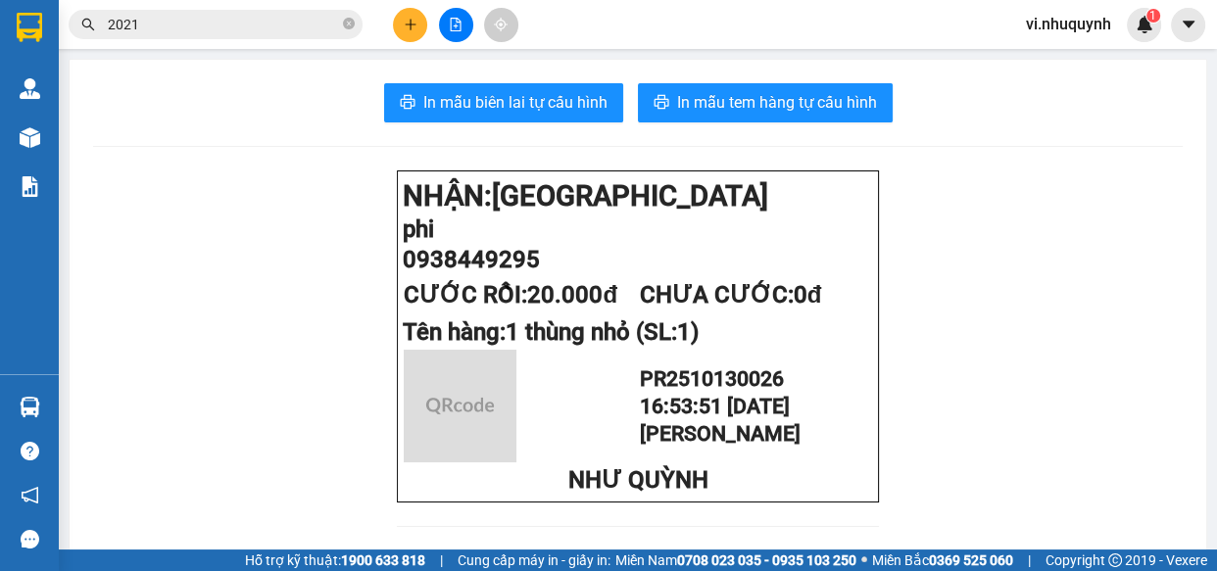
click at [407, 24] on icon "plus" at bounding box center [410, 24] width 11 height 1
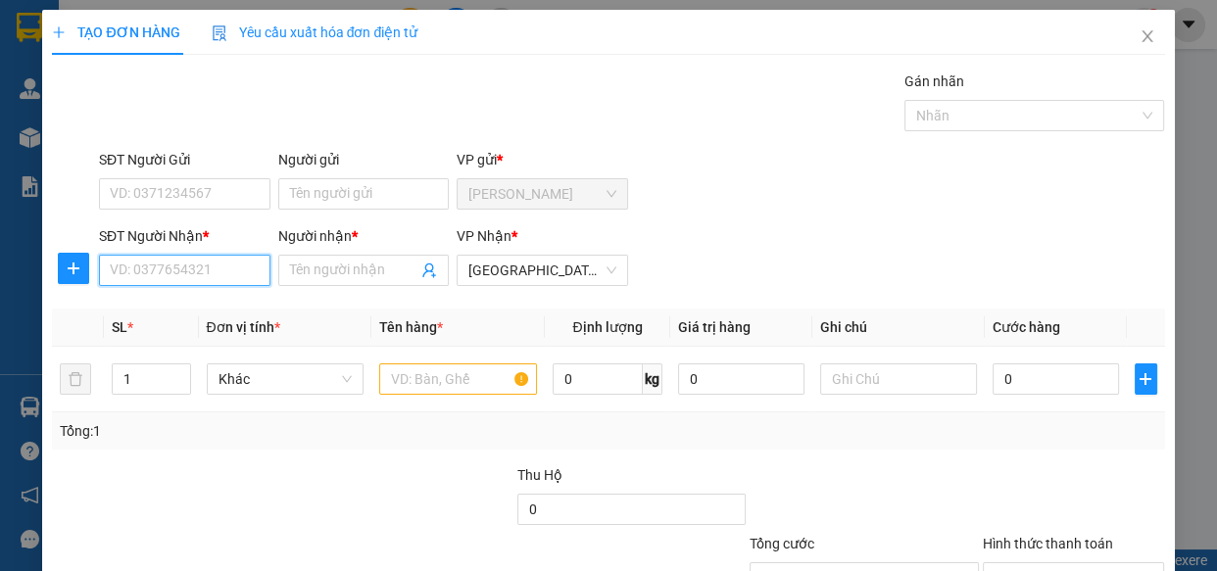
click at [182, 274] on input "SĐT Người Nhận *" at bounding box center [184, 270] width 171 height 31
type input "0902383032"
click at [193, 312] on div "0902383032 - thoa" at bounding box center [183, 310] width 146 height 22
type input "thoa"
type input "20.000"
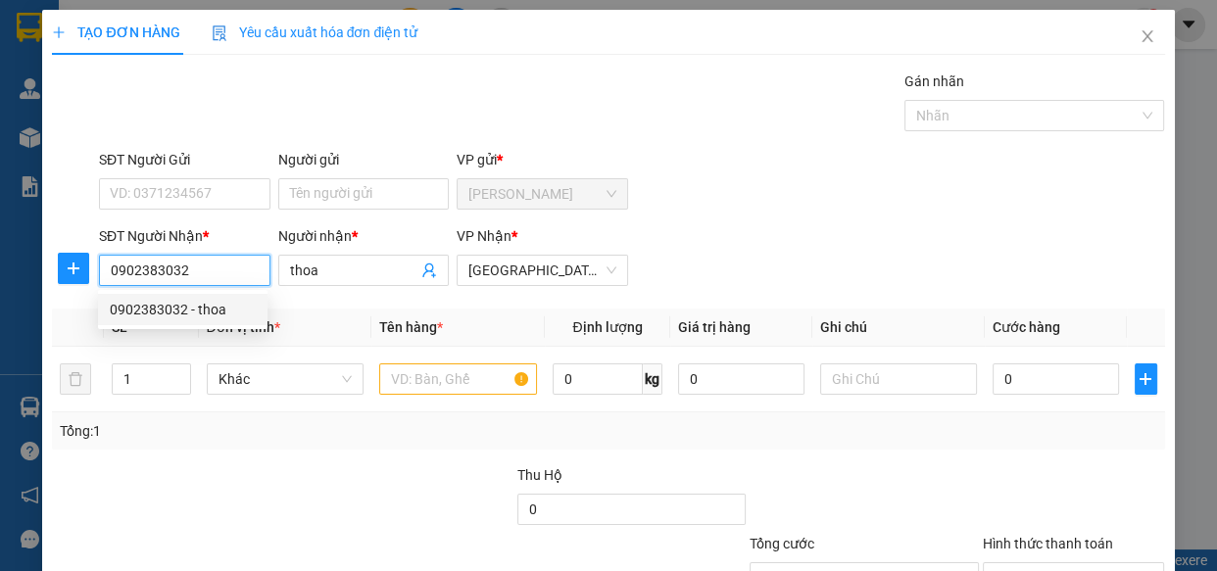
type input "20.000"
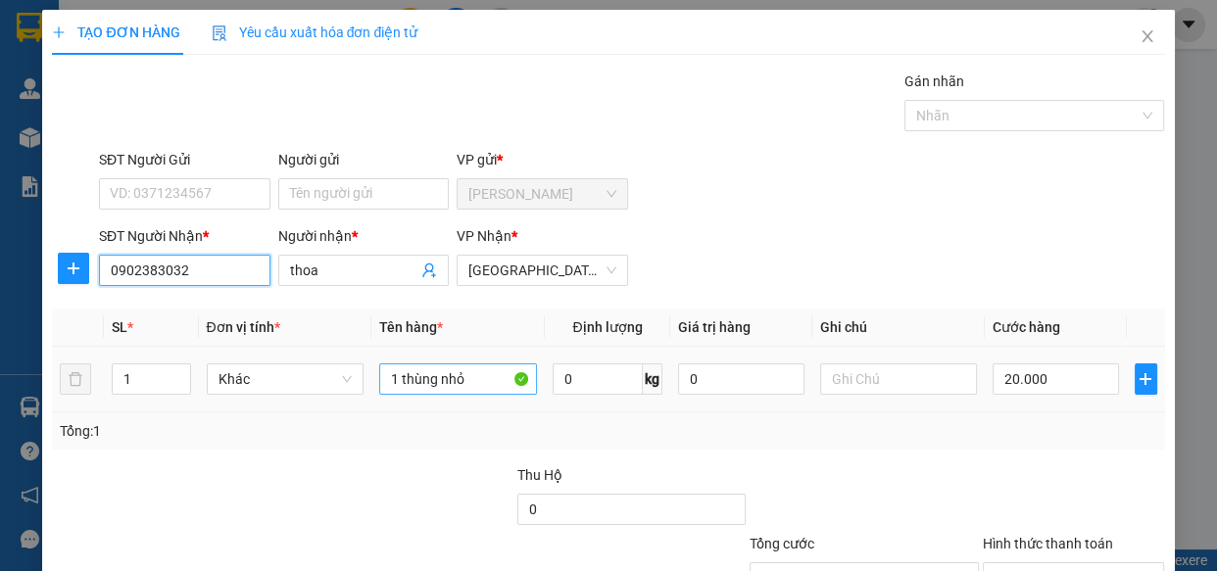
type input "0902383032"
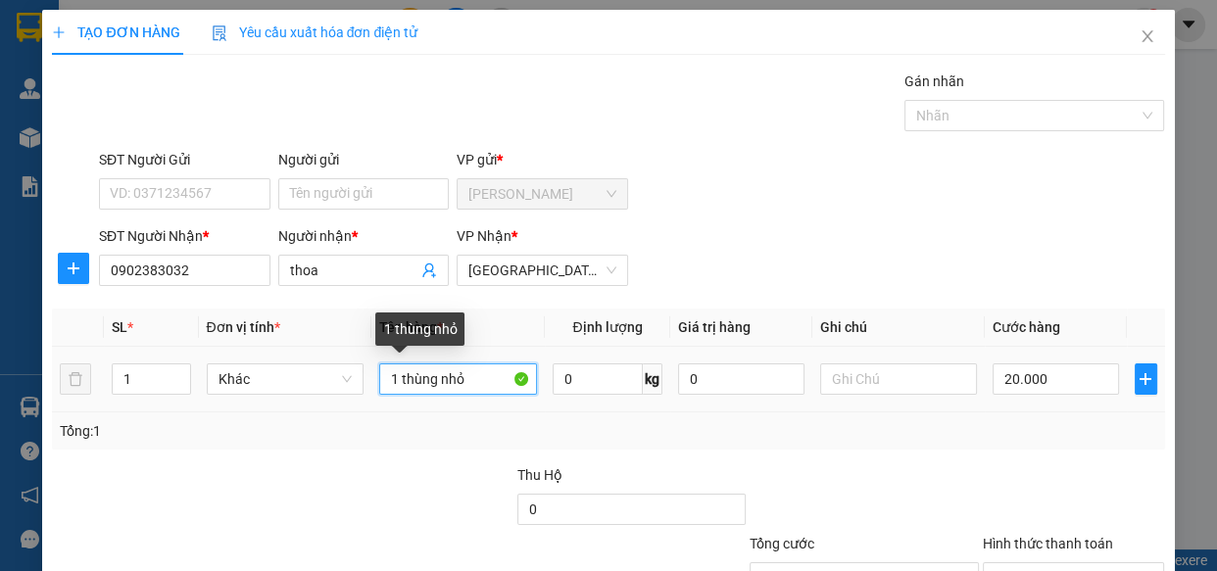
drag, startPoint x: 480, startPoint y: 380, endPoint x: 436, endPoint y: 381, distance: 44.1
click at [436, 381] on input "1 thùng nhỏ" at bounding box center [458, 378] width 158 height 31
type input "1 thùng"
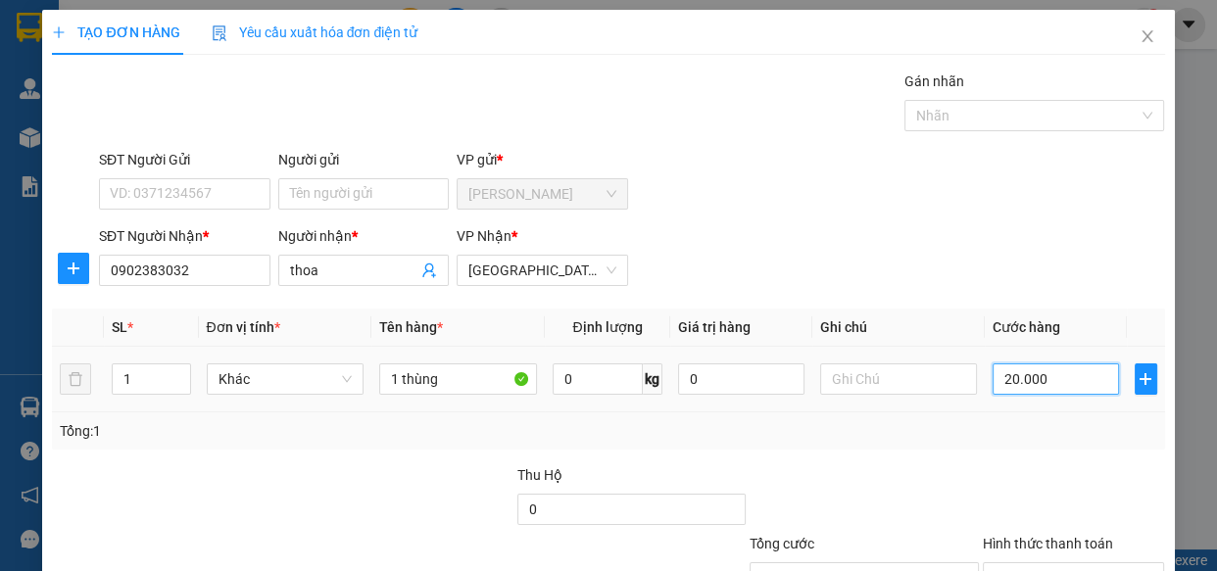
click at [1055, 382] on input "20.000" at bounding box center [1055, 378] width 126 height 31
type input "3"
type input "30"
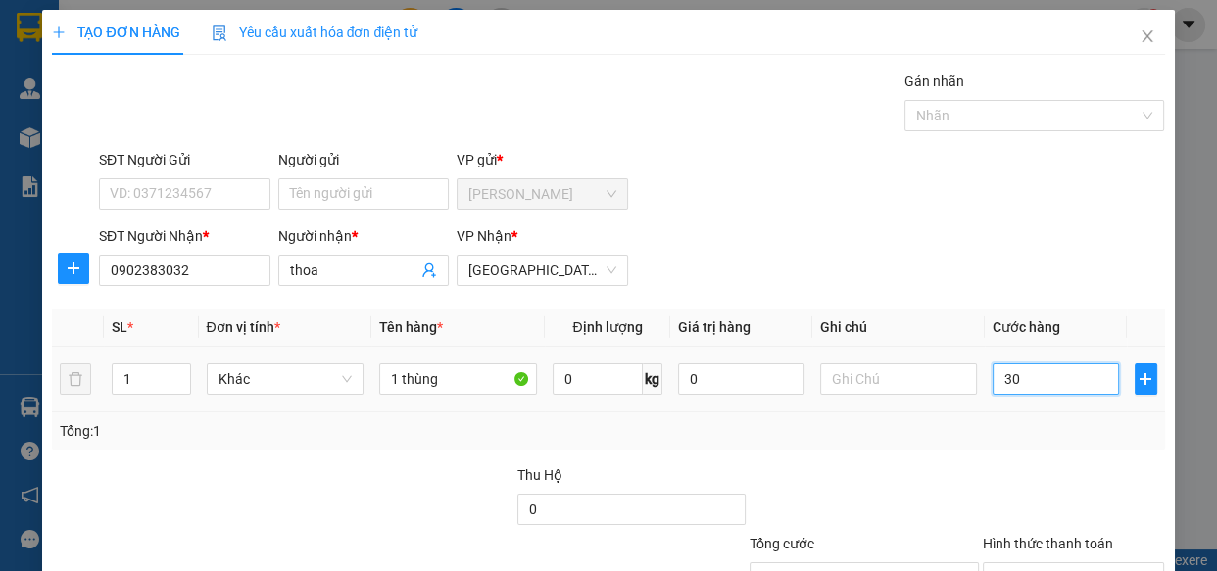
type input "30"
type input "300"
type input "3.000"
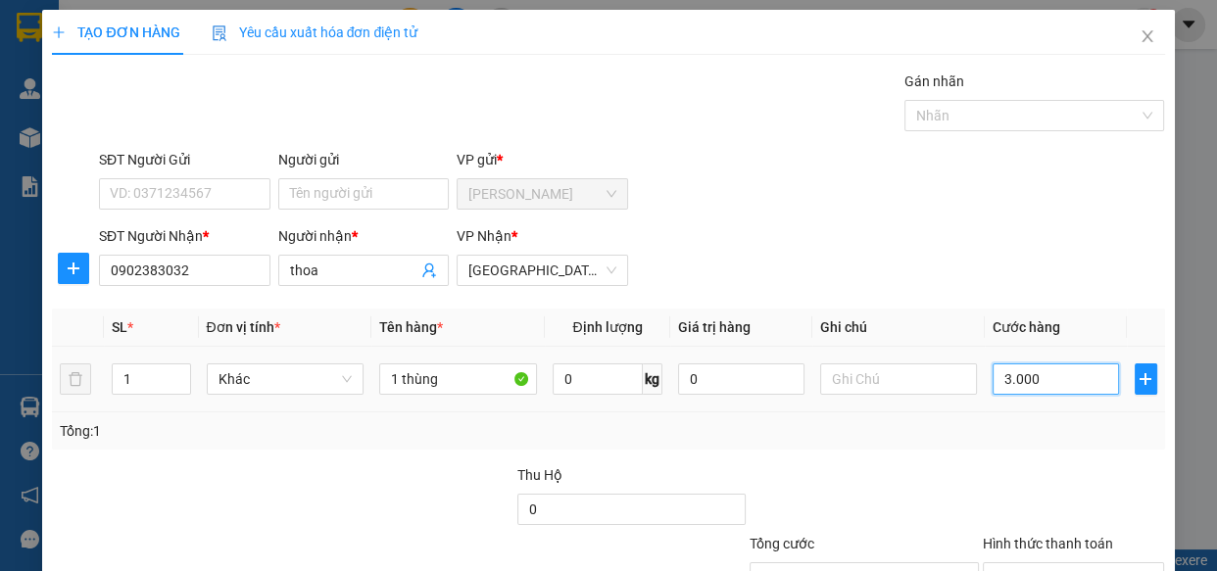
type input "3.000"
type input "30.000"
click at [1065, 382] on input "30.000" at bounding box center [1055, 378] width 126 height 31
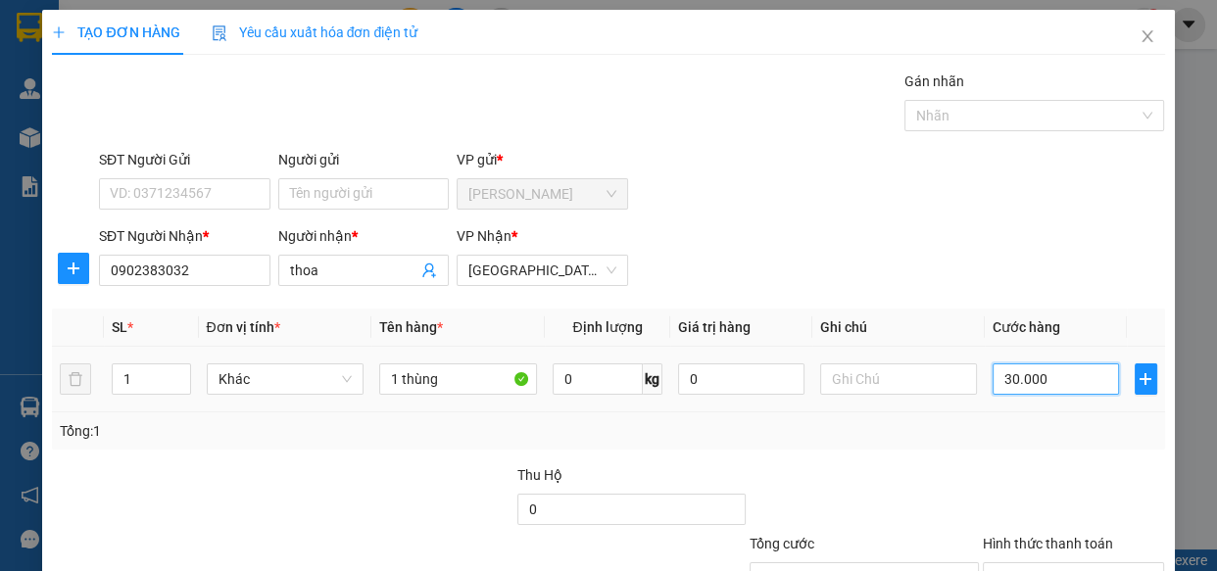
click at [1065, 382] on input "30.000" at bounding box center [1055, 378] width 126 height 31
type input "2"
type input "20"
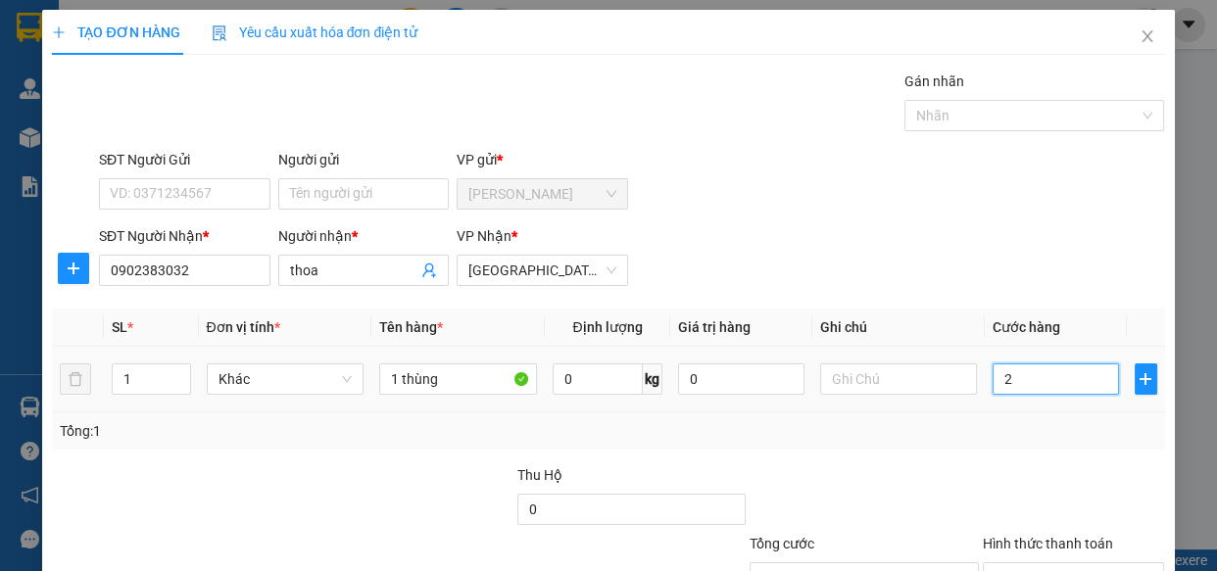
type input "20"
type input "200"
type input "2.000"
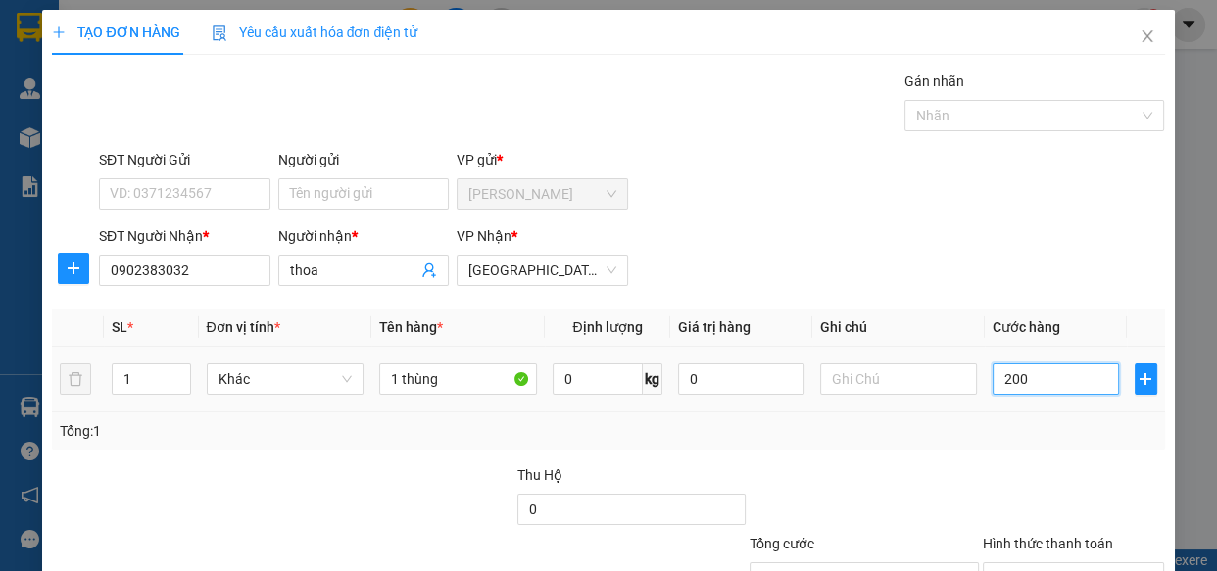
type input "2.000"
type input "20.000"
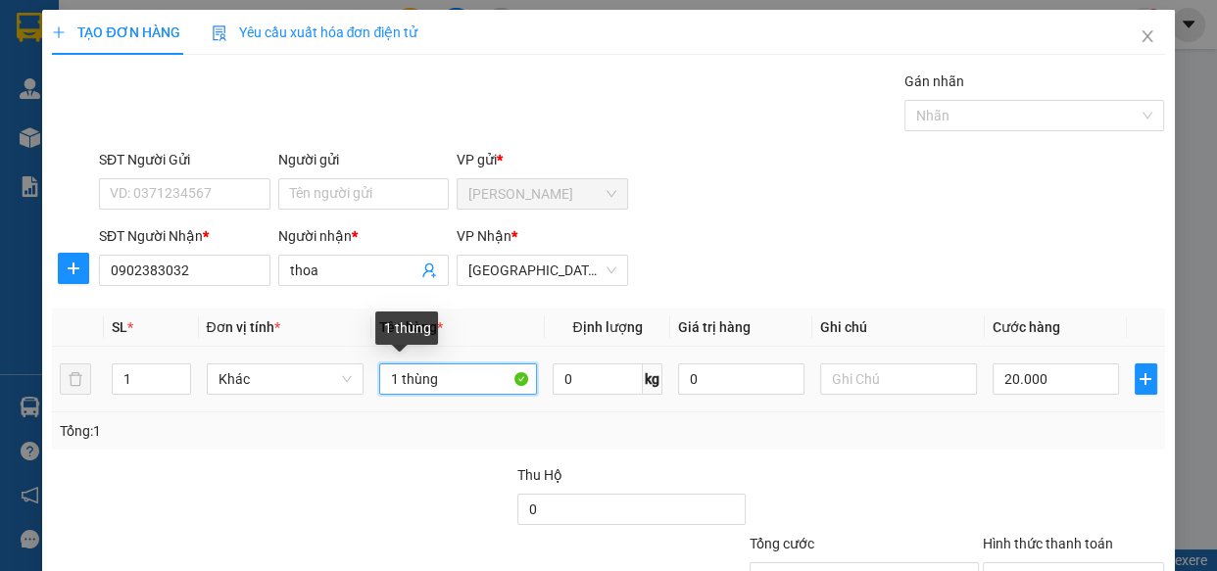
click at [453, 363] on input "1 thùng" at bounding box center [458, 378] width 158 height 31
type input "1 thùng nhỏ"
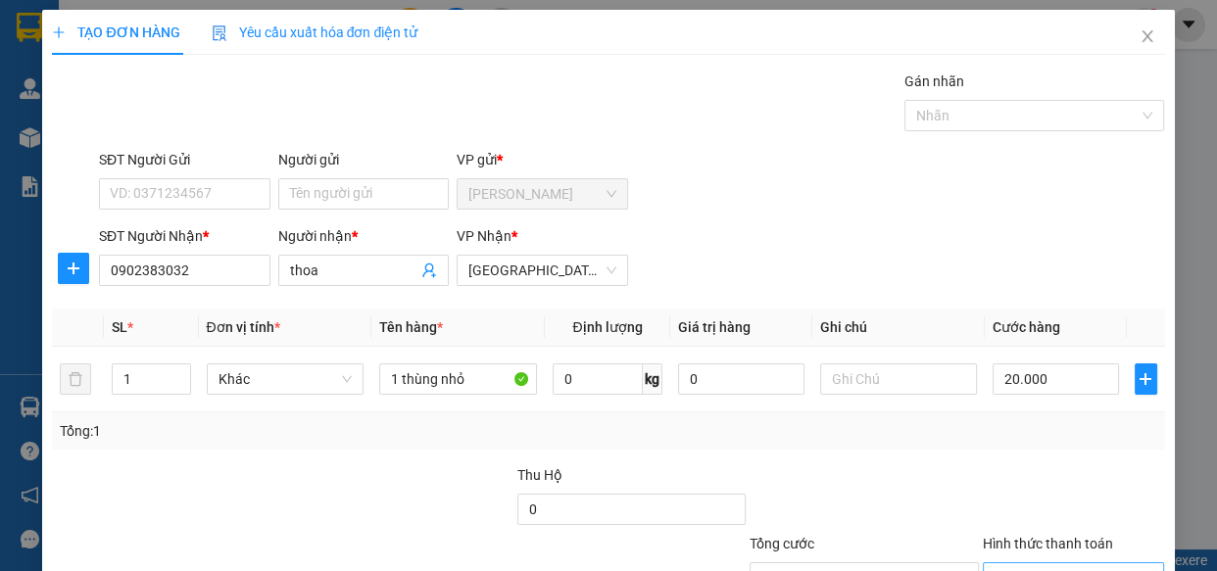
click at [1029, 563] on input "Hình thức thanh toán" at bounding box center [1066, 577] width 145 height 29
type input "0"
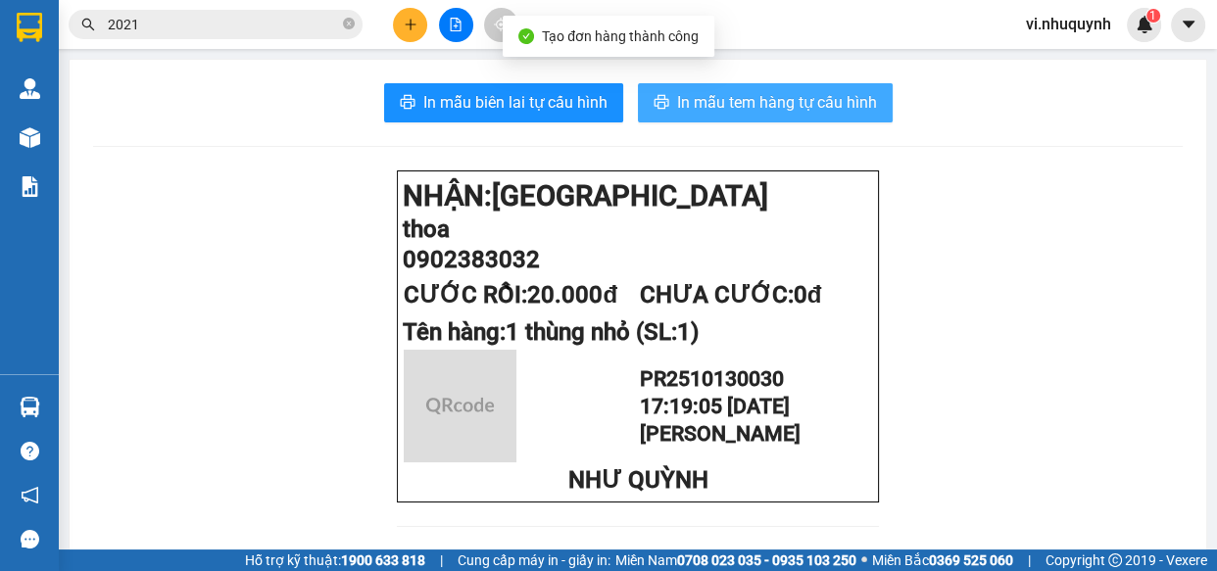
click at [789, 93] on span "In mẫu tem hàng tự cấu hình" at bounding box center [777, 102] width 200 height 24
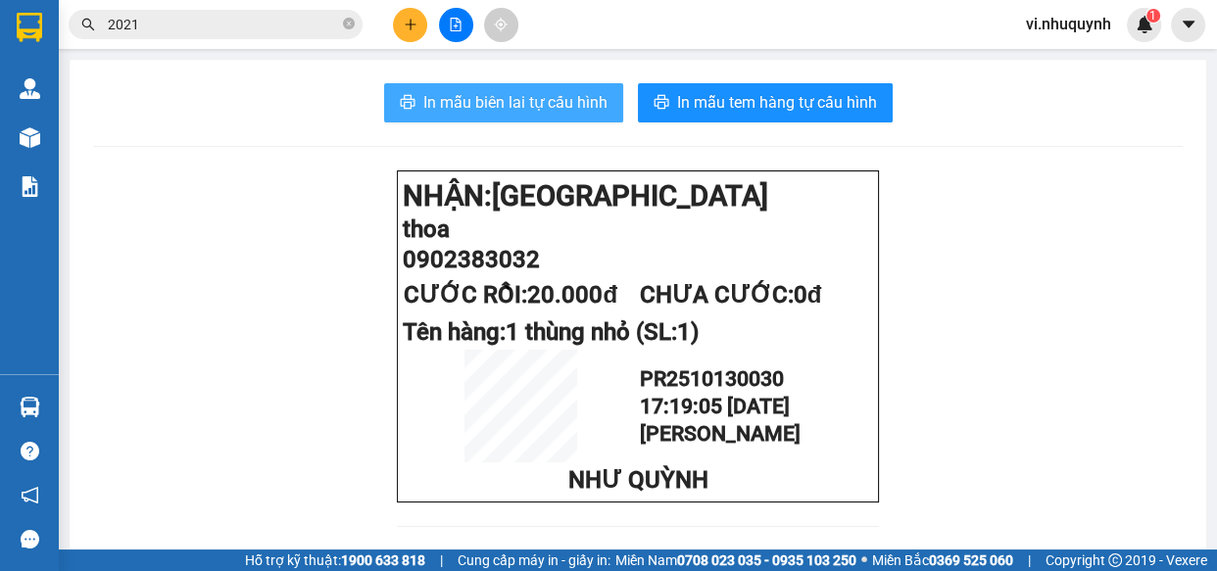
click at [494, 103] on span "In mẫu biên lai tự cấu hình" at bounding box center [515, 102] width 184 height 24
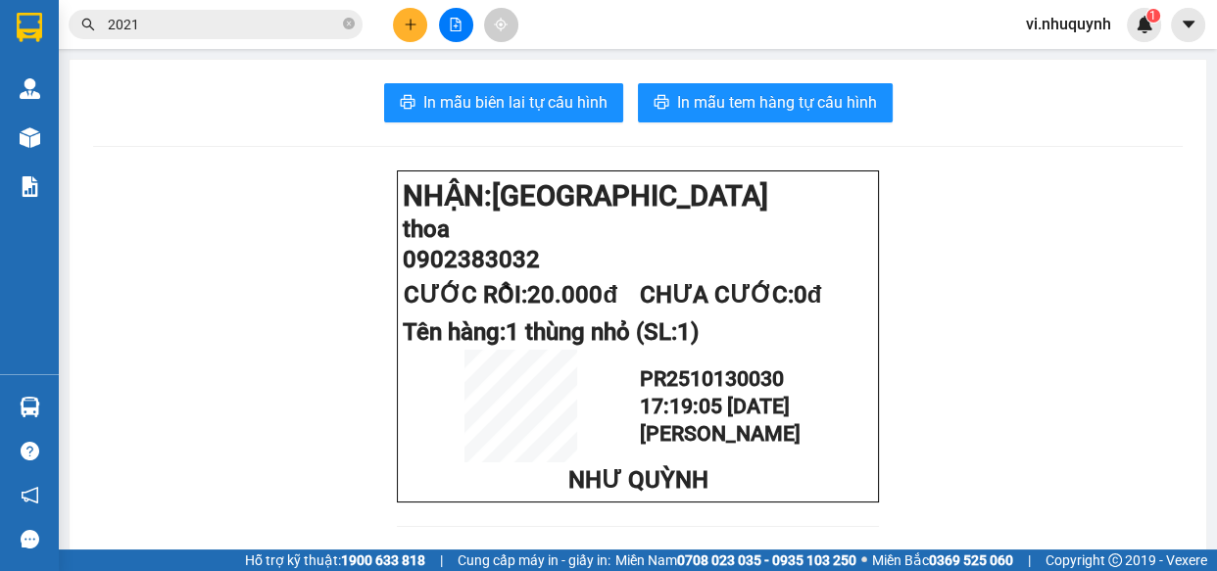
click at [257, 22] on input "2021" at bounding box center [223, 25] width 231 height 22
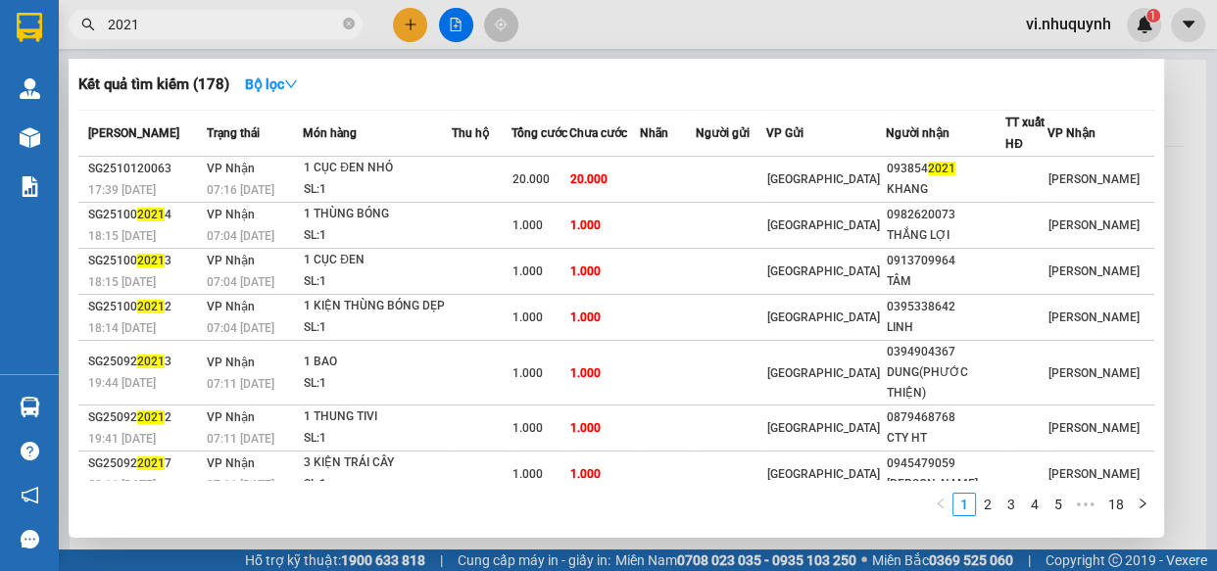
click at [257, 22] on input "2021" at bounding box center [223, 25] width 231 height 22
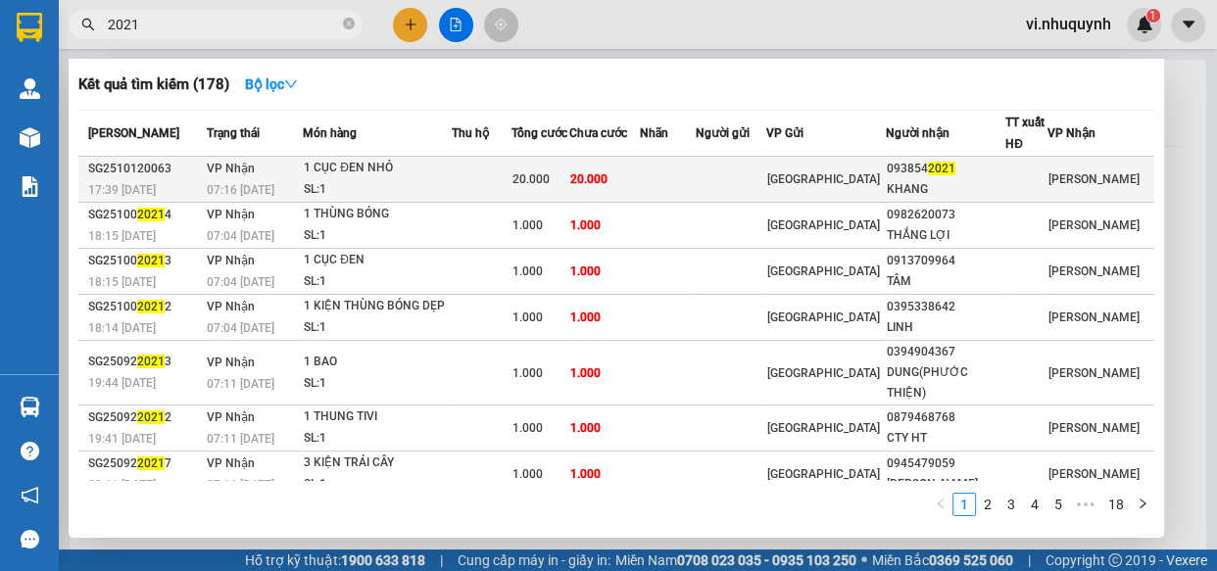
click at [910, 163] on div "093854 2021" at bounding box center [945, 169] width 118 height 21
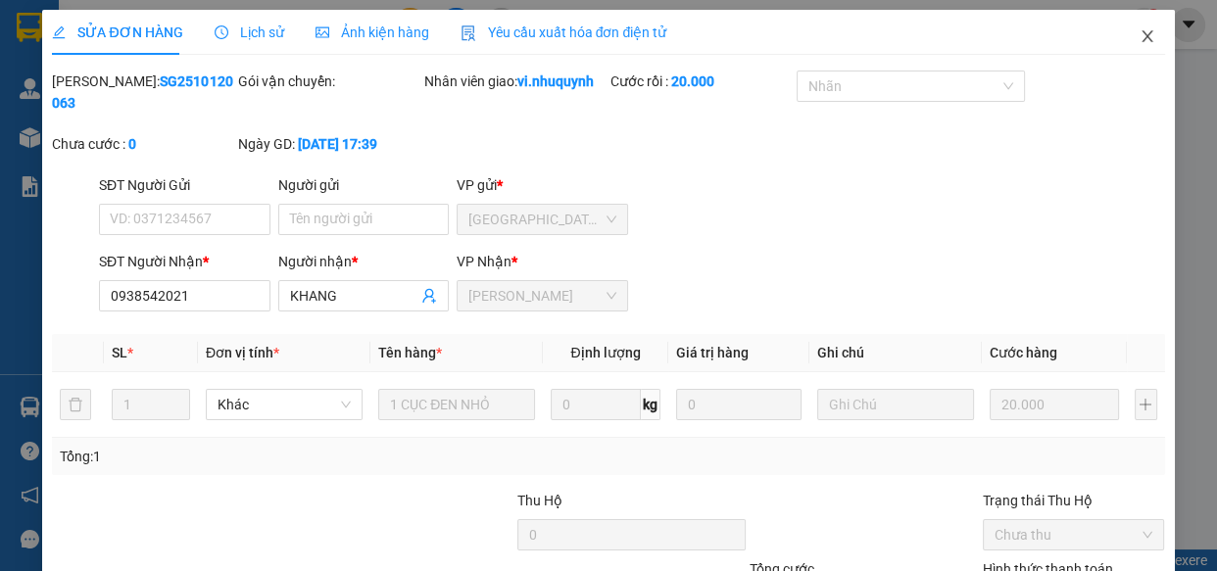
drag, startPoint x: 1132, startPoint y: 36, endPoint x: 1029, endPoint y: 56, distance: 105.7
click at [1141, 35] on icon "close" at bounding box center [1146, 36] width 11 height 12
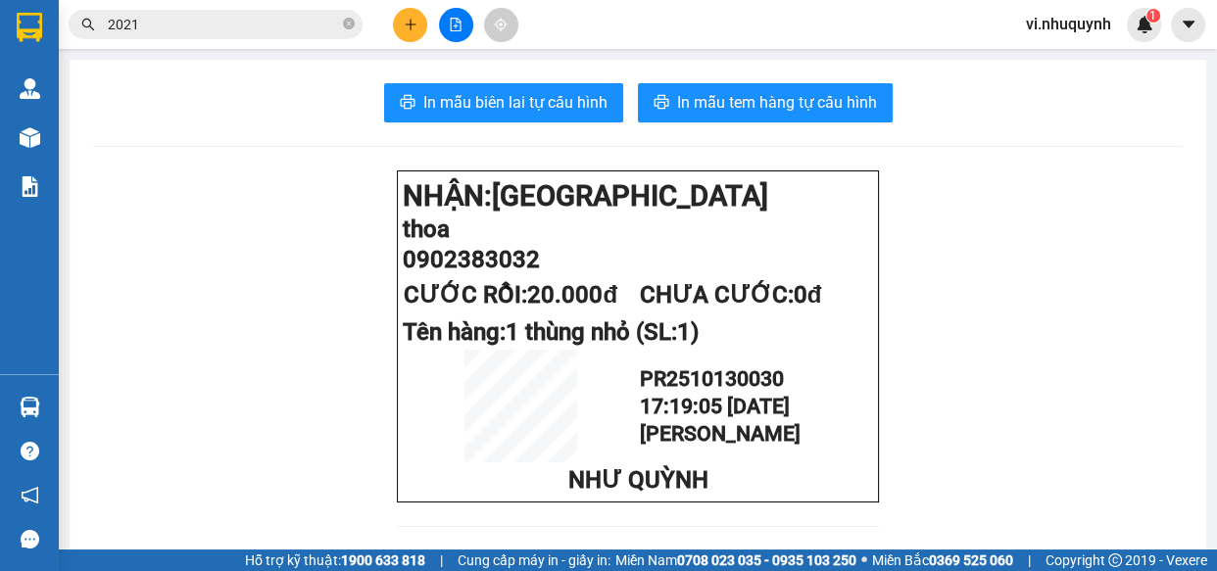
click at [174, 29] on input "2021" at bounding box center [223, 25] width 231 height 22
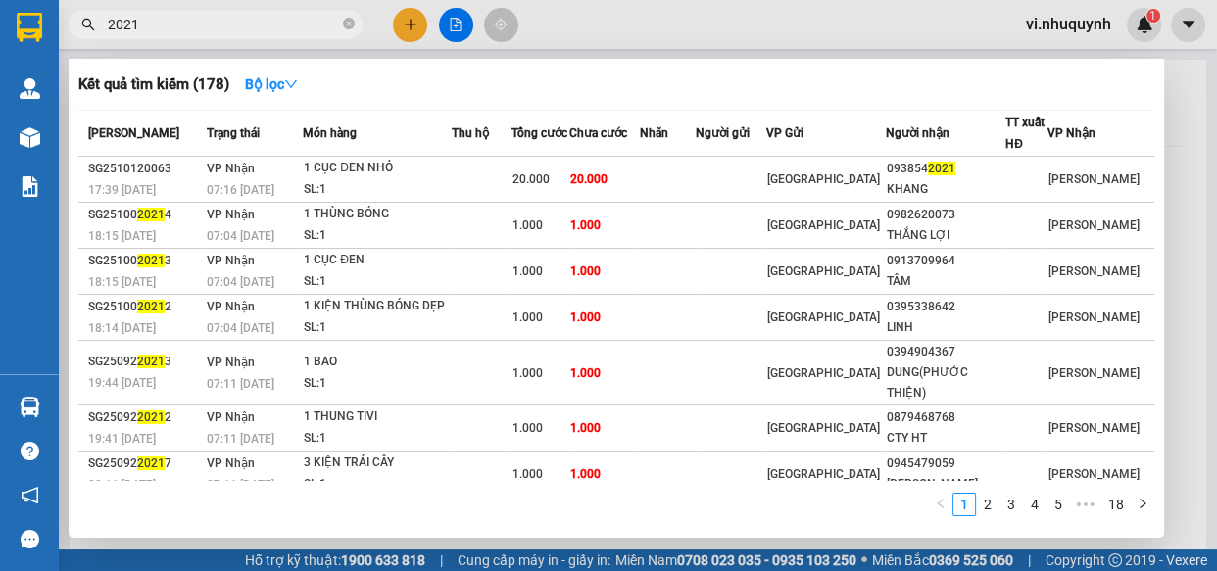
click at [174, 29] on input "2021" at bounding box center [223, 25] width 231 height 22
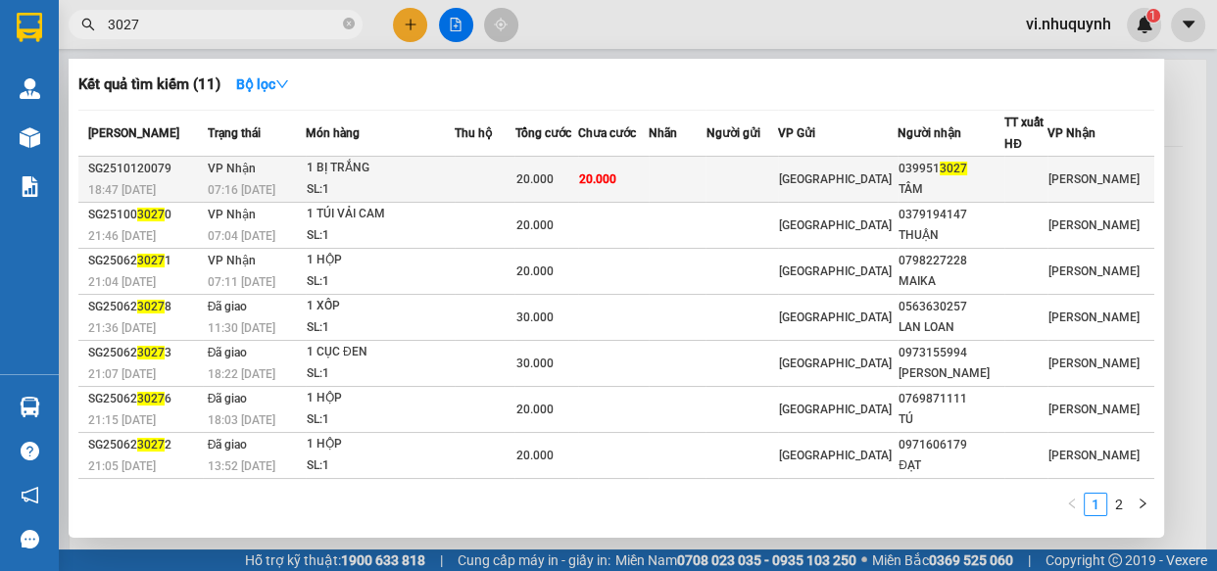
type input "3027"
click at [969, 181] on div "TÂM" at bounding box center [950, 189] width 105 height 21
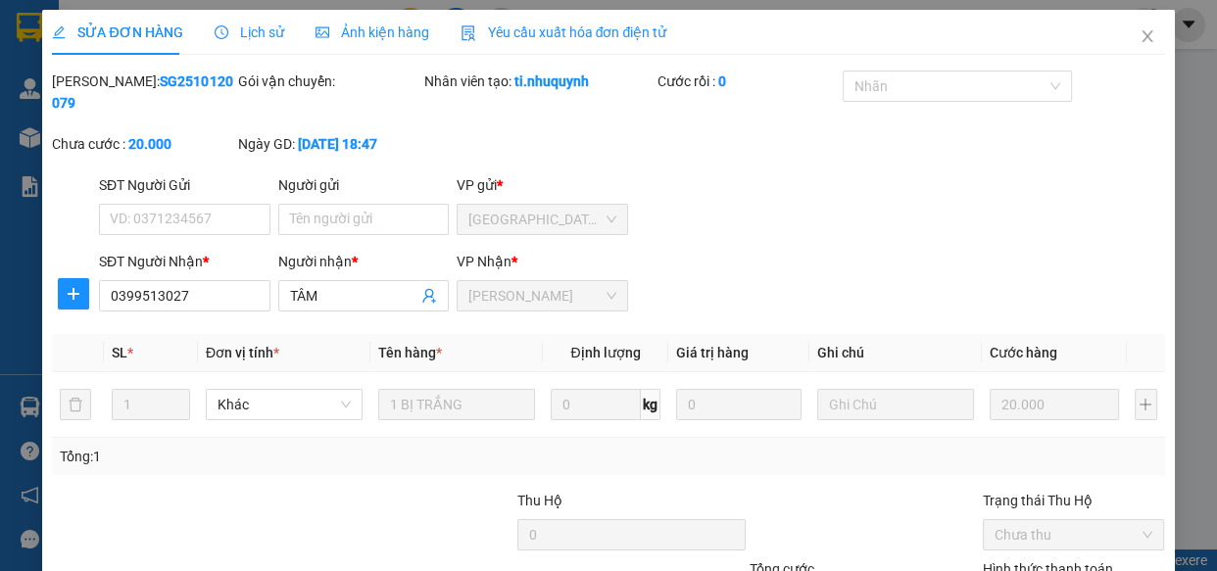
type input "0399513027"
type input "TÂM"
type input "20.000"
drag, startPoint x: 991, startPoint y: 423, endPoint x: 991, endPoint y: 442, distance: 18.6
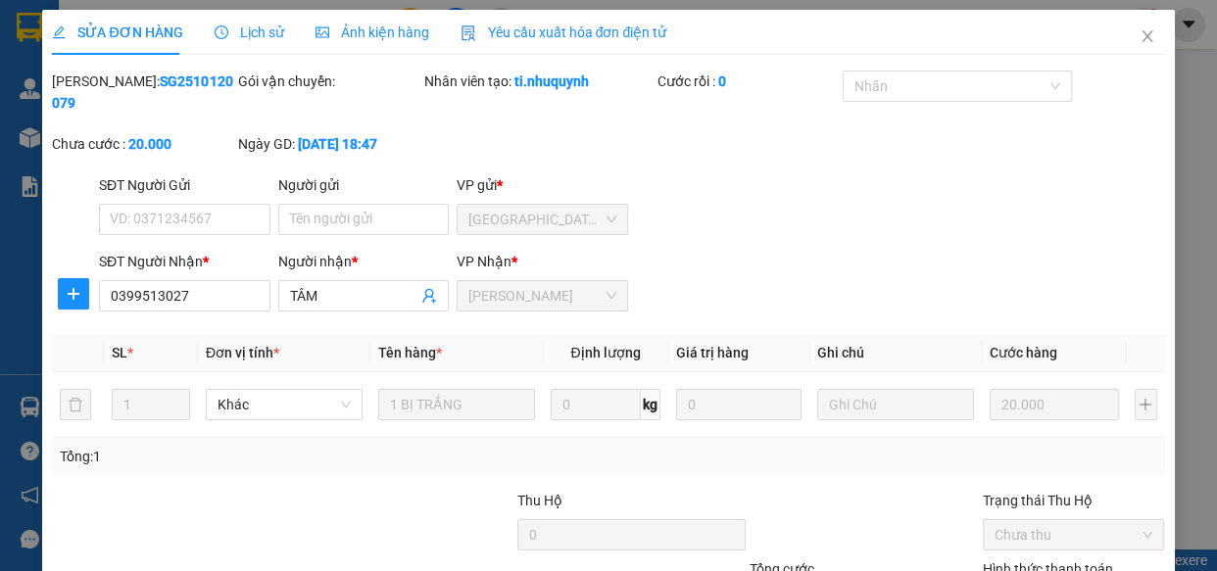
type input "0"
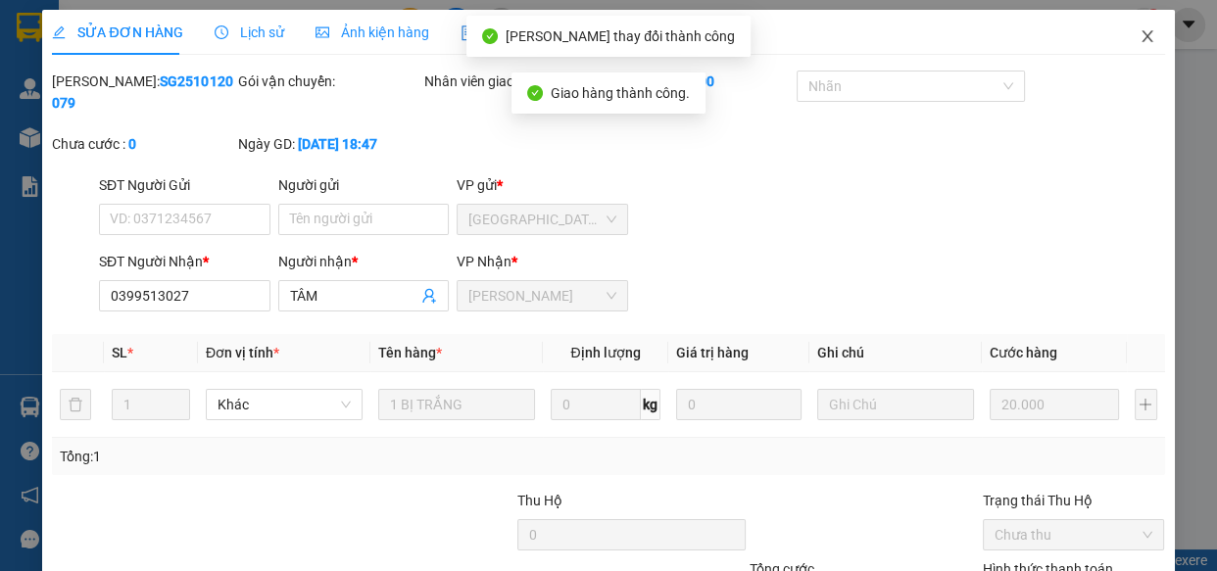
click at [1141, 39] on icon "close" at bounding box center [1146, 36] width 11 height 12
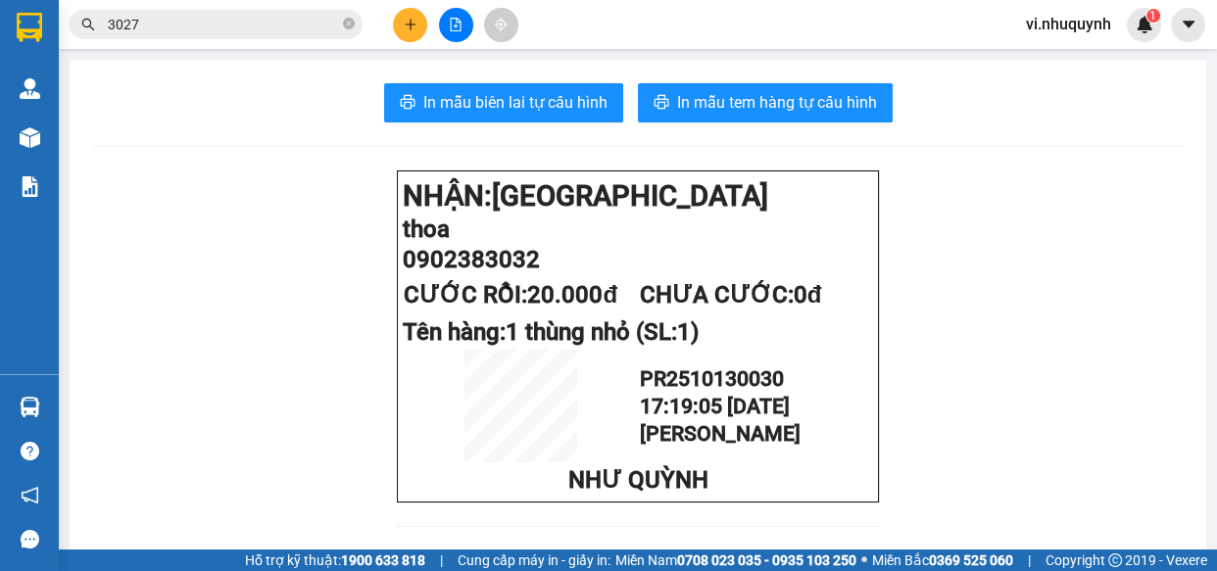
click at [406, 23] on icon "plus" at bounding box center [411, 25] width 14 height 14
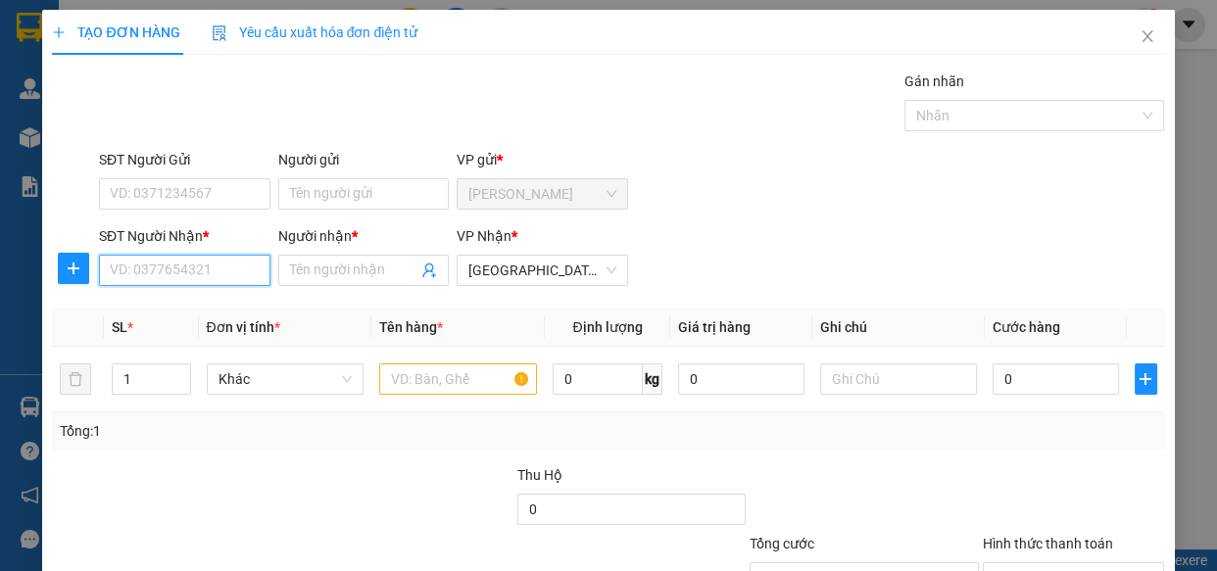
click at [162, 274] on input "SĐT Người Nhận *" at bounding box center [184, 270] width 171 height 31
type input "0812008200"
click at [205, 311] on div "0812008200 - THẮM" at bounding box center [183, 310] width 146 height 22
type input "THẮM"
type input "20.000"
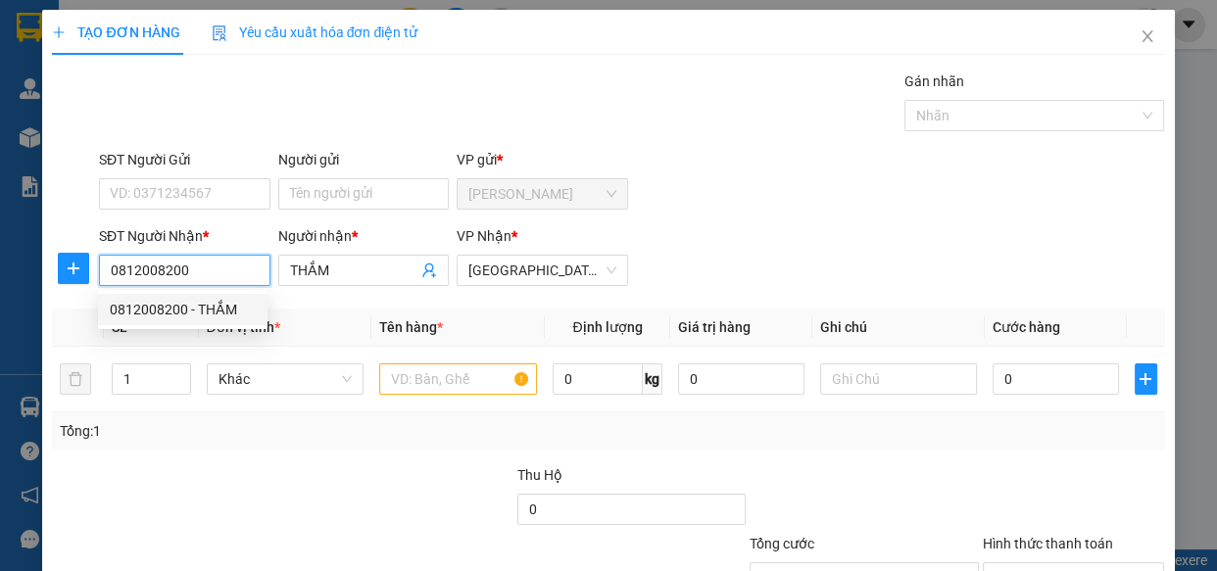
type input "20.000"
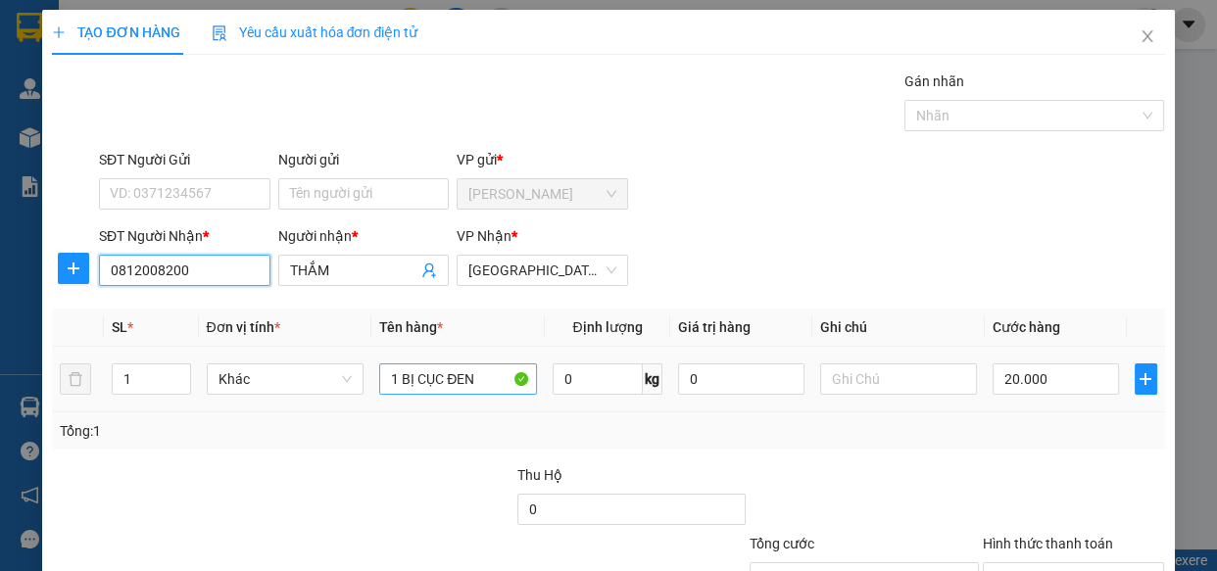
type input "0812008200"
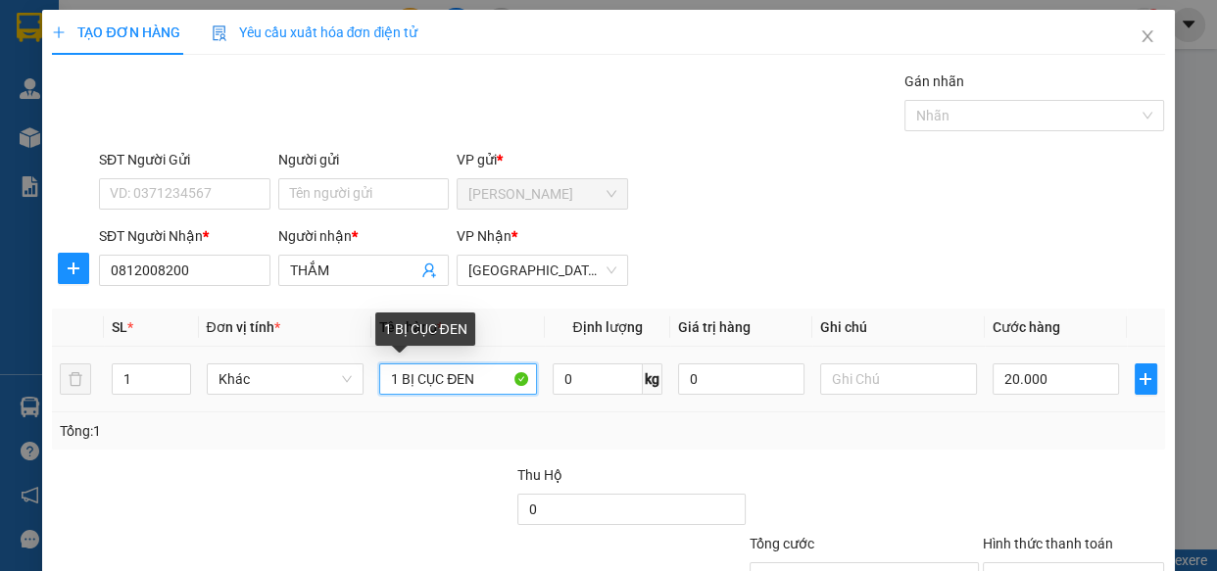
drag, startPoint x: 500, startPoint y: 391, endPoint x: 394, endPoint y: 389, distance: 105.8
click at [394, 389] on input "1 BỊ CỤC ĐEN" at bounding box center [458, 378] width 158 height 31
type input "1 thùng"
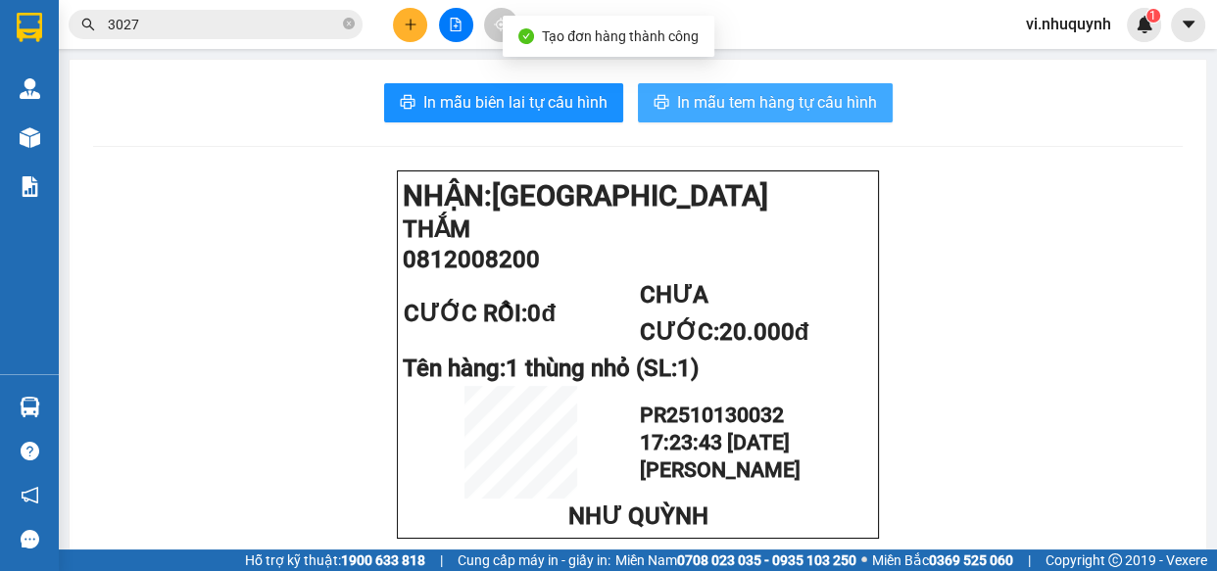
click at [761, 105] on span "In mẫu tem hàng tự cấu hình" at bounding box center [777, 102] width 200 height 24
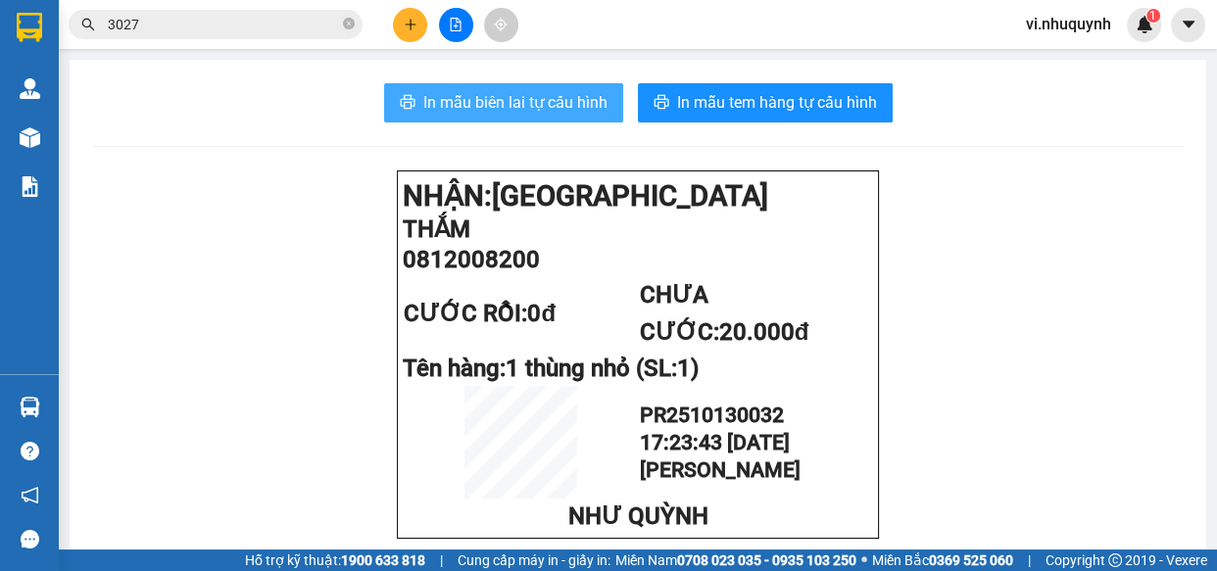
click at [529, 117] on button "In mẫu biên lai tự cấu hình" at bounding box center [503, 102] width 239 height 39
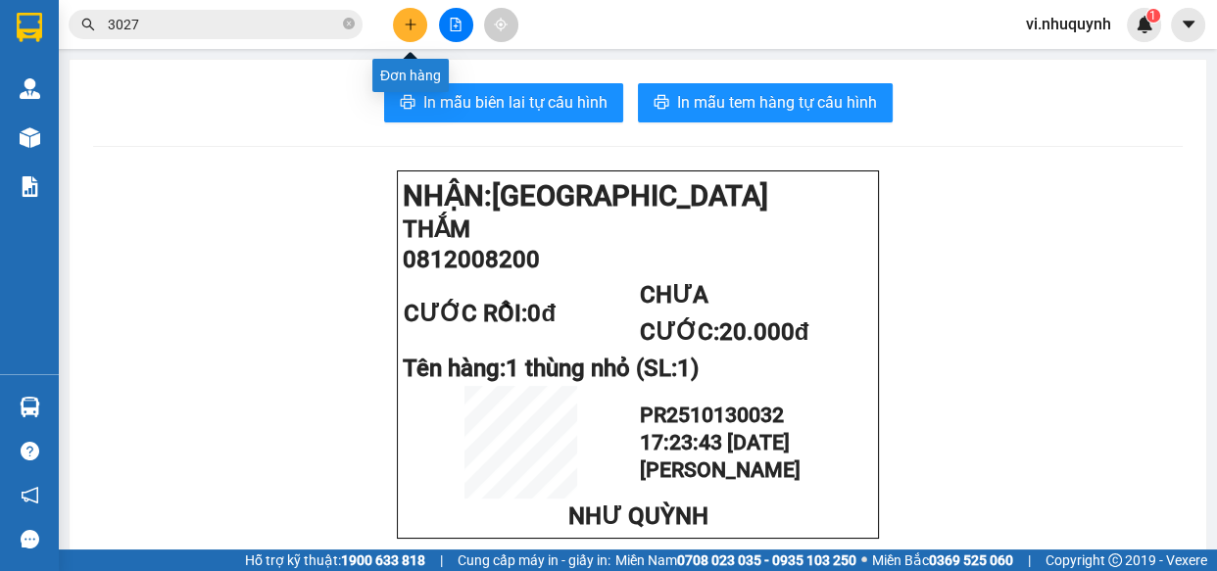
click at [411, 22] on icon "plus" at bounding box center [411, 25] width 14 height 14
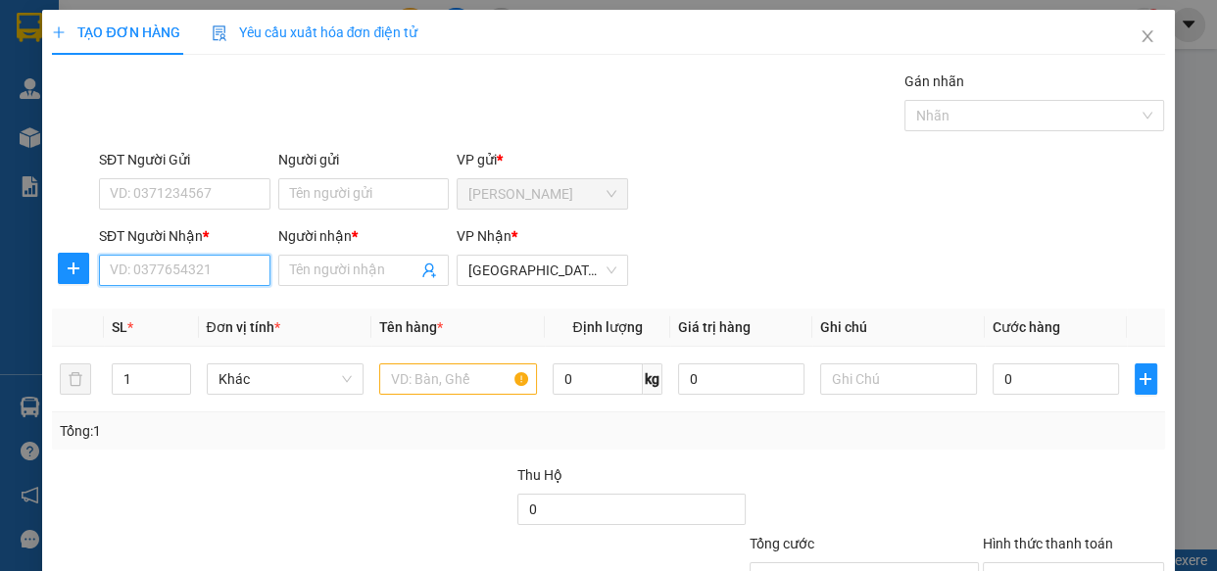
click at [192, 273] on input "SĐT Người Nhận *" at bounding box center [184, 270] width 171 height 31
type input "0398993278"
click at [224, 313] on div "0398993278 - CANG" at bounding box center [183, 310] width 146 height 22
type input "CANG"
type input "30.000"
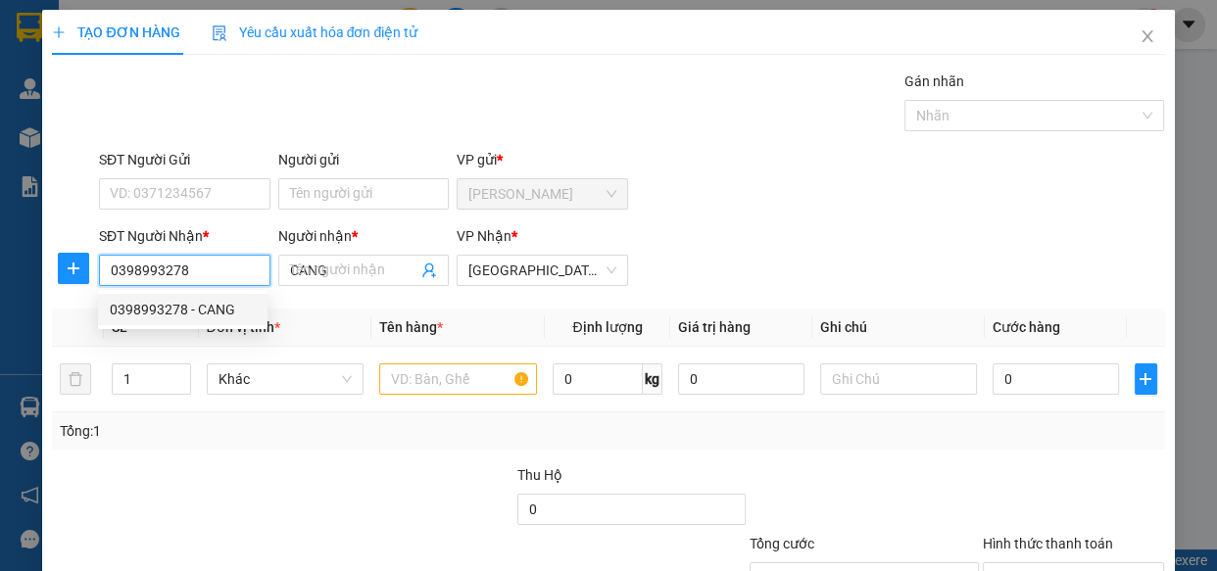
type input "30.000"
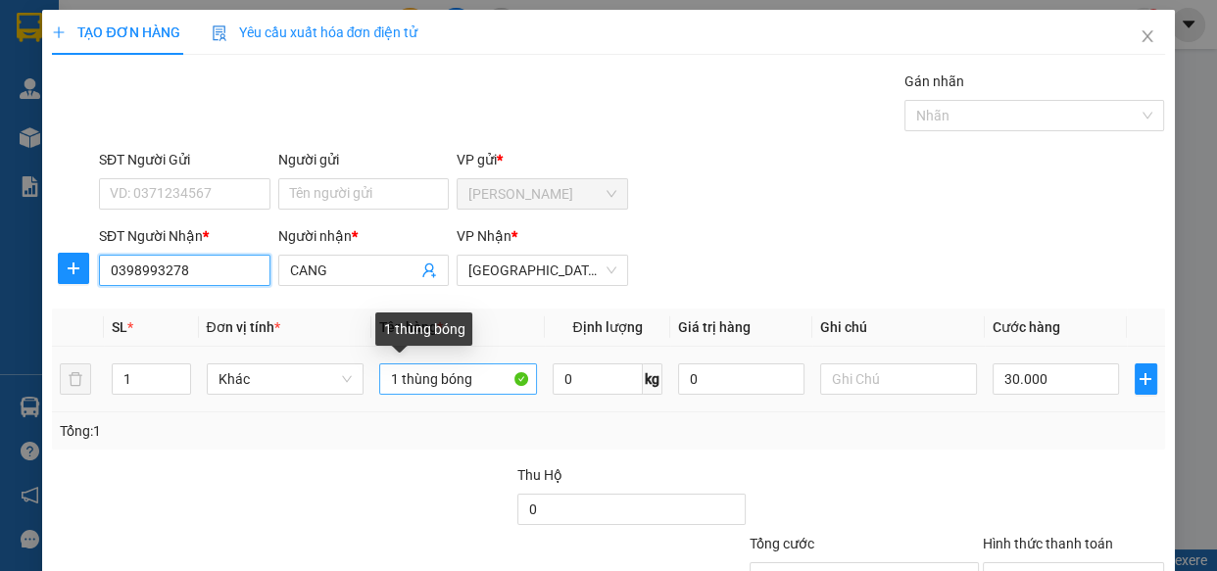
type input "0398993278"
drag, startPoint x: 475, startPoint y: 381, endPoint x: 399, endPoint y: 390, distance: 76.9
click at [399, 390] on input "1 thùng bóng" at bounding box center [458, 378] width 158 height 31
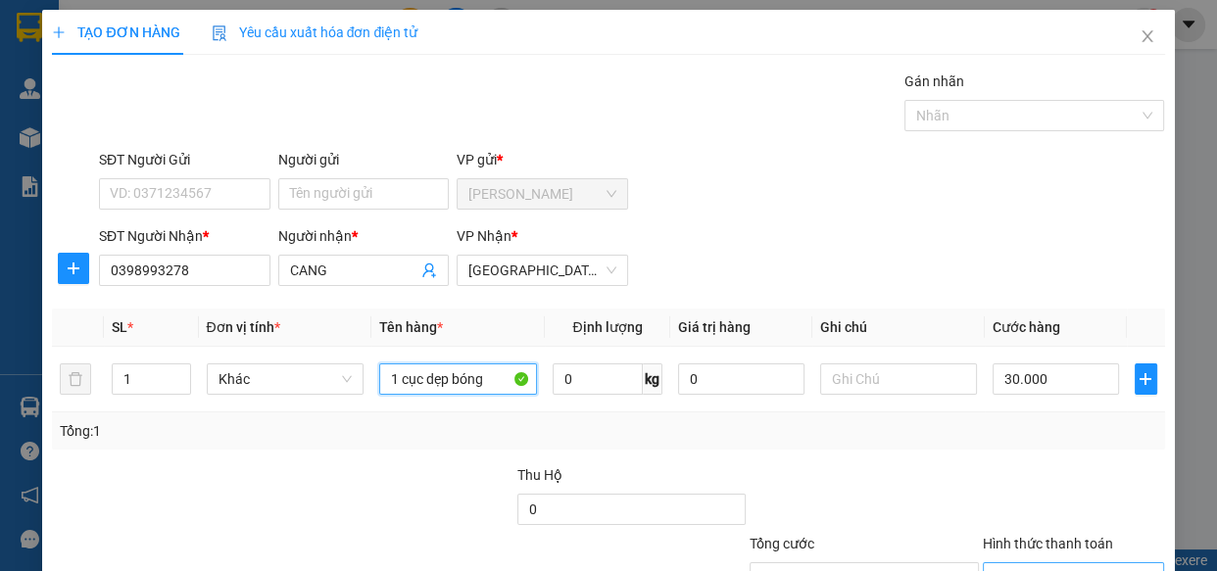
type input "1 cục dẹp bóng"
click at [1019, 563] on input "Hình thức thanh toán" at bounding box center [1066, 577] width 145 height 29
drag, startPoint x: 1051, startPoint y: 455, endPoint x: 1074, endPoint y: 499, distance: 48.6
type input "0"
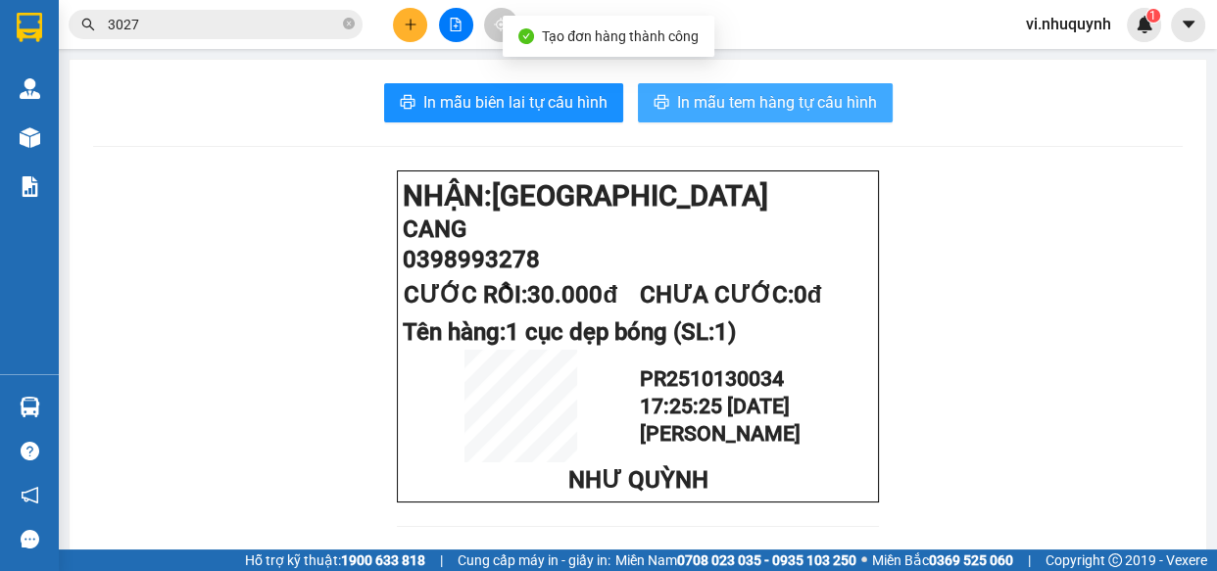
click at [796, 107] on span "In mẫu tem hàng tự cấu hình" at bounding box center [777, 102] width 200 height 24
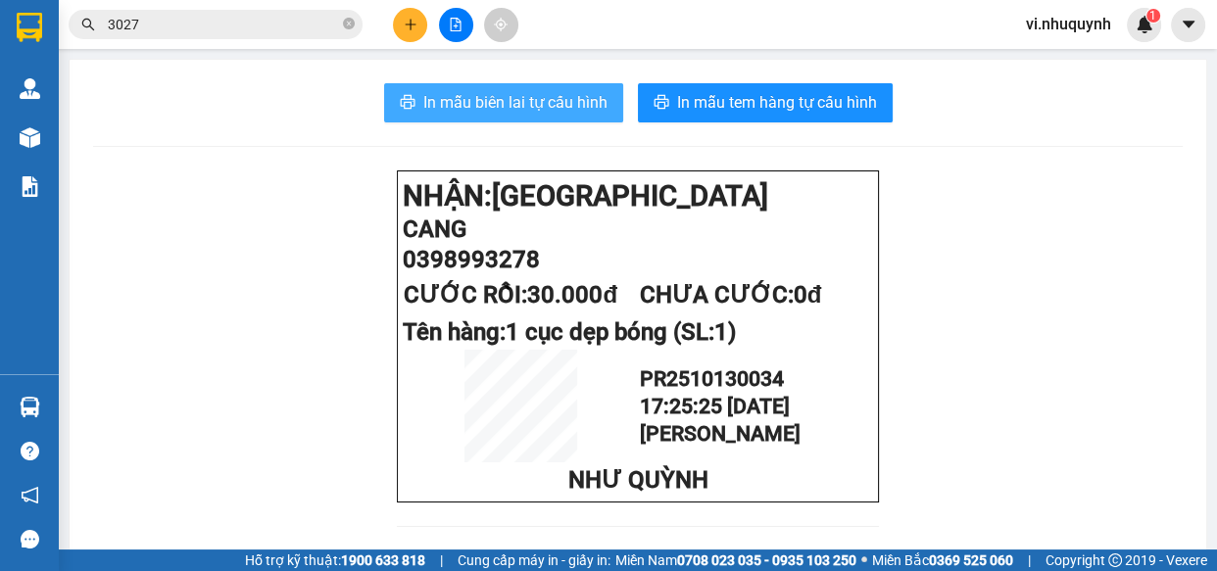
click at [529, 109] on span "In mẫu biên lai tự cấu hình" at bounding box center [515, 102] width 184 height 24
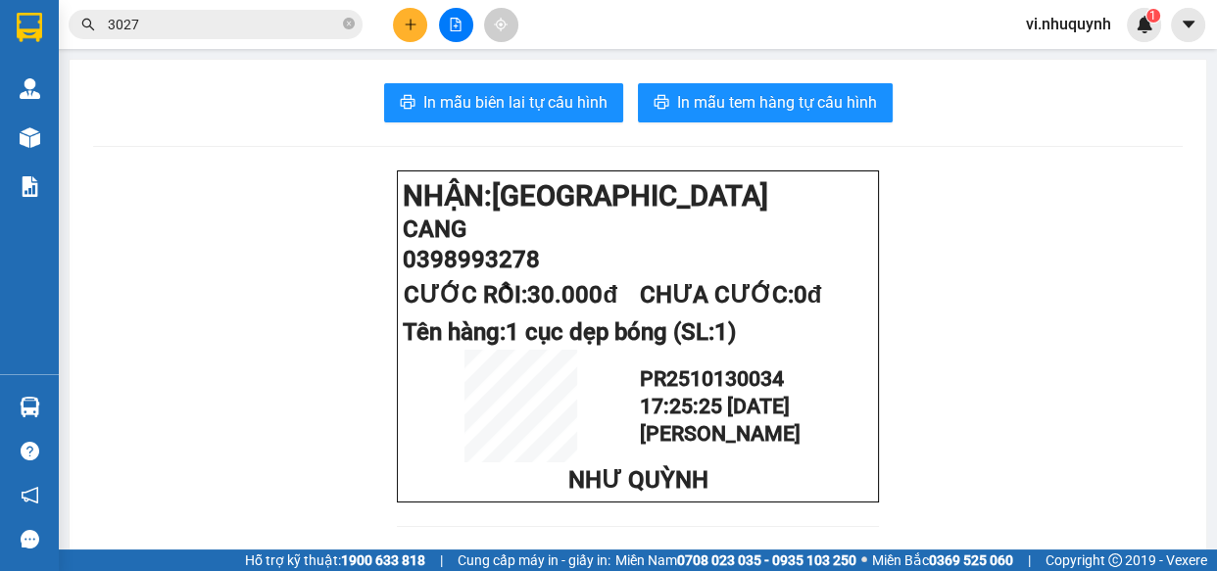
click at [203, 24] on input "3027" at bounding box center [223, 25] width 231 height 22
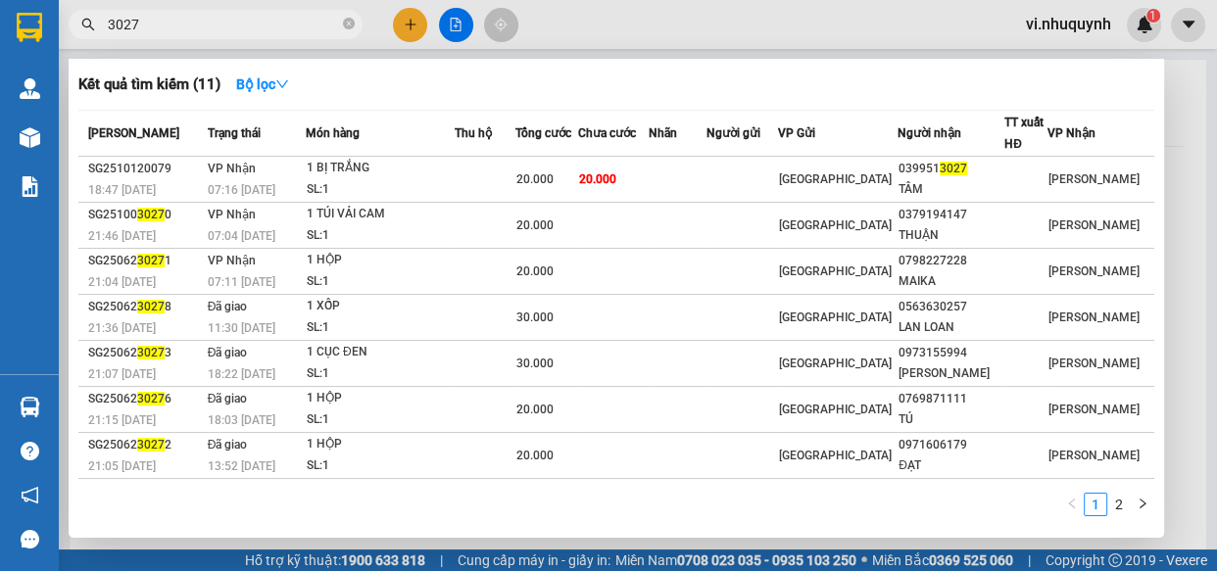
click at [203, 24] on input "3027" at bounding box center [223, 25] width 231 height 22
click at [412, 26] on div at bounding box center [608, 285] width 1217 height 571
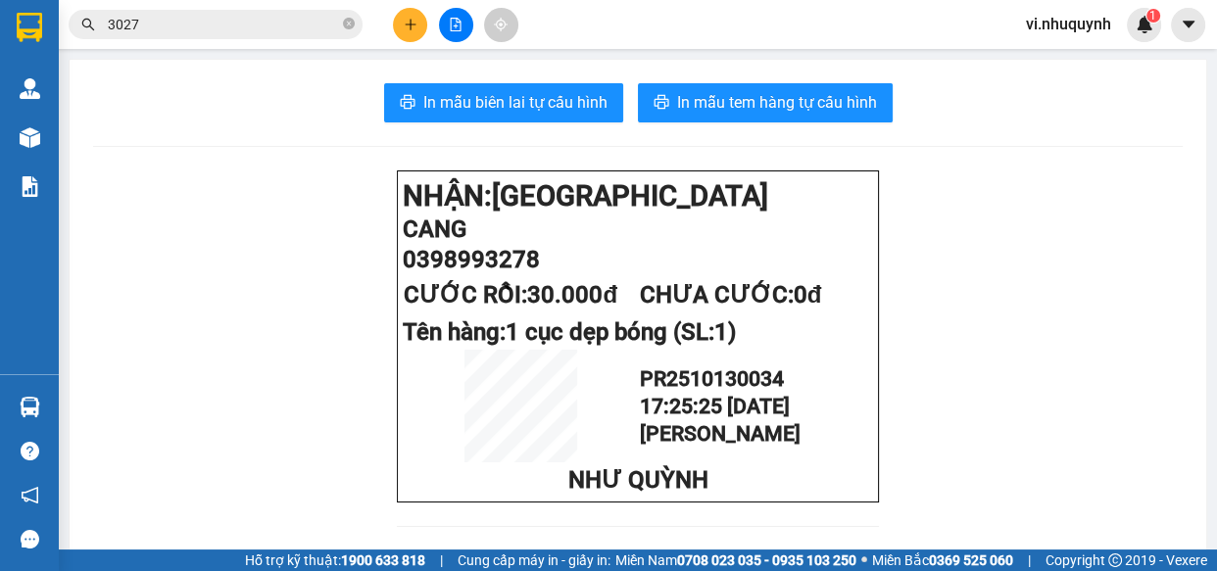
click at [404, 23] on icon "plus" at bounding box center [411, 25] width 14 height 14
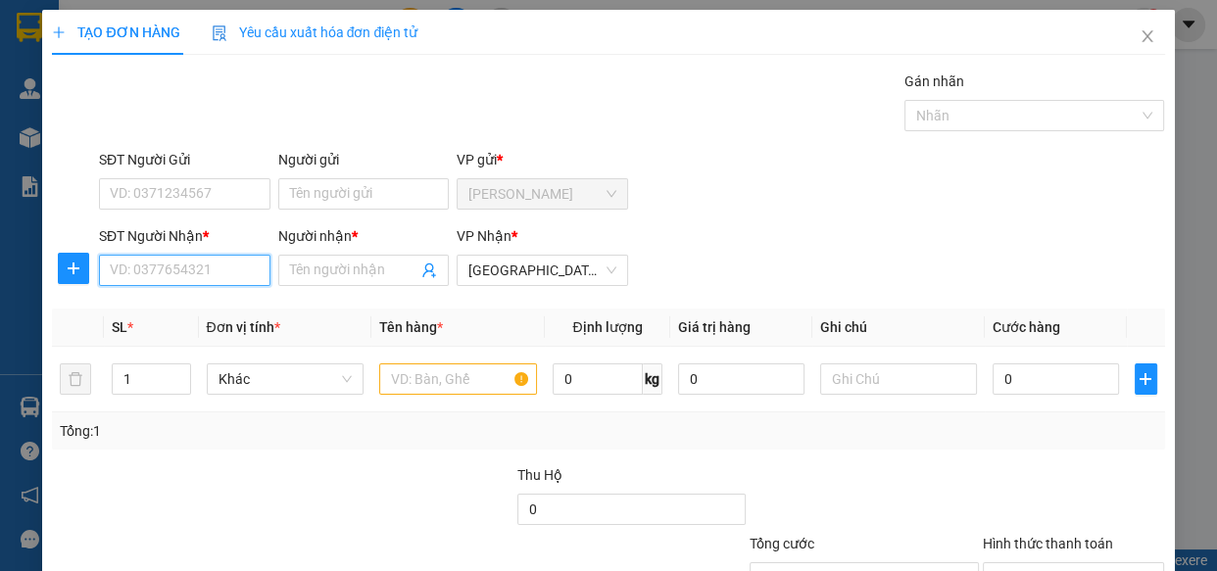
click at [249, 274] on input "SĐT Người Nhận *" at bounding box center [184, 270] width 171 height 31
type input "0982230745"
click at [194, 311] on div "0982230745 - LÝ" at bounding box center [183, 310] width 146 height 22
type input "LÝ"
type input "20.000"
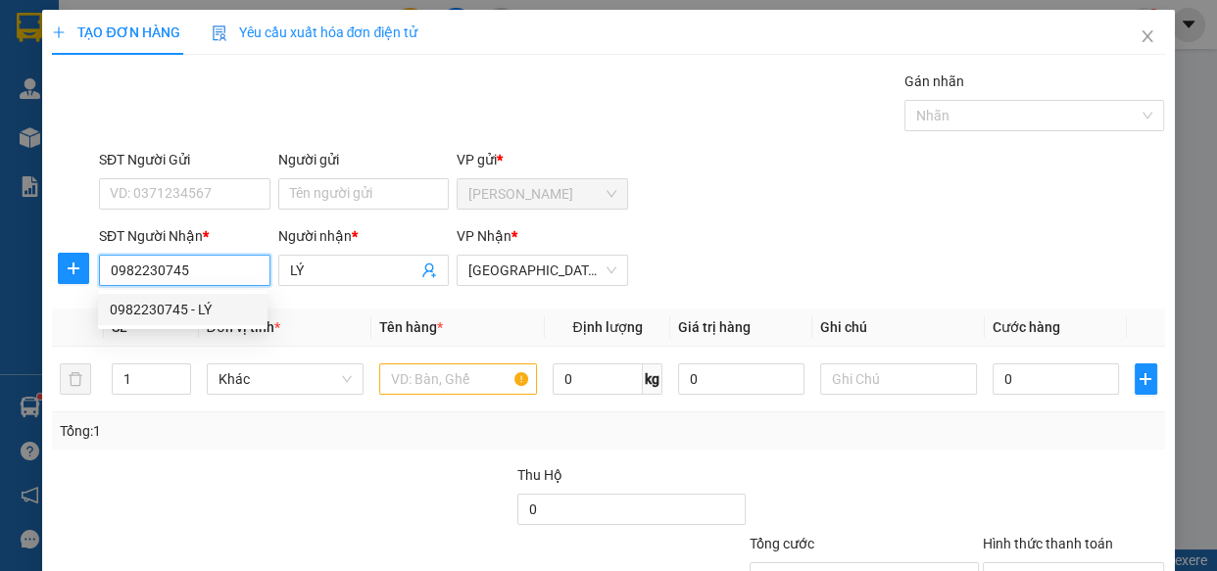
type input "20.000"
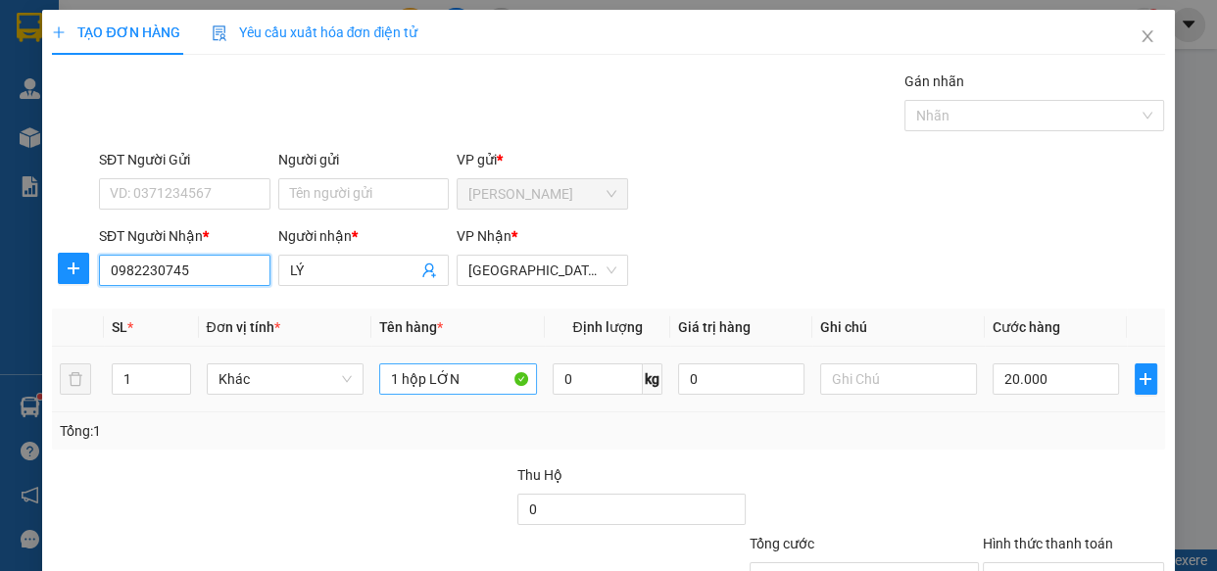
type input "0982230745"
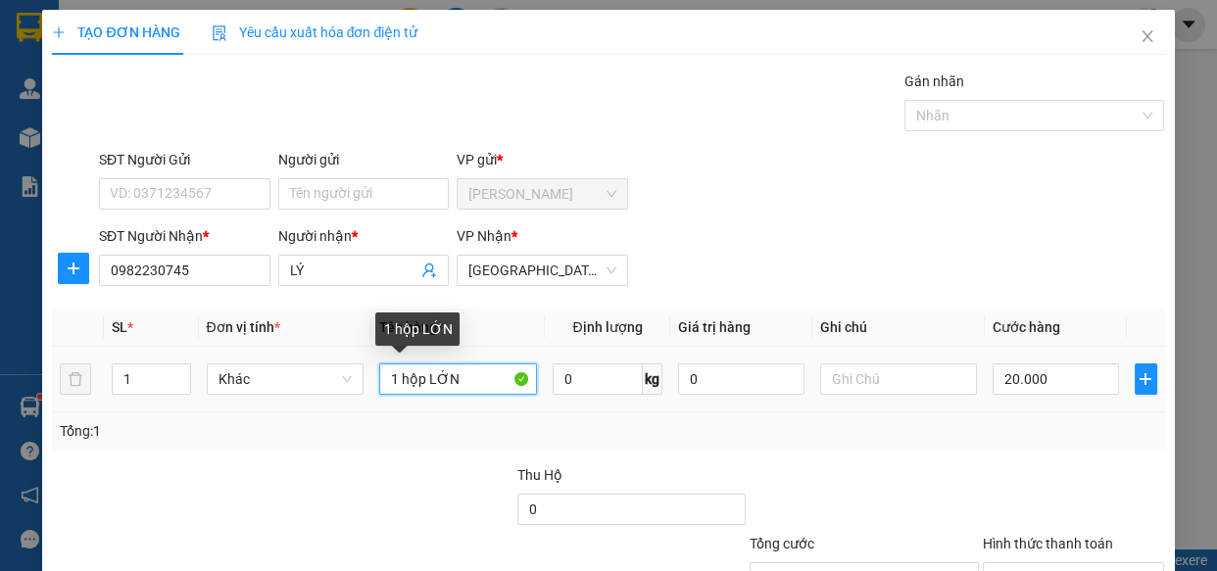
click at [472, 392] on input "1 hộp LỚN" at bounding box center [458, 378] width 158 height 31
type input "1 hộp L"
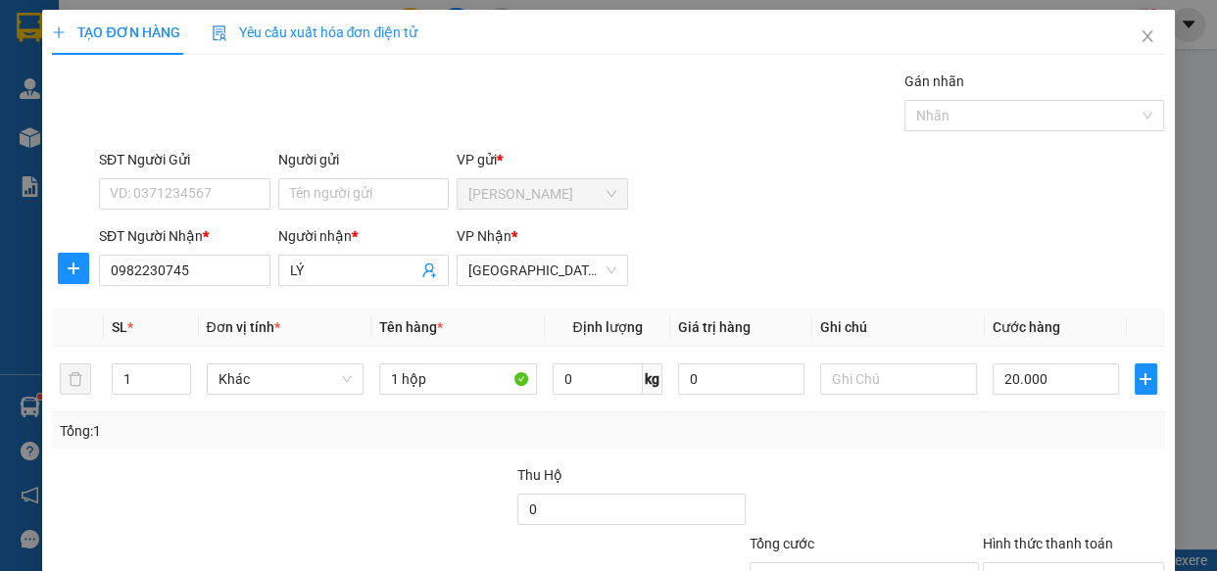
click at [1076, 502] on div "Transit Pickup Surcharge Ids Transit Deliver Surcharge Ids Transit Deliver Surc…" at bounding box center [608, 379] width 1112 height 616
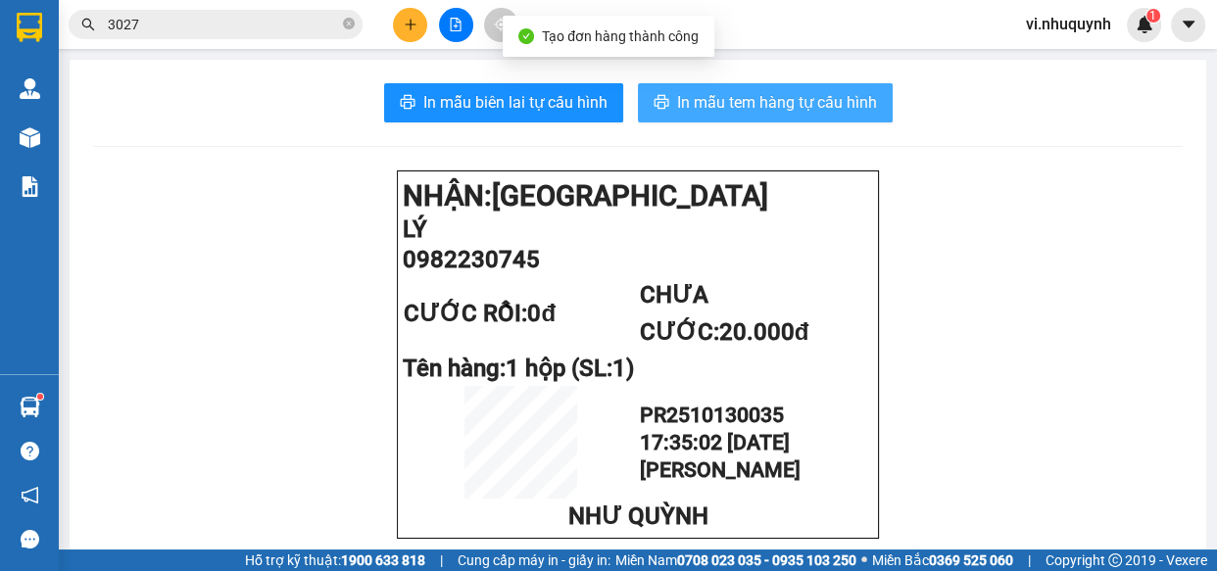
click at [742, 107] on span "In mẫu tem hàng tự cấu hình" at bounding box center [777, 102] width 200 height 24
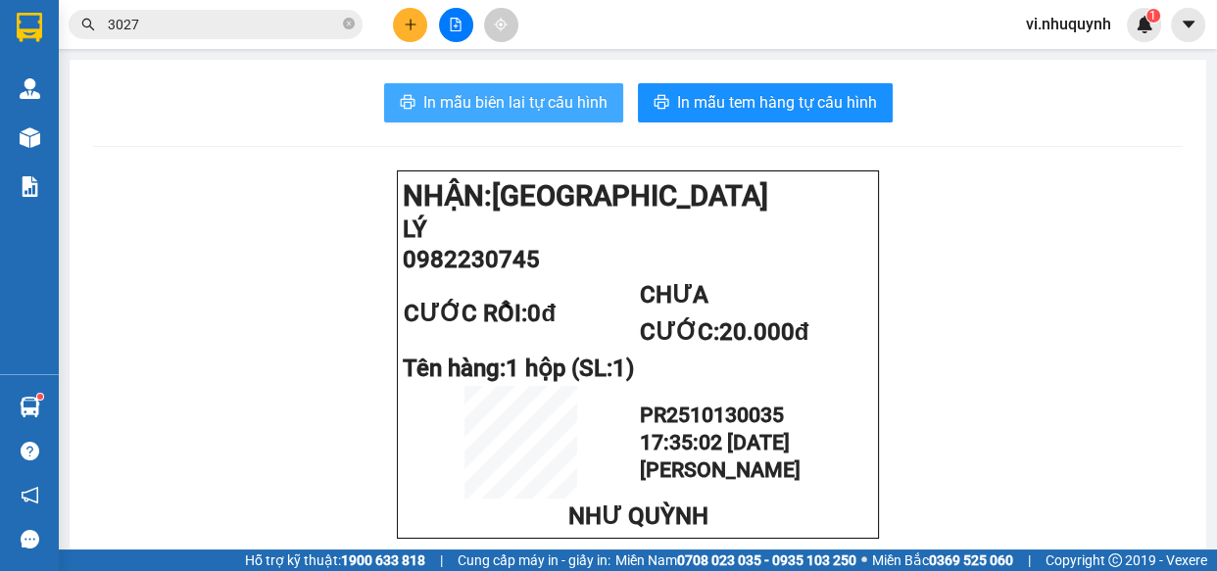
click at [566, 98] on span "In mẫu biên lai tự cấu hình" at bounding box center [515, 102] width 184 height 24
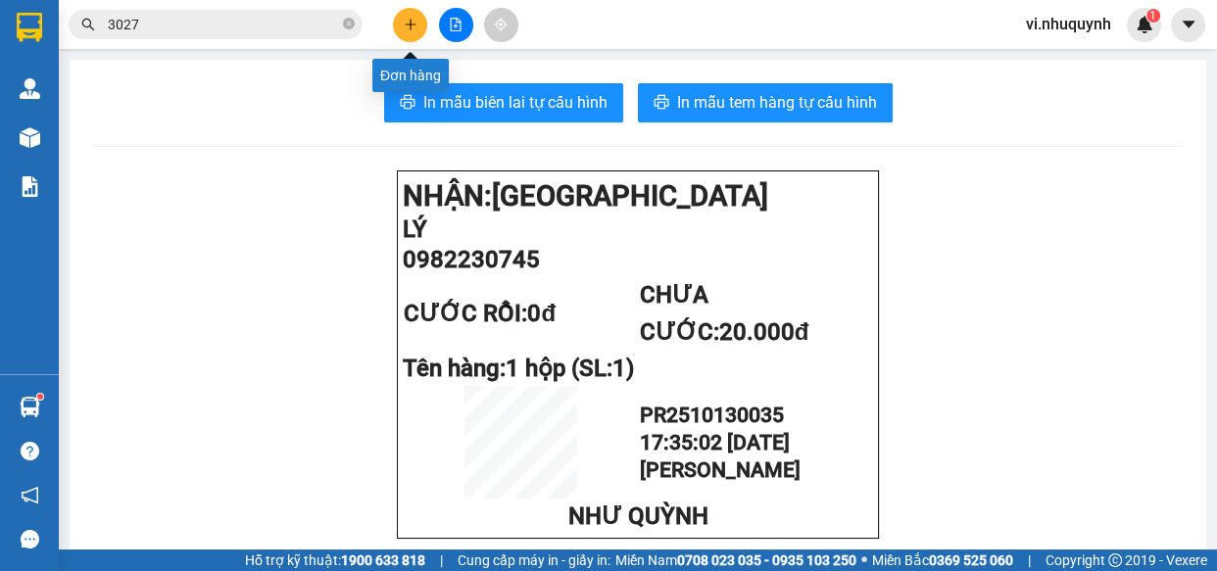
click at [412, 27] on icon "plus" at bounding box center [411, 25] width 14 height 14
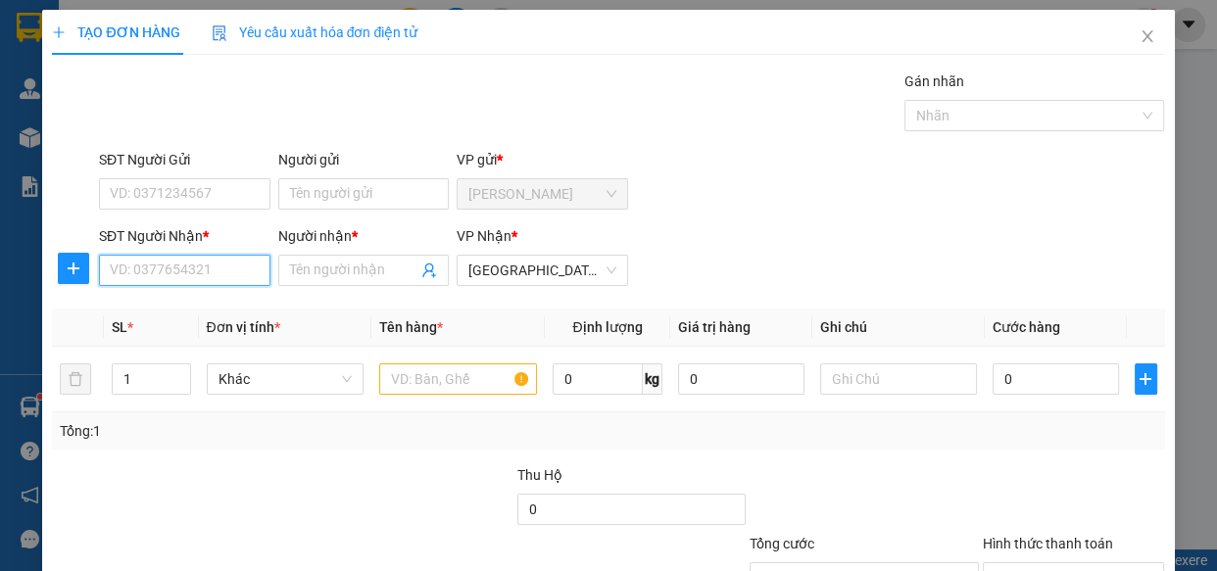
click at [197, 265] on input "SĐT Người Nhận *" at bounding box center [184, 270] width 171 height 31
click at [198, 315] on div "0903652112 - thuận" at bounding box center [183, 310] width 146 height 22
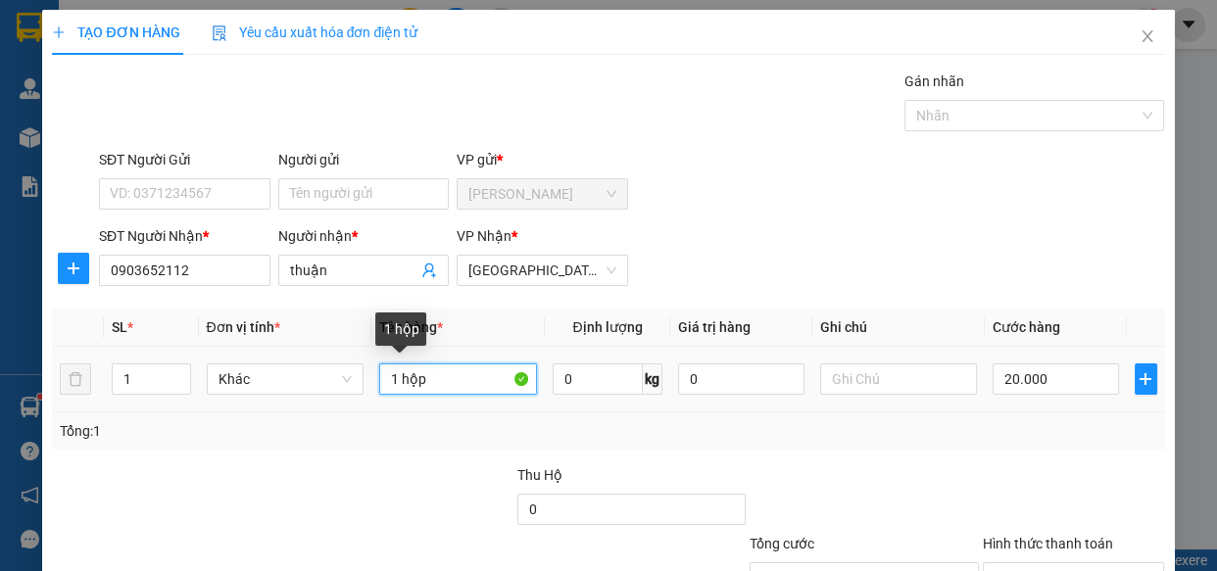
click at [465, 382] on input "1 hộp" at bounding box center [458, 378] width 158 height 31
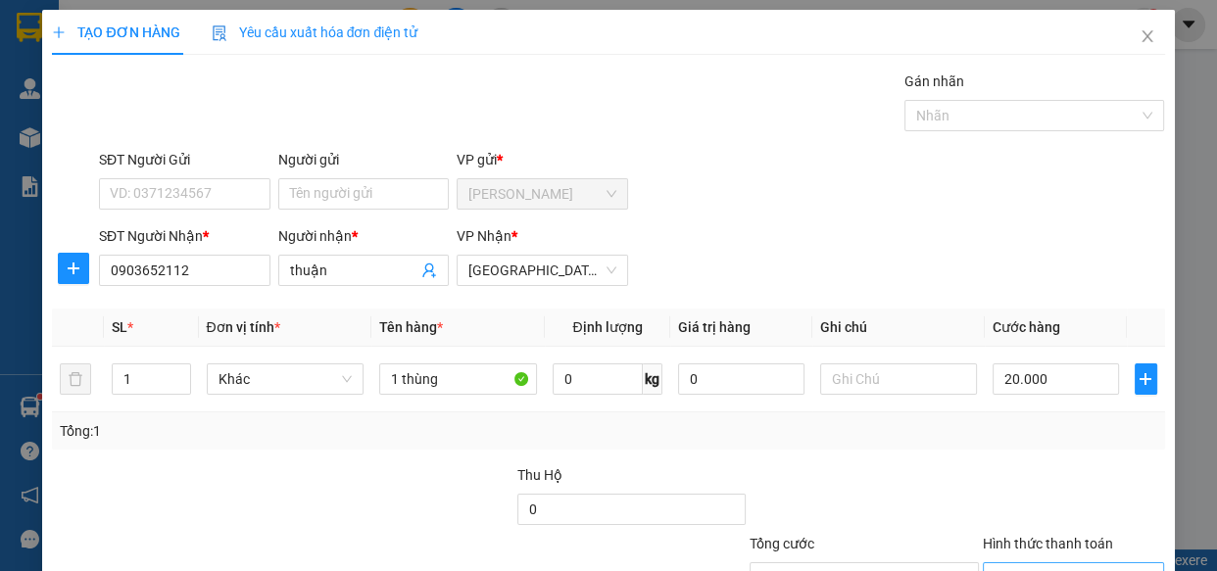
click at [1015, 563] on input "Hình thức thanh toán" at bounding box center [1066, 577] width 145 height 29
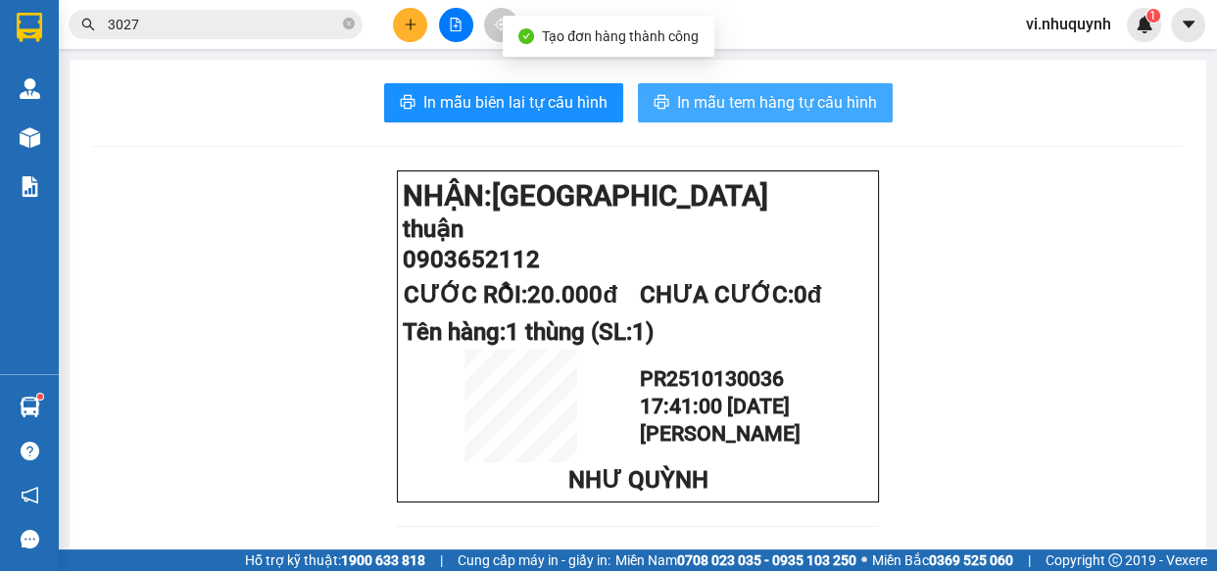
click at [725, 101] on span "In mẫu tem hàng tự cấu hình" at bounding box center [777, 102] width 200 height 24
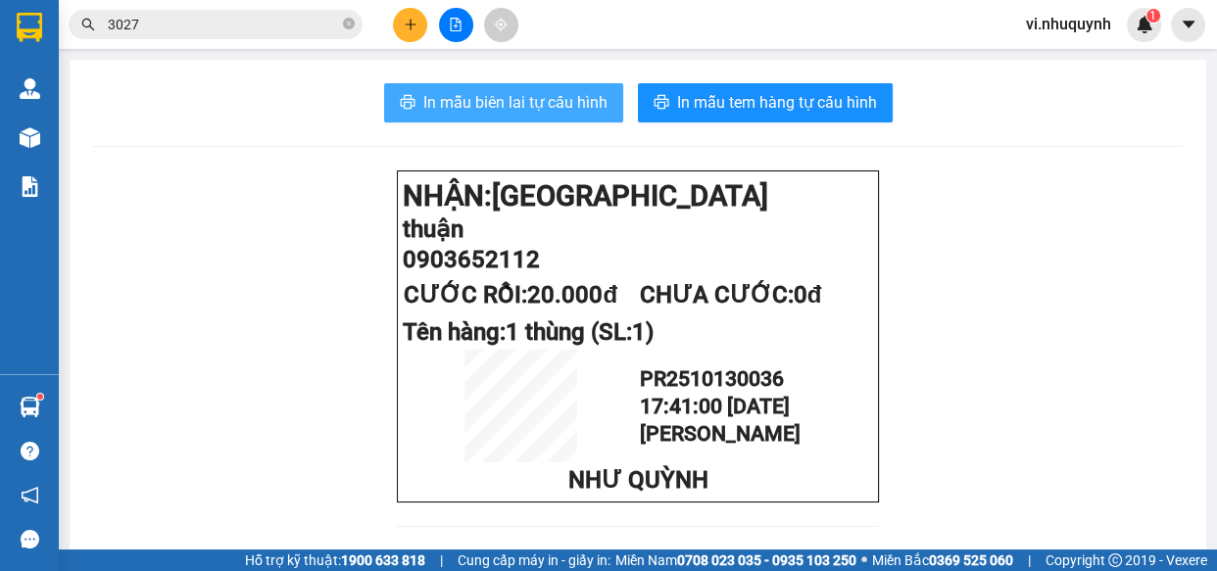
click at [522, 104] on span "In mẫu biên lai tự cấu hình" at bounding box center [515, 102] width 184 height 24
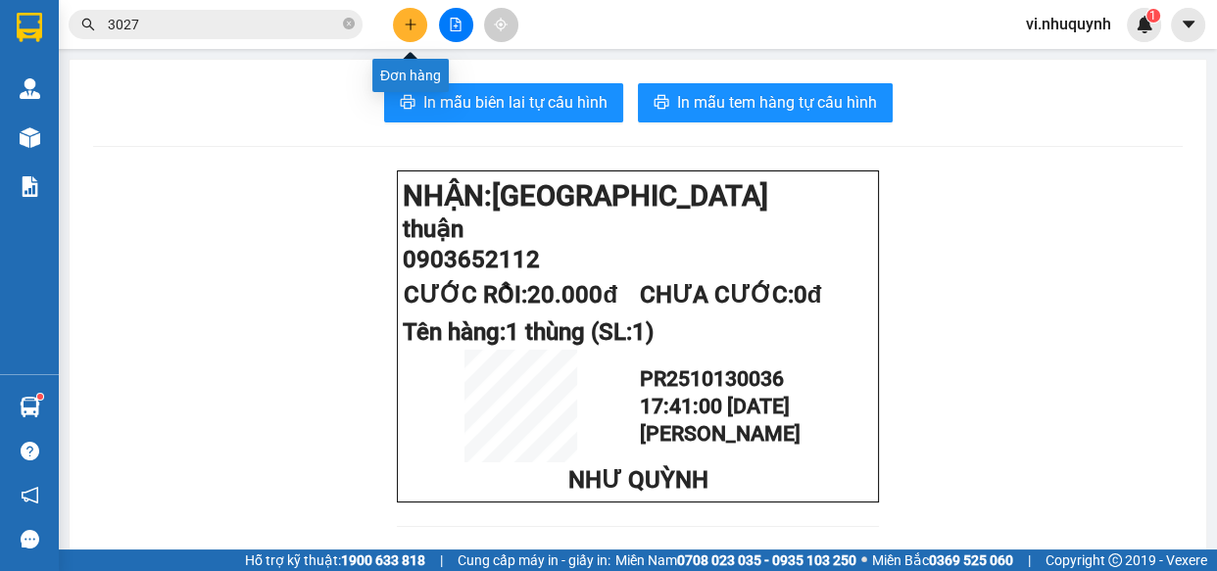
click at [407, 27] on icon "plus" at bounding box center [411, 25] width 14 height 14
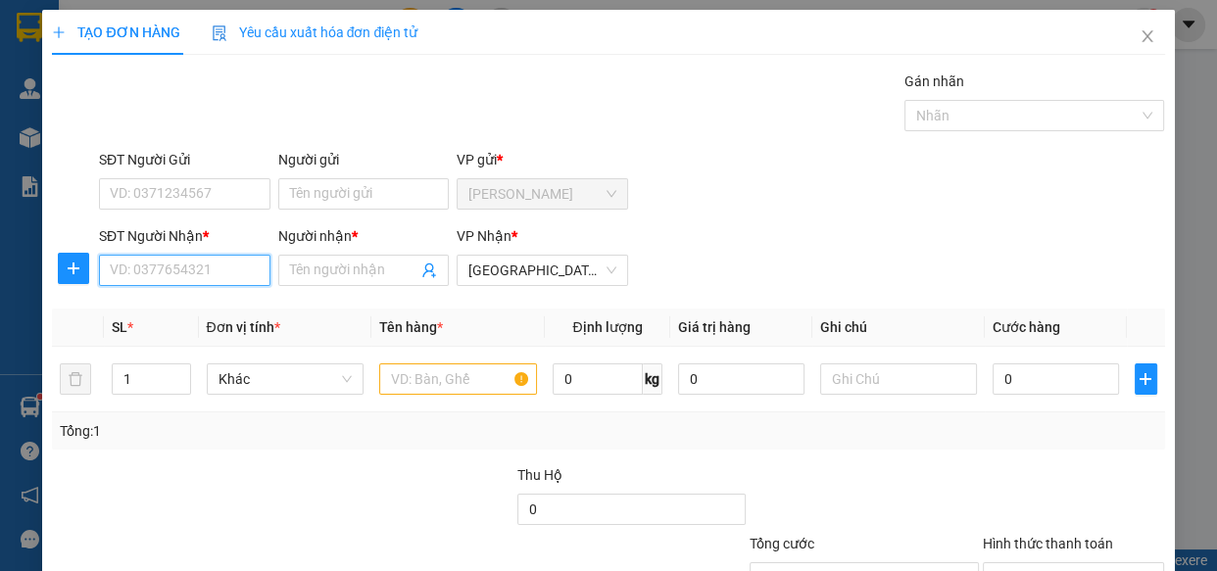
click at [183, 265] on input "SĐT Người Nhận *" at bounding box center [184, 270] width 171 height 31
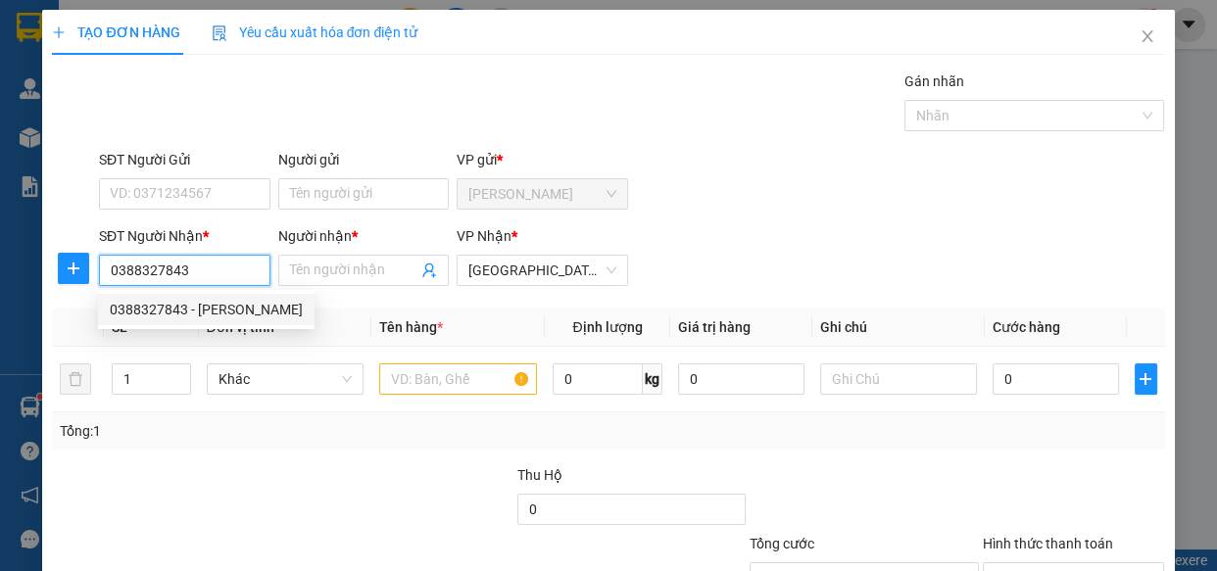
click at [176, 320] on div "0388327843 - duy" at bounding box center [206, 309] width 216 height 31
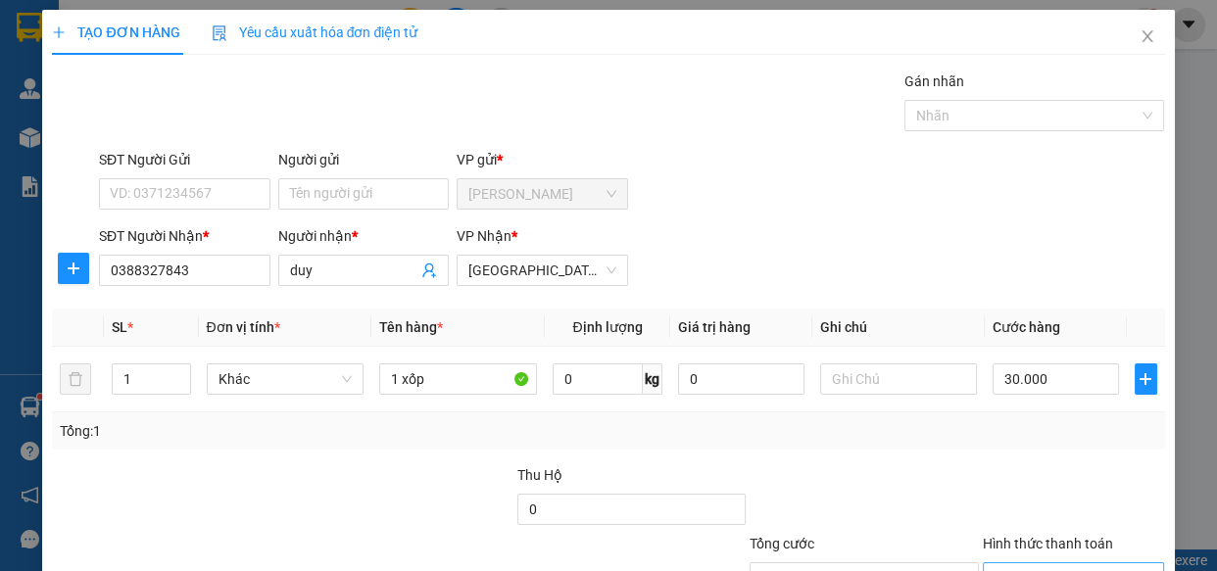
click at [1034, 563] on input "Hình thức thanh toán" at bounding box center [1066, 577] width 145 height 29
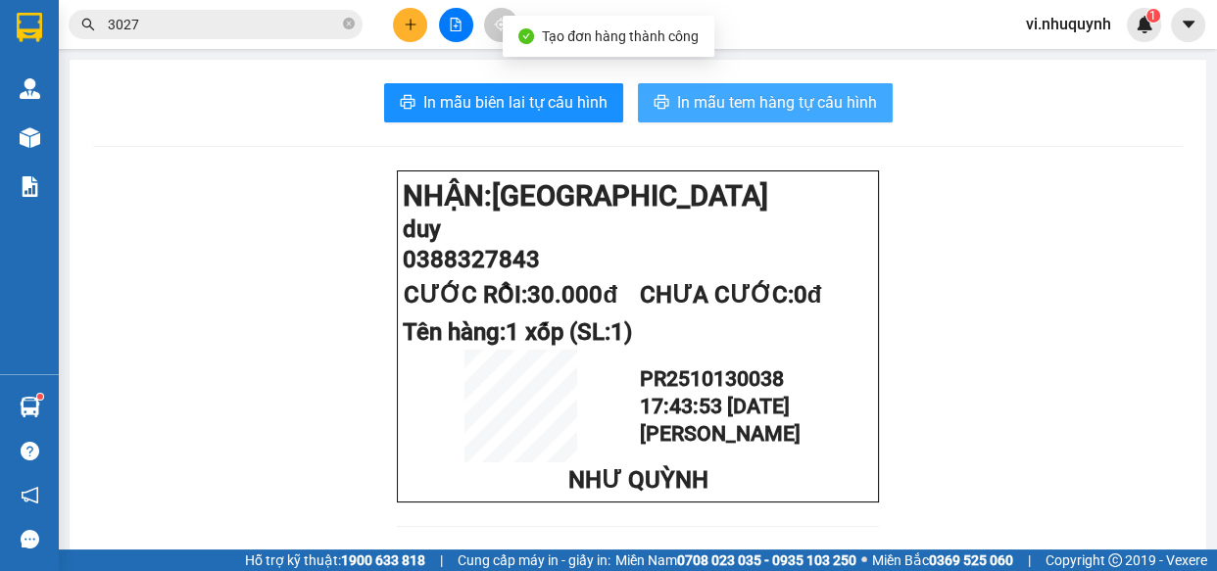
click at [722, 98] on span "In mẫu tem hàng tự cấu hình" at bounding box center [777, 102] width 200 height 24
click at [741, 90] on span "In mẫu tem hàng tự cấu hình" at bounding box center [777, 102] width 200 height 24
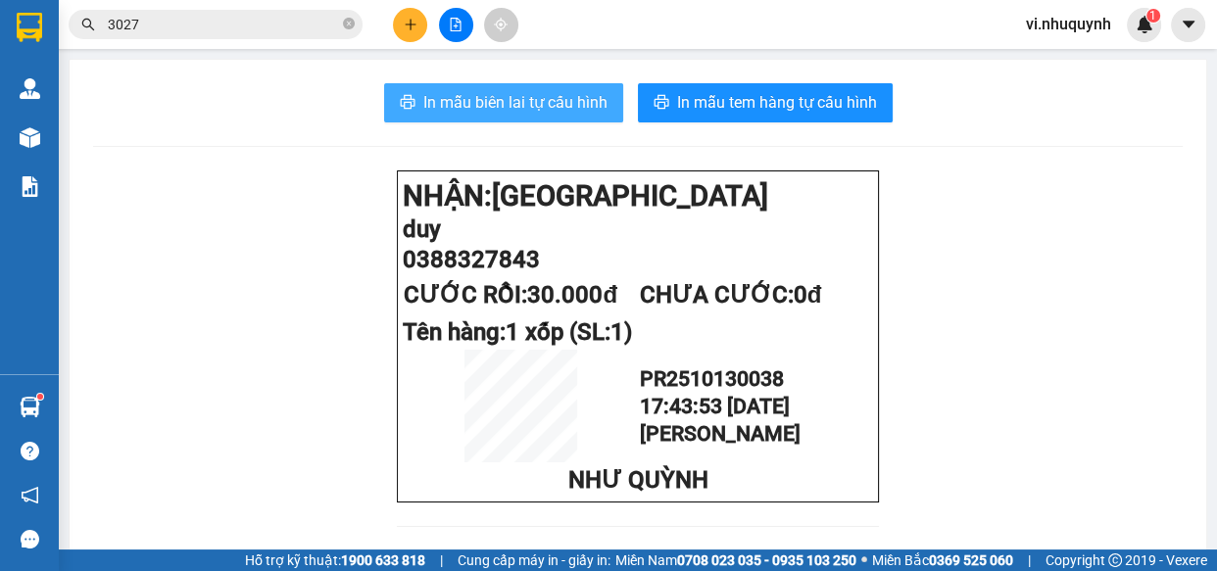
click at [541, 94] on span "In mẫu biên lai tự cấu hình" at bounding box center [515, 102] width 184 height 24
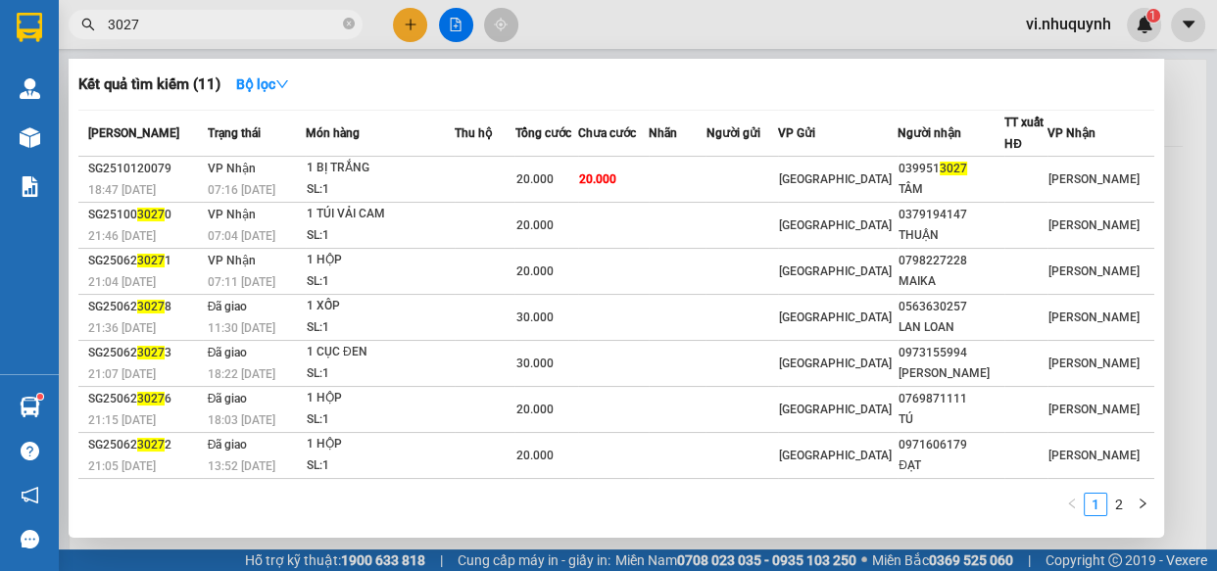
click at [221, 22] on input "3027" at bounding box center [223, 25] width 231 height 22
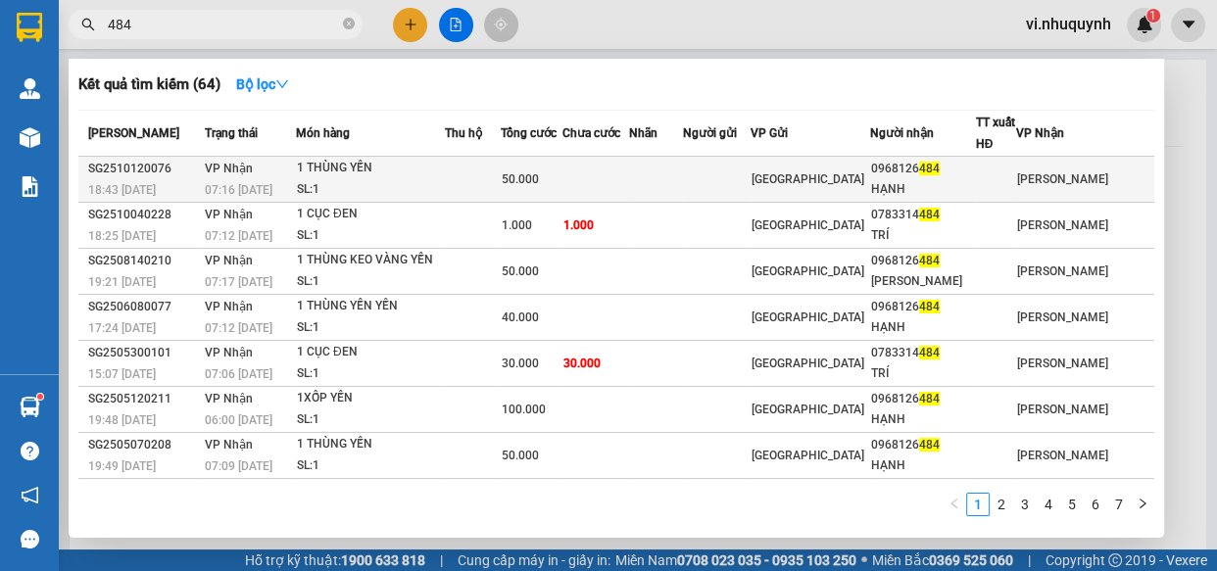
click at [961, 187] on div "HẠNH" at bounding box center [923, 189] width 104 height 21
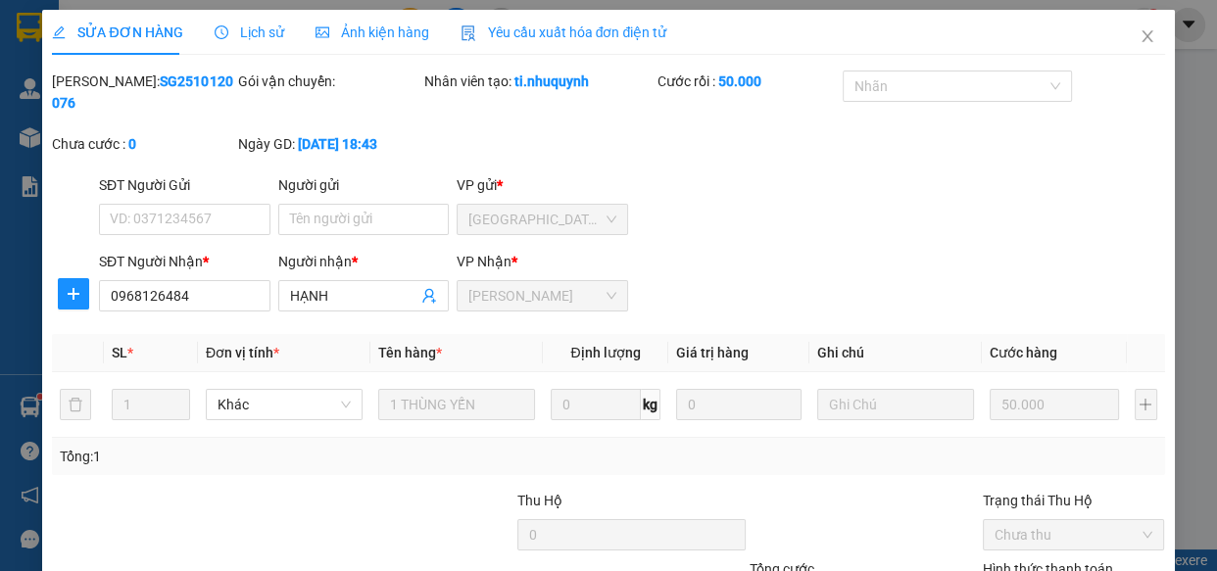
click at [263, 35] on span "Lịch sử" at bounding box center [250, 32] width 70 height 16
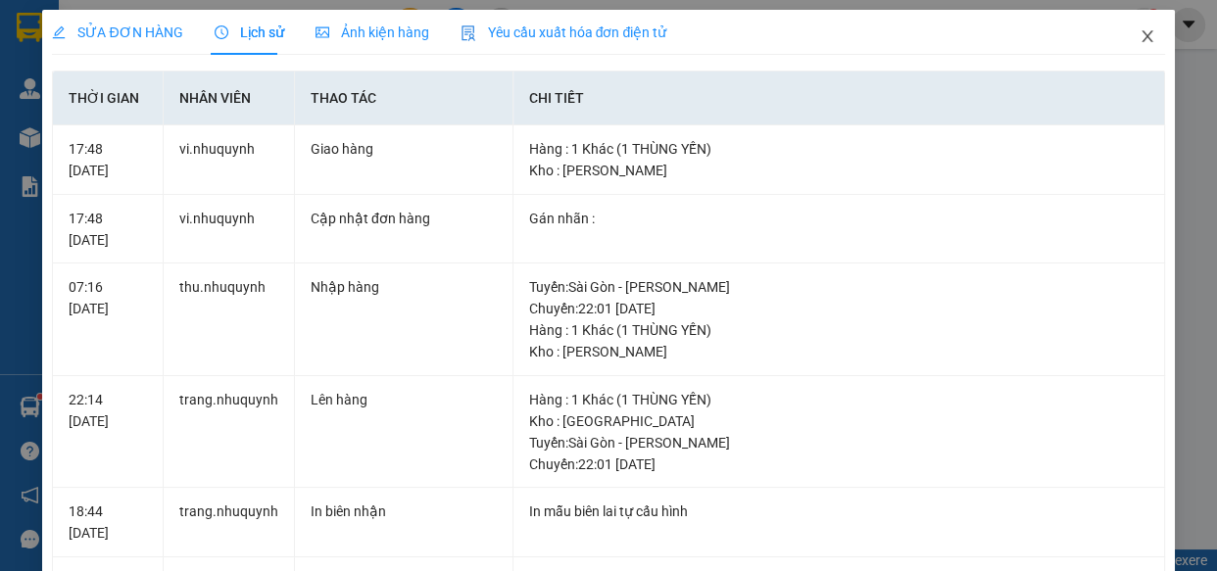
click at [1139, 42] on icon "close" at bounding box center [1147, 36] width 16 height 16
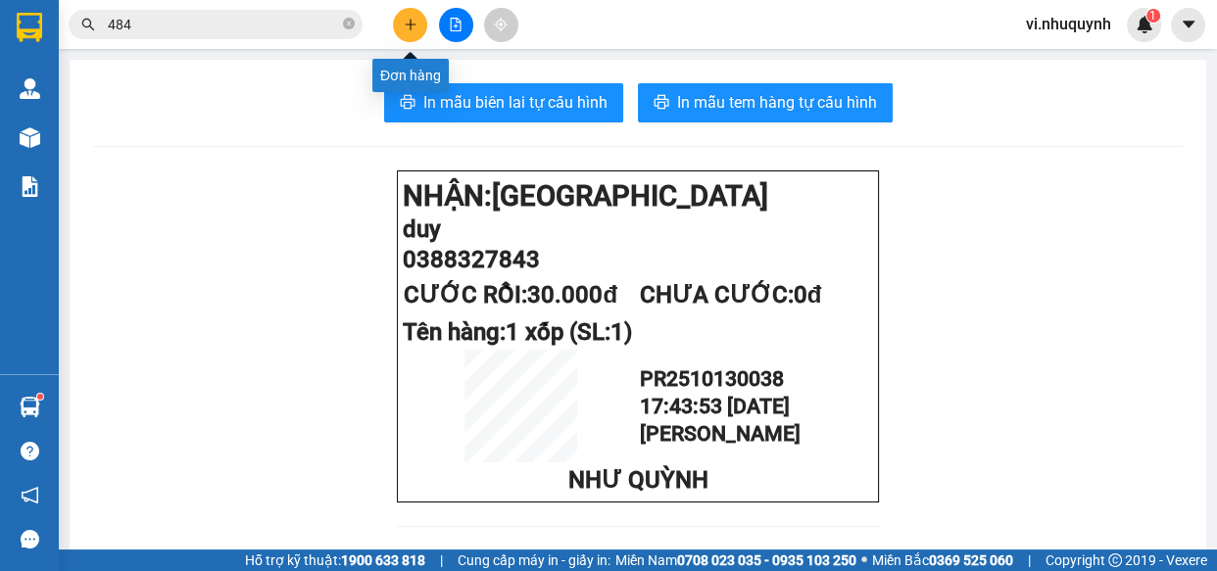
click at [413, 16] on button at bounding box center [410, 25] width 34 height 34
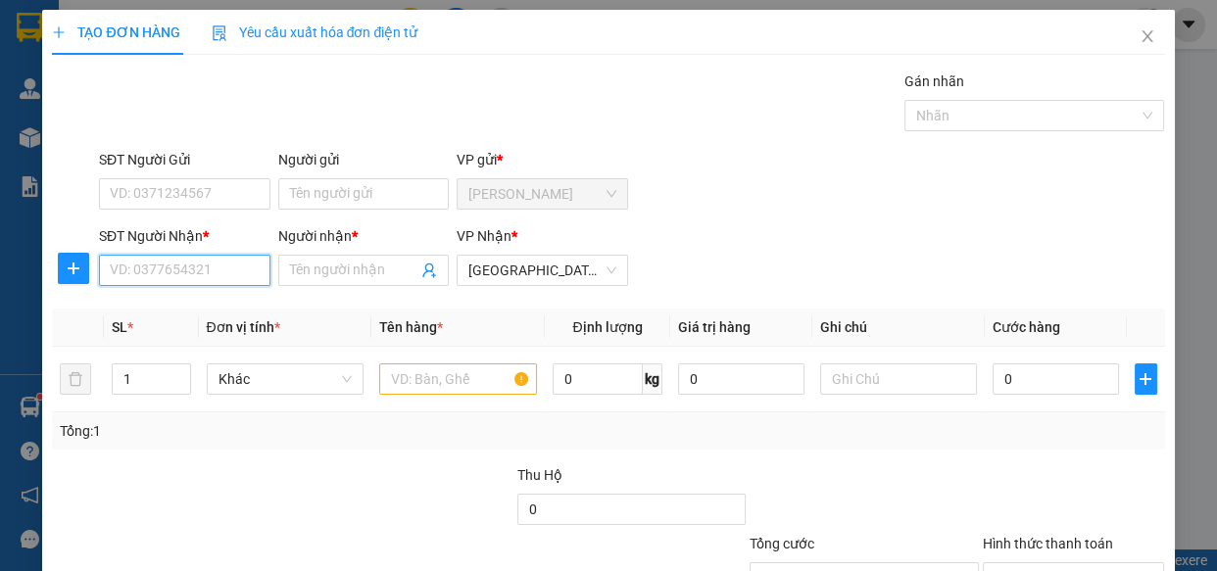
click at [211, 274] on input "SĐT Người Nhận *" at bounding box center [184, 270] width 171 height 31
click at [331, 264] on input "Người nhận *" at bounding box center [354, 271] width 128 height 22
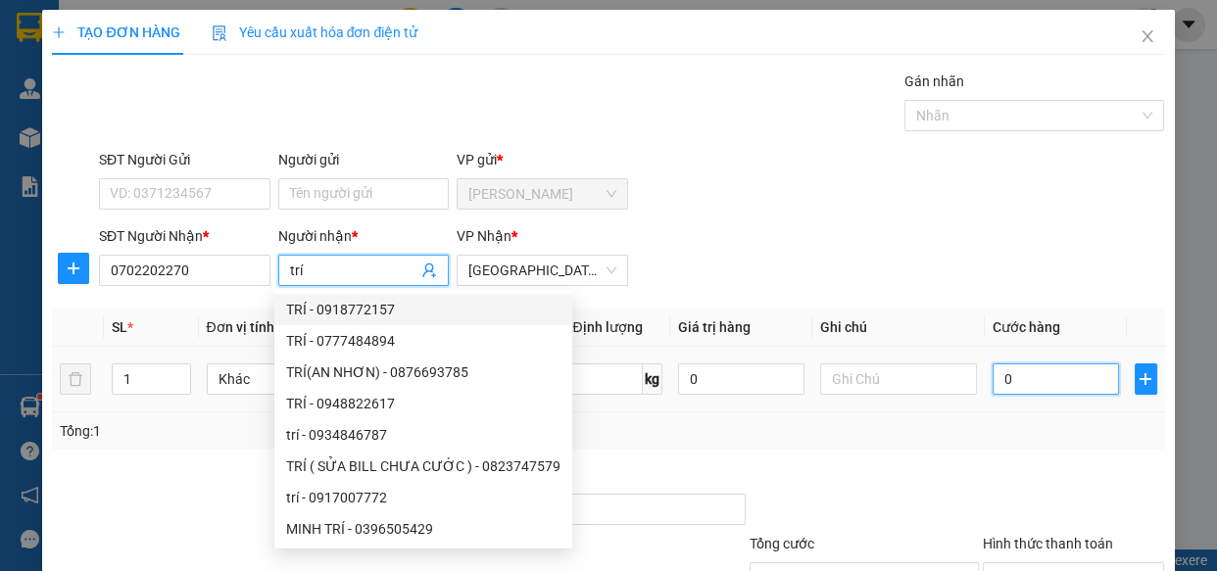
click at [1023, 379] on input "0" at bounding box center [1055, 378] width 126 height 31
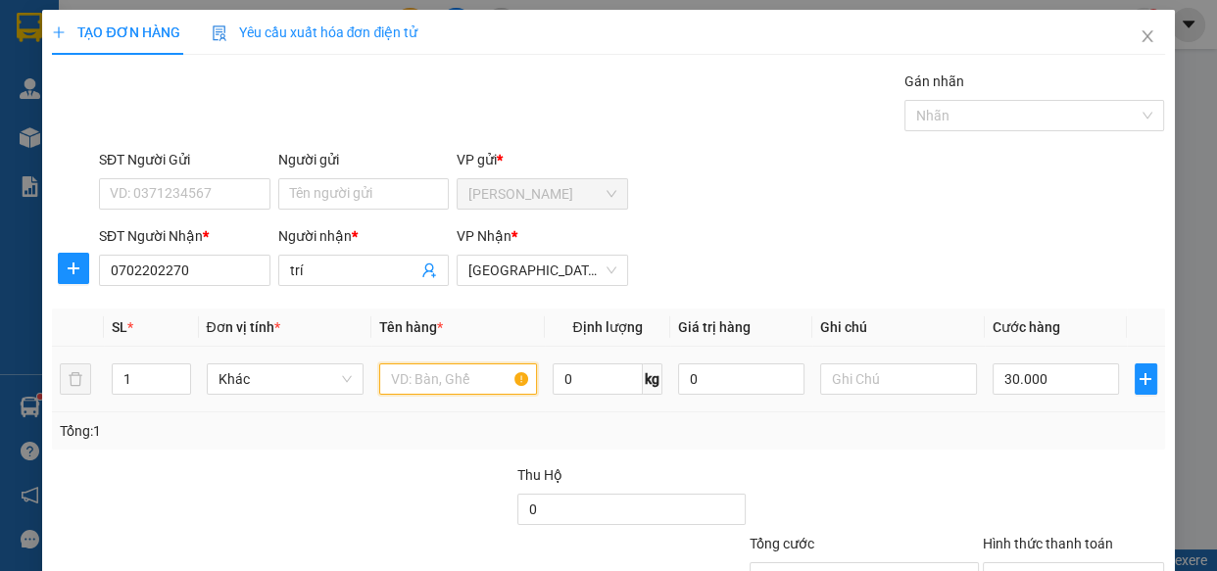
click at [450, 391] on input "text" at bounding box center [458, 378] width 158 height 31
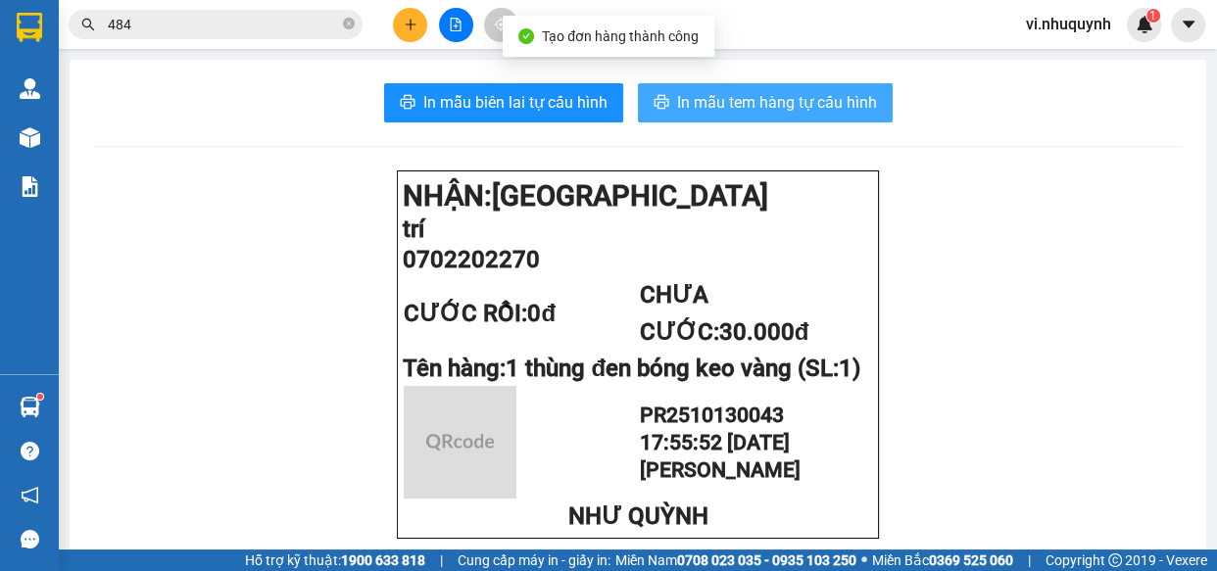
click at [715, 104] on span "In mẫu tem hàng tự cấu hình" at bounding box center [777, 102] width 200 height 24
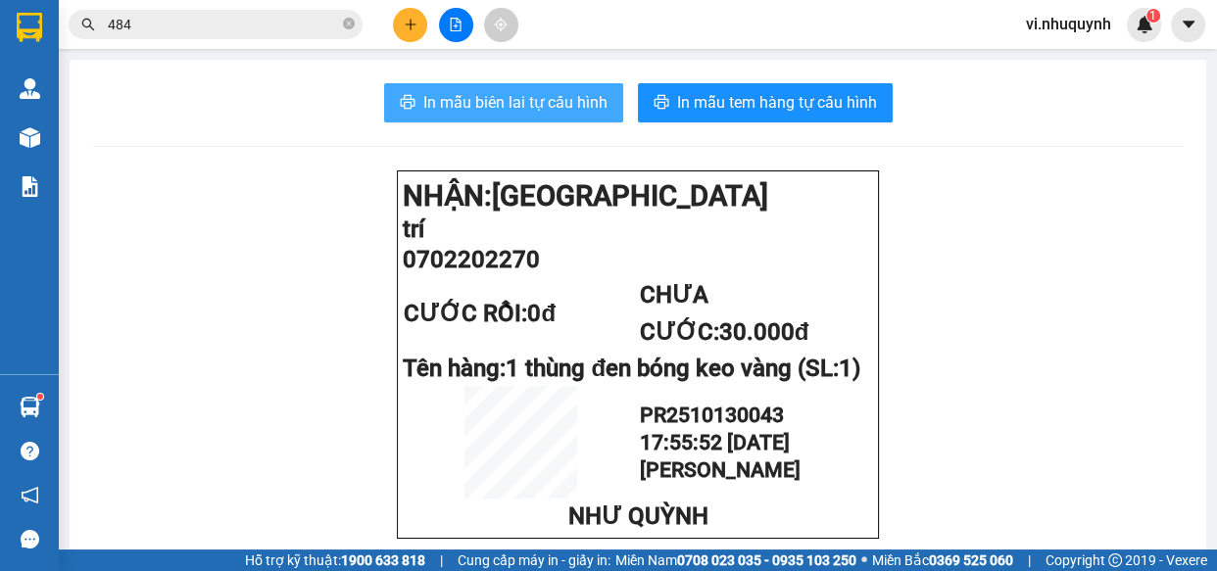
click at [450, 98] on span "In mẫu biên lai tự cấu hình" at bounding box center [515, 102] width 184 height 24
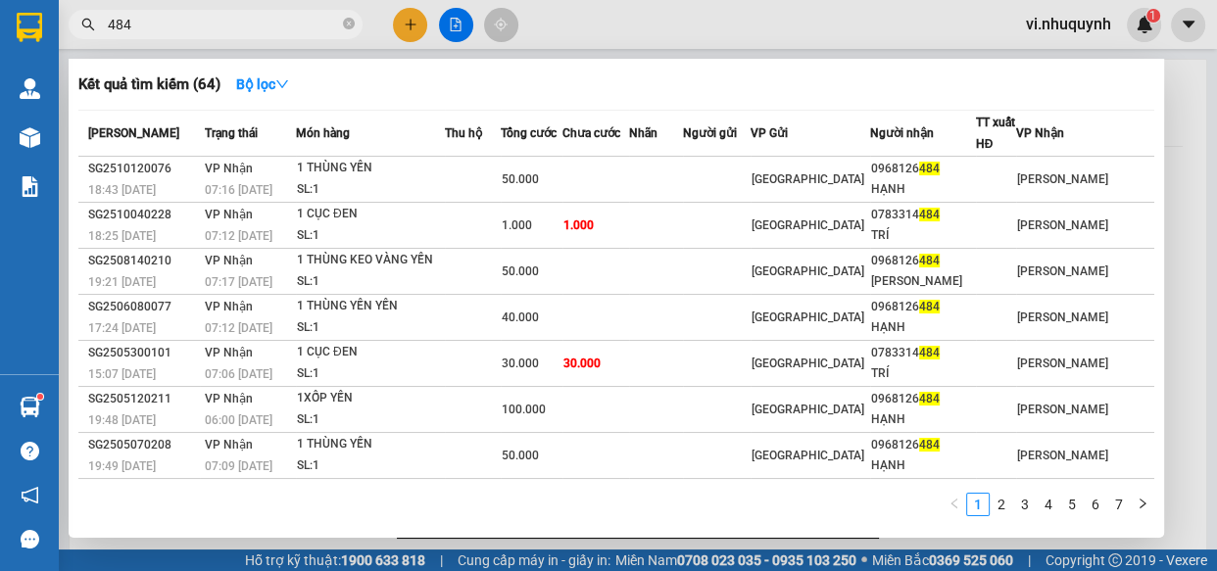
click at [217, 30] on input "484" at bounding box center [223, 25] width 231 height 22
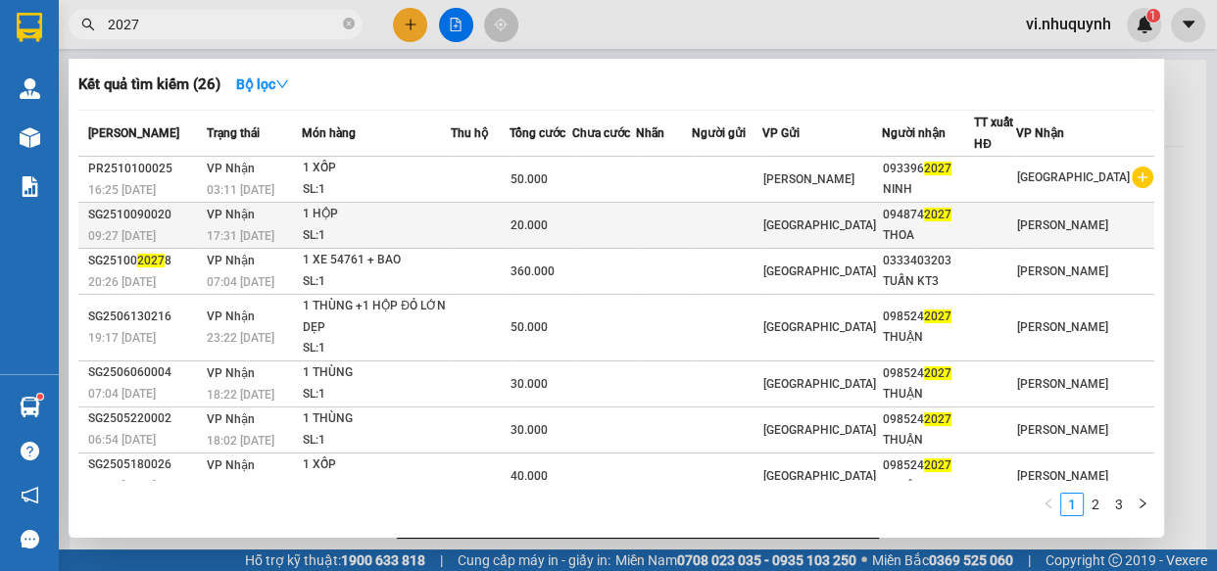
click at [956, 234] on div "THOA" at bounding box center [928, 235] width 90 height 21
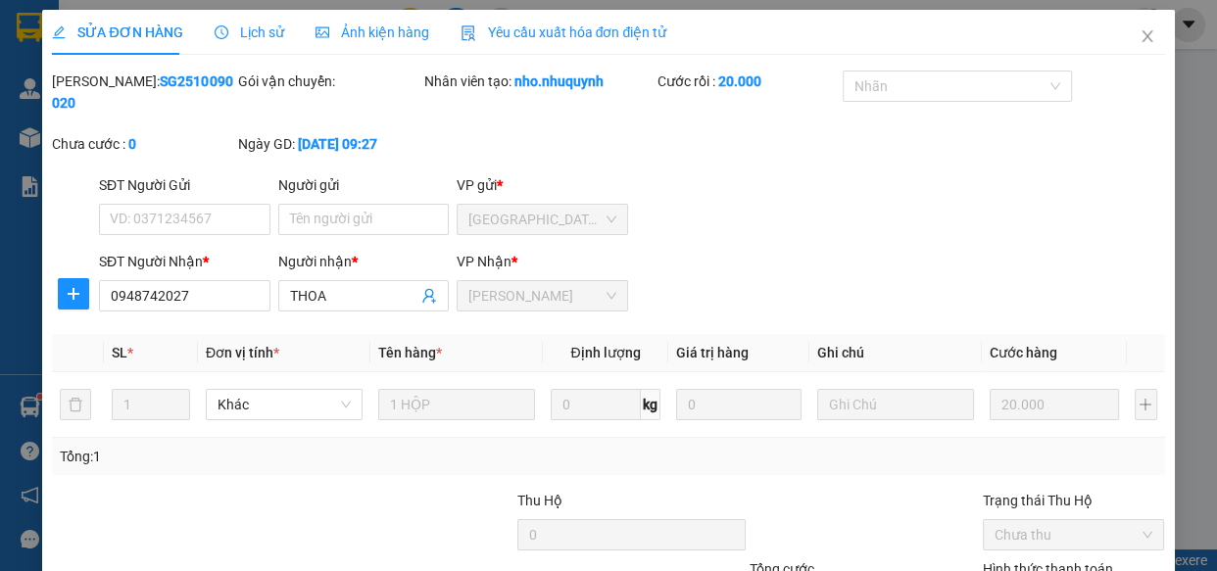
click at [1139, 33] on icon "close" at bounding box center [1147, 36] width 16 height 16
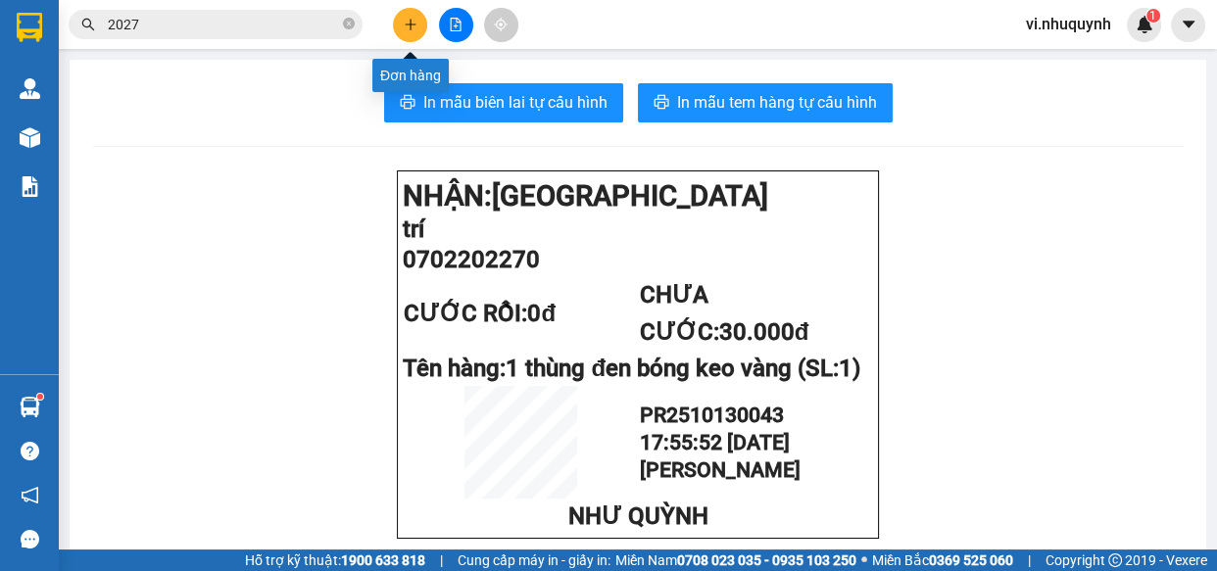
click at [409, 24] on icon "plus" at bounding box center [410, 24] width 11 height 1
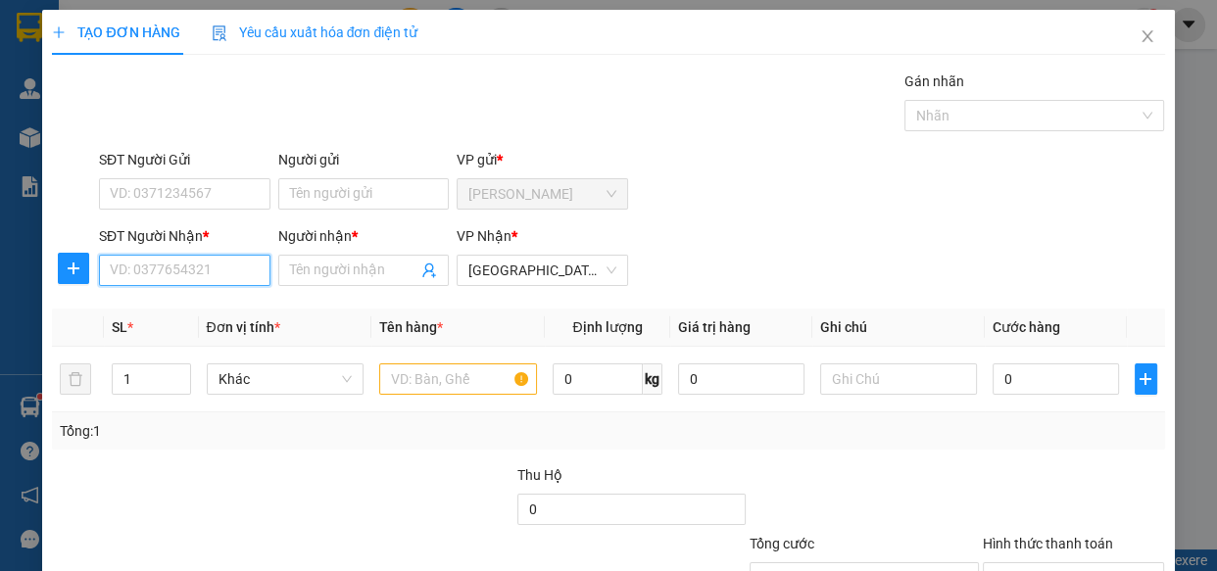
click at [176, 264] on input "SĐT Người Nhận *" at bounding box center [184, 270] width 171 height 31
click at [196, 311] on div "0909228511 - QUỐC" at bounding box center [183, 310] width 146 height 22
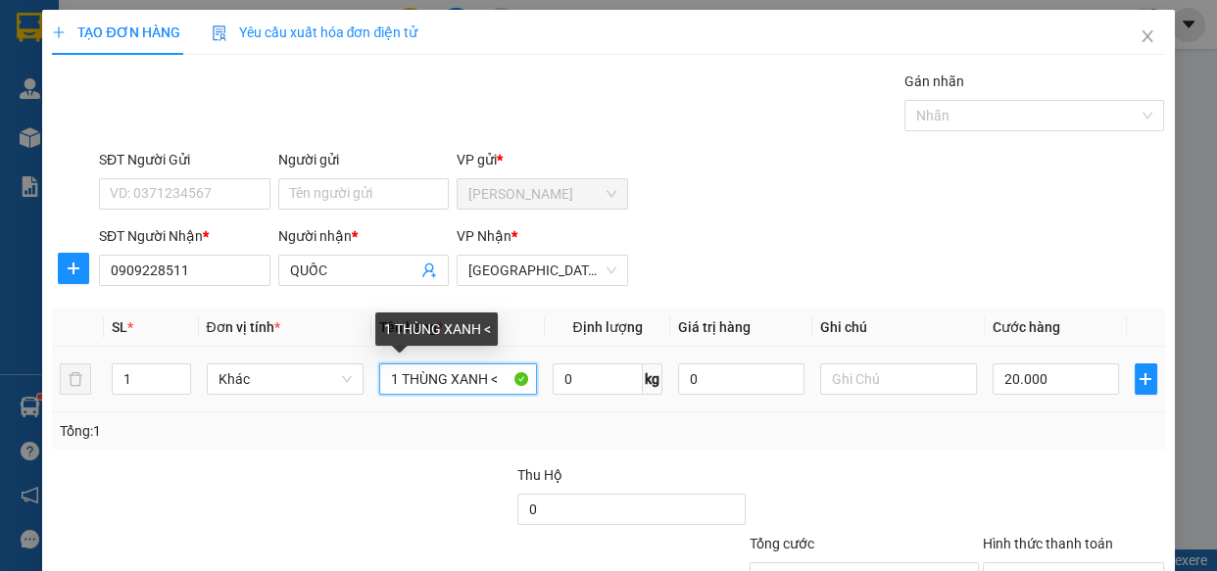
drag, startPoint x: 496, startPoint y: 382, endPoint x: 398, endPoint y: 389, distance: 98.2
click at [398, 389] on input "1 THÙNG XANH <" at bounding box center [458, 378] width 158 height 31
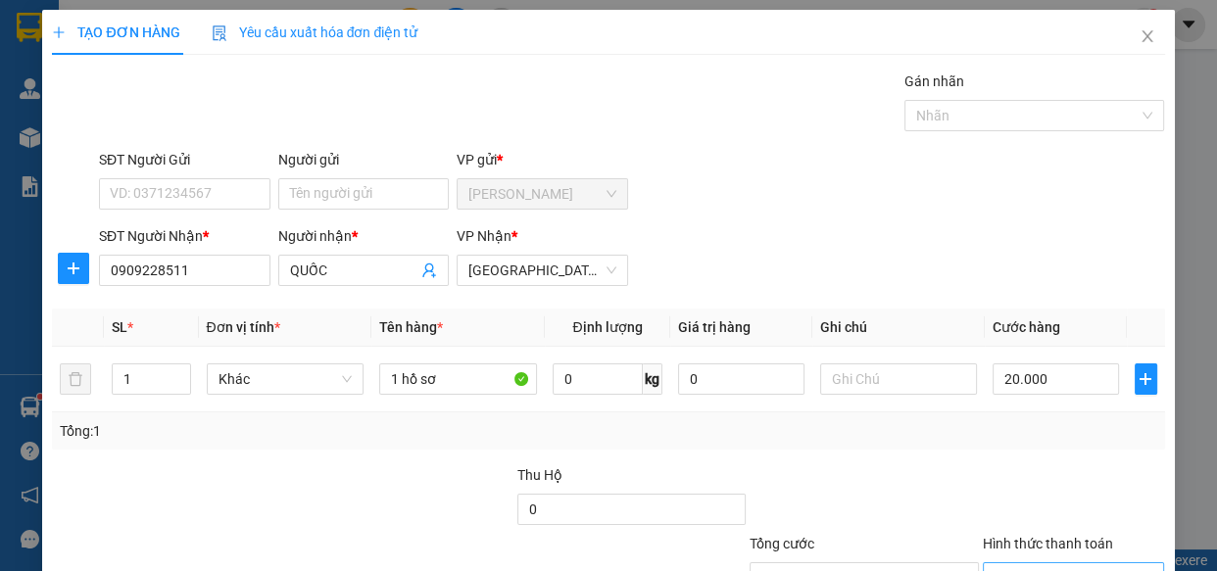
click at [1020, 563] on input "Hình thức thanh toán" at bounding box center [1066, 577] width 145 height 29
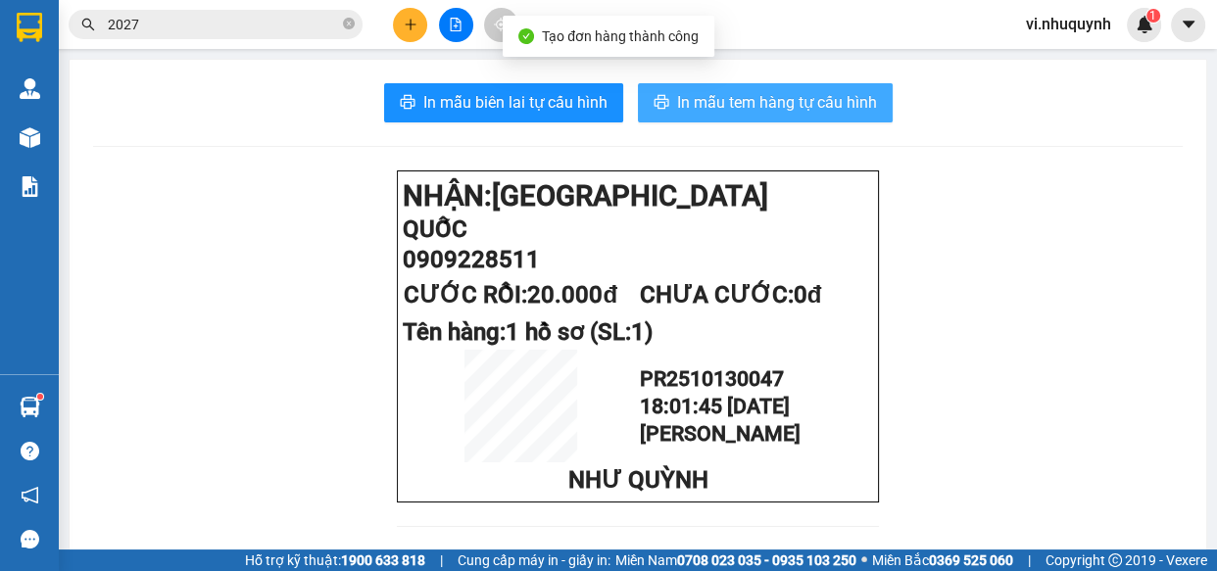
click at [781, 113] on span "In mẫu tem hàng tự cấu hình" at bounding box center [777, 102] width 200 height 24
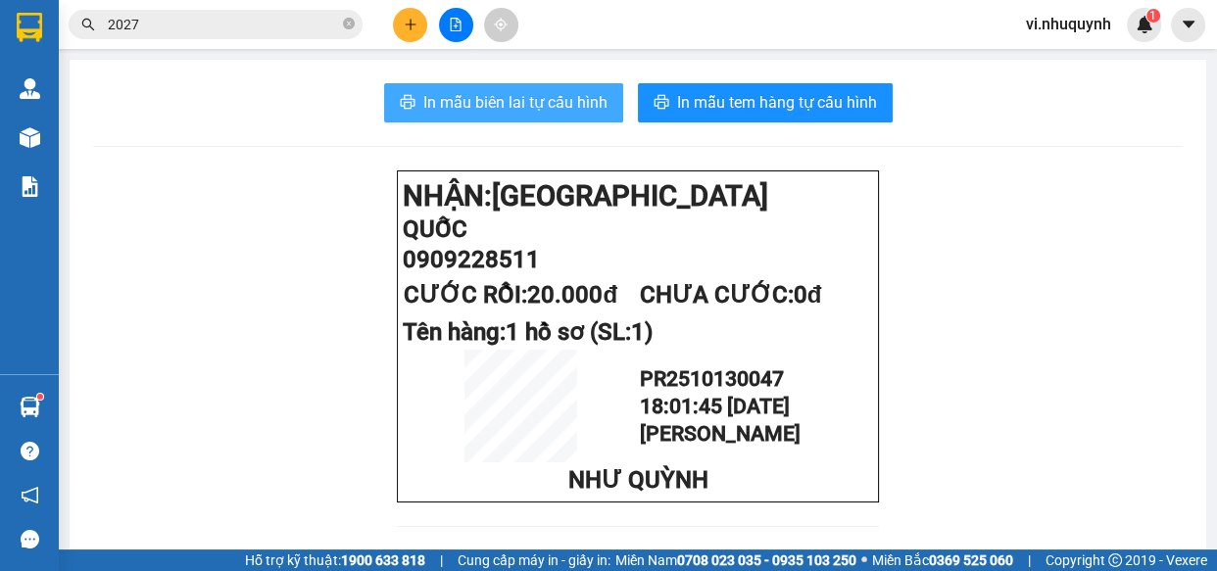
click at [477, 98] on span "In mẫu biên lai tự cấu hình" at bounding box center [515, 102] width 184 height 24
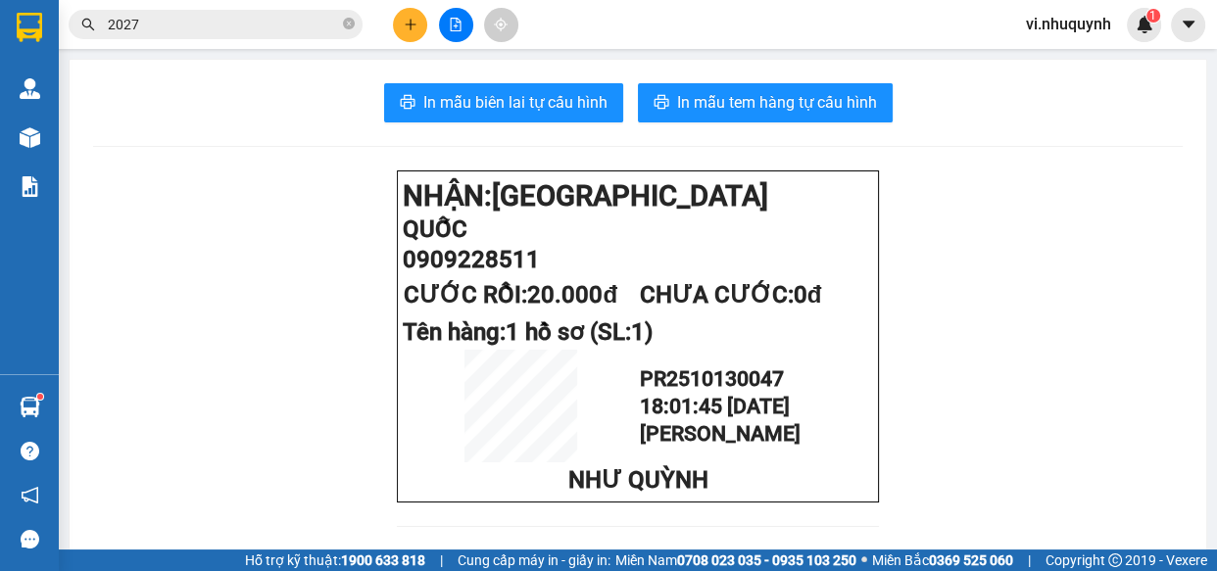
click at [412, 26] on icon "plus" at bounding box center [411, 25] width 14 height 14
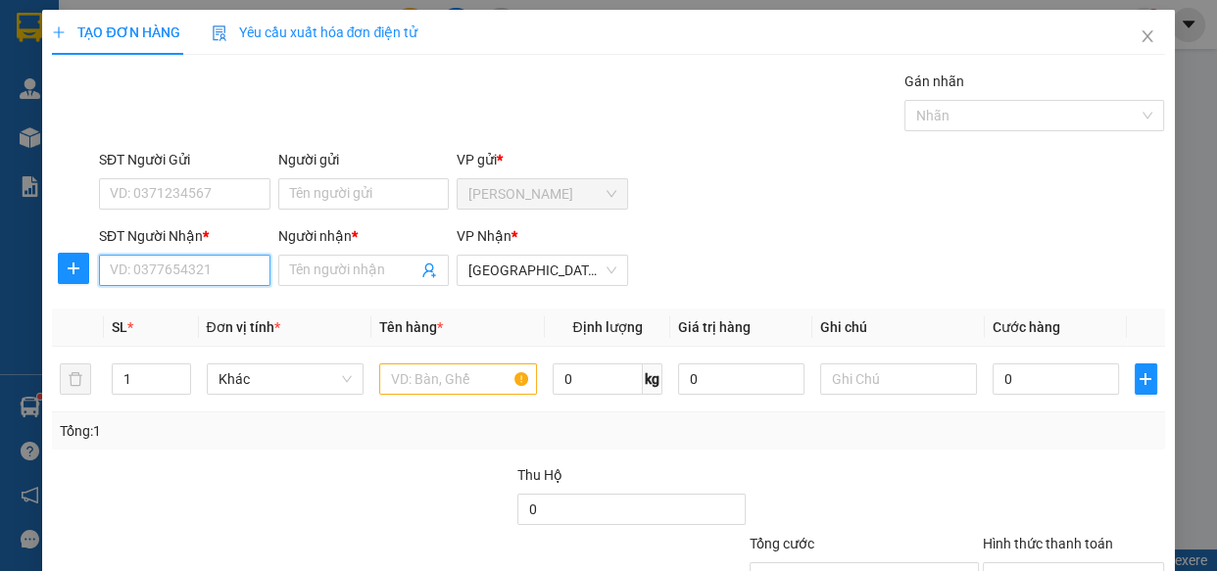
click at [206, 273] on input "SĐT Người Nhận *" at bounding box center [184, 270] width 171 height 31
click at [199, 313] on div "0973030850 - băng" at bounding box center [183, 310] width 146 height 22
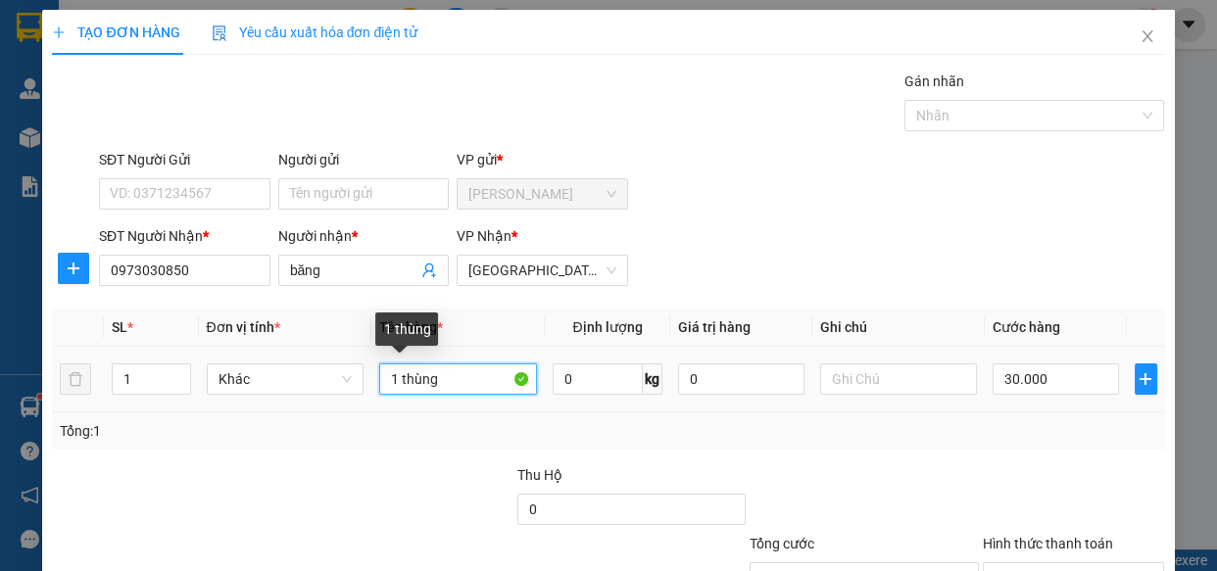
drag, startPoint x: 452, startPoint y: 389, endPoint x: 397, endPoint y: 387, distance: 54.9
click at [397, 387] on input "1 thùng" at bounding box center [458, 378] width 158 height 31
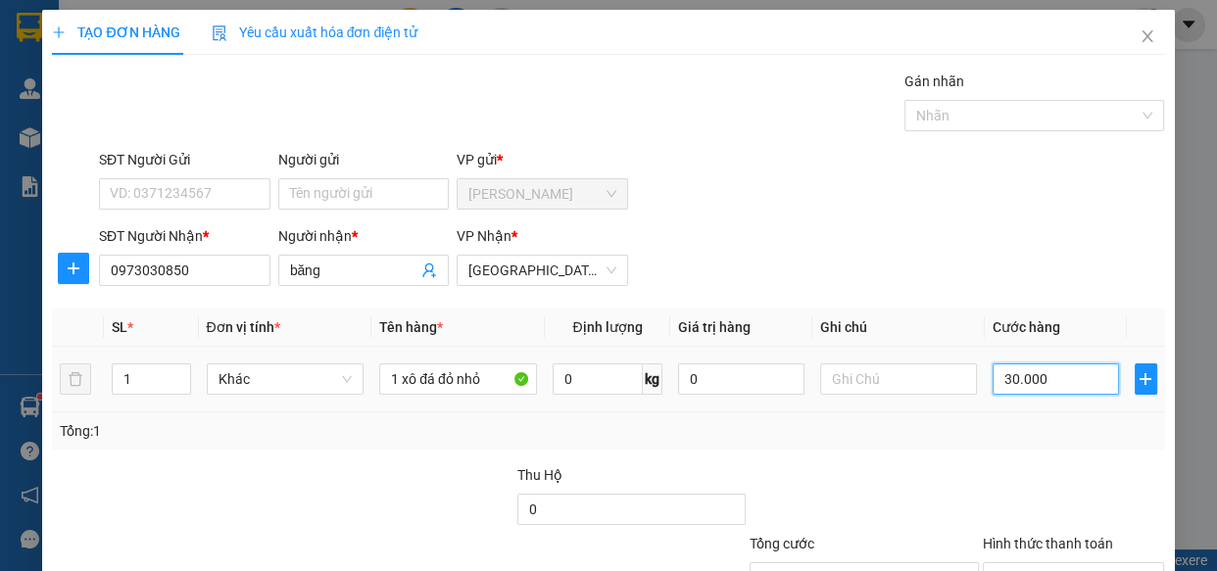
click at [1077, 382] on input "30.000" at bounding box center [1055, 378] width 126 height 31
click at [1033, 563] on input "Hình thức thanh toán" at bounding box center [1066, 577] width 145 height 29
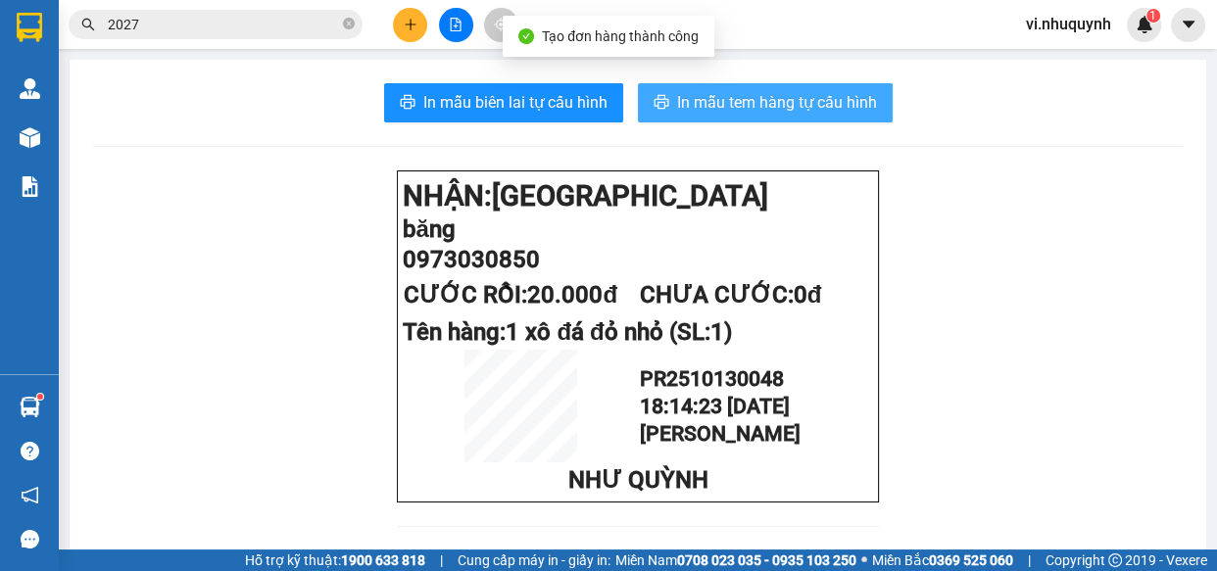
click at [773, 103] on span "In mẫu tem hàng tự cấu hình" at bounding box center [777, 102] width 200 height 24
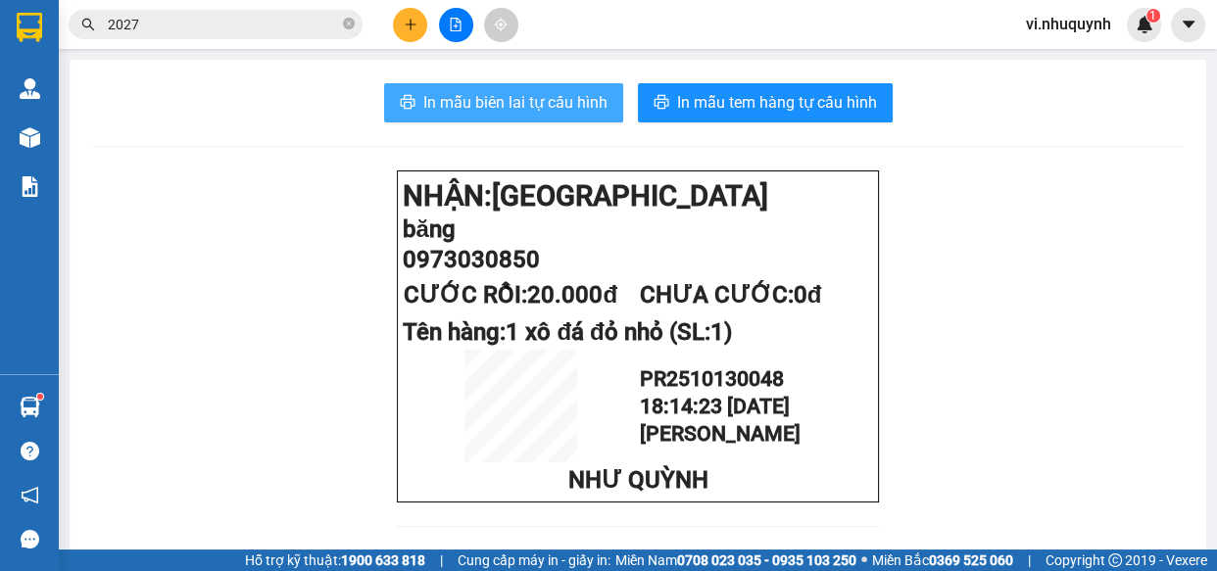
click at [484, 107] on span "In mẫu biên lai tự cấu hình" at bounding box center [515, 102] width 184 height 24
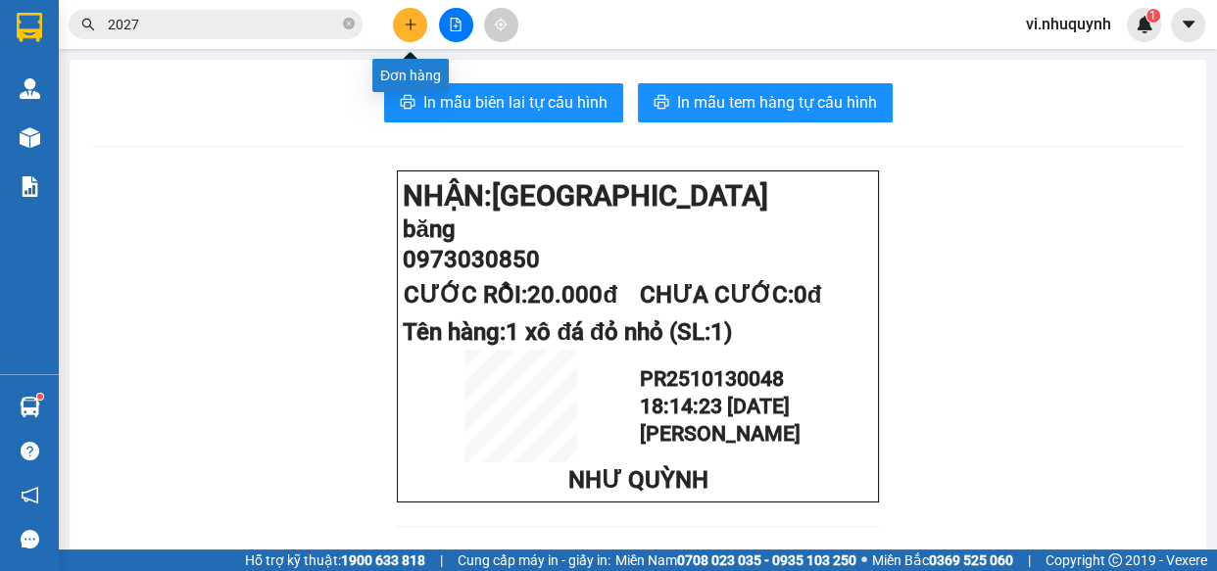
click at [404, 28] on icon "plus" at bounding box center [411, 25] width 14 height 14
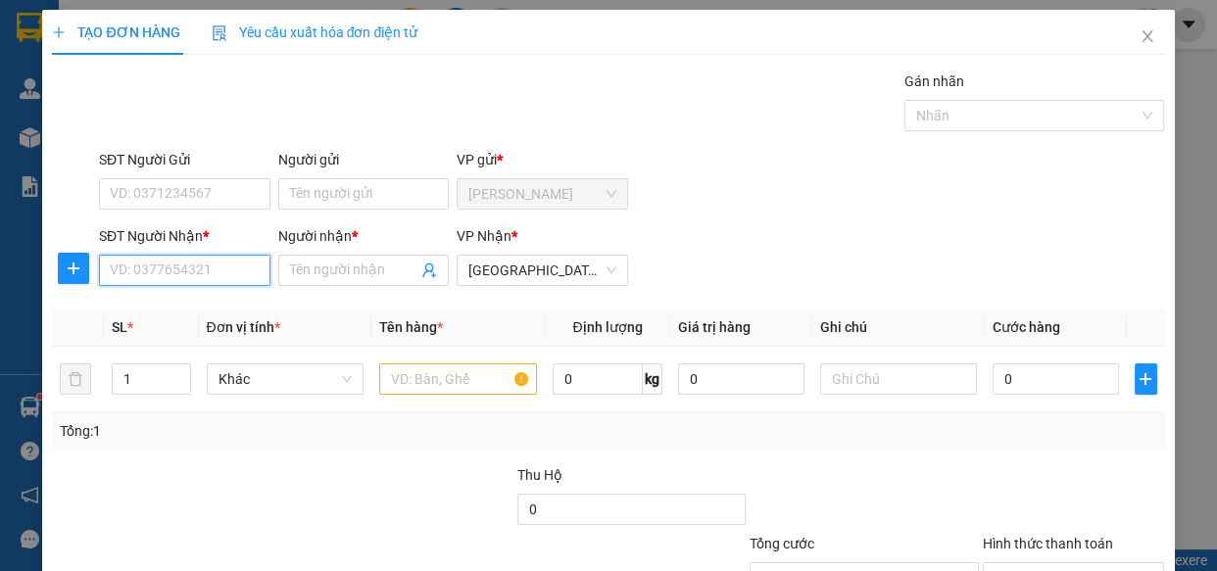
click at [211, 276] on input "SĐT Người Nhận *" at bounding box center [184, 270] width 171 height 31
click at [260, 299] on div "0908607389 - QUANG XE ÔM" at bounding box center [199, 310] width 179 height 22
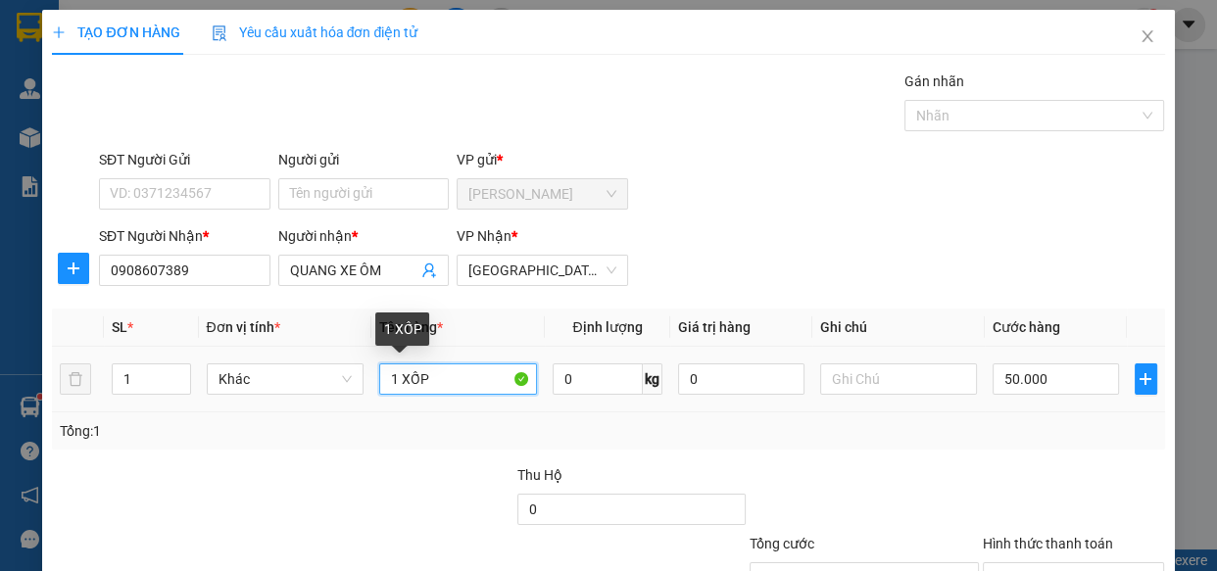
drag, startPoint x: 439, startPoint y: 369, endPoint x: 395, endPoint y: 386, distance: 47.1
click at [387, 386] on input "1 XỐP" at bounding box center [458, 378] width 158 height 31
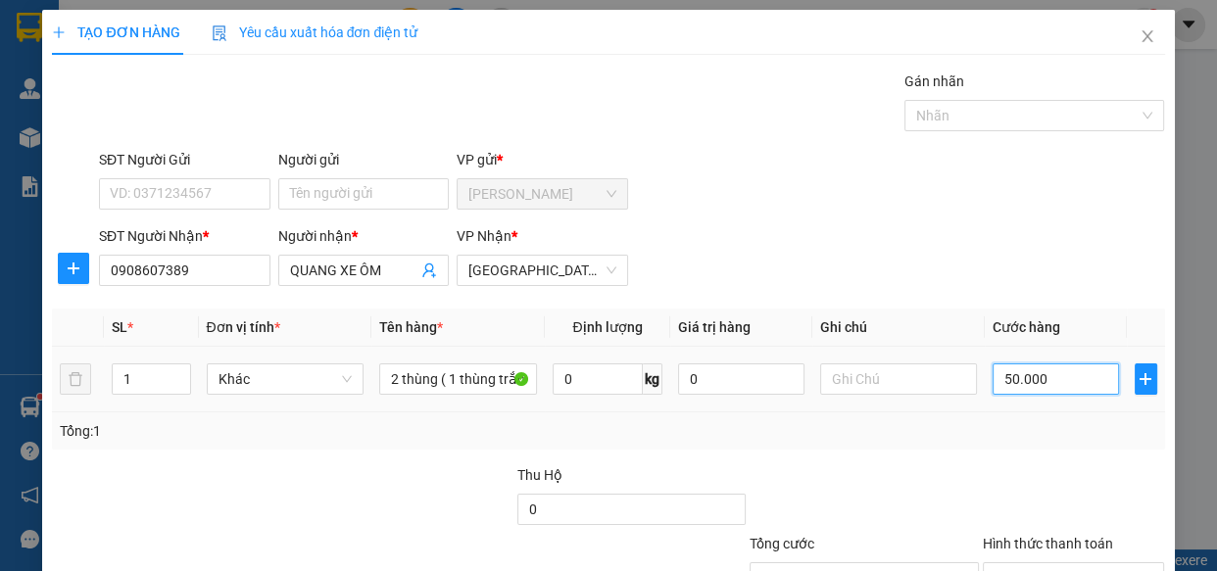
click at [1059, 373] on input "50.000" at bounding box center [1055, 378] width 126 height 31
click at [1028, 563] on input "Hình thức thanh toán" at bounding box center [1066, 577] width 145 height 29
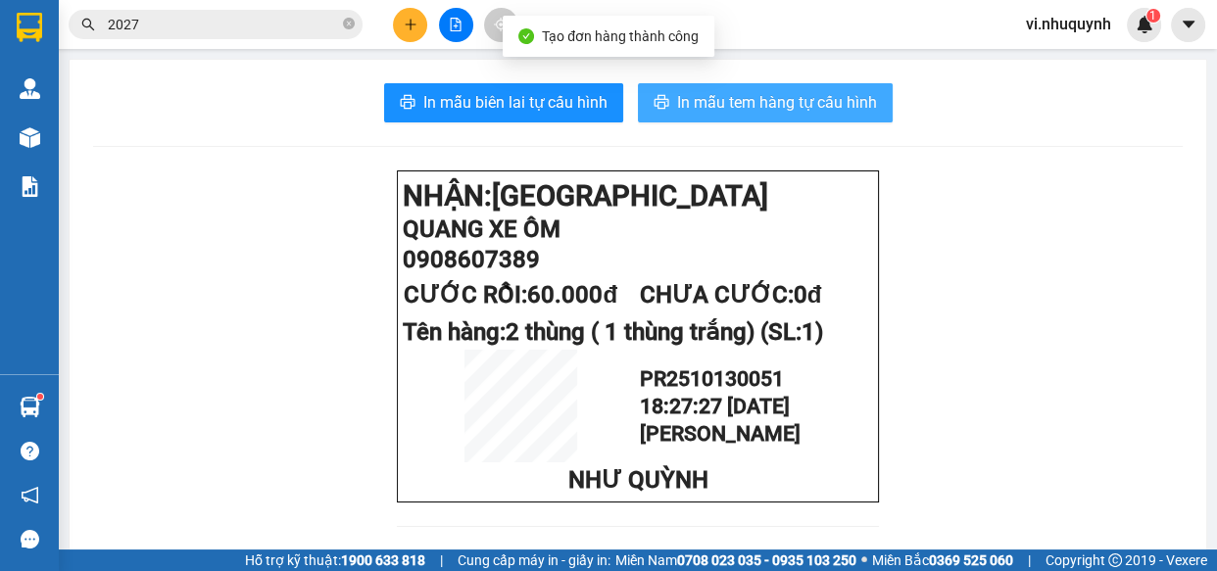
click at [752, 110] on span "In mẫu tem hàng tự cấu hình" at bounding box center [777, 102] width 200 height 24
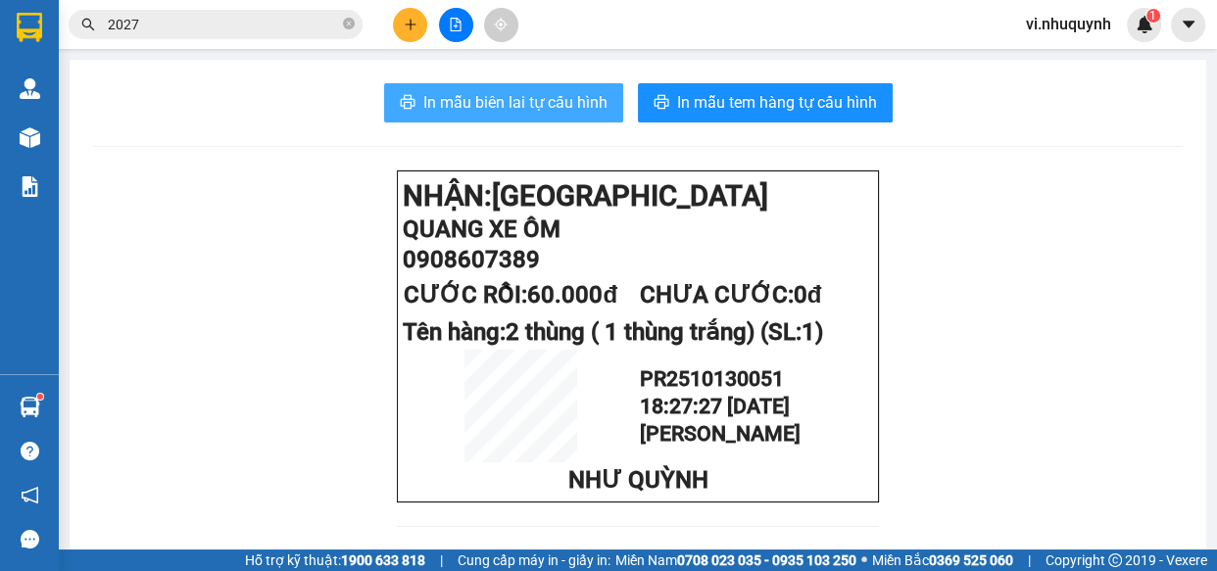
click at [545, 100] on span "In mẫu biên lai tự cấu hình" at bounding box center [515, 102] width 184 height 24
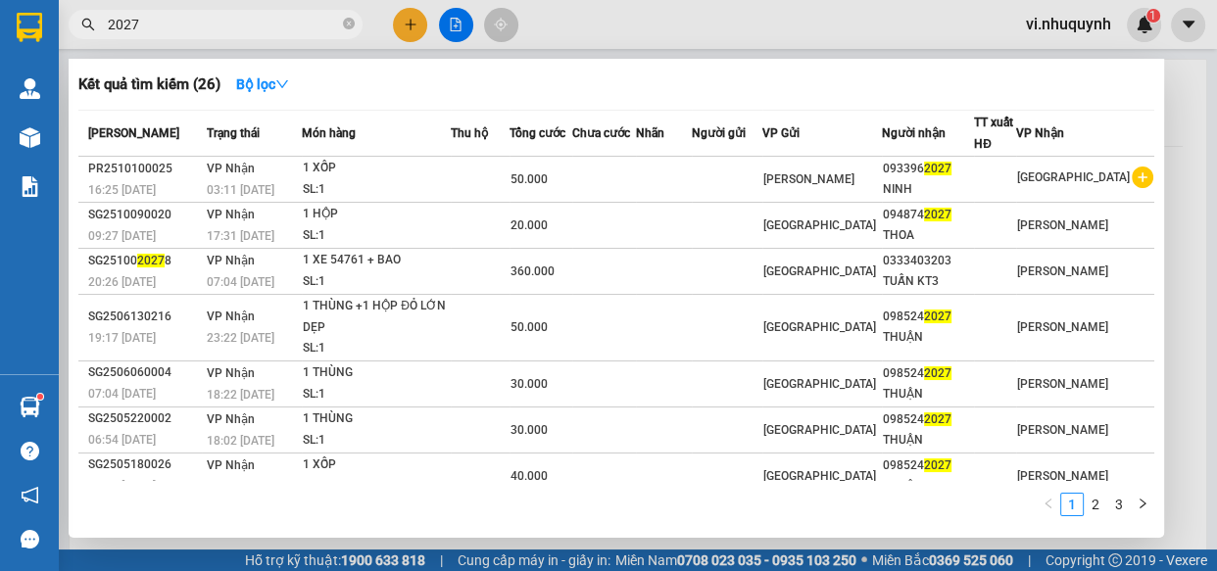
click at [232, 30] on input "2027" at bounding box center [223, 25] width 231 height 22
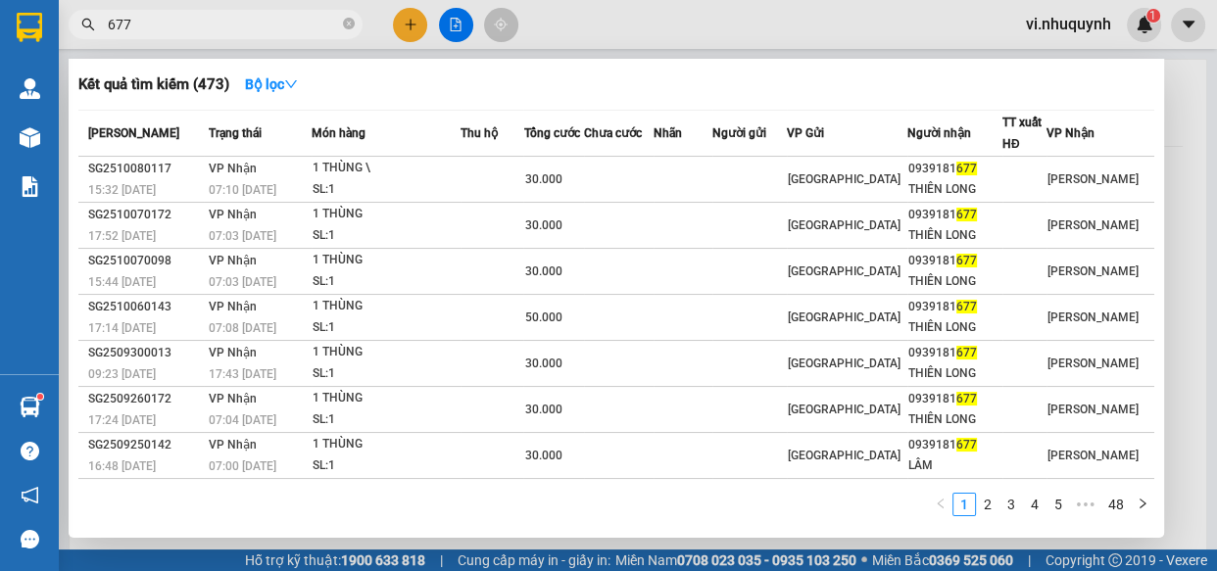
click at [228, 15] on input "677" at bounding box center [223, 25] width 231 height 22
click at [225, 24] on input "677" at bounding box center [223, 25] width 231 height 22
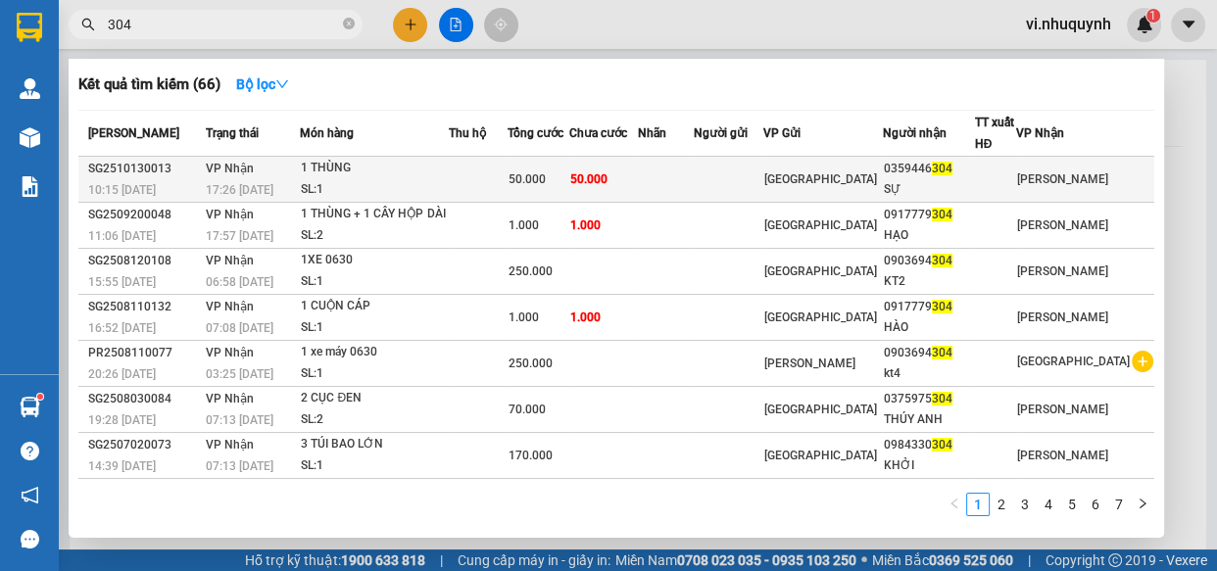
click at [974, 183] on div "SỰ" at bounding box center [929, 189] width 90 height 21
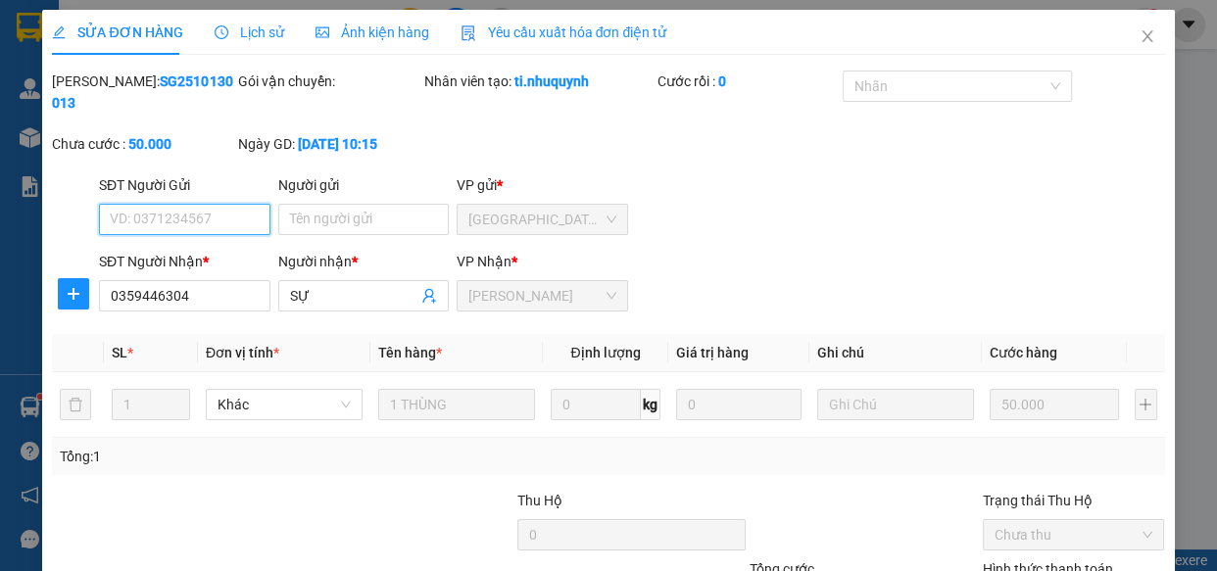
drag, startPoint x: 1009, startPoint y: 466, endPoint x: 705, endPoint y: 555, distance: 316.5
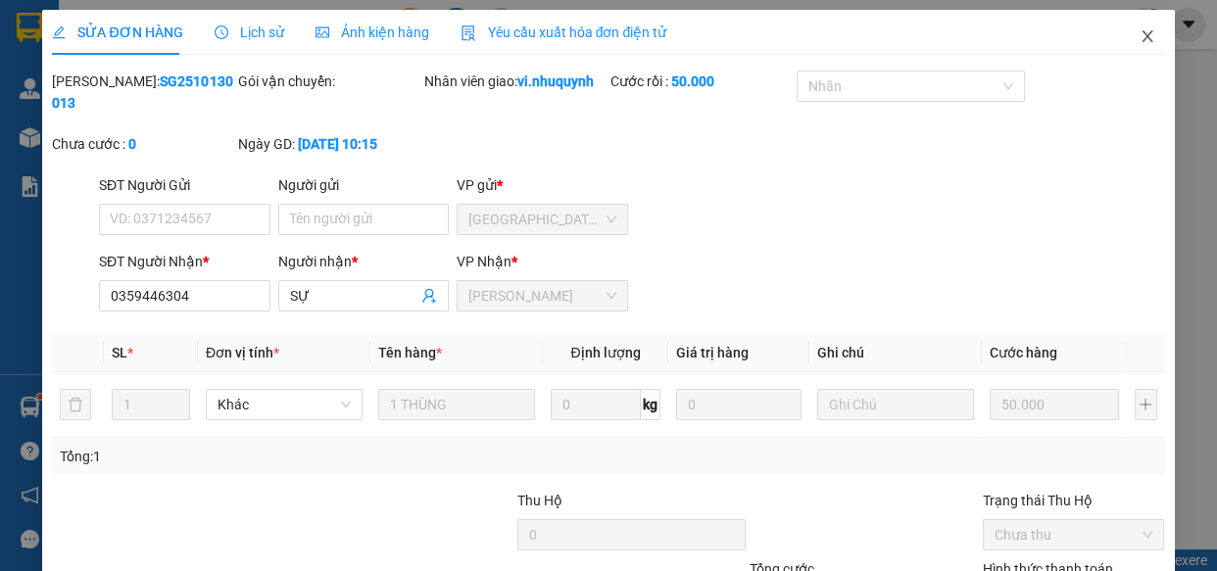
click at [1122, 42] on span "Close" at bounding box center [1147, 37] width 55 height 55
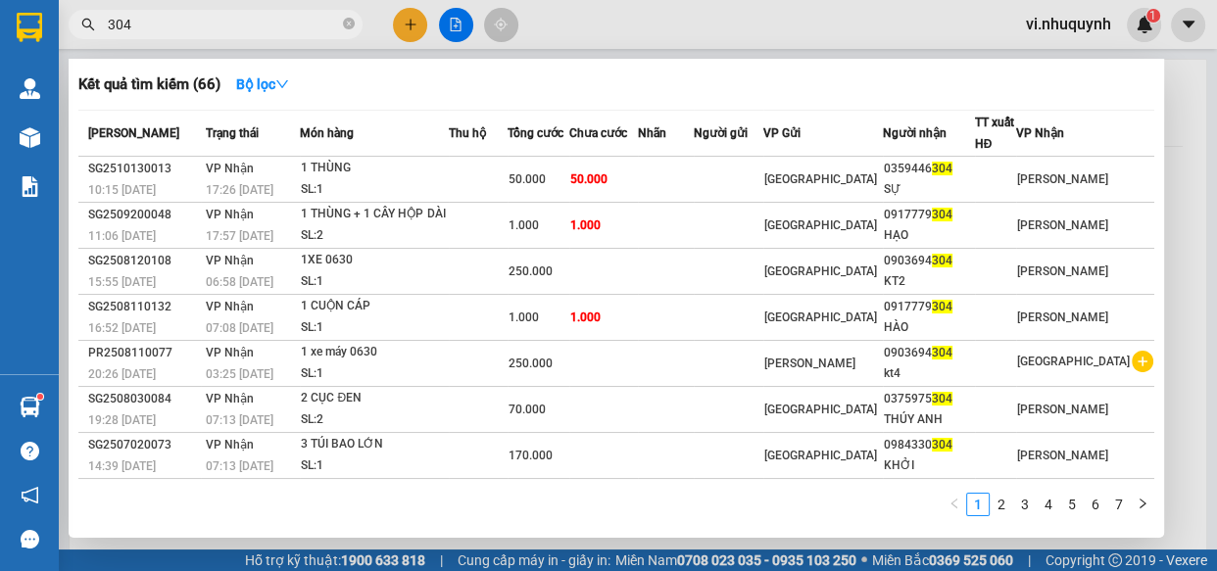
click at [196, 24] on input "304" at bounding box center [223, 25] width 231 height 22
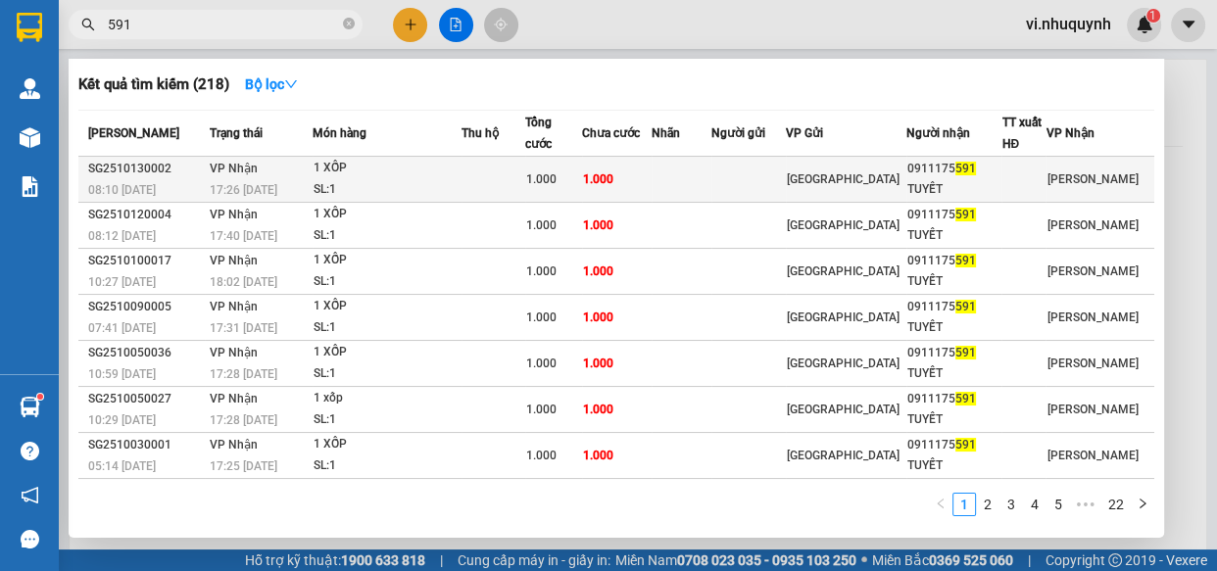
click at [972, 184] on div "TUYẾT" at bounding box center [953, 189] width 93 height 21
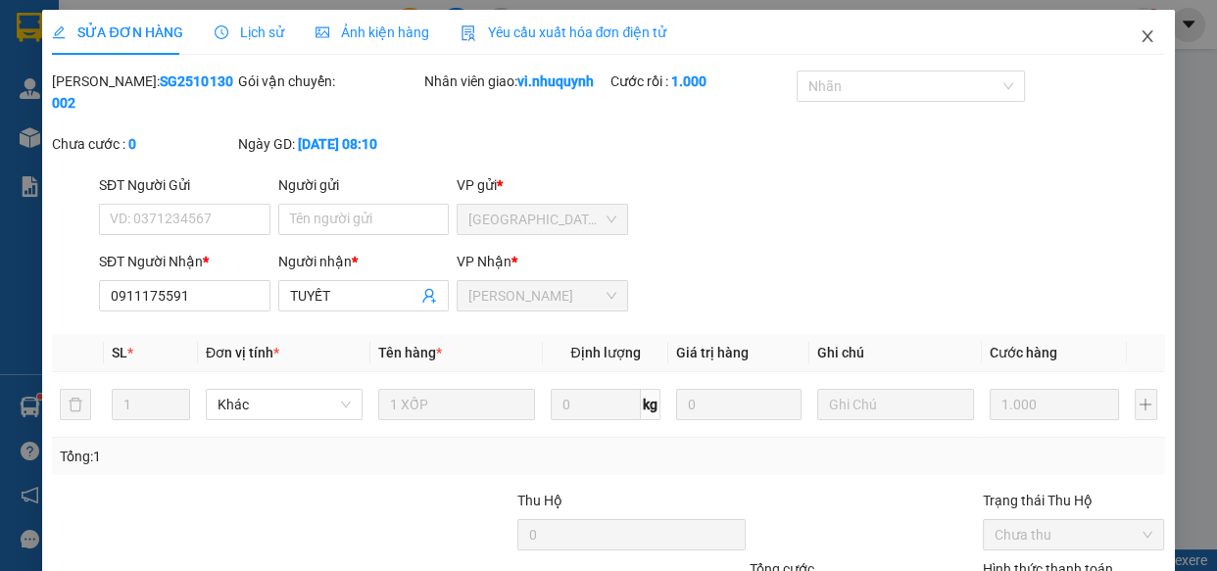
drag, startPoint x: 1134, startPoint y: 41, endPoint x: 1124, endPoint y: 41, distance: 10.8
click at [1124, 41] on span "Close" at bounding box center [1147, 37] width 55 height 55
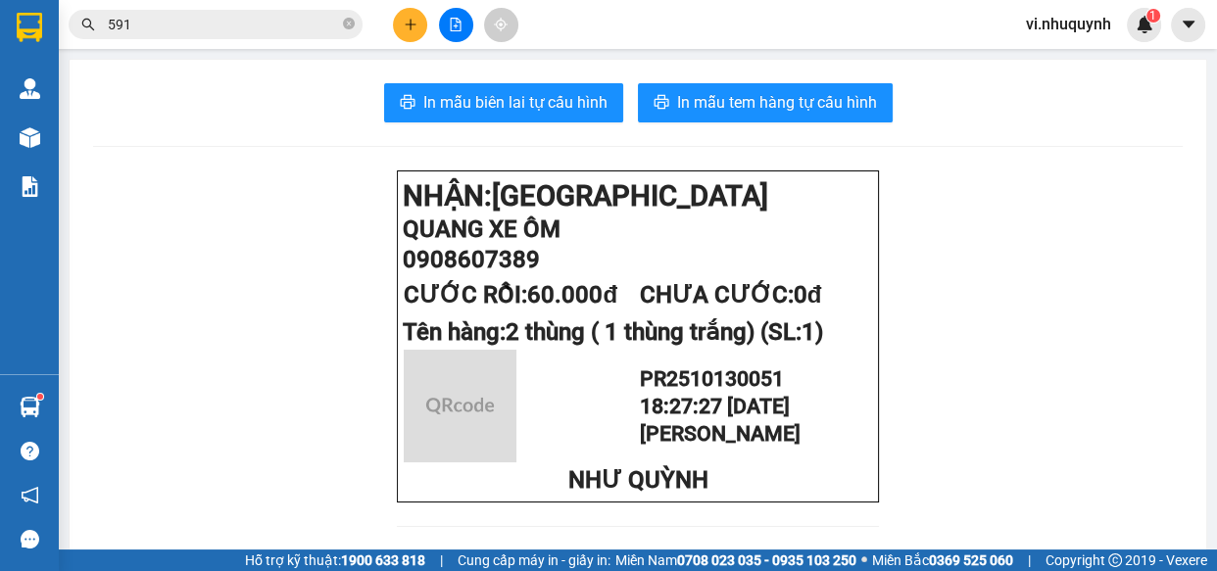
click at [204, 25] on input "591" at bounding box center [223, 25] width 231 height 22
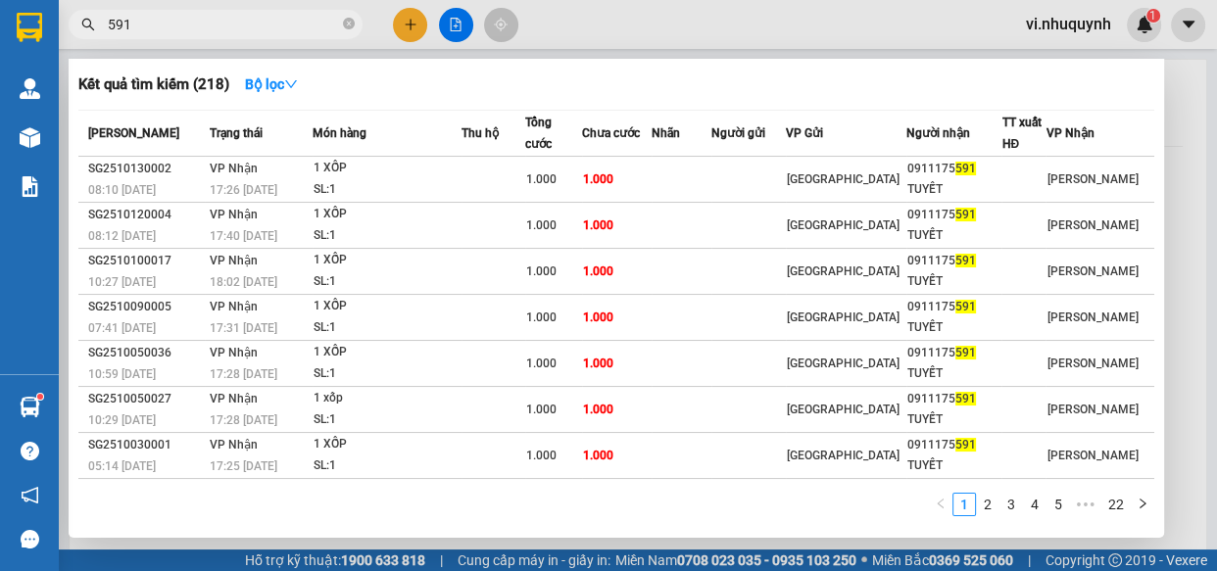
click at [204, 25] on input "591" at bounding box center [223, 25] width 231 height 22
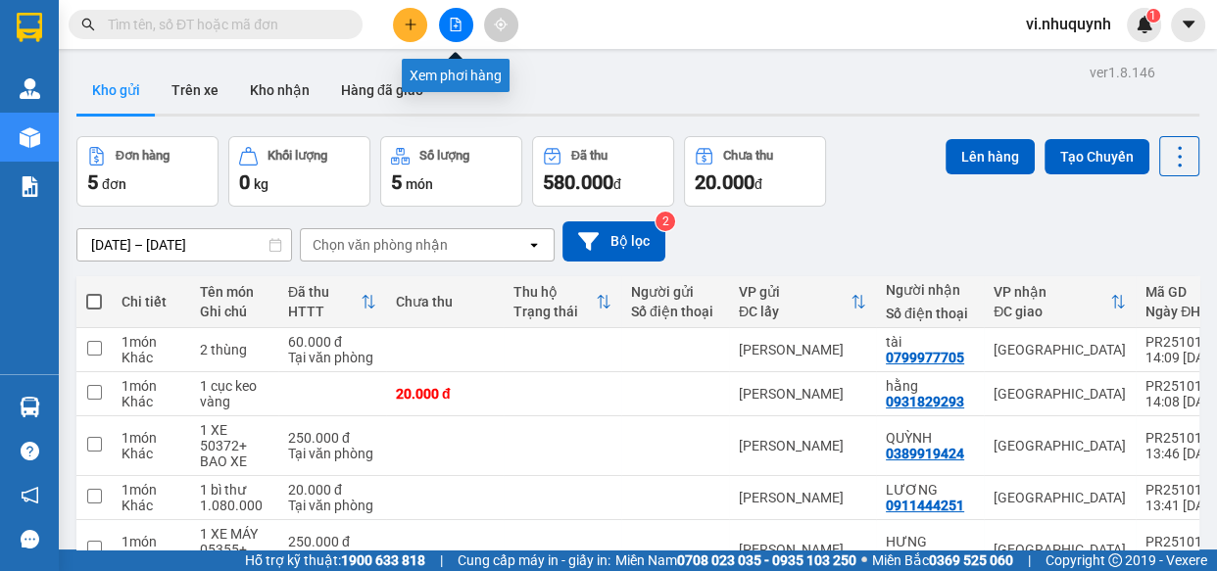
click at [456, 30] on icon "file-add" at bounding box center [456, 25] width 11 height 14
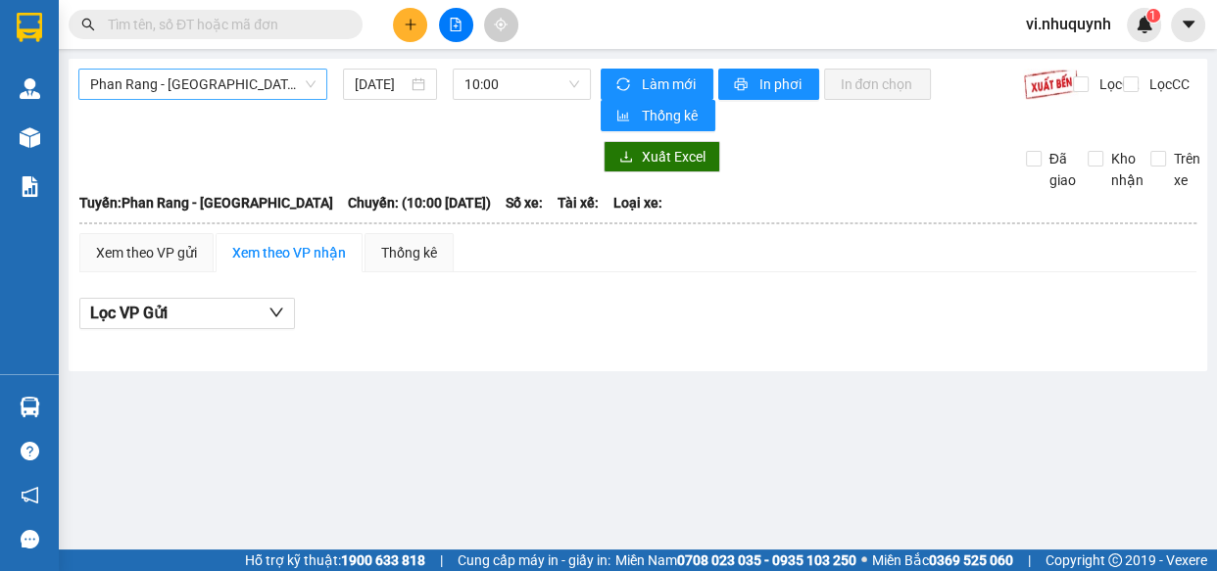
click at [260, 85] on span "Phan Rang - Sài Gòn" at bounding box center [202, 84] width 225 height 29
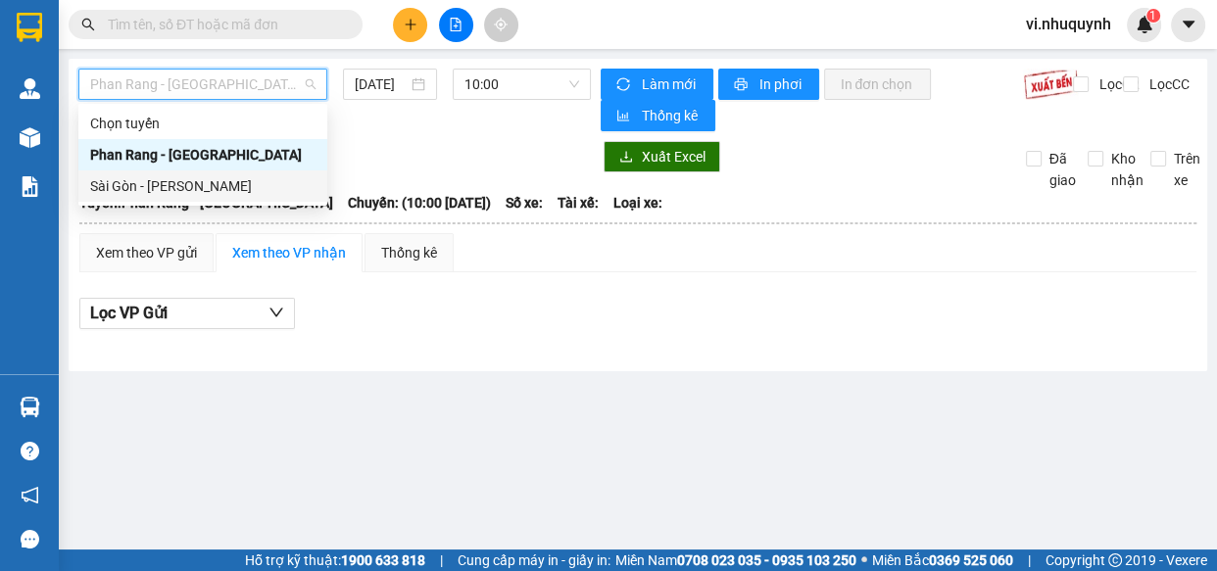
click at [179, 187] on div "Sài Gòn - [PERSON_NAME]" at bounding box center [202, 186] width 225 height 22
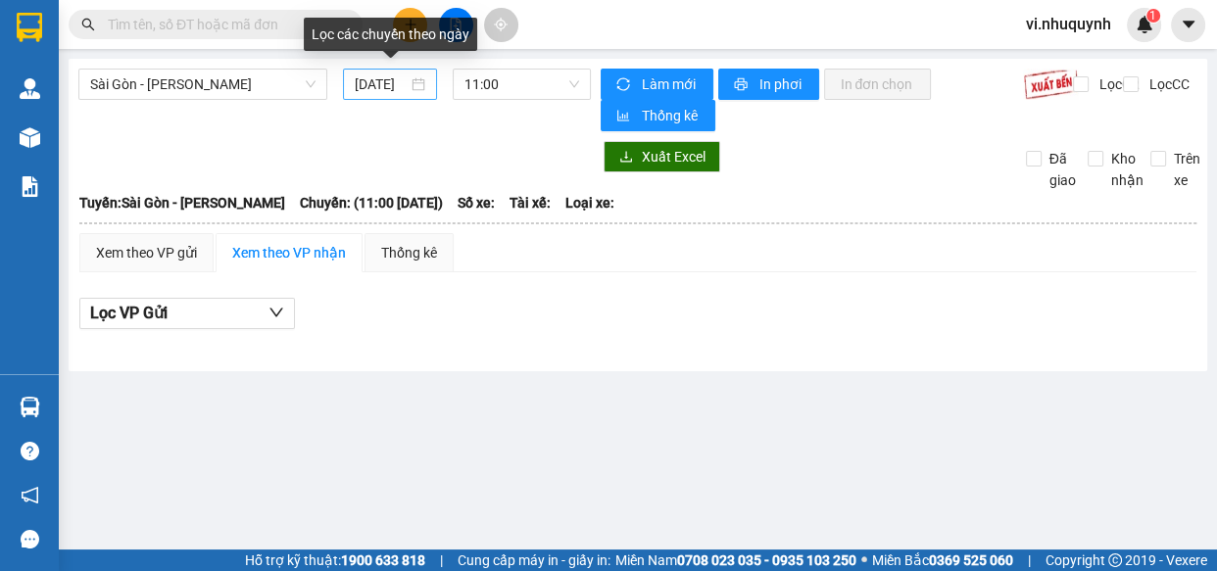
click at [420, 79] on div "[DATE]" at bounding box center [390, 84] width 71 height 22
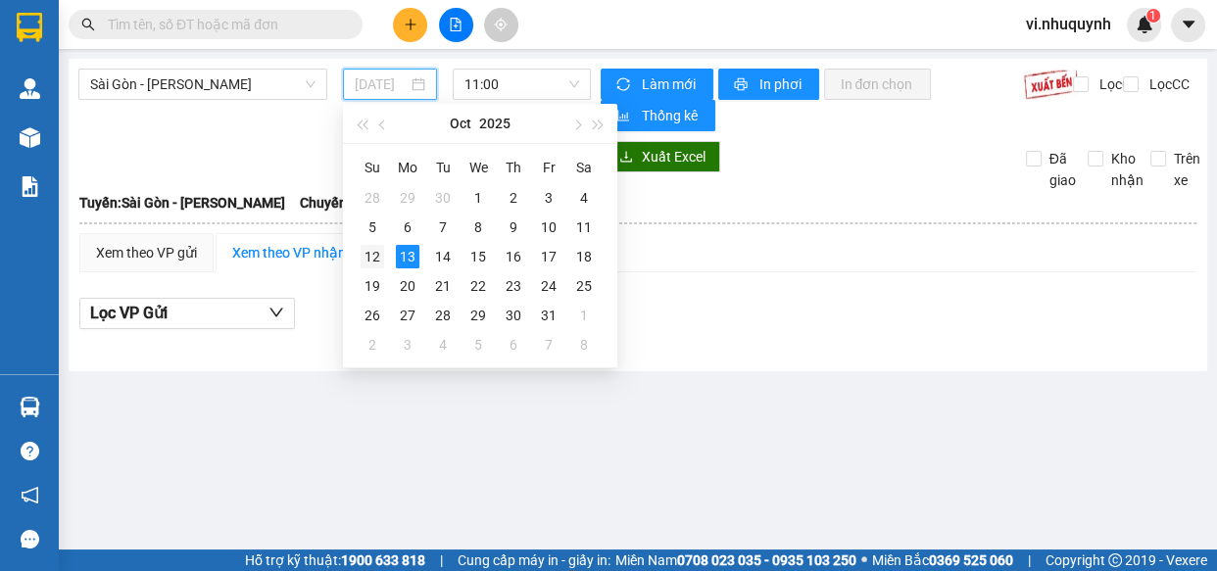
click at [371, 257] on div "12" at bounding box center [372, 257] width 24 height 24
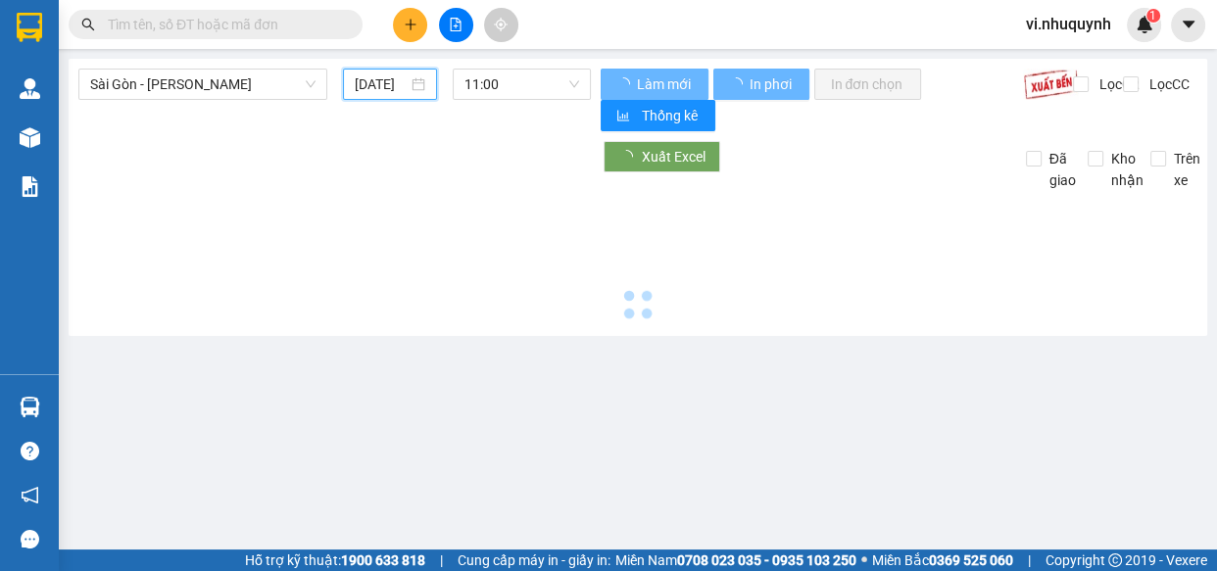
type input "[DATE]"
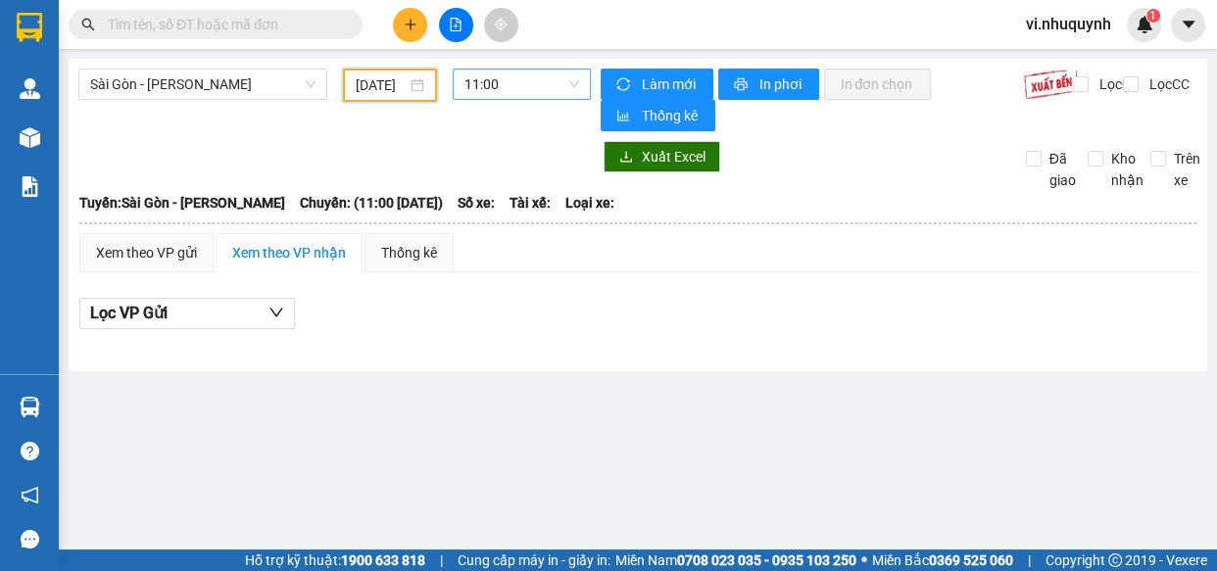
click at [524, 82] on span "11:00" at bounding box center [521, 84] width 115 height 29
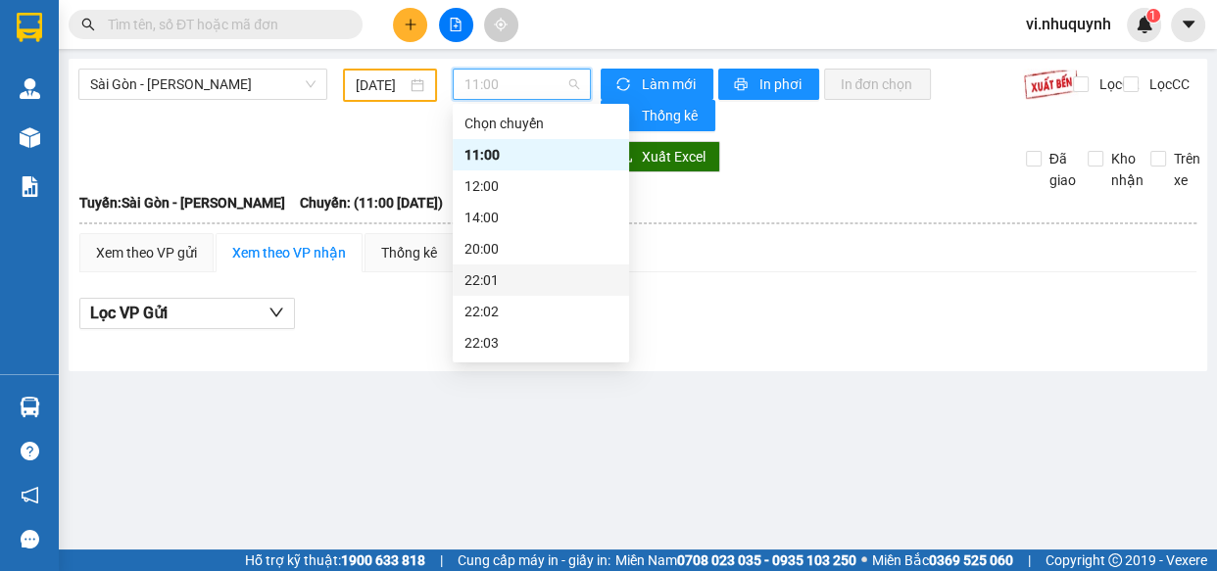
click at [500, 276] on div "22:01" at bounding box center [540, 280] width 153 height 22
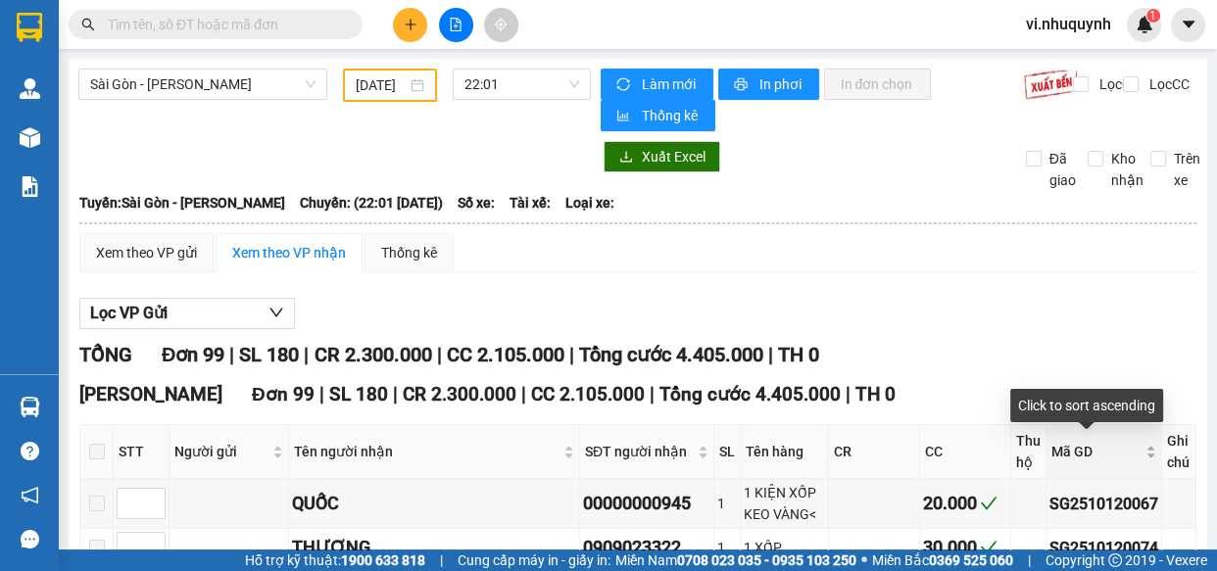
click at [1135, 456] on div "Mã GD" at bounding box center [1103, 452] width 105 height 22
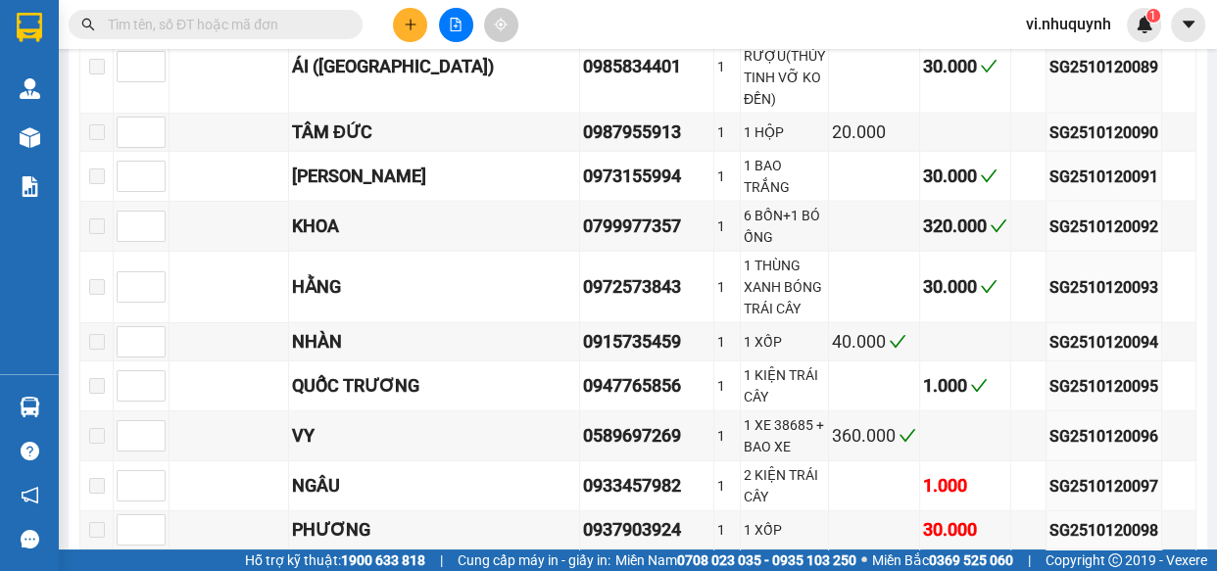
scroll to position [4310, 0]
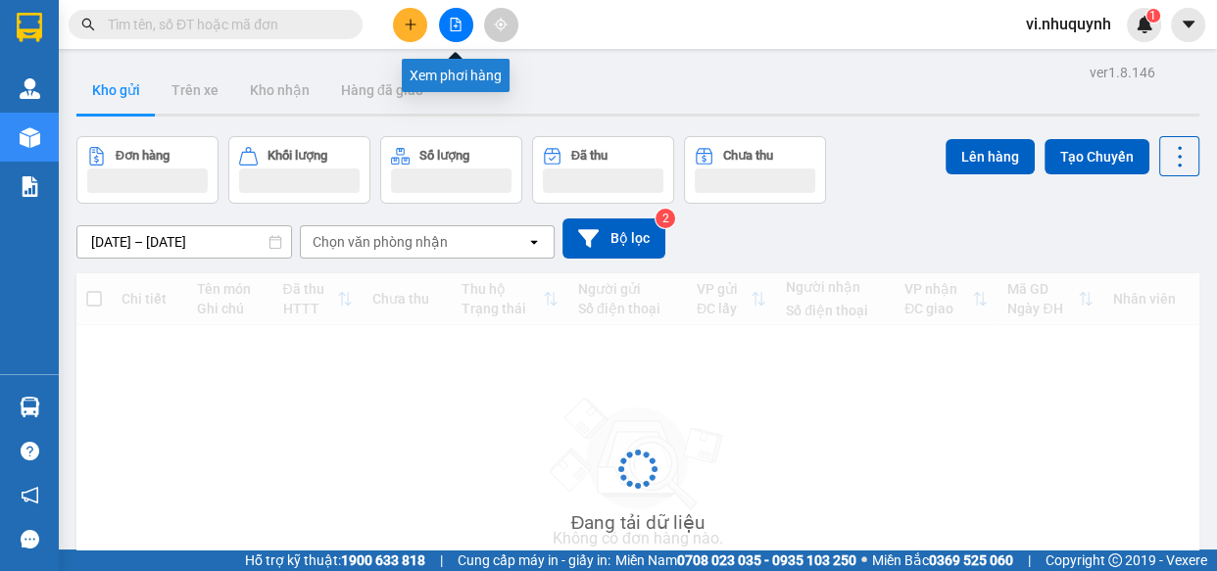
click at [455, 33] on button at bounding box center [456, 25] width 34 height 34
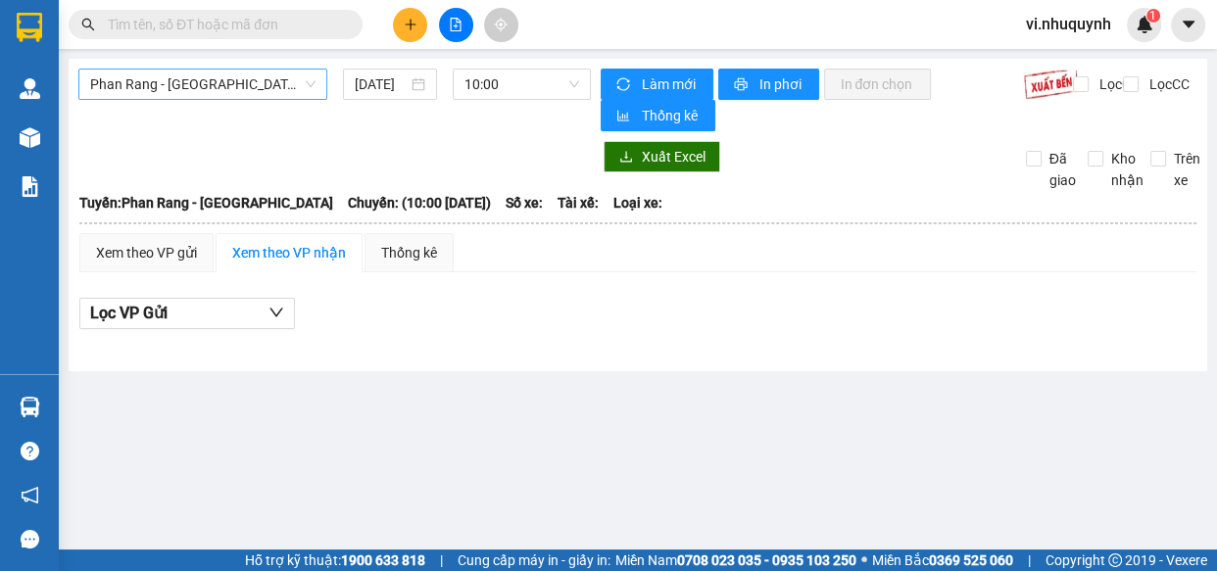
click at [280, 92] on span "Phan Rang - [GEOGRAPHIC_DATA]" at bounding box center [202, 84] width 225 height 29
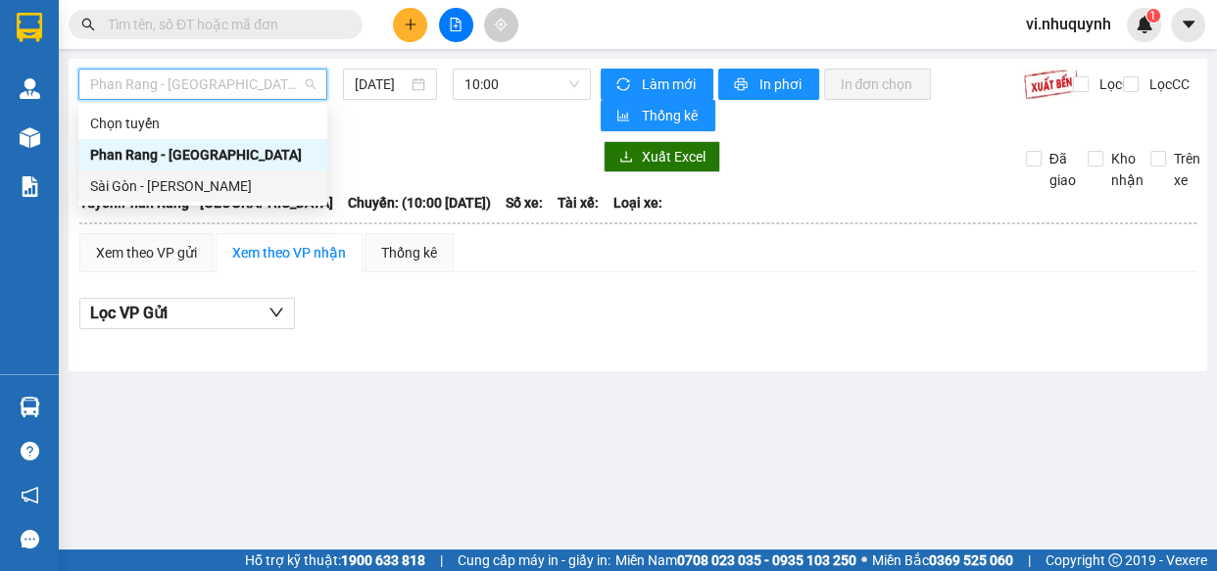
click at [191, 192] on div "Sài Gòn - [PERSON_NAME]" at bounding box center [202, 186] width 225 height 22
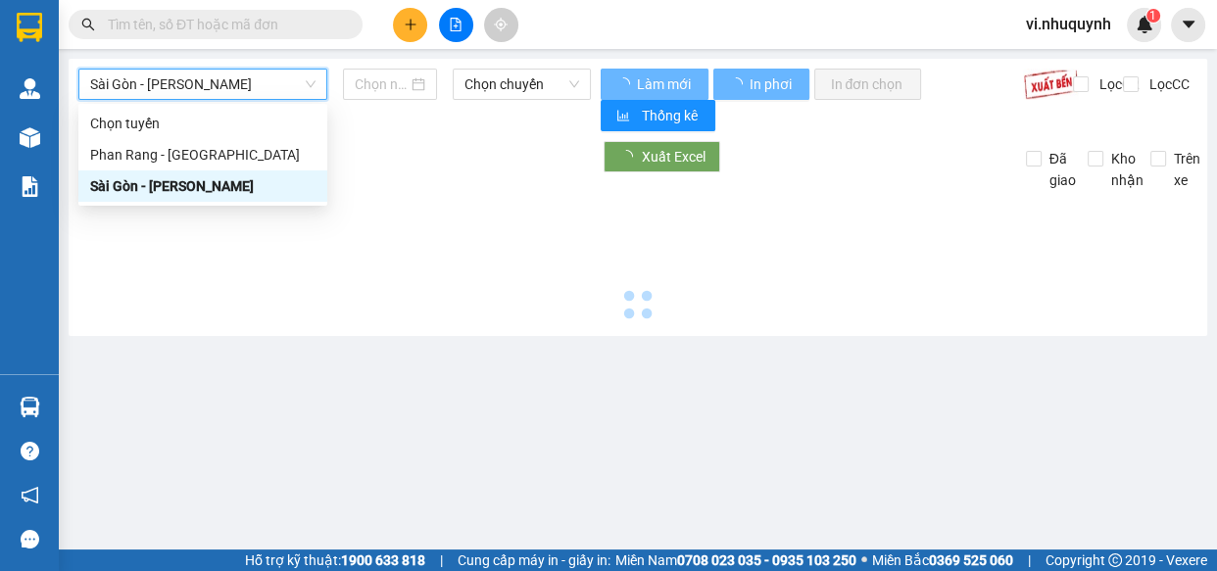
type input "[DATE]"
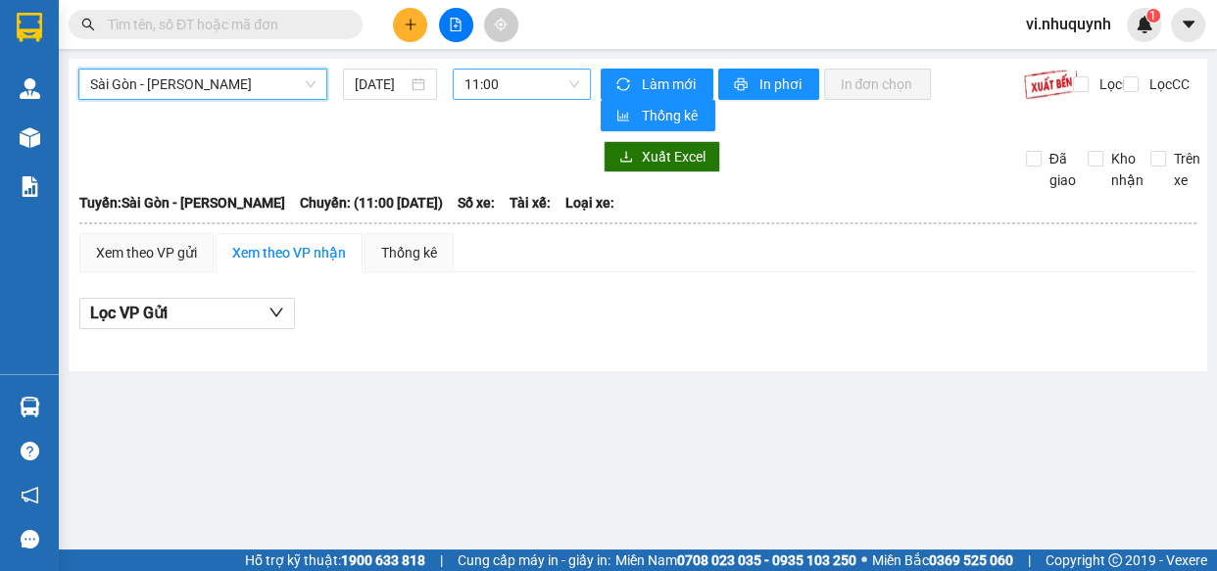
click at [505, 83] on span "11:00" at bounding box center [521, 84] width 115 height 29
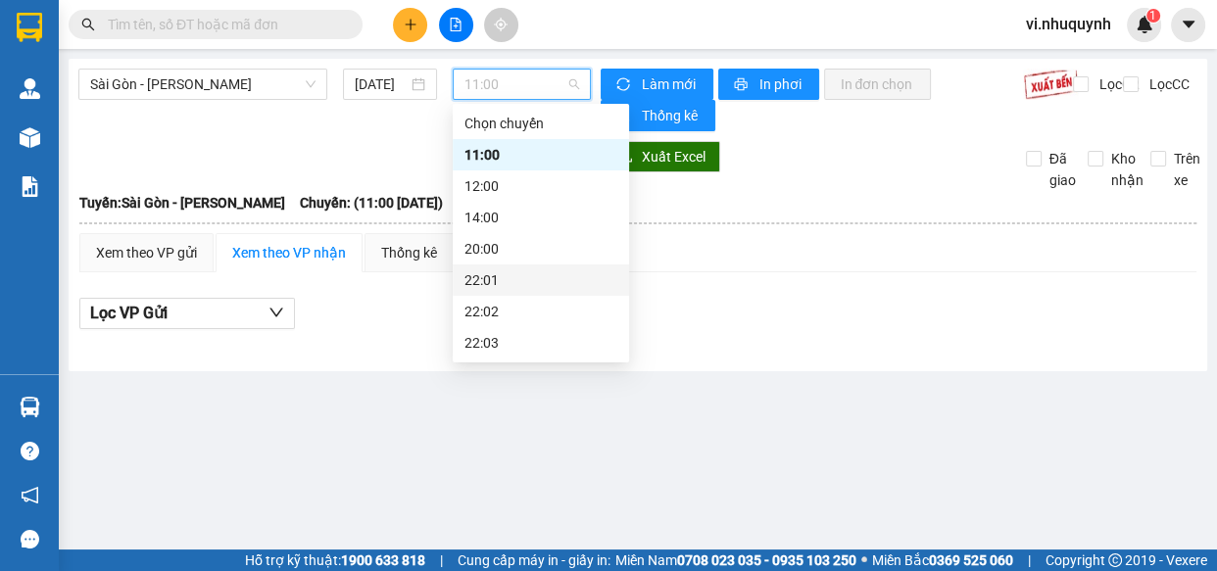
click at [500, 282] on div "22:01" at bounding box center [540, 280] width 153 height 22
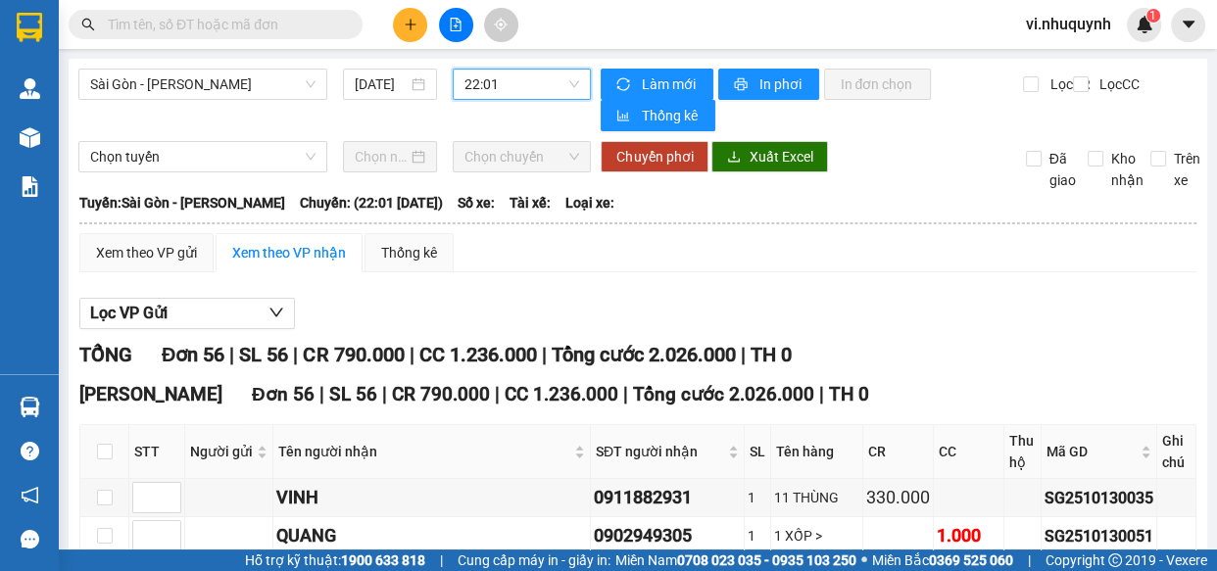
scroll to position [75, 0]
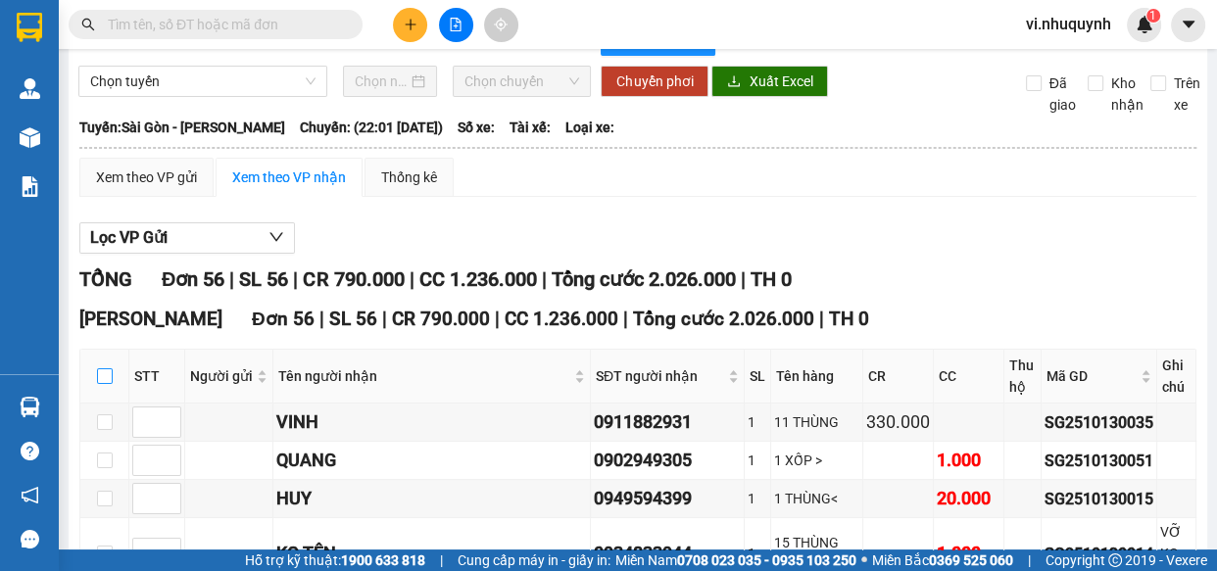
click at [98, 368] on input "checkbox" at bounding box center [105, 376] width 16 height 16
checkbox input "true"
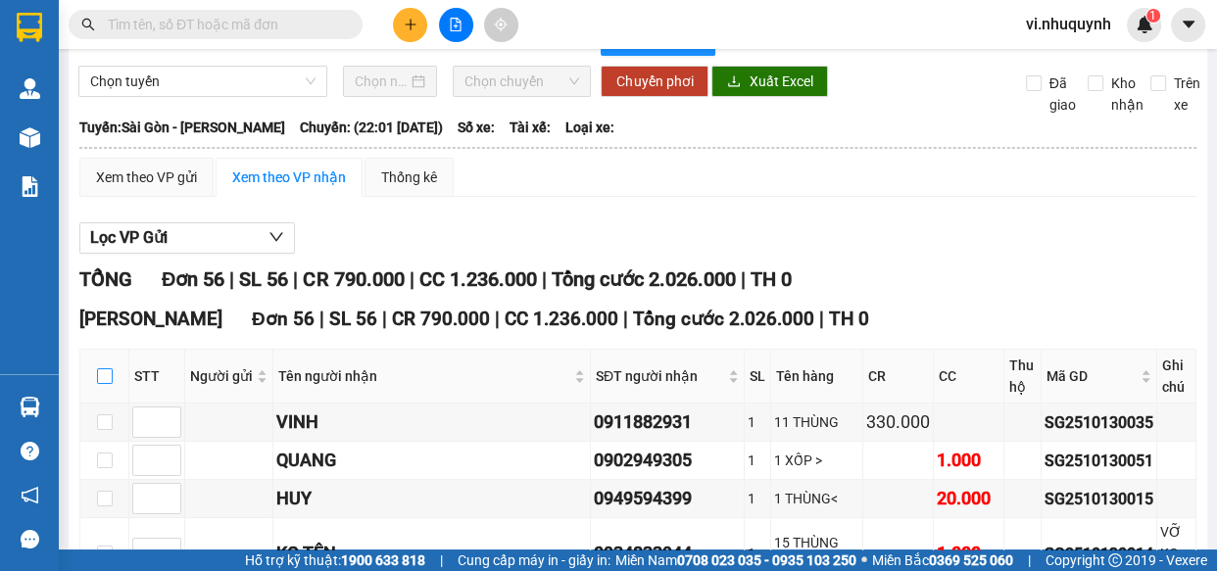
checkbox input "true"
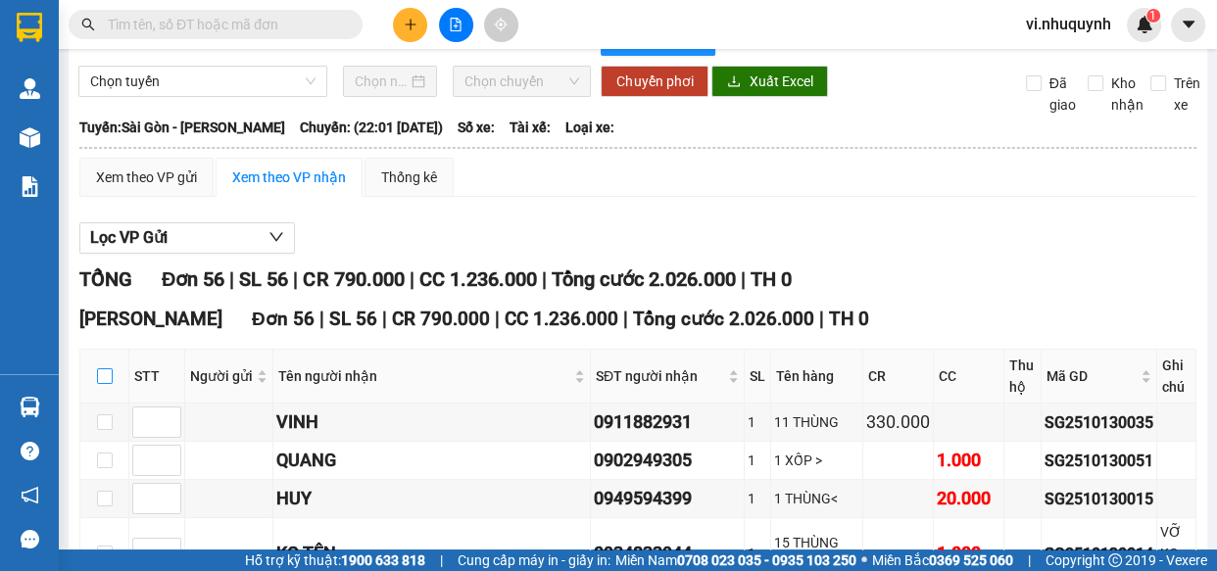
checkbox input "true"
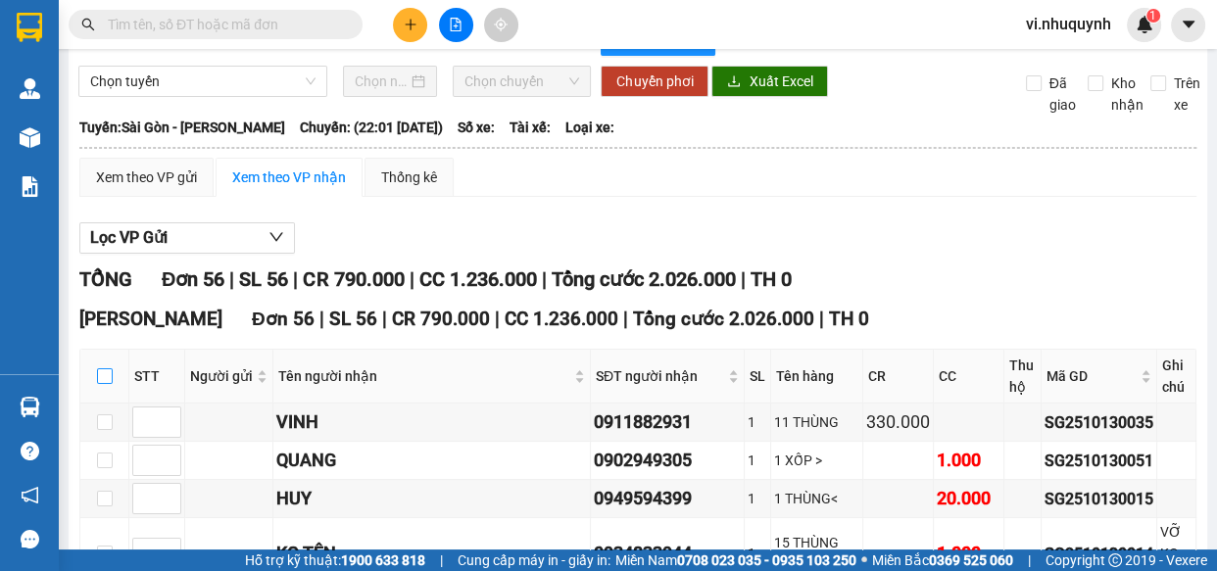
checkbox input "true"
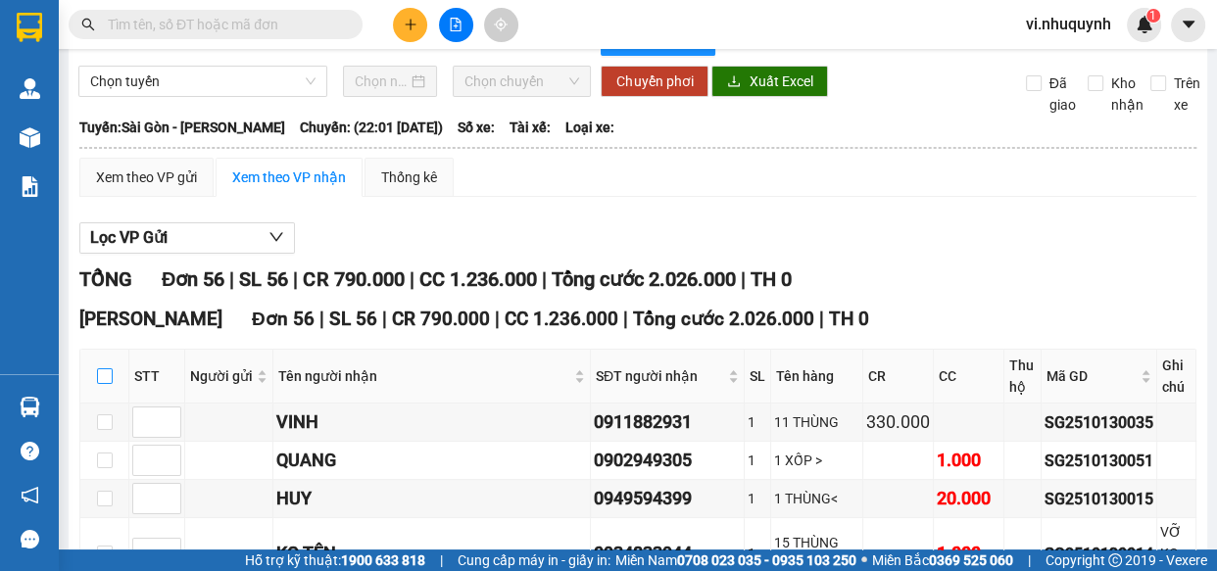
checkbox input "true"
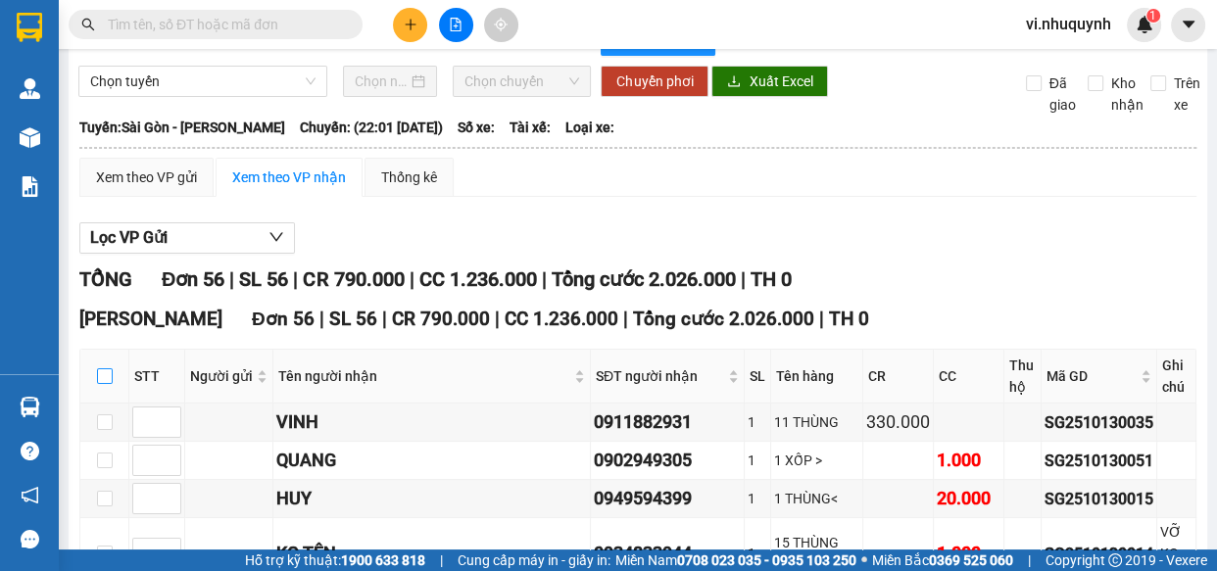
checkbox input "true"
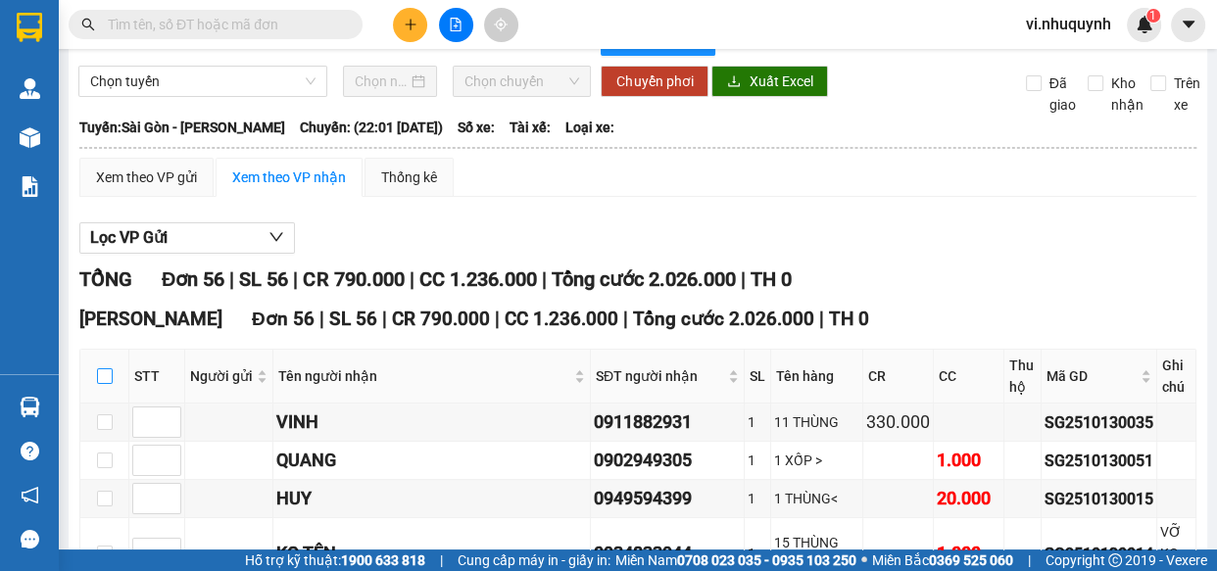
checkbox input "true"
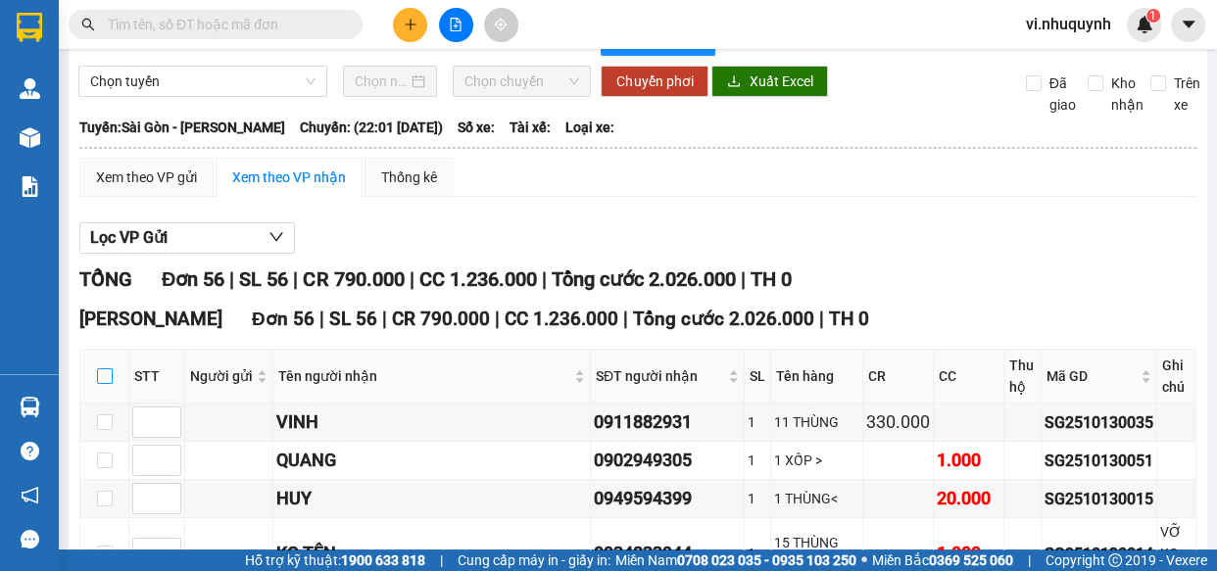
checkbox input "true"
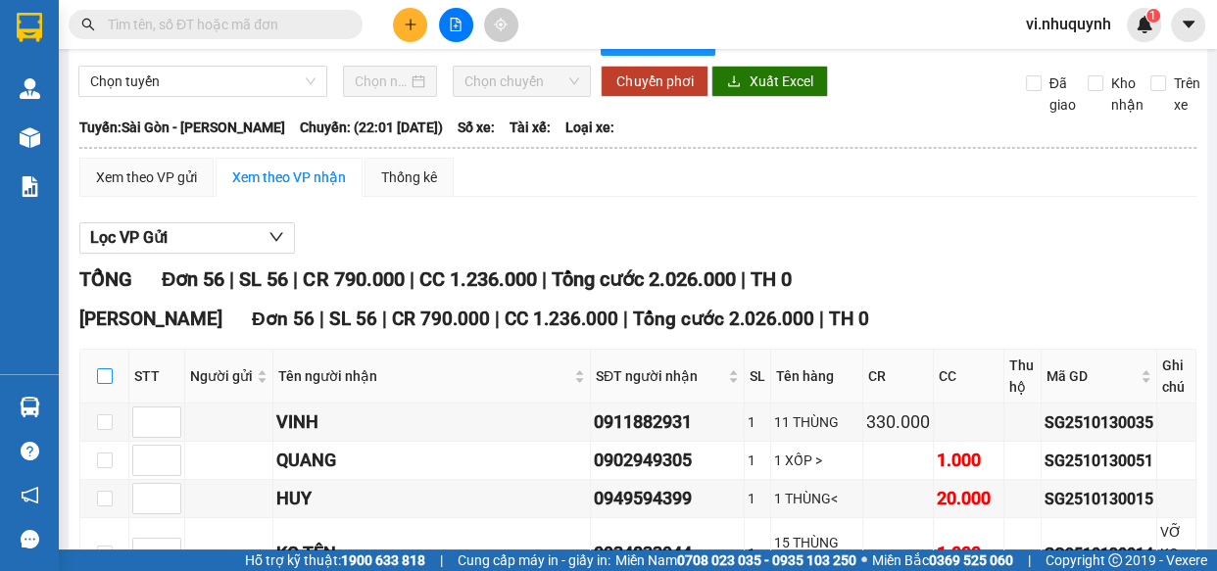
checkbox input "true"
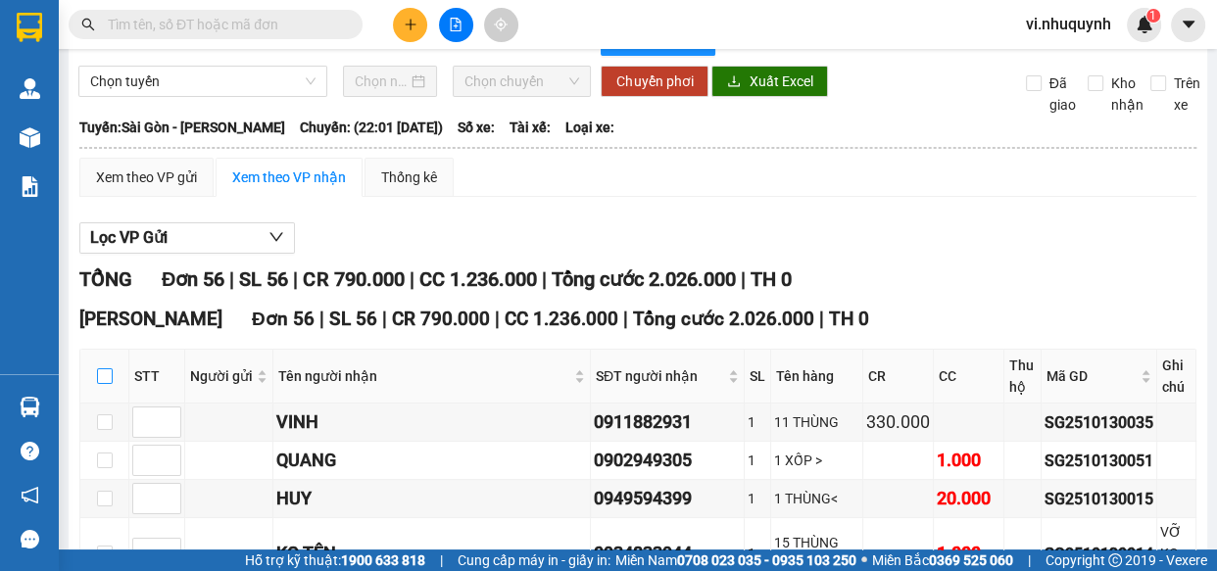
checkbox input "true"
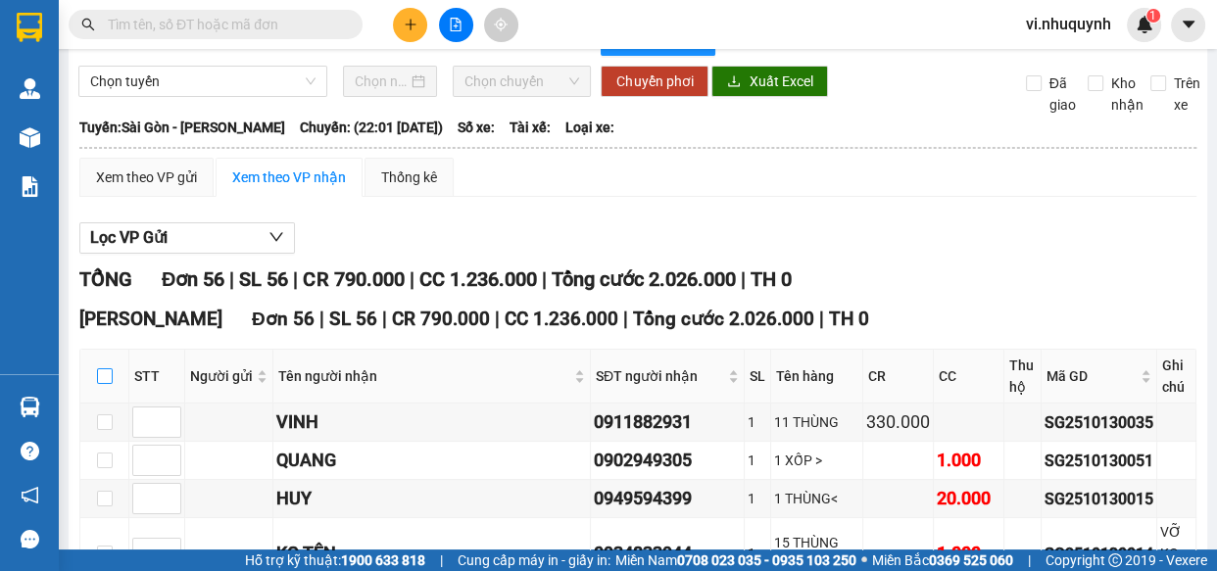
checkbox input "true"
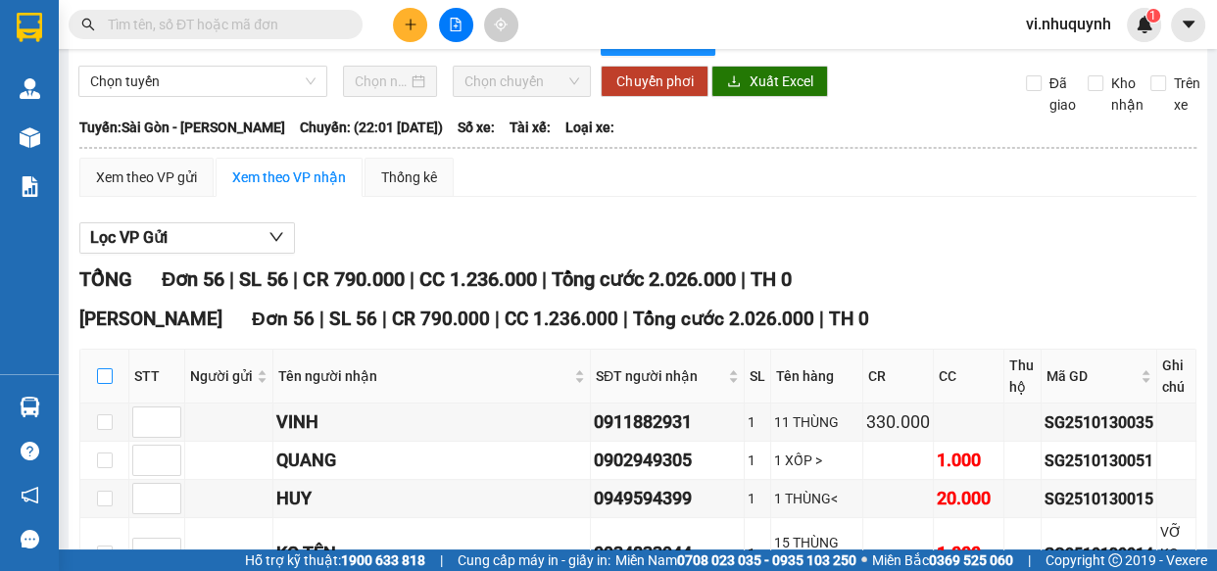
checkbox input "true"
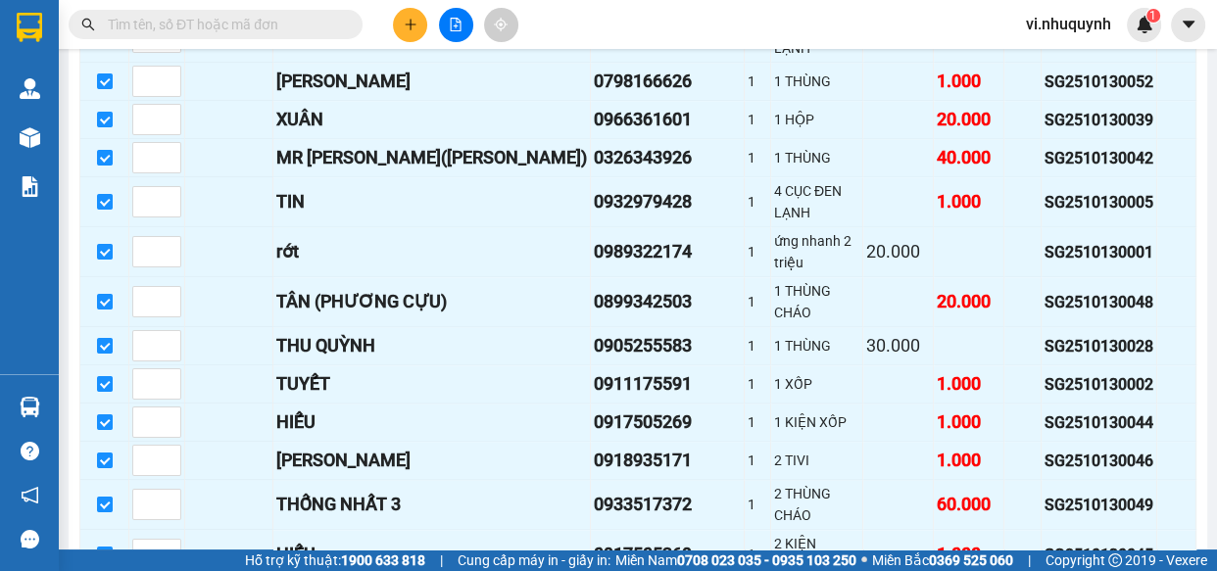
scroll to position [2189, 0]
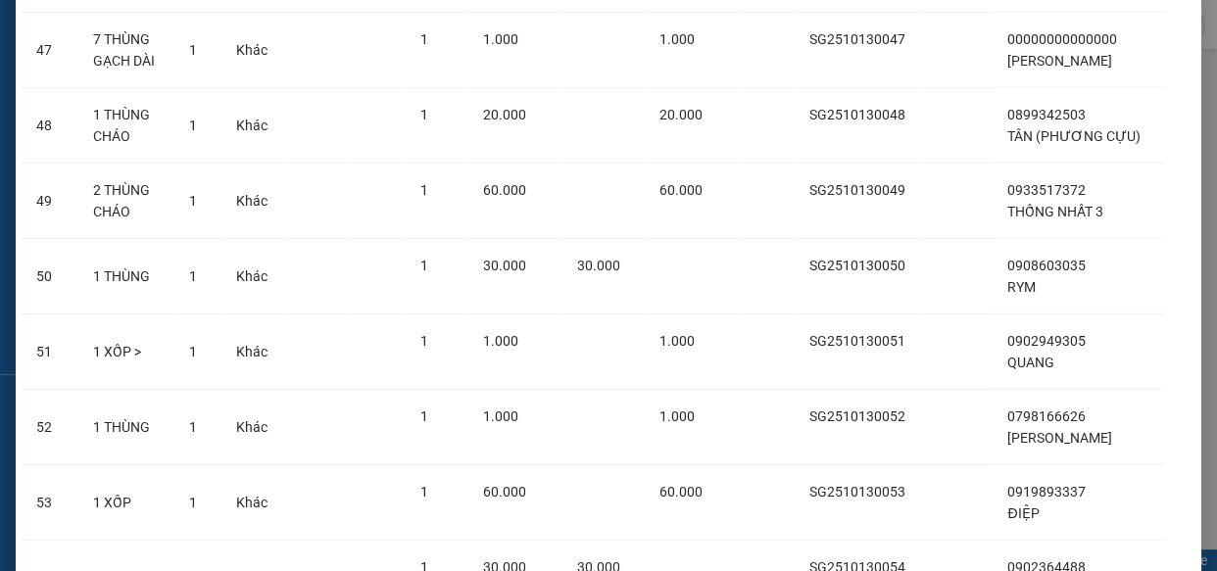
scroll to position [4085, 0]
